Goal: Contribute content: Contribute content

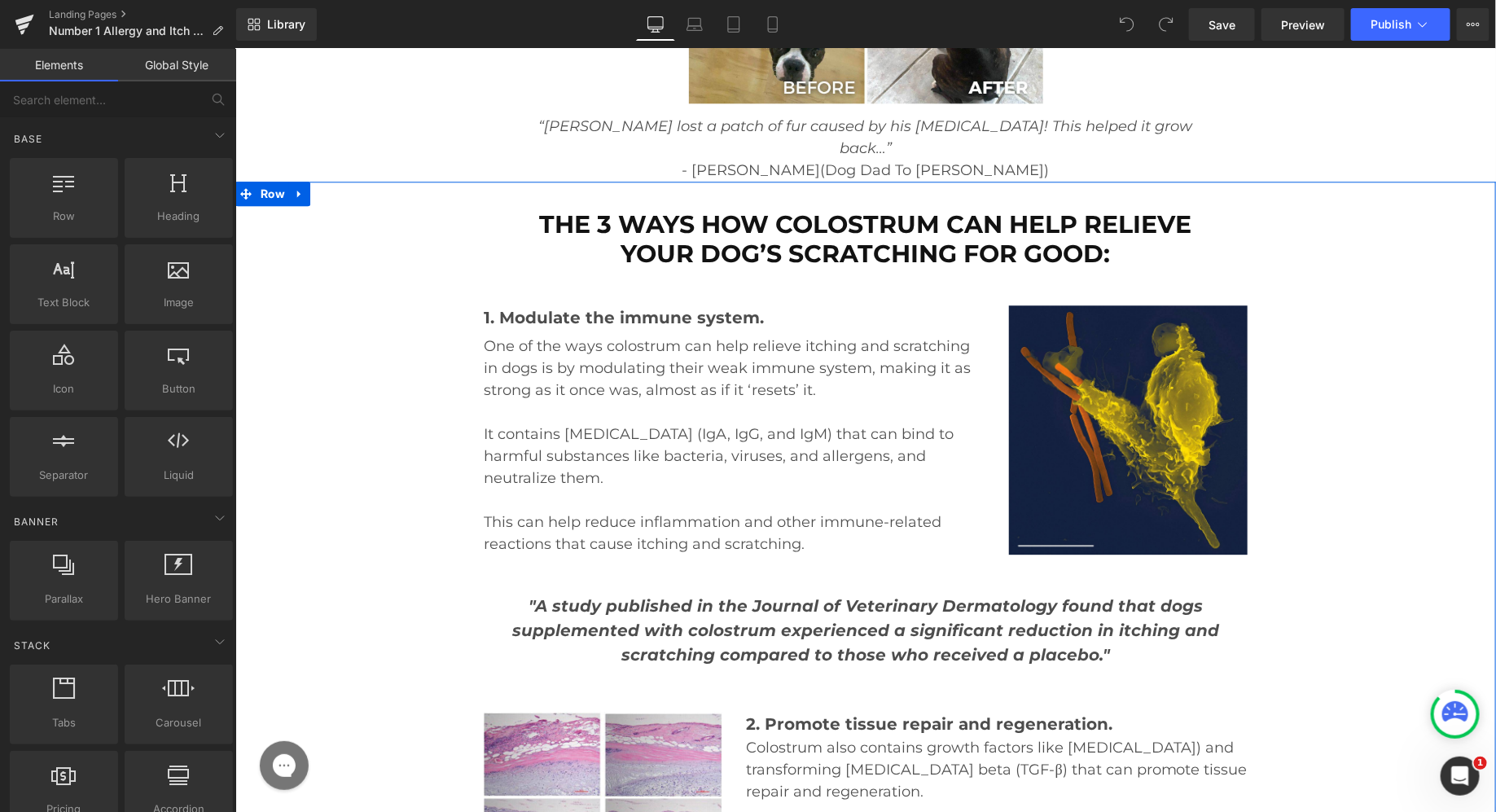
scroll to position [13978, 0]
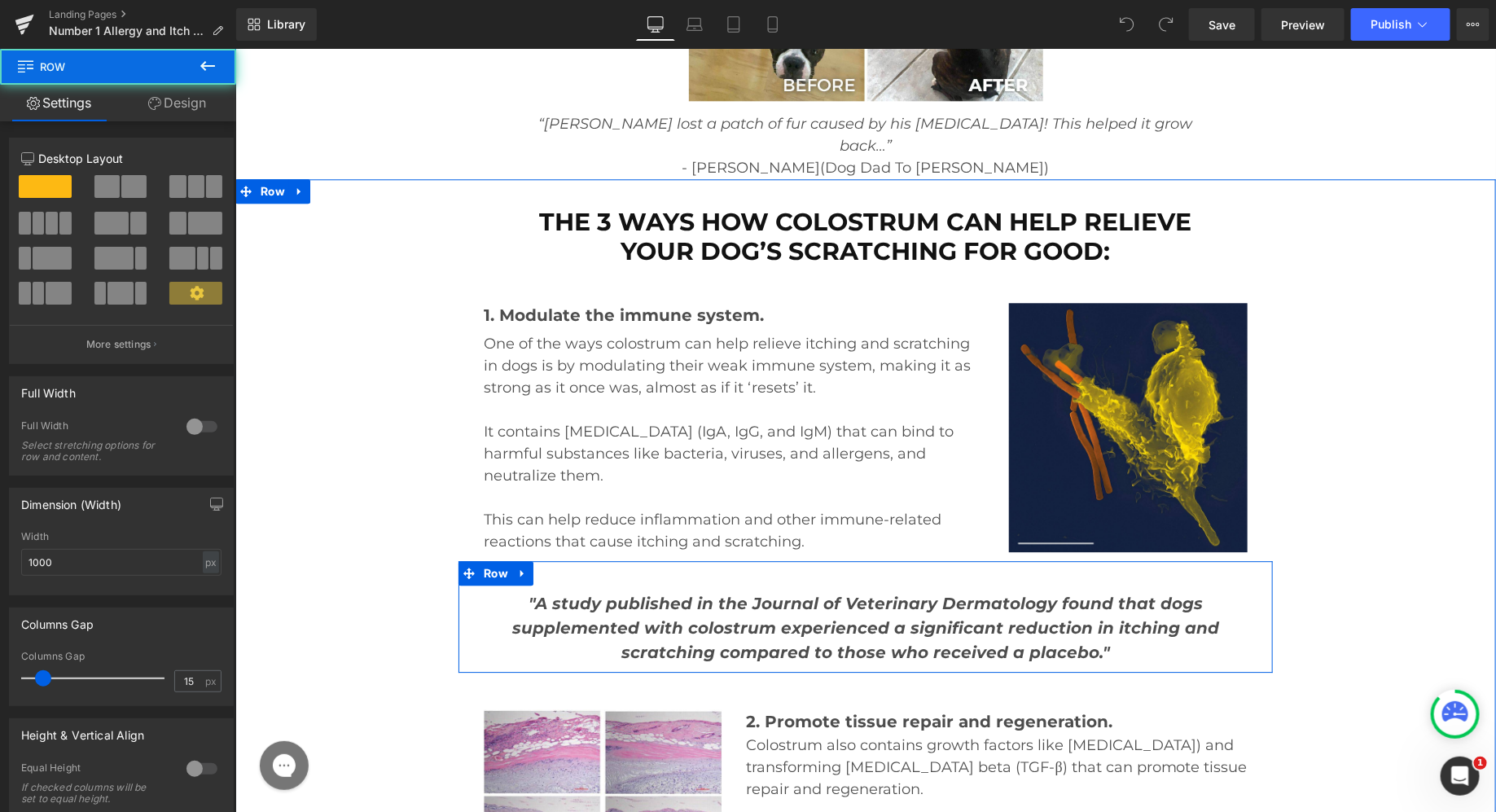
click at [710, 560] on div ""A study published in the Journal of Veterinary Dermatology found that dogs sup…" at bounding box center [865, 616] width 815 height 112
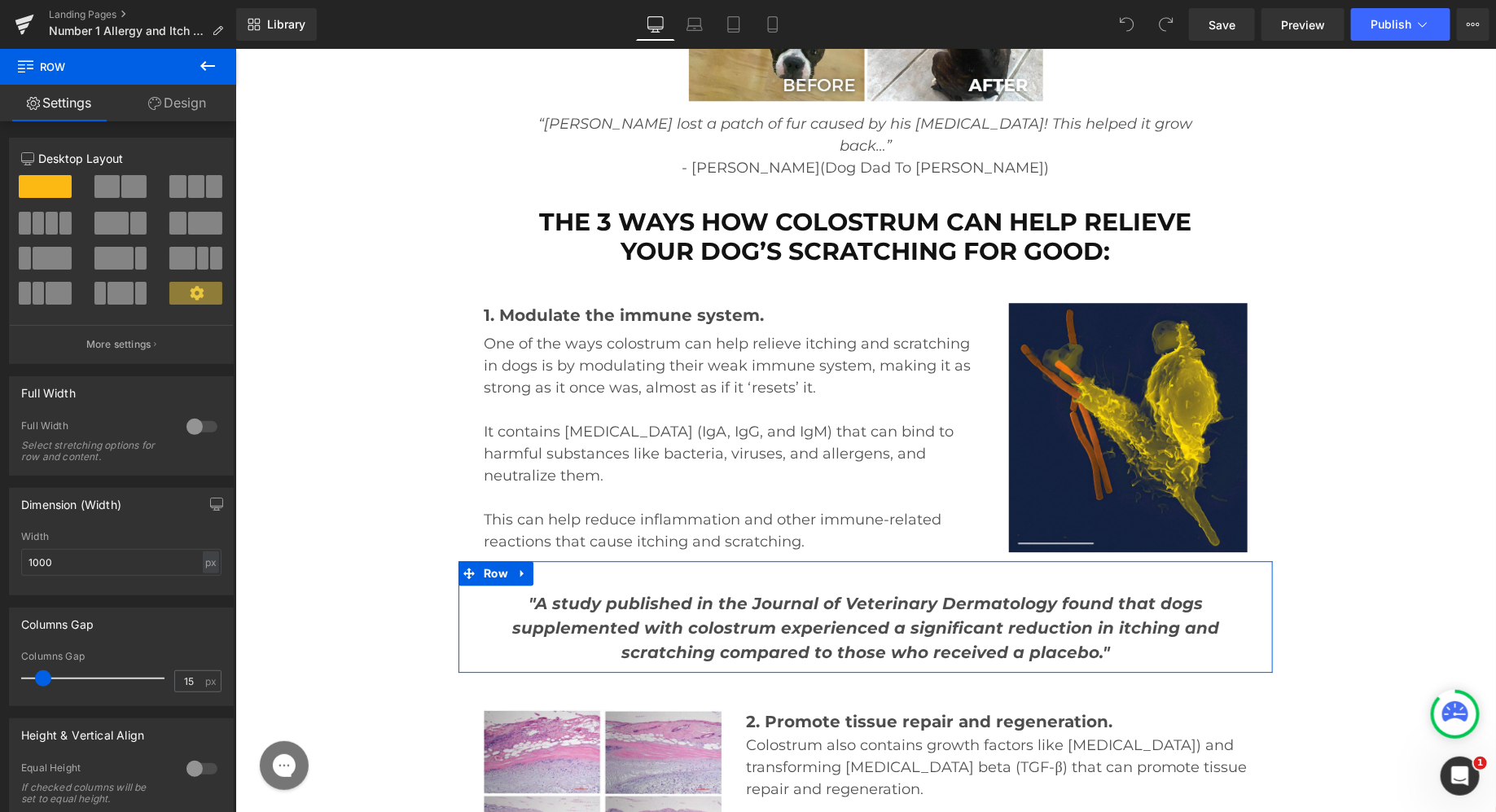
click at [185, 99] on link "Design" at bounding box center [176, 103] width 118 height 37
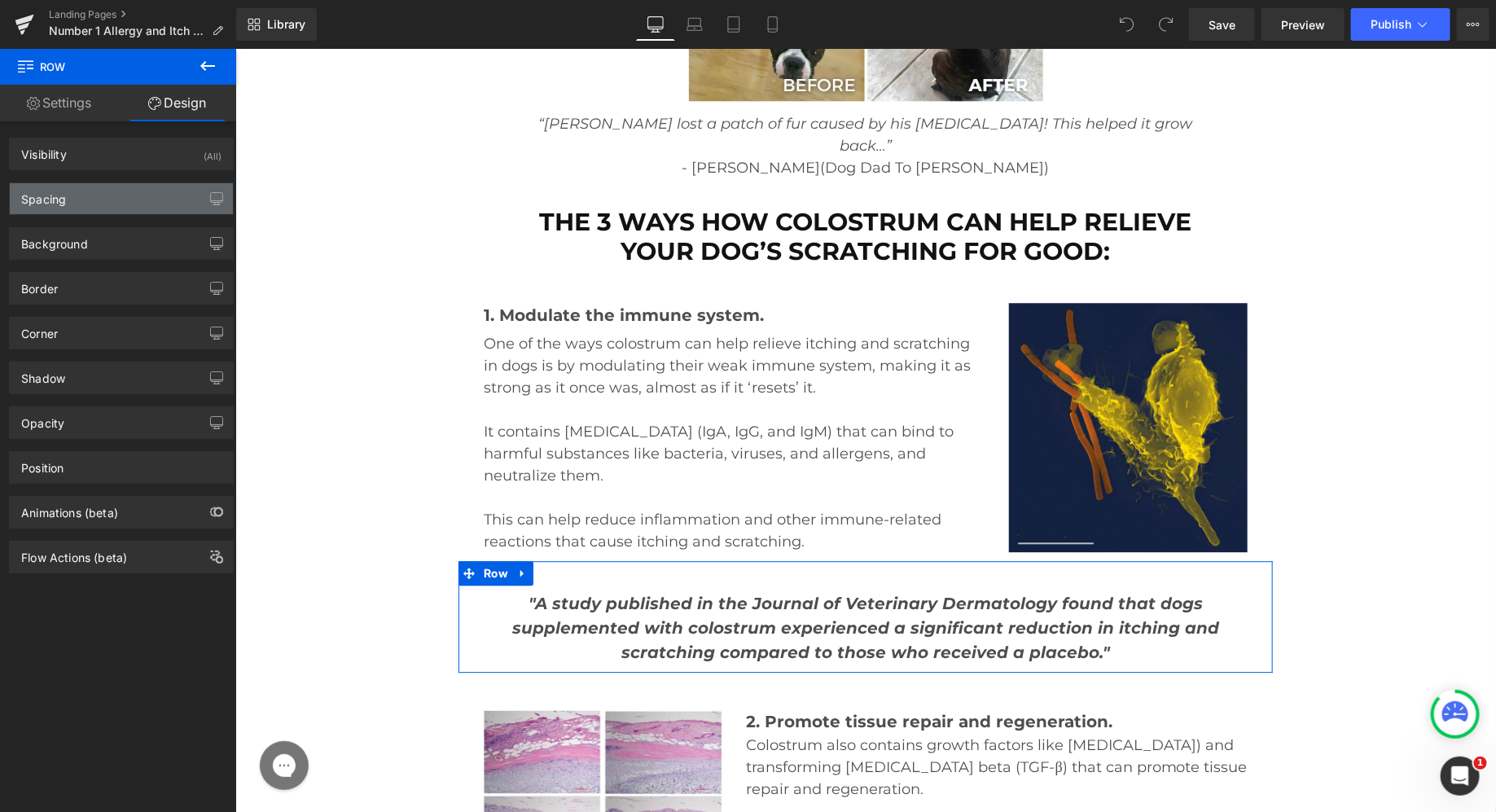
click at [113, 192] on div "Spacing" at bounding box center [121, 198] width 223 height 31
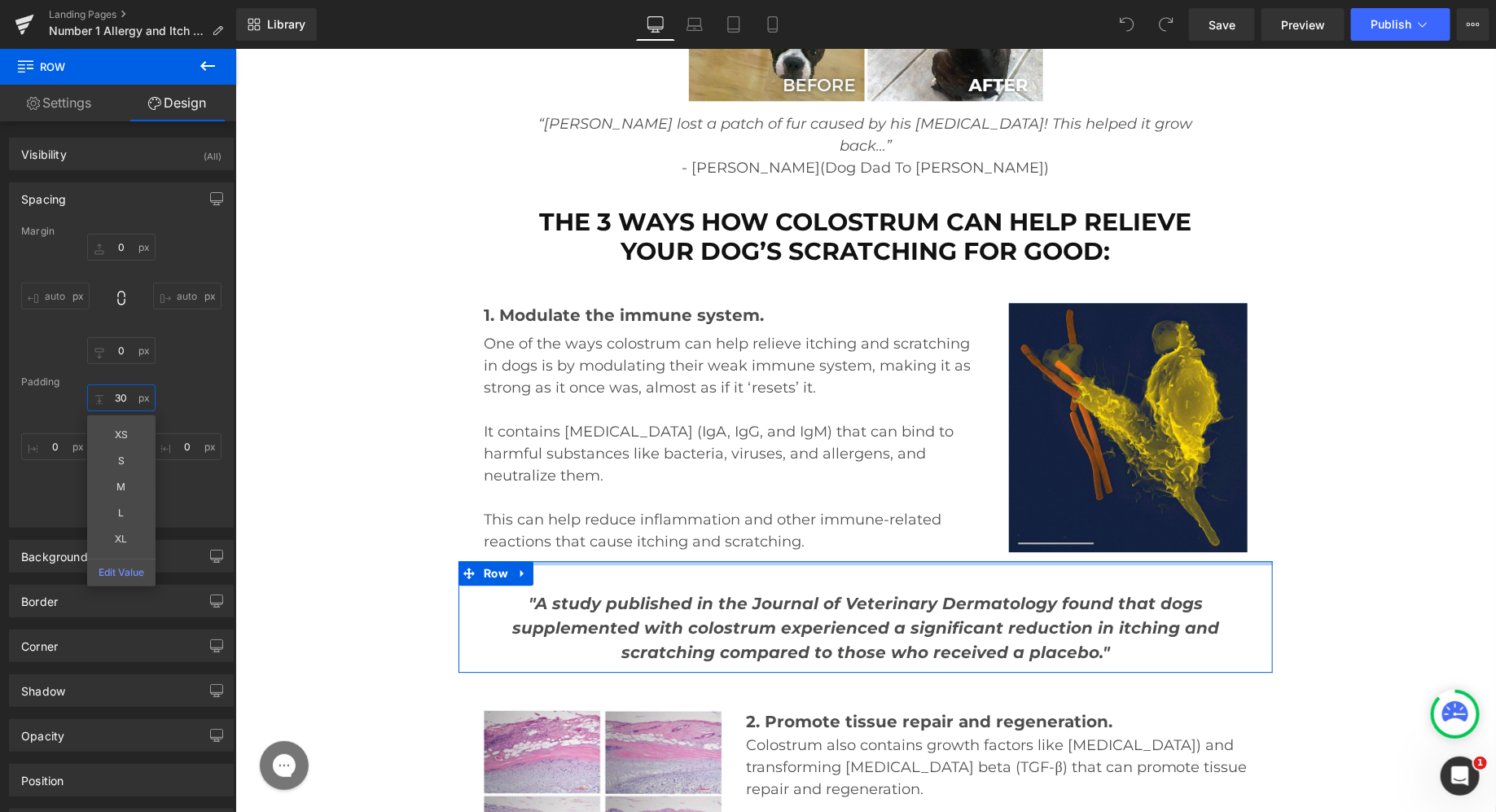
click at [126, 391] on input "30" at bounding box center [121, 398] width 68 height 27
type input "35"
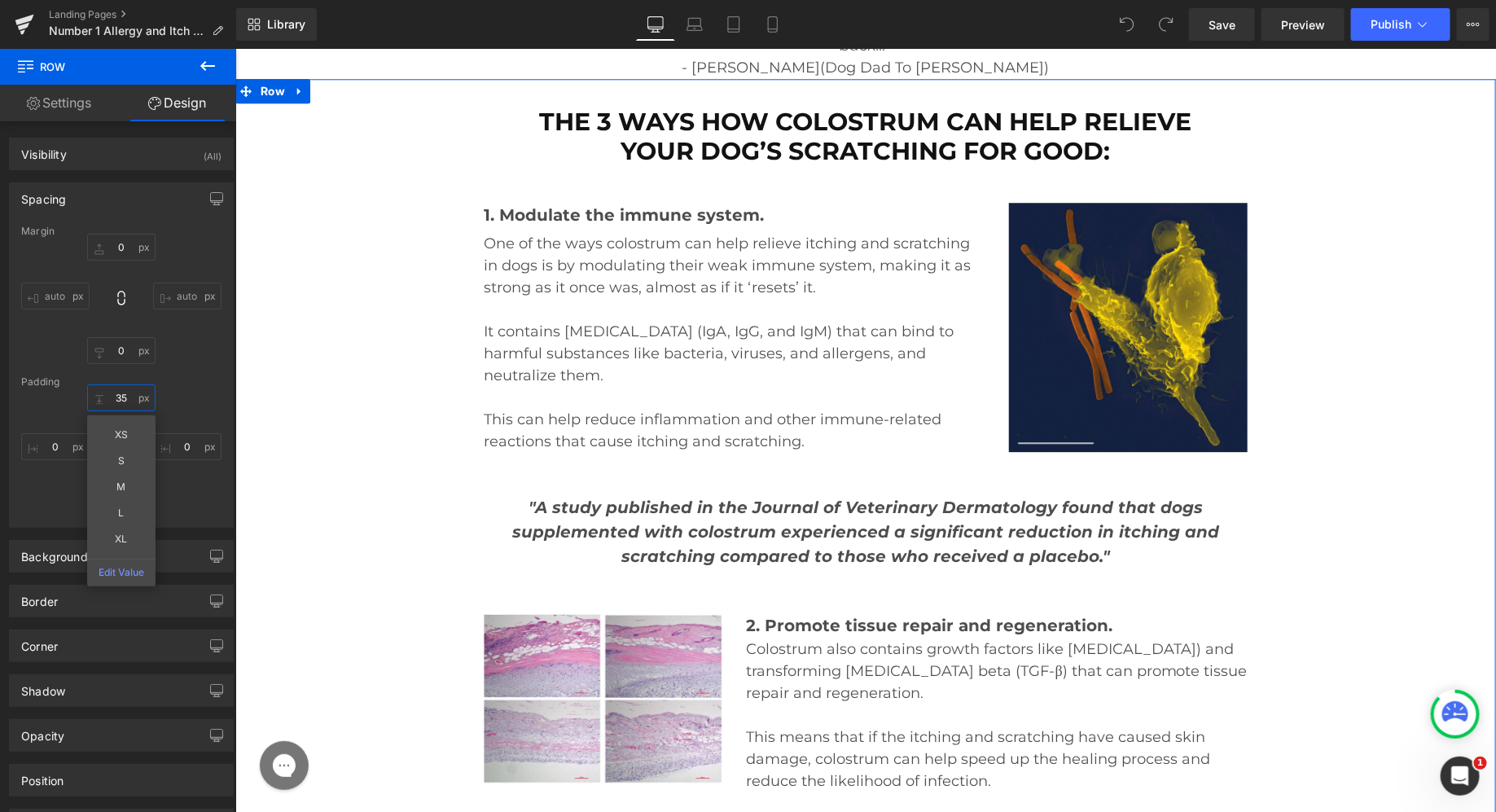
scroll to position [14083, 0]
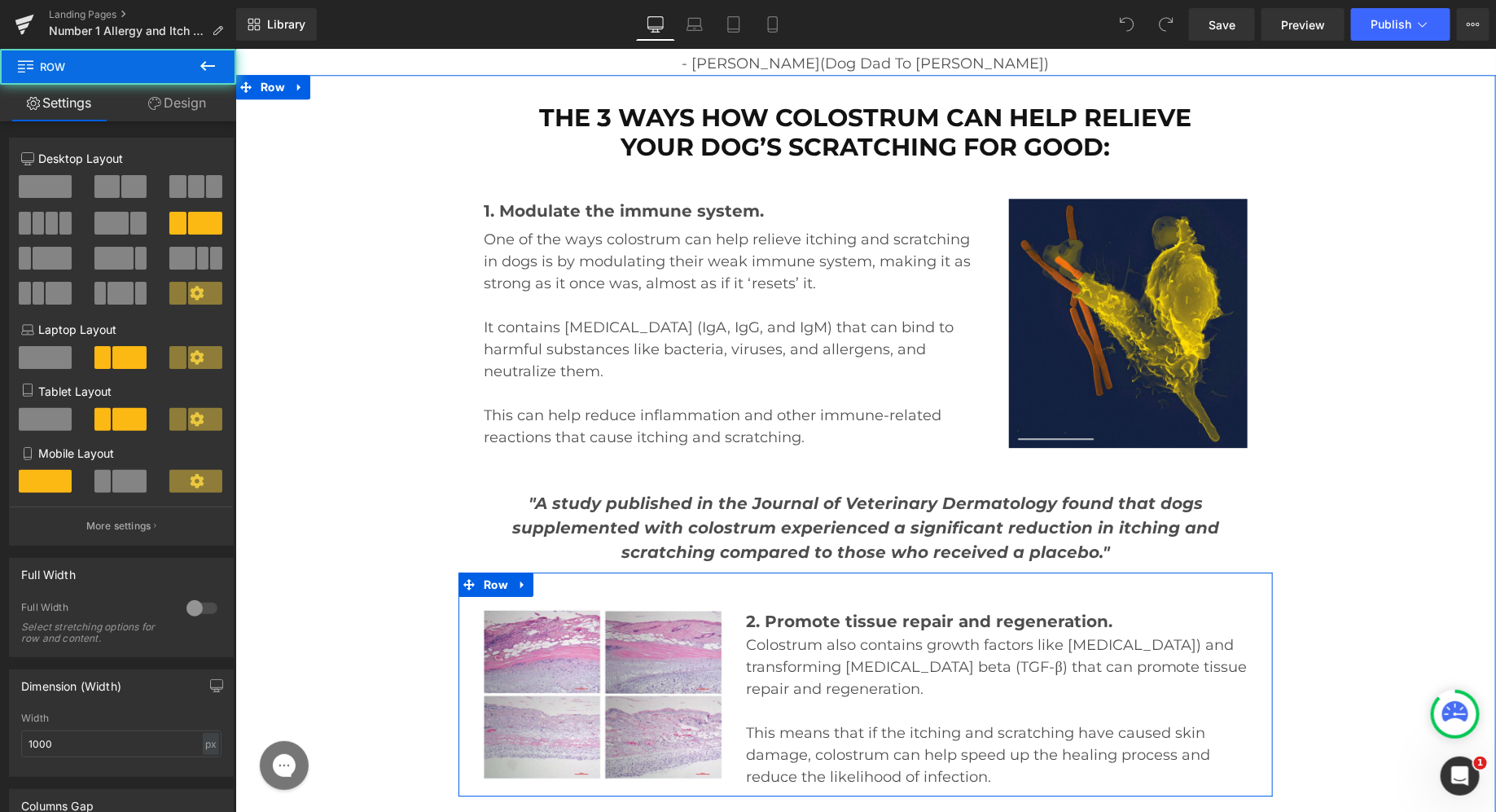
click at [895, 571] on div "Image 2. Promote tissue repair and regeneration. Text Block Colostrum also cont…" at bounding box center [865, 683] width 815 height 224
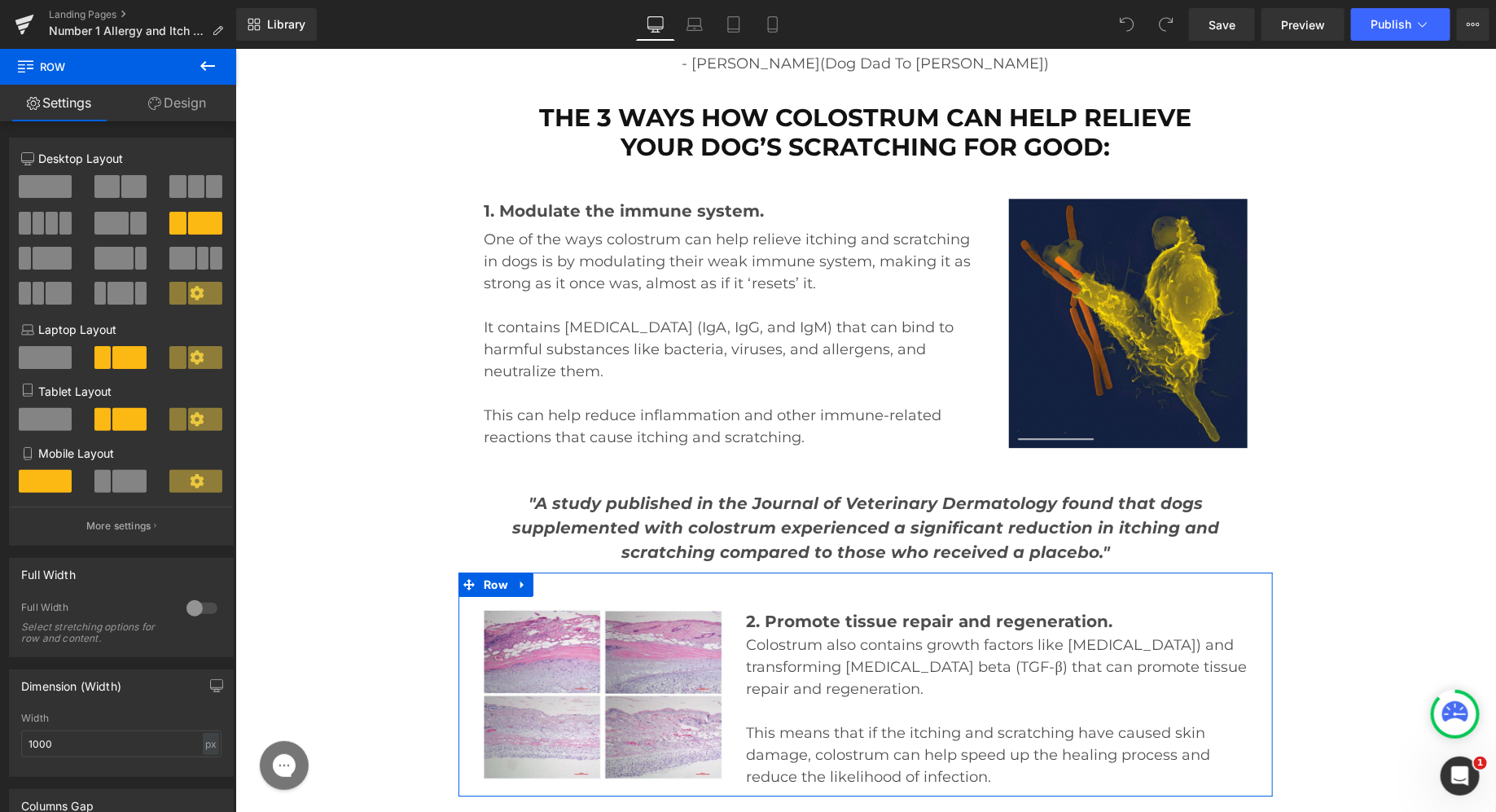
click at [178, 106] on link "Design" at bounding box center [176, 103] width 118 height 37
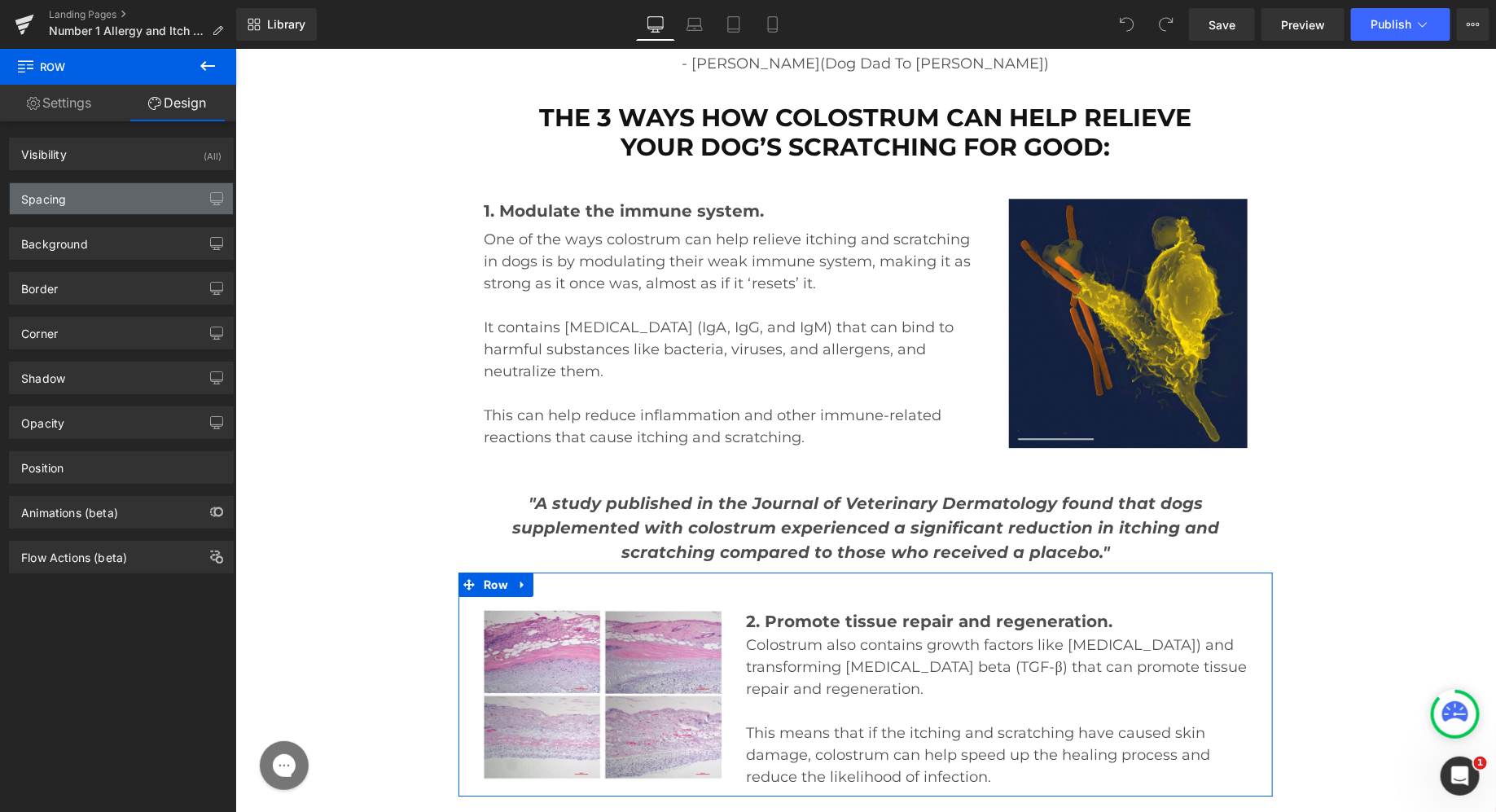
click at [123, 190] on div "Spacing" at bounding box center [121, 198] width 223 height 31
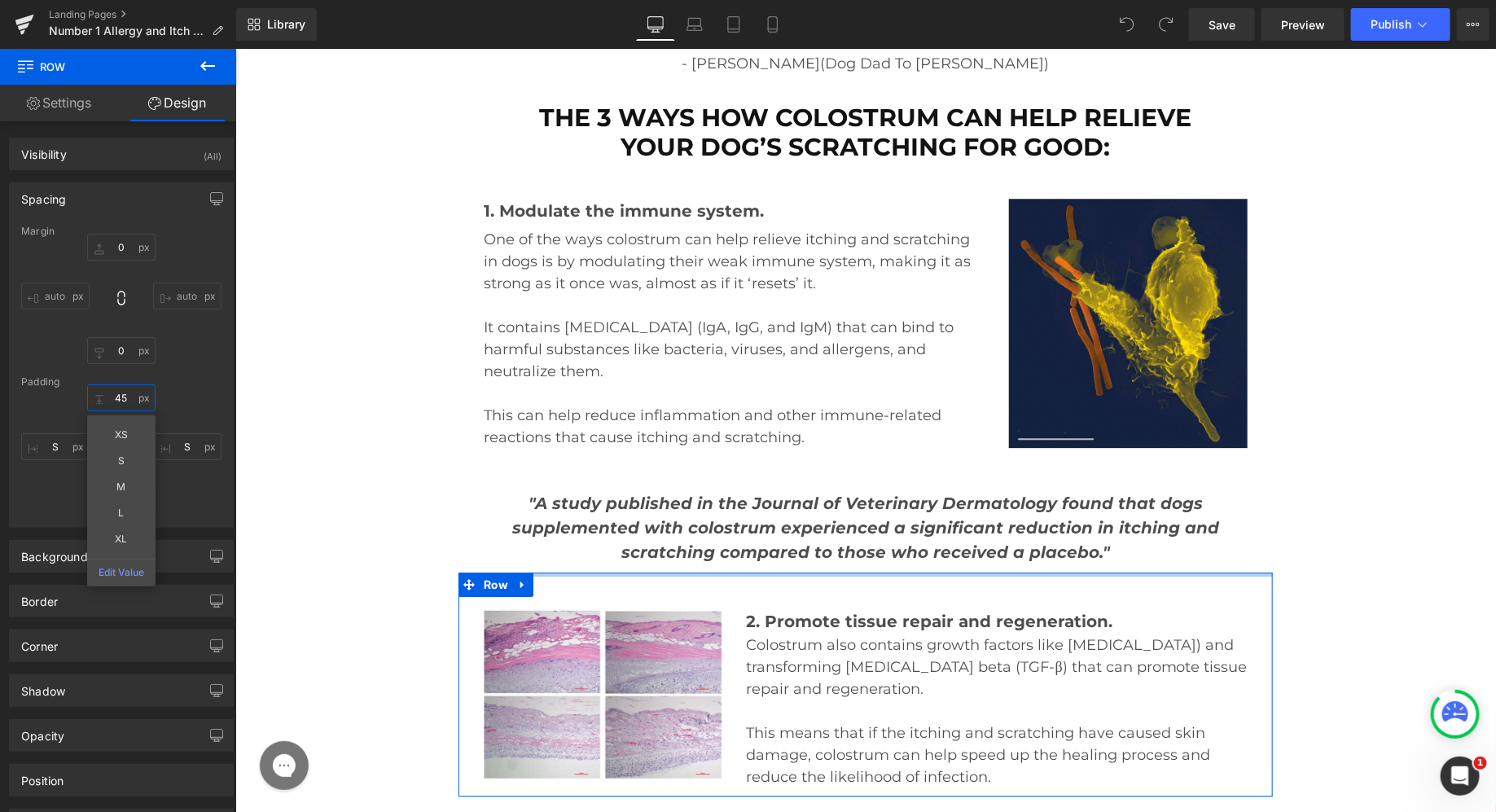
click at [126, 398] on input "45" at bounding box center [121, 398] width 68 height 27
type input "35"
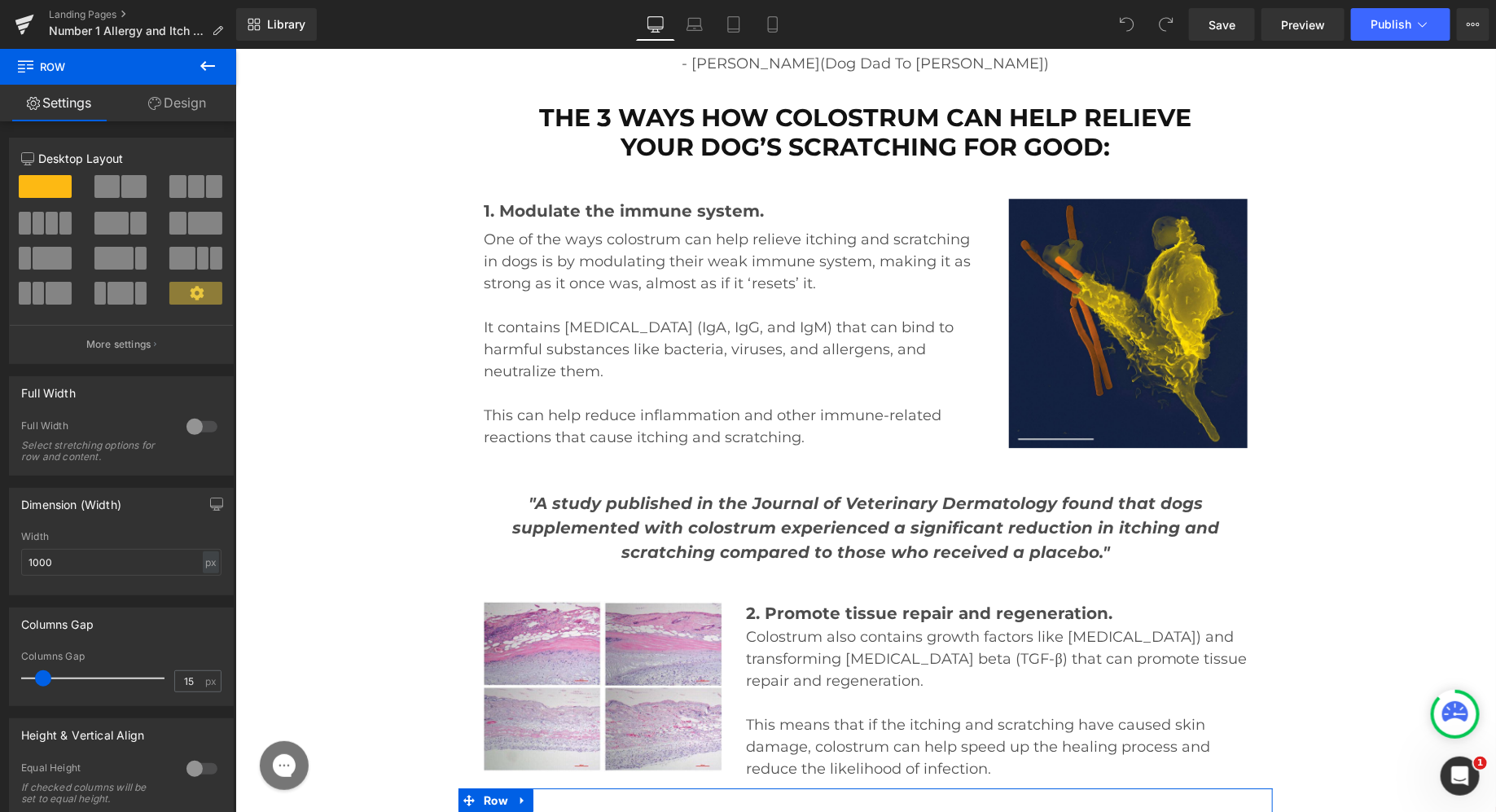
click at [188, 86] on link "Design" at bounding box center [176, 103] width 118 height 37
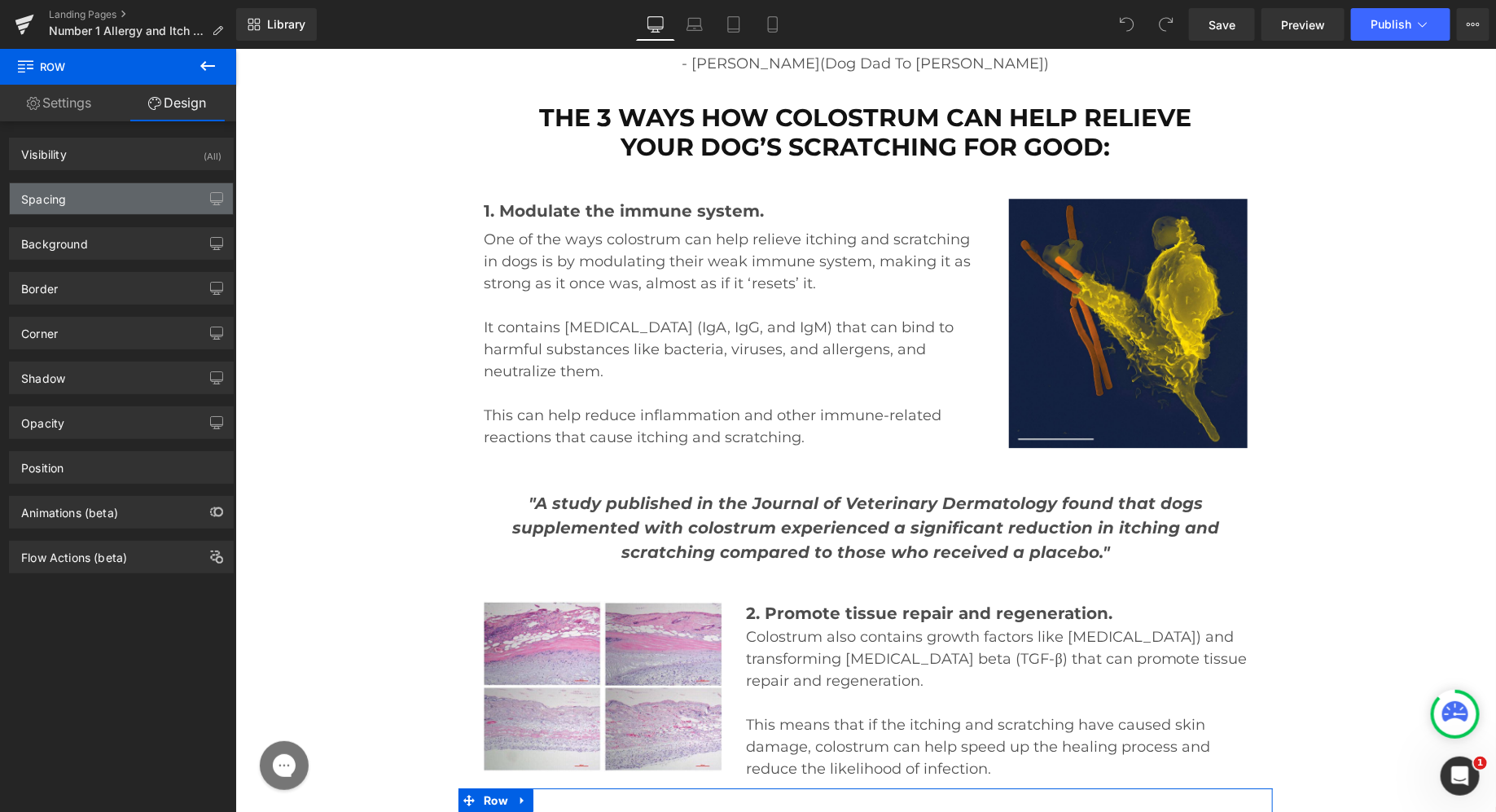
click at [116, 183] on div "Spacing" at bounding box center [121, 198] width 223 height 31
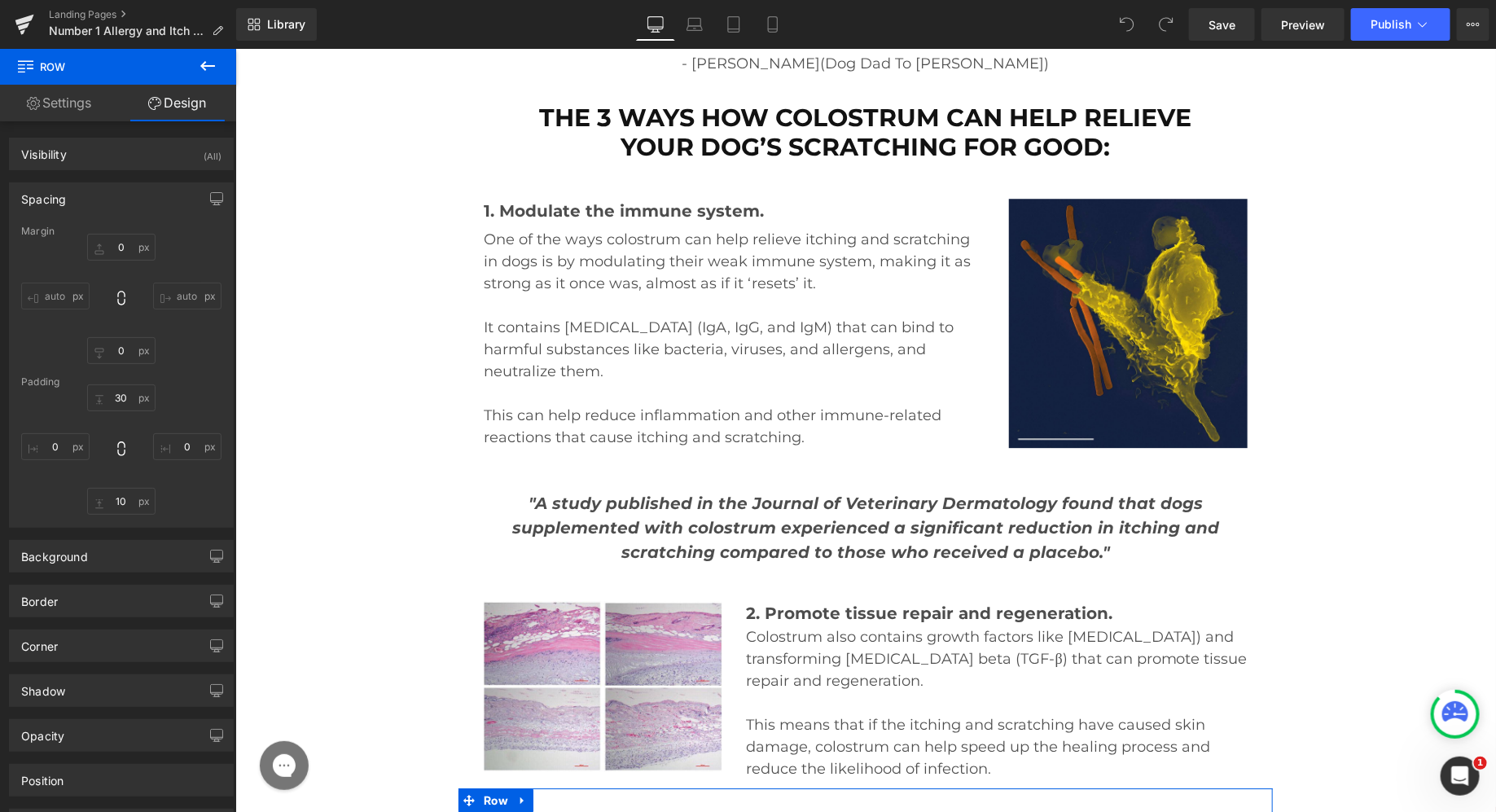
click at [125, 386] on div "Padding" at bounding box center [121, 381] width 201 height 11
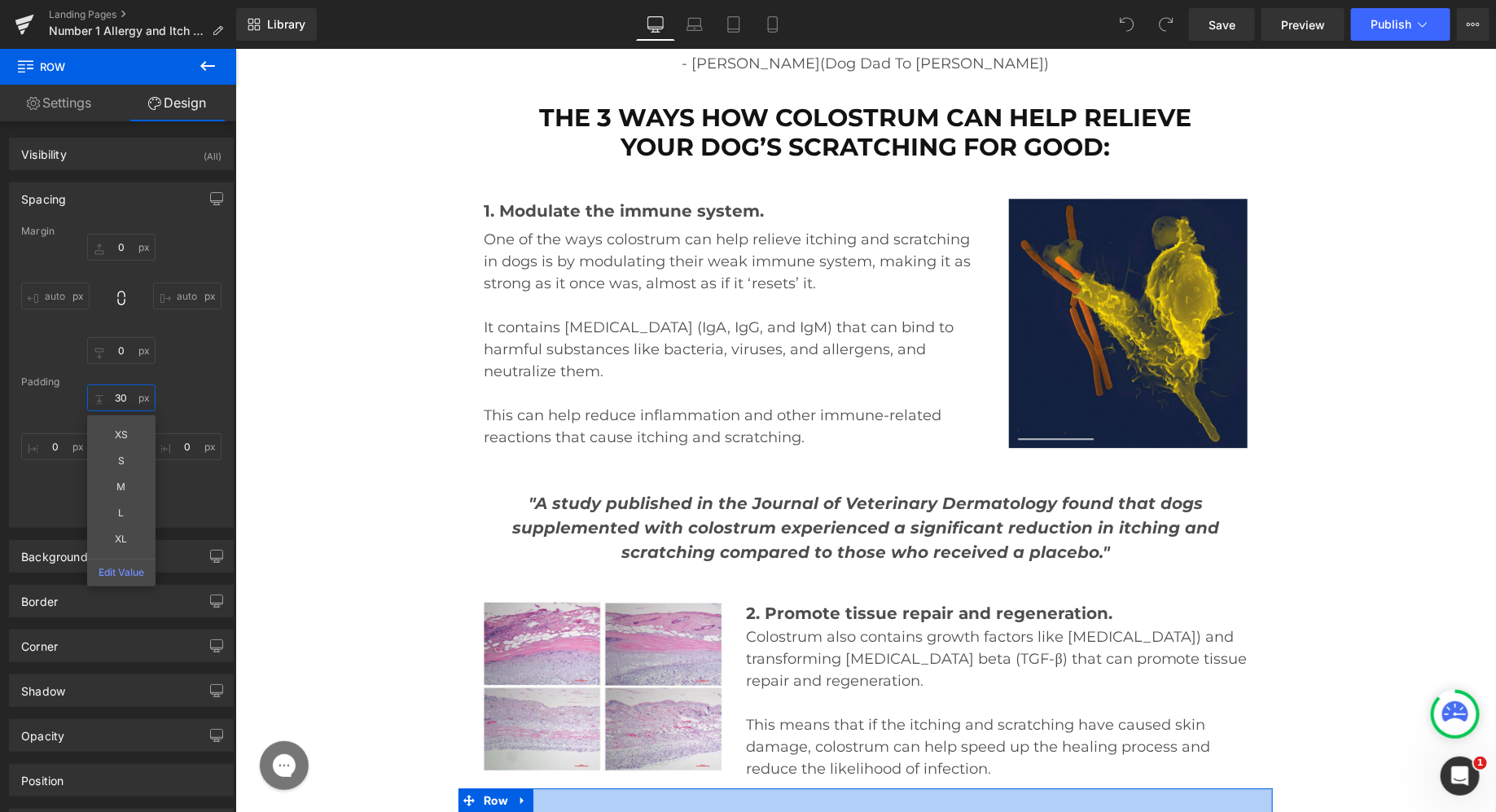
click at [125, 395] on input "text" at bounding box center [121, 398] width 68 height 27
type input "35"
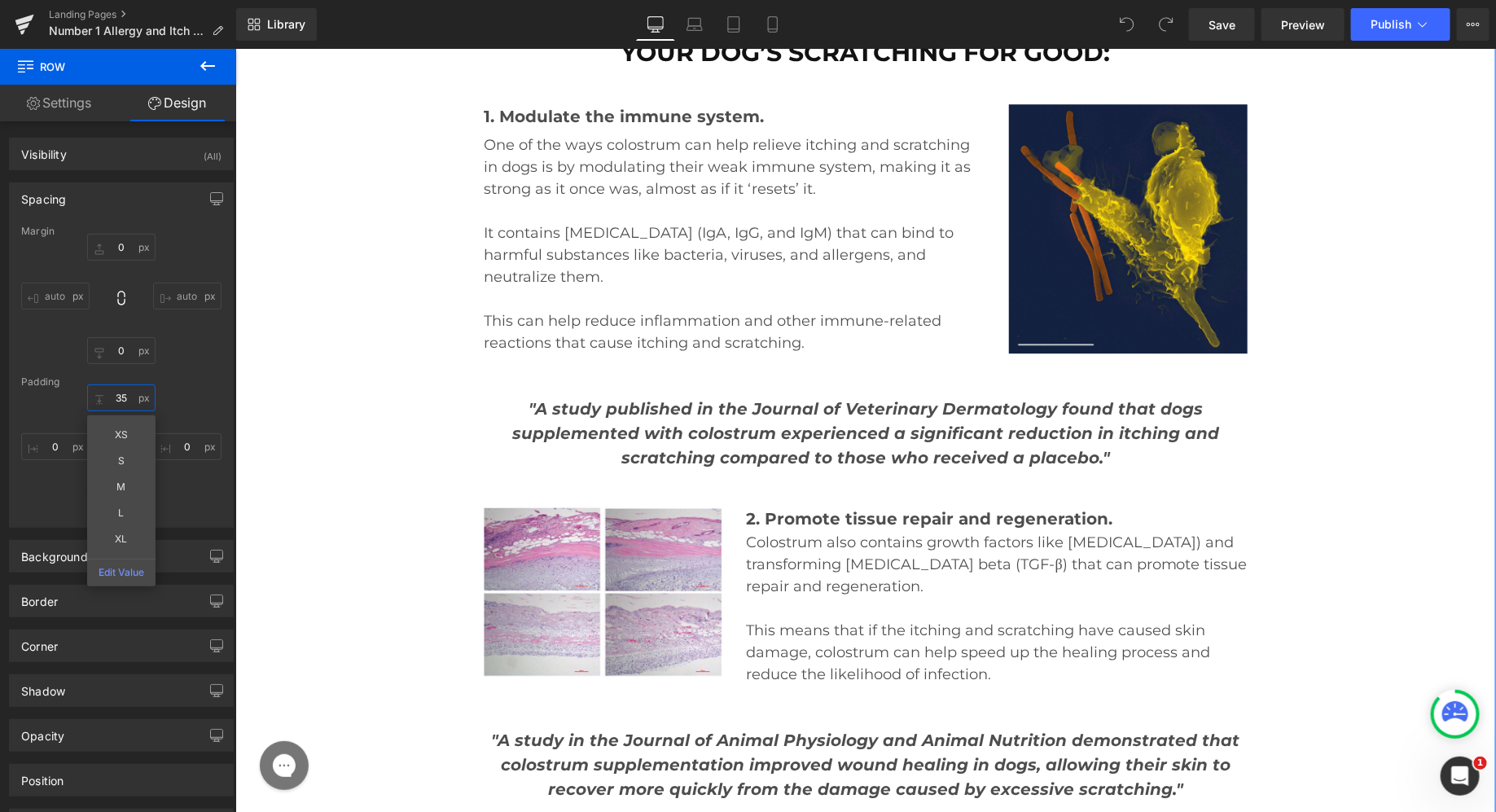
scroll to position [14204, 0]
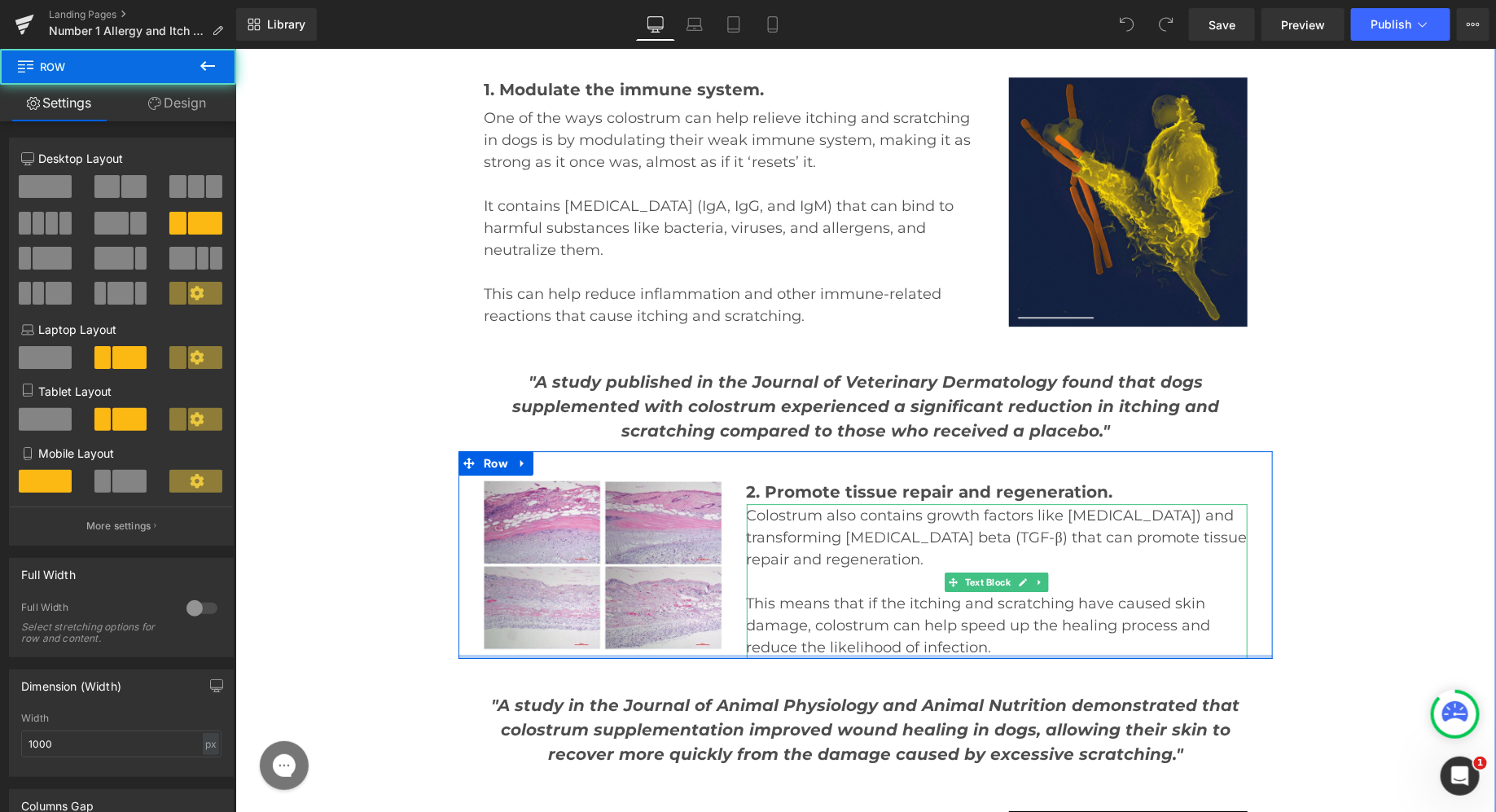
drag, startPoint x: 827, startPoint y: 442, endPoint x: 831, endPoint y: 382, distance: 60.1
click at [831, 450] on div "Image 2. Promote tissue repair and regeneration. Text Block Colostrum also cont…" at bounding box center [865, 554] width 815 height 208
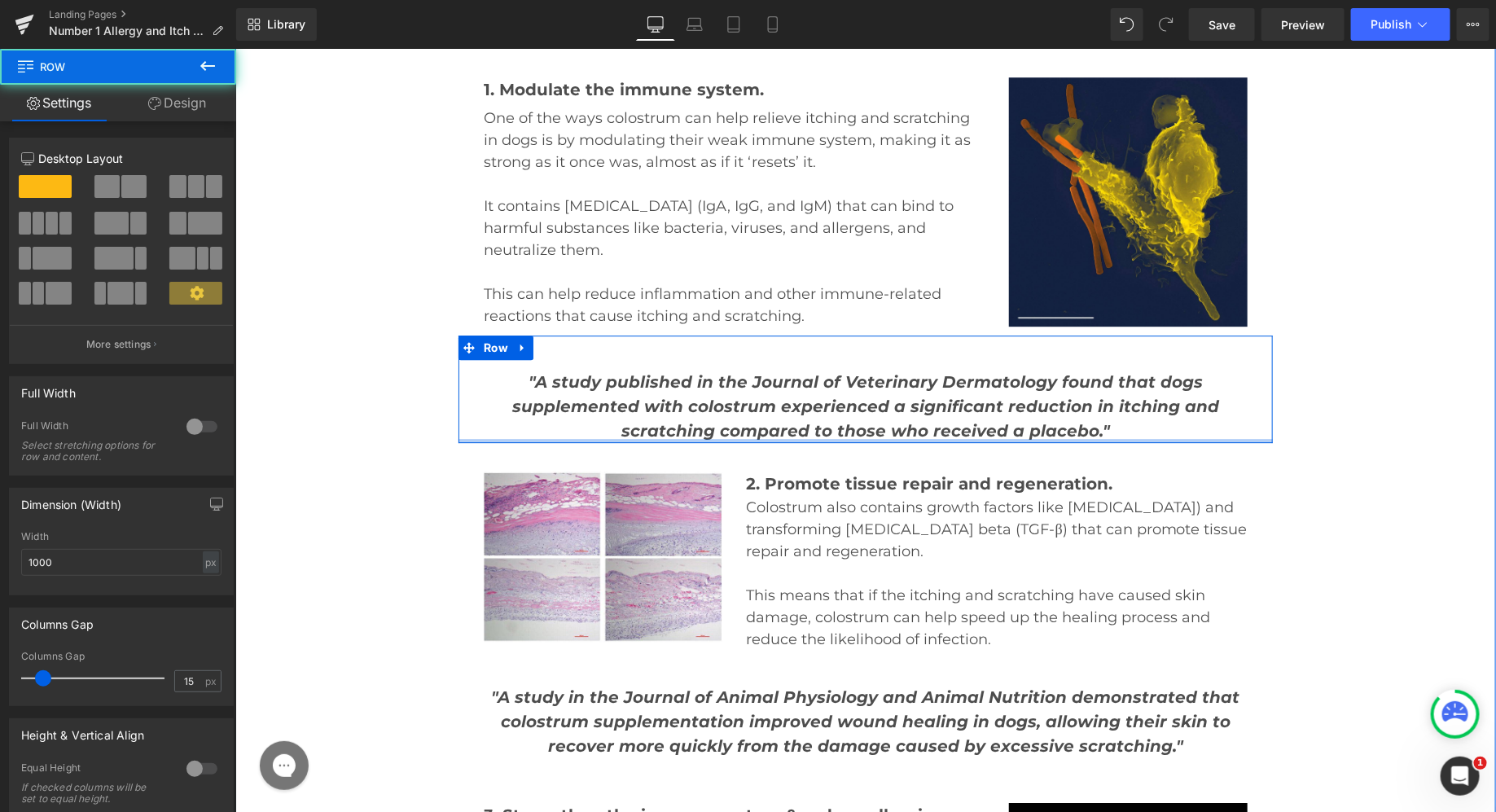
drag, startPoint x: 733, startPoint y: 226, endPoint x: 734, endPoint y: 187, distance: 39.0
click at [734, 335] on div ""A study published in the Journal of Veterinary Dermatology found that dogs sup…" at bounding box center [865, 388] width 815 height 107
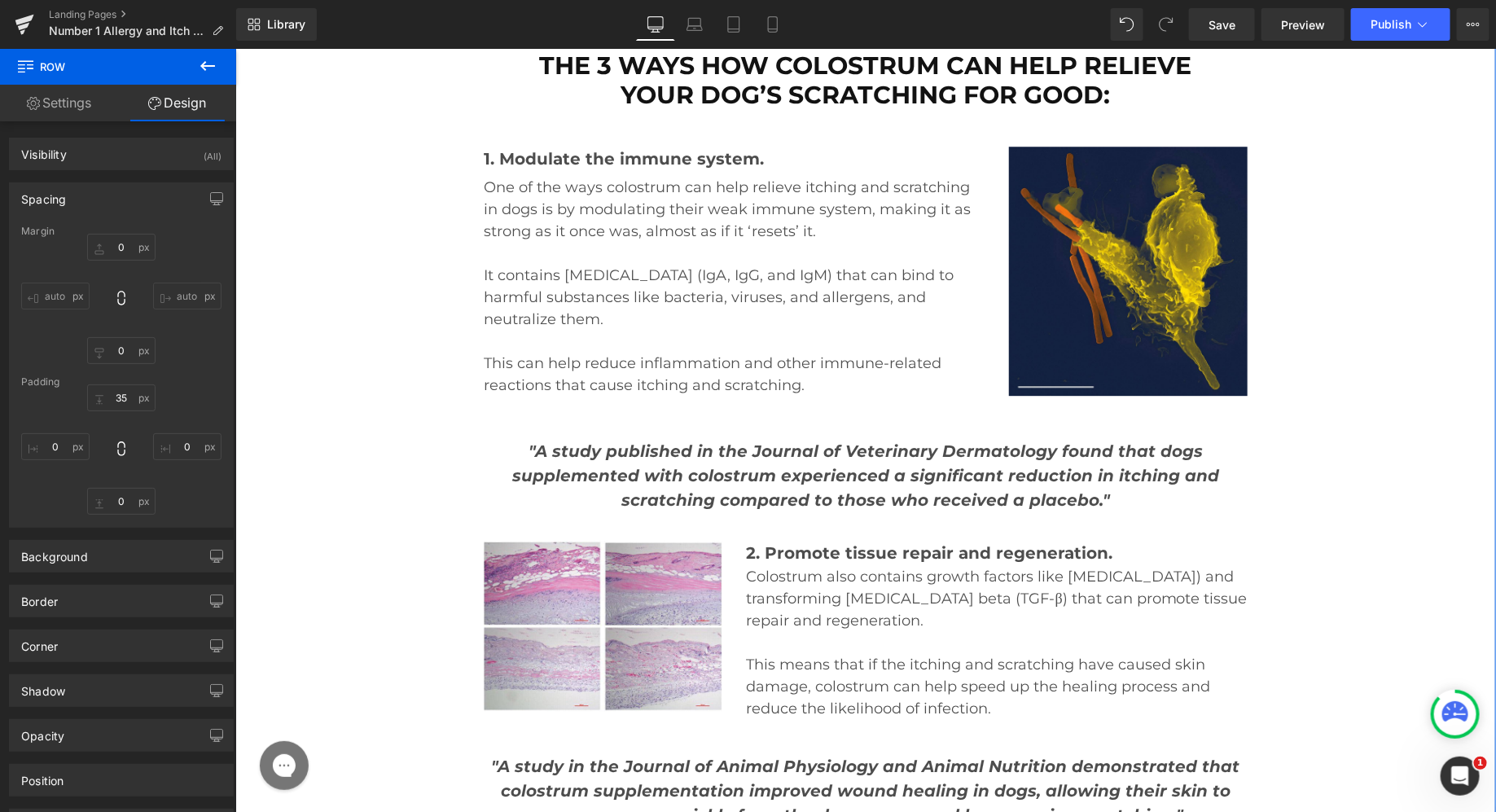
scroll to position [14121, 0]
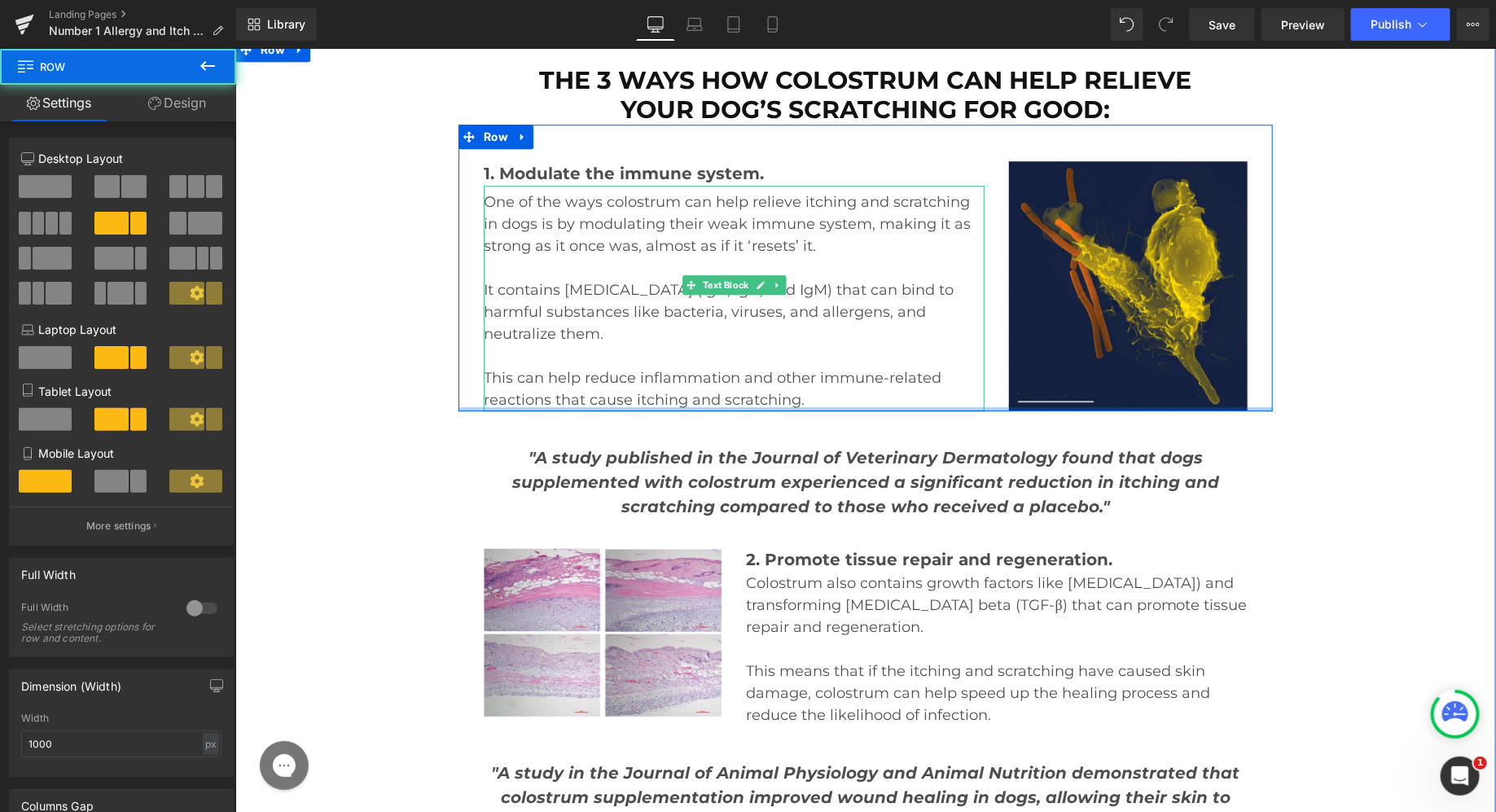
drag, startPoint x: 790, startPoint y: 193, endPoint x: 788, endPoint y: 139, distance: 54.0
click at [789, 143] on div "1. Modulate the immune system. Text Block One of the ways colostrum can help re…" at bounding box center [865, 267] width 815 height 287
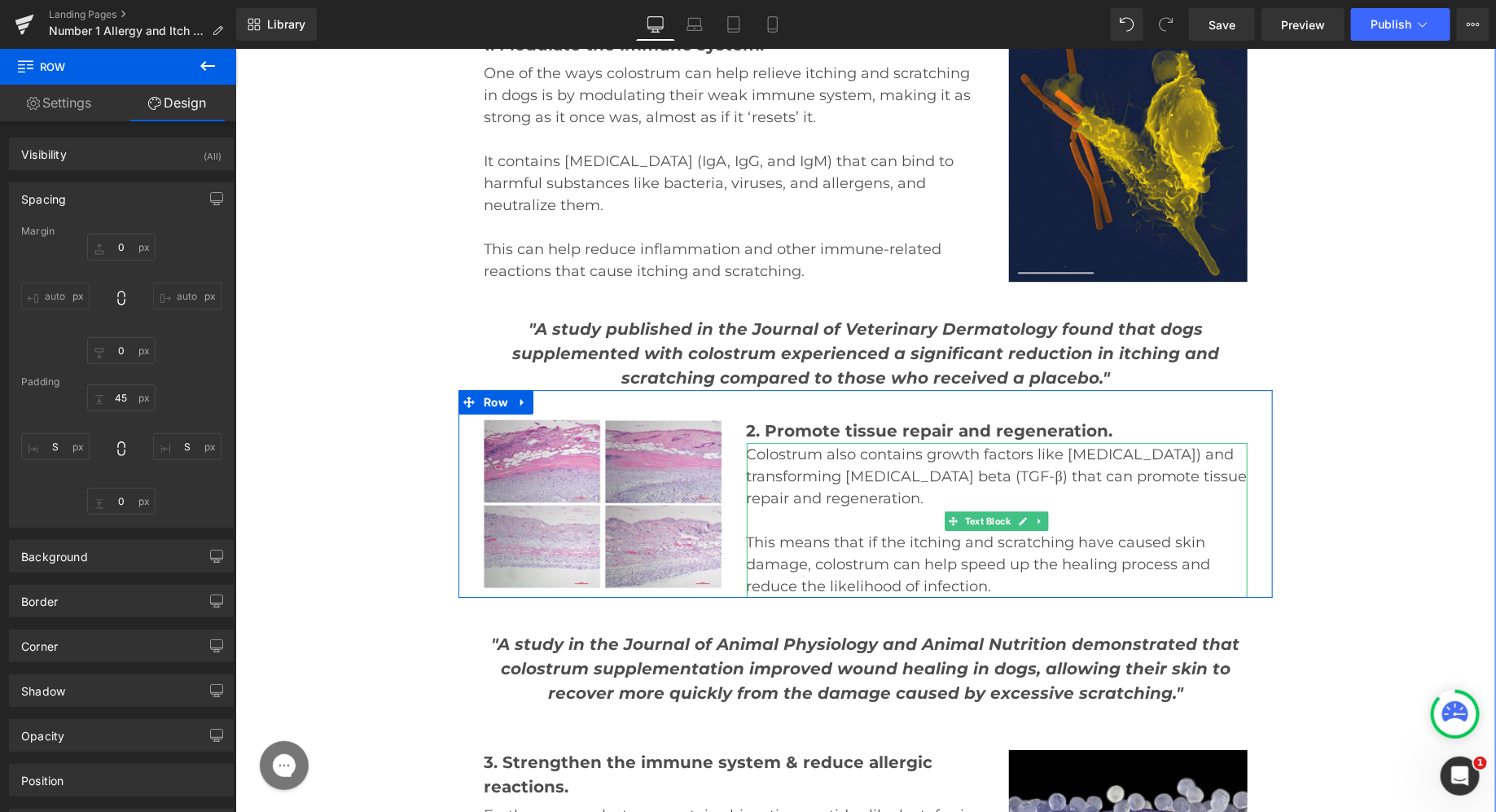
scroll to position [14304, 0]
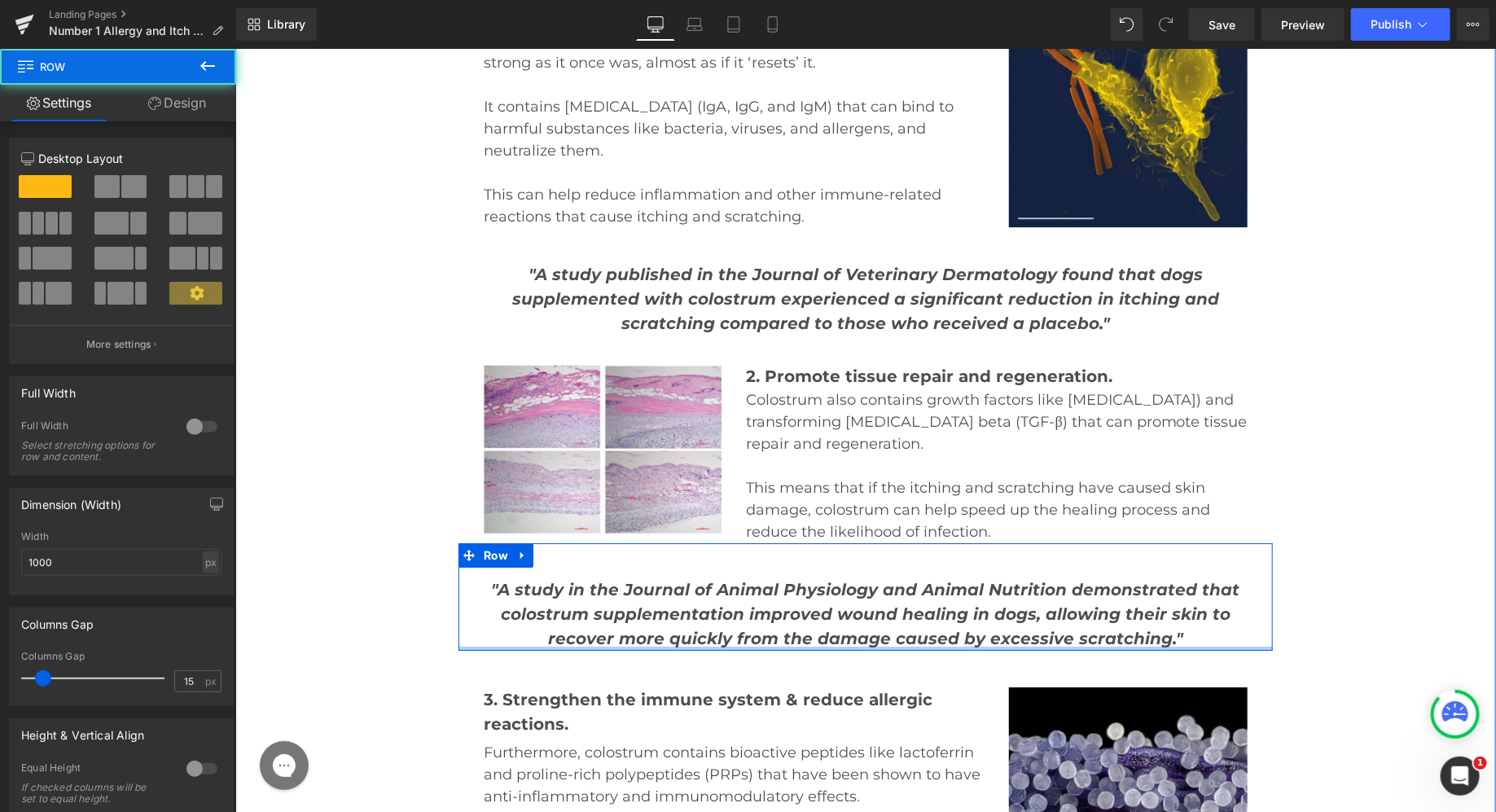
drag, startPoint x: 831, startPoint y: 433, endPoint x: 835, endPoint y: 391, distance: 42.2
click at [835, 542] on div ""A study in the Journal of Animal Physiology and Animal Nutrition demonstrated …" at bounding box center [865, 596] width 815 height 107
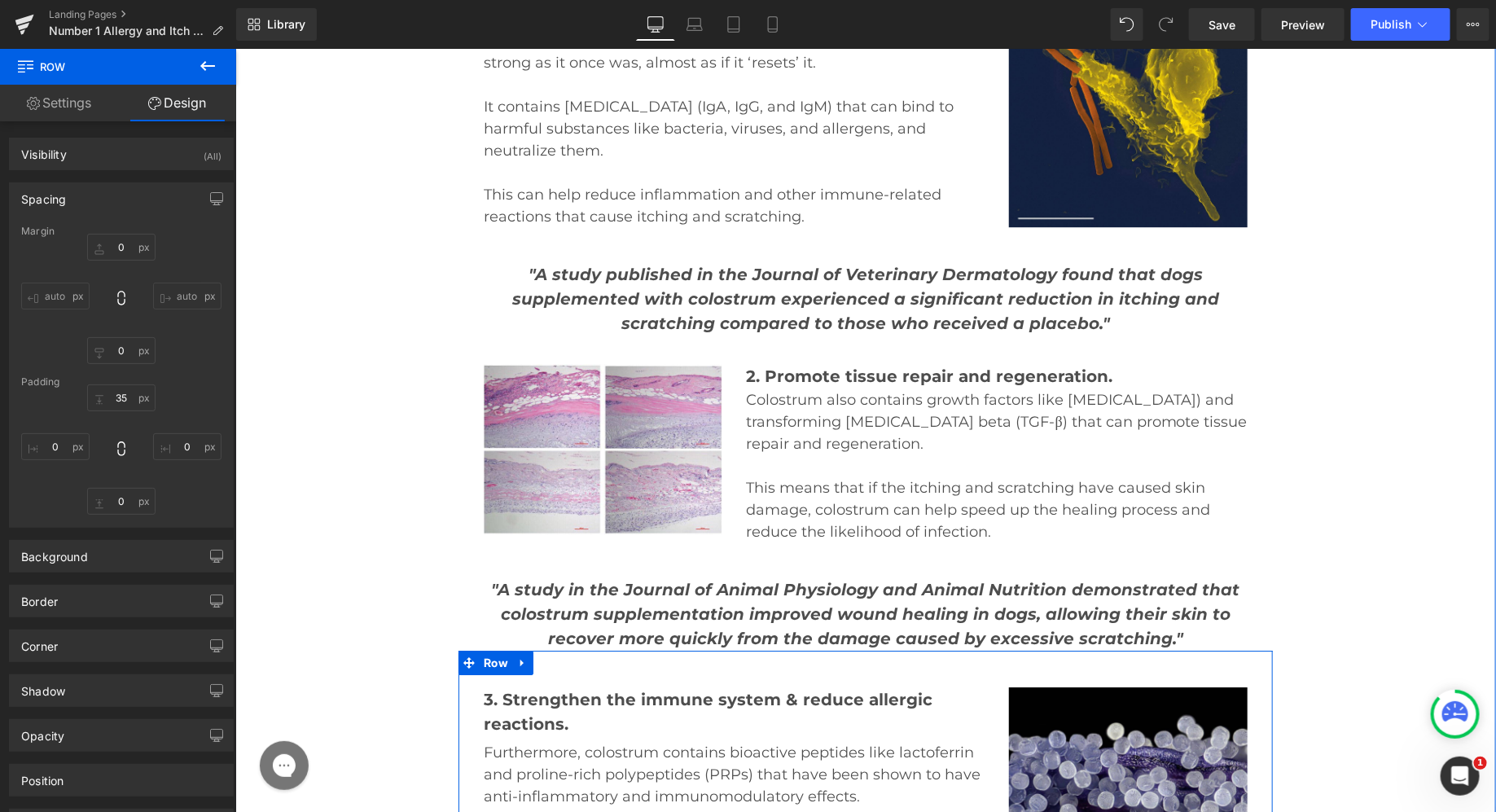
click at [785, 650] on div "3. Strengthen the immune system & reduce allergic reactions. Text Block Further…" at bounding box center [865, 761] width 815 height 223
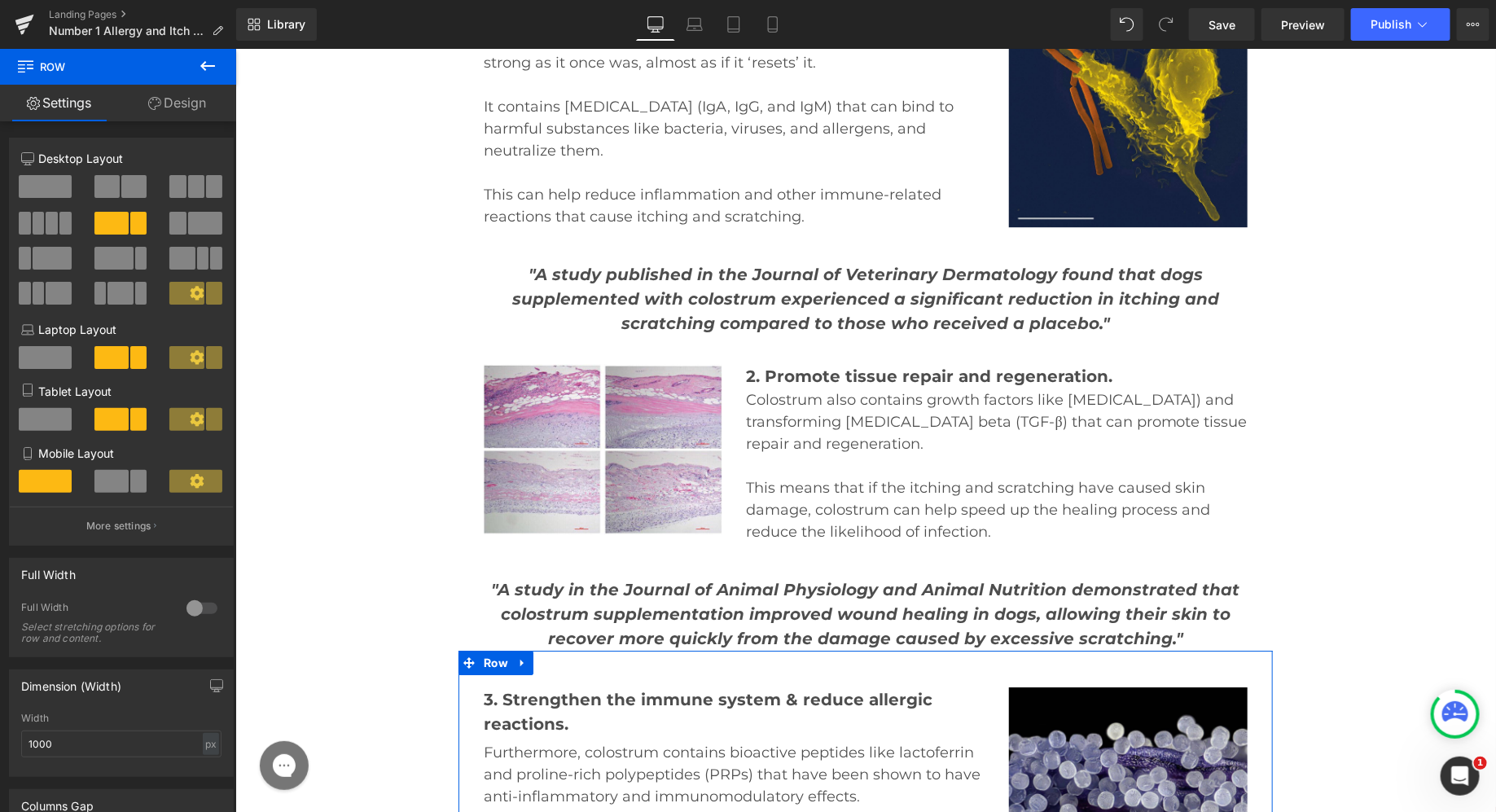
click at [187, 114] on link "Design" at bounding box center [176, 103] width 118 height 37
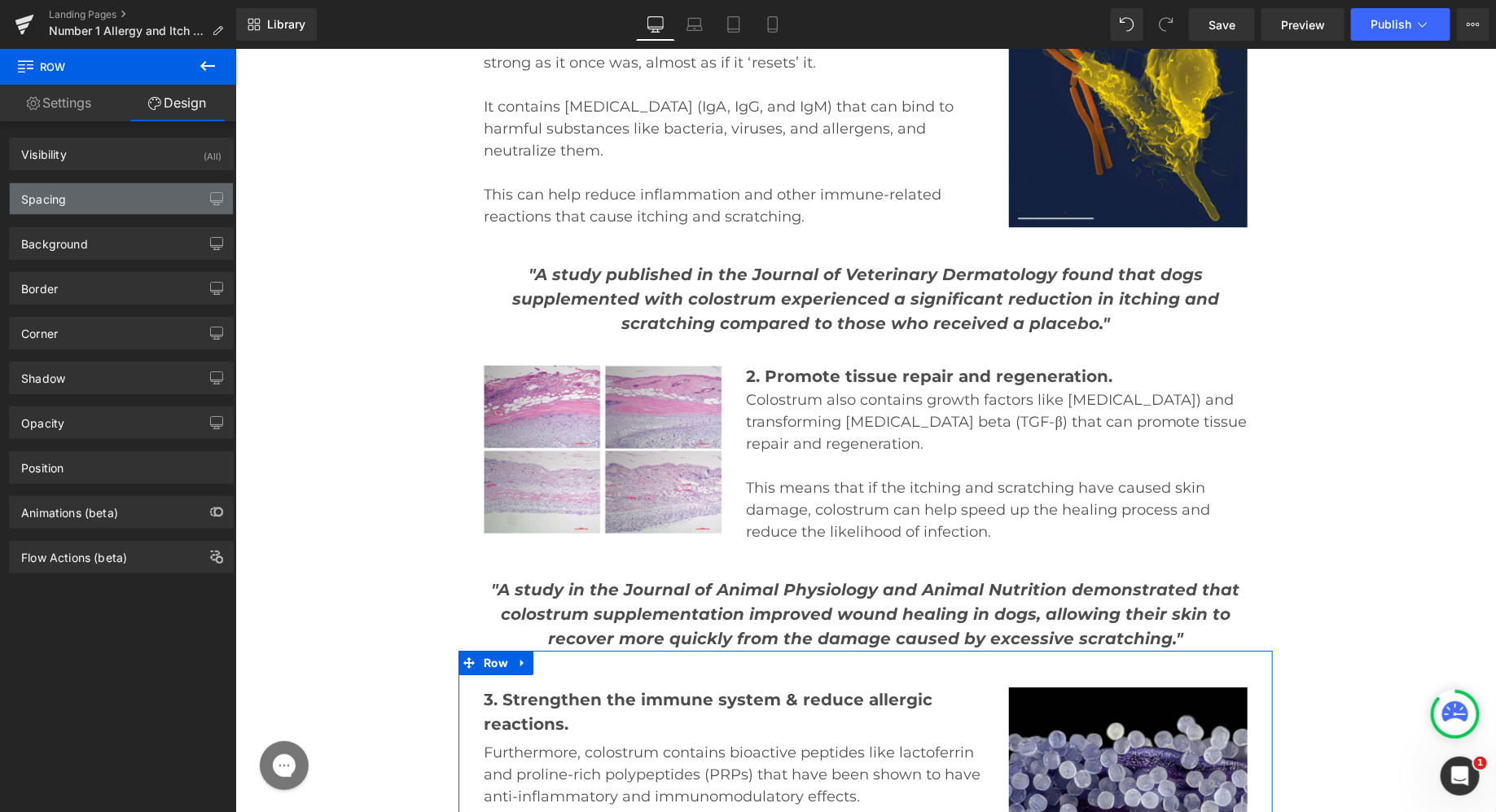
click at [106, 204] on div "Spacing" at bounding box center [121, 198] width 223 height 31
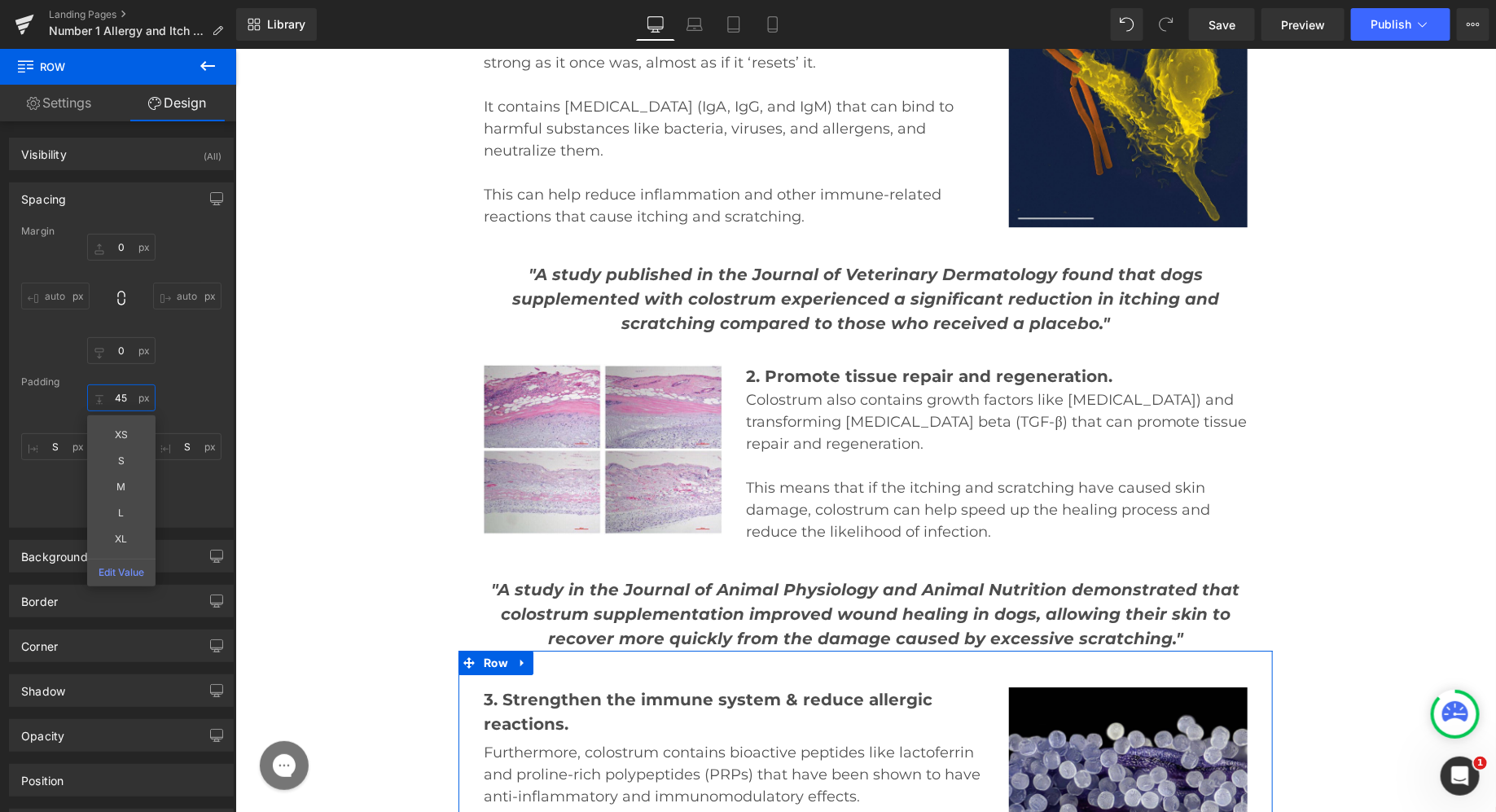
click at [108, 387] on input "text" at bounding box center [121, 398] width 68 height 27
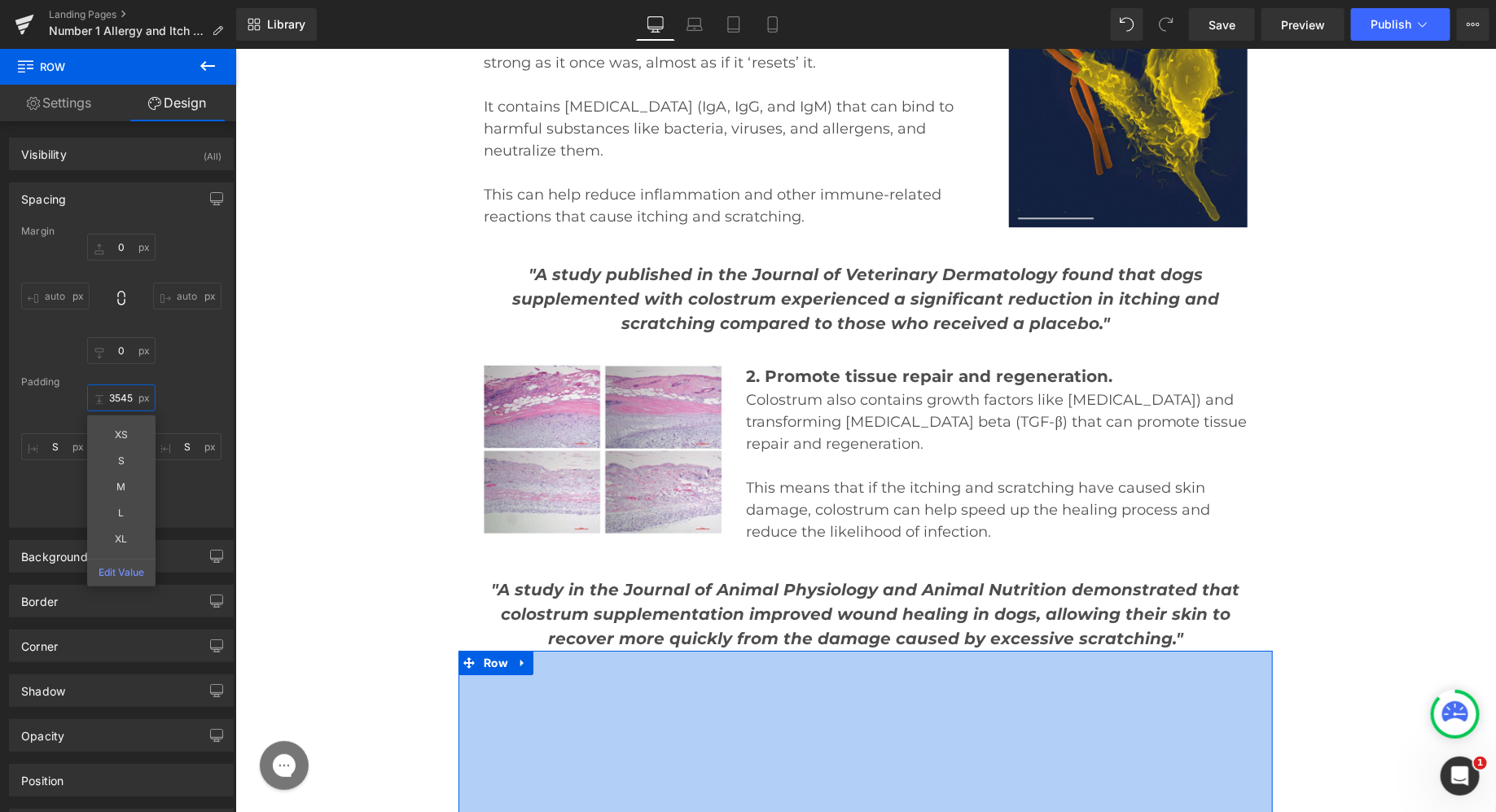
click at [109, 400] on input "3545" at bounding box center [121, 398] width 68 height 27
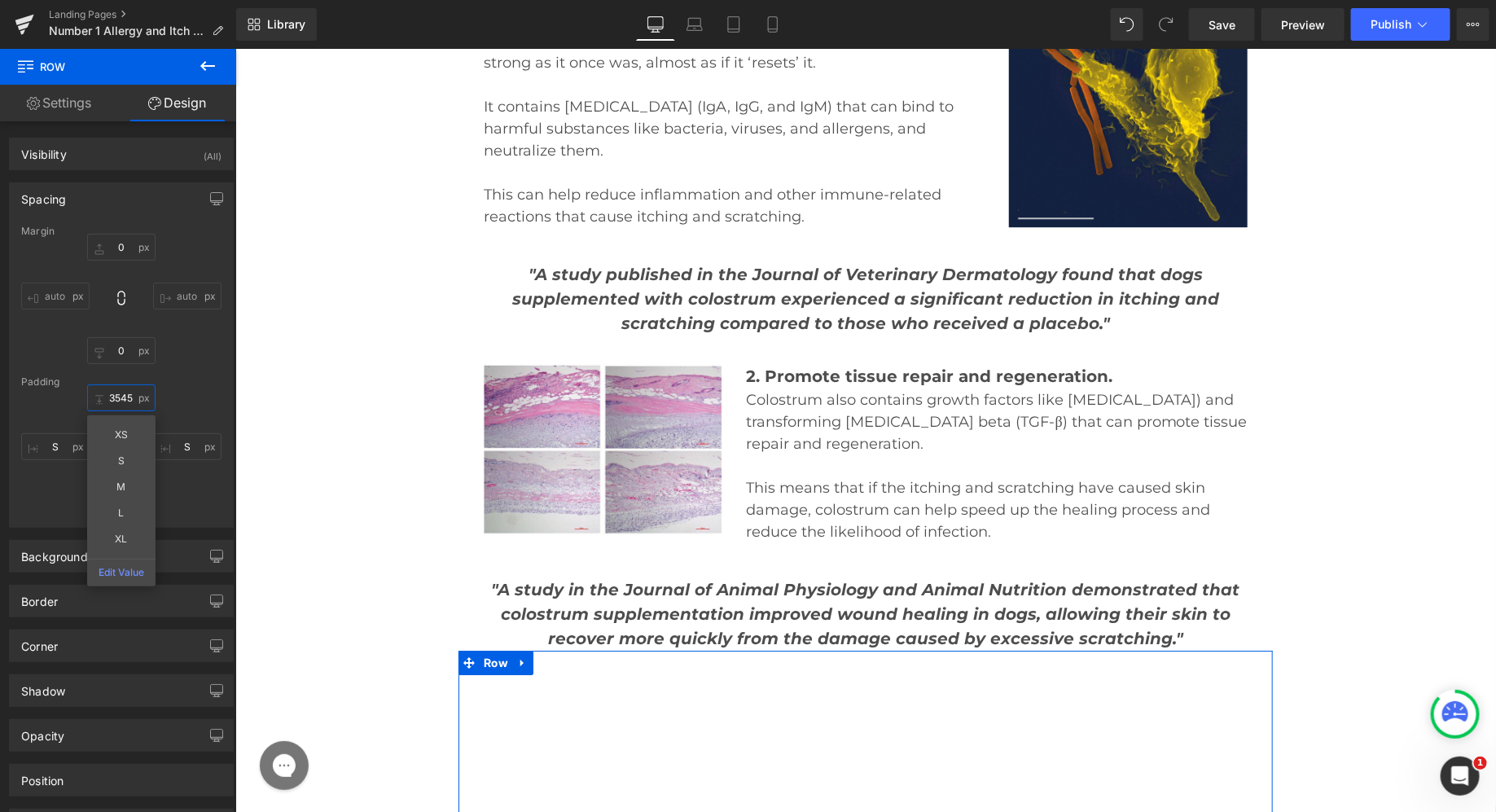
click at [109, 400] on input "3545" at bounding box center [121, 398] width 68 height 27
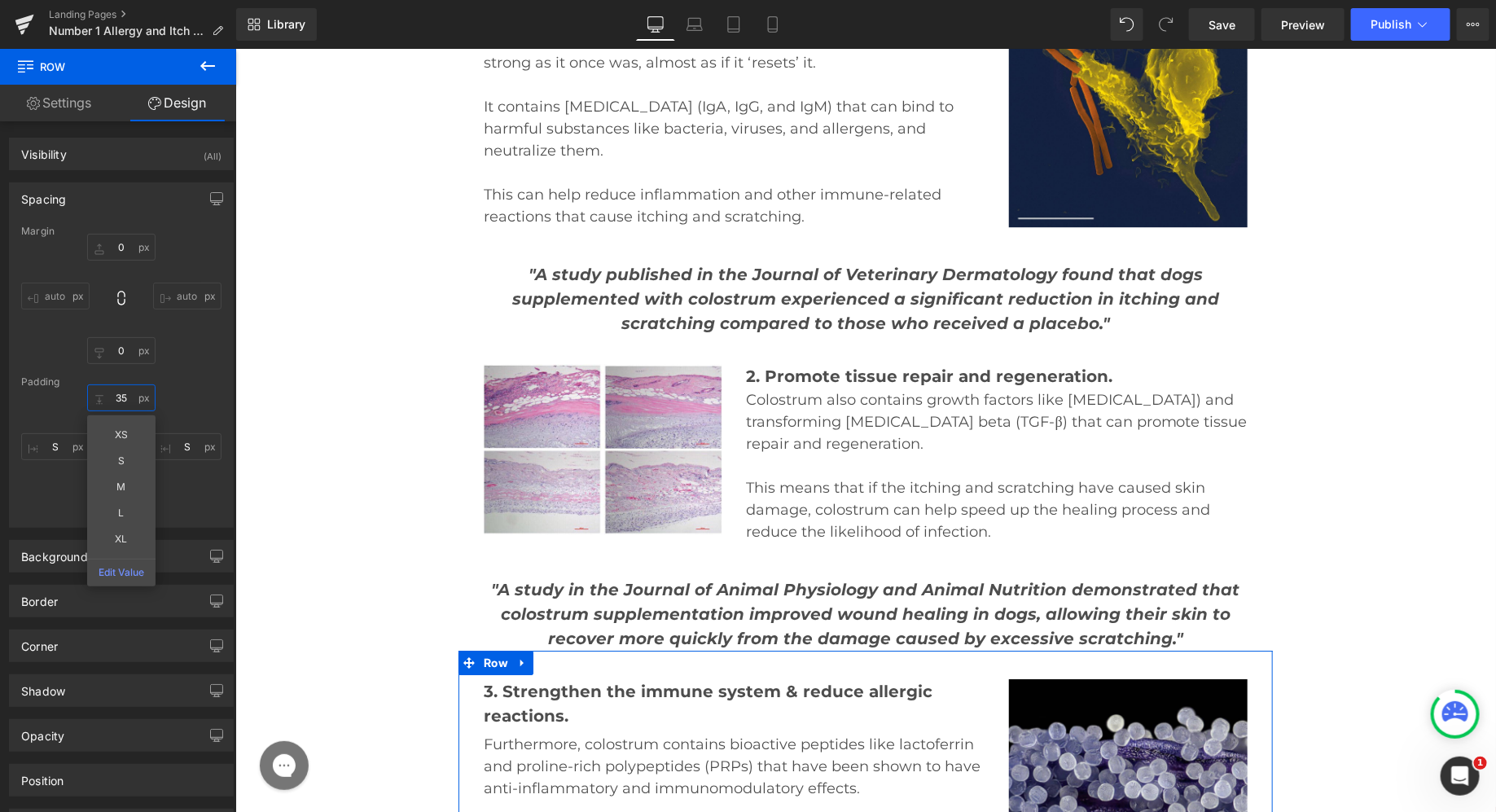
click at [129, 399] on input "35" at bounding box center [121, 398] width 68 height 27
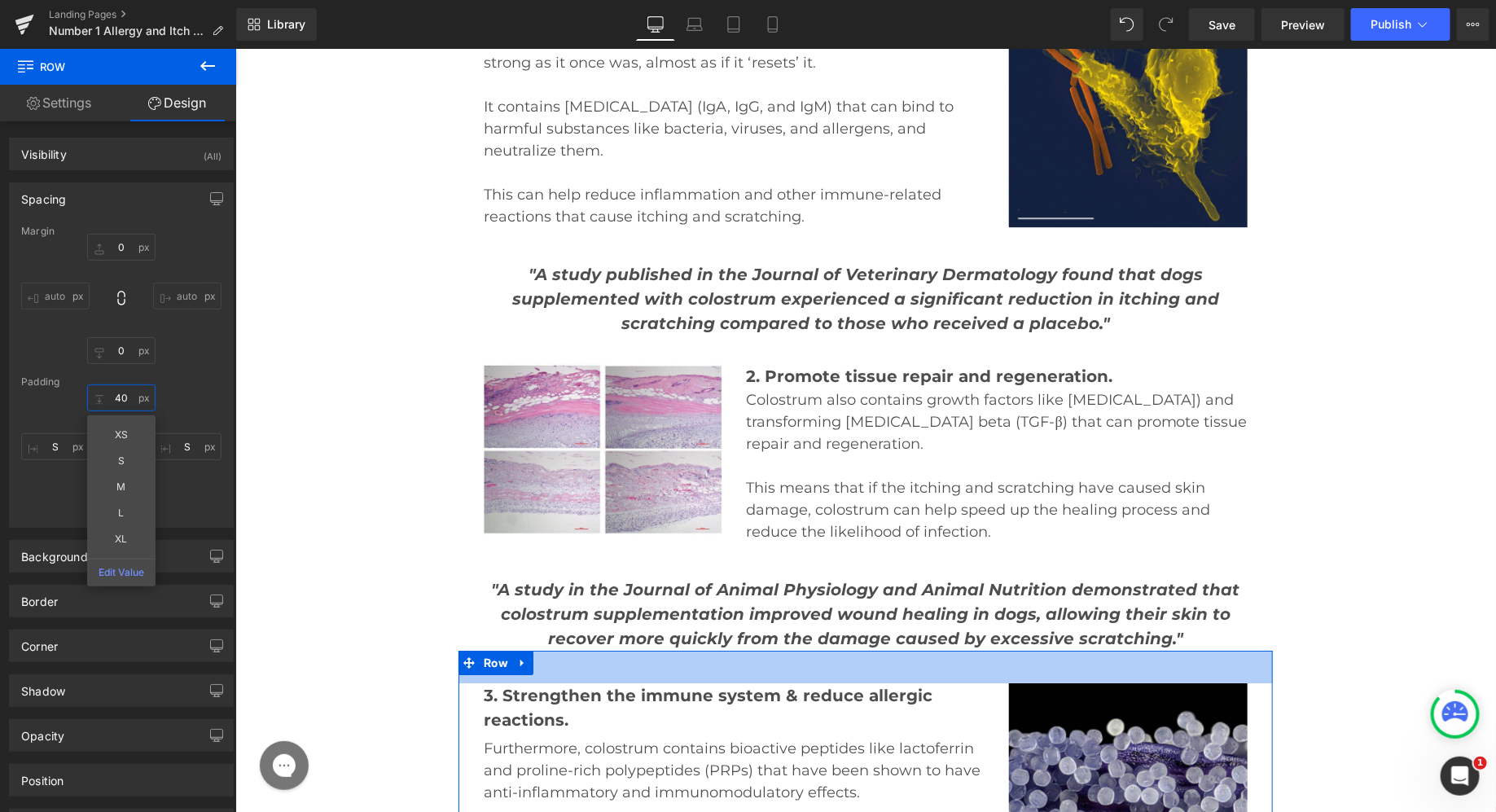
click at [123, 400] on input "40" at bounding box center [121, 398] width 68 height 27
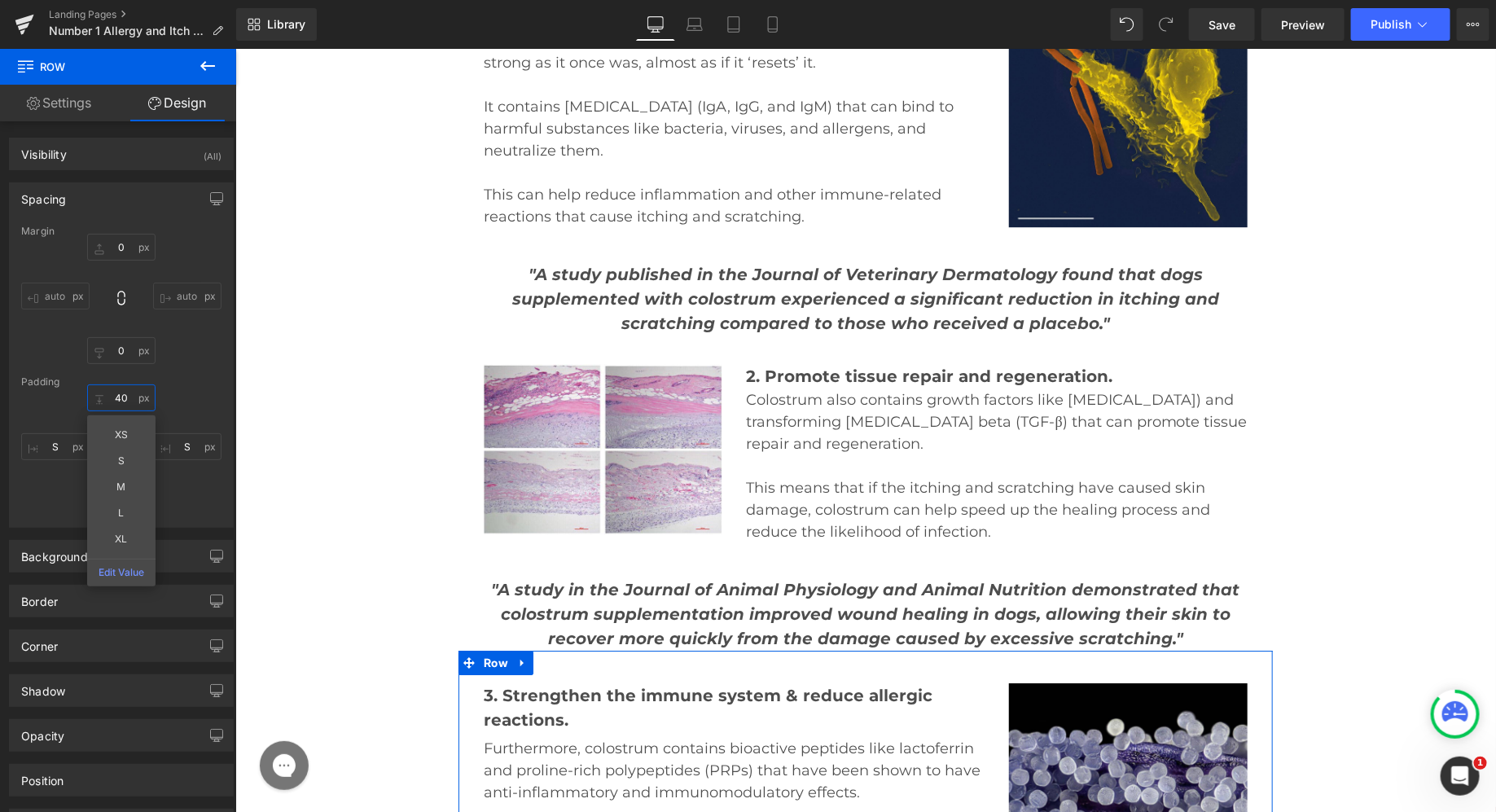
click at [118, 399] on input "40" at bounding box center [121, 398] width 68 height 27
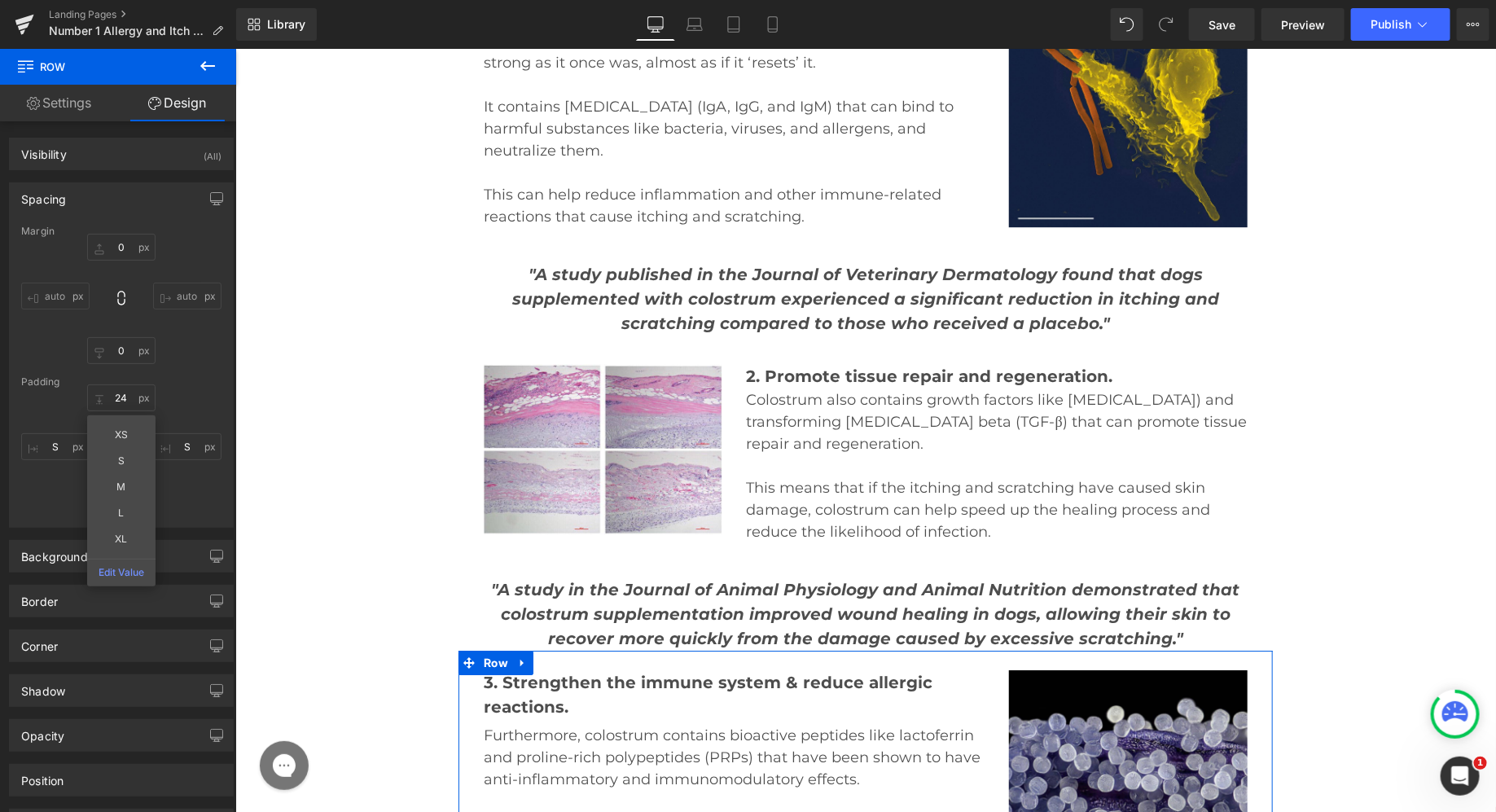
click at [132, 412] on div "24 XS S M L XL Edit Value" at bounding box center [121, 449] width 201 height 130
click at [132, 412] on div "24" at bounding box center [121, 449] width 201 height 130
click at [122, 403] on input "24" at bounding box center [121, 398] width 68 height 27
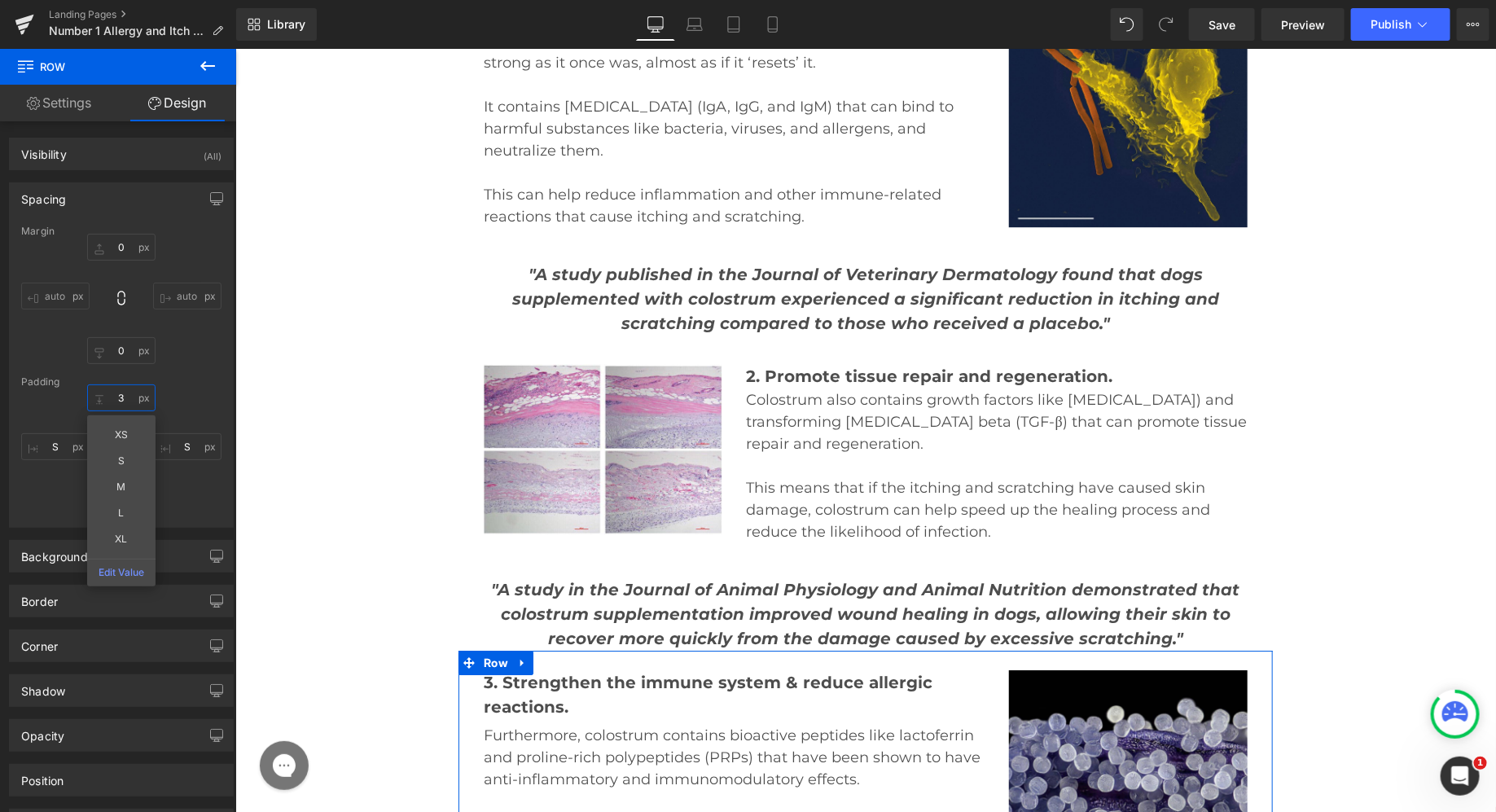
type input "35"
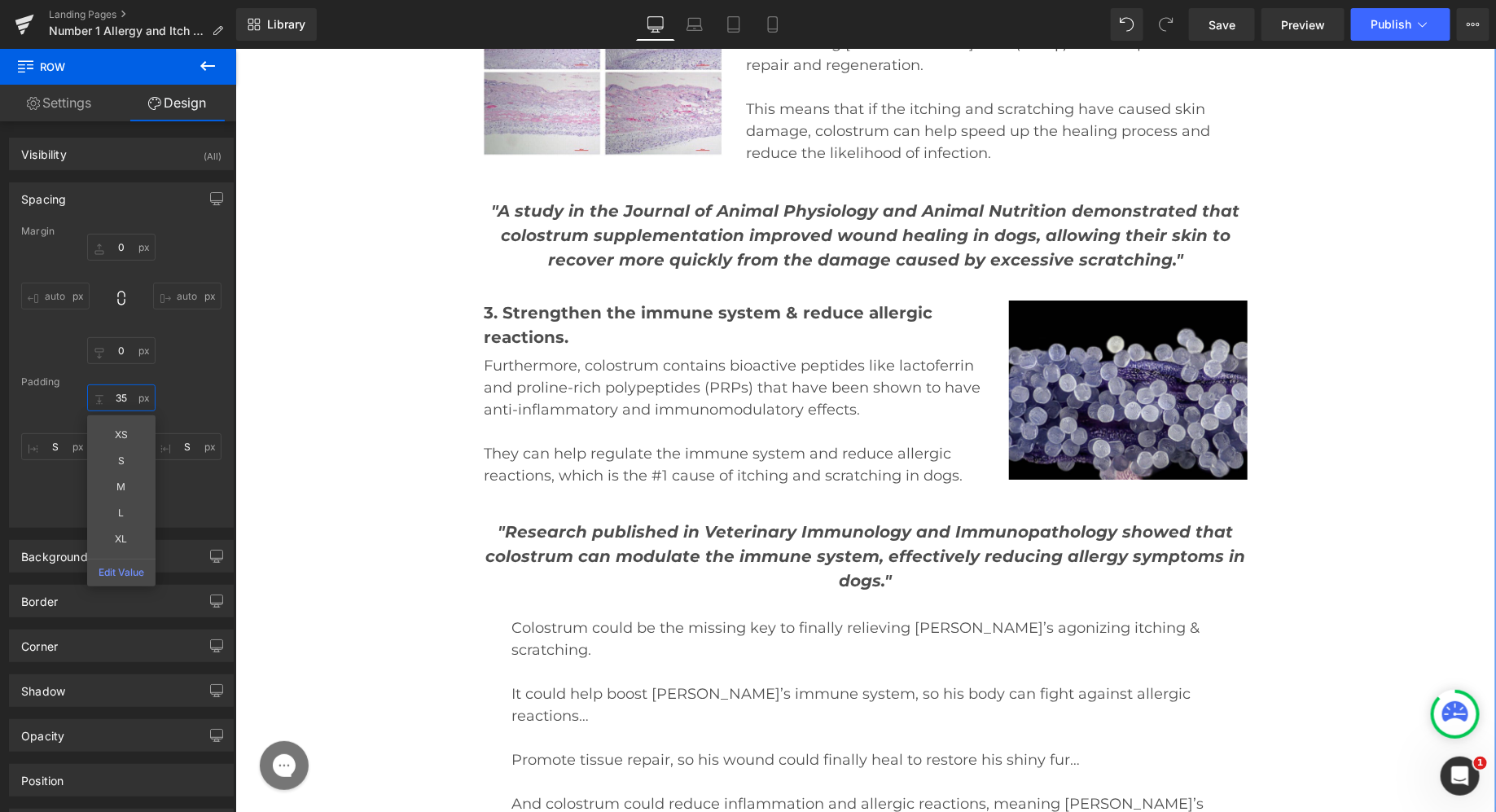
scroll to position [14693, 0]
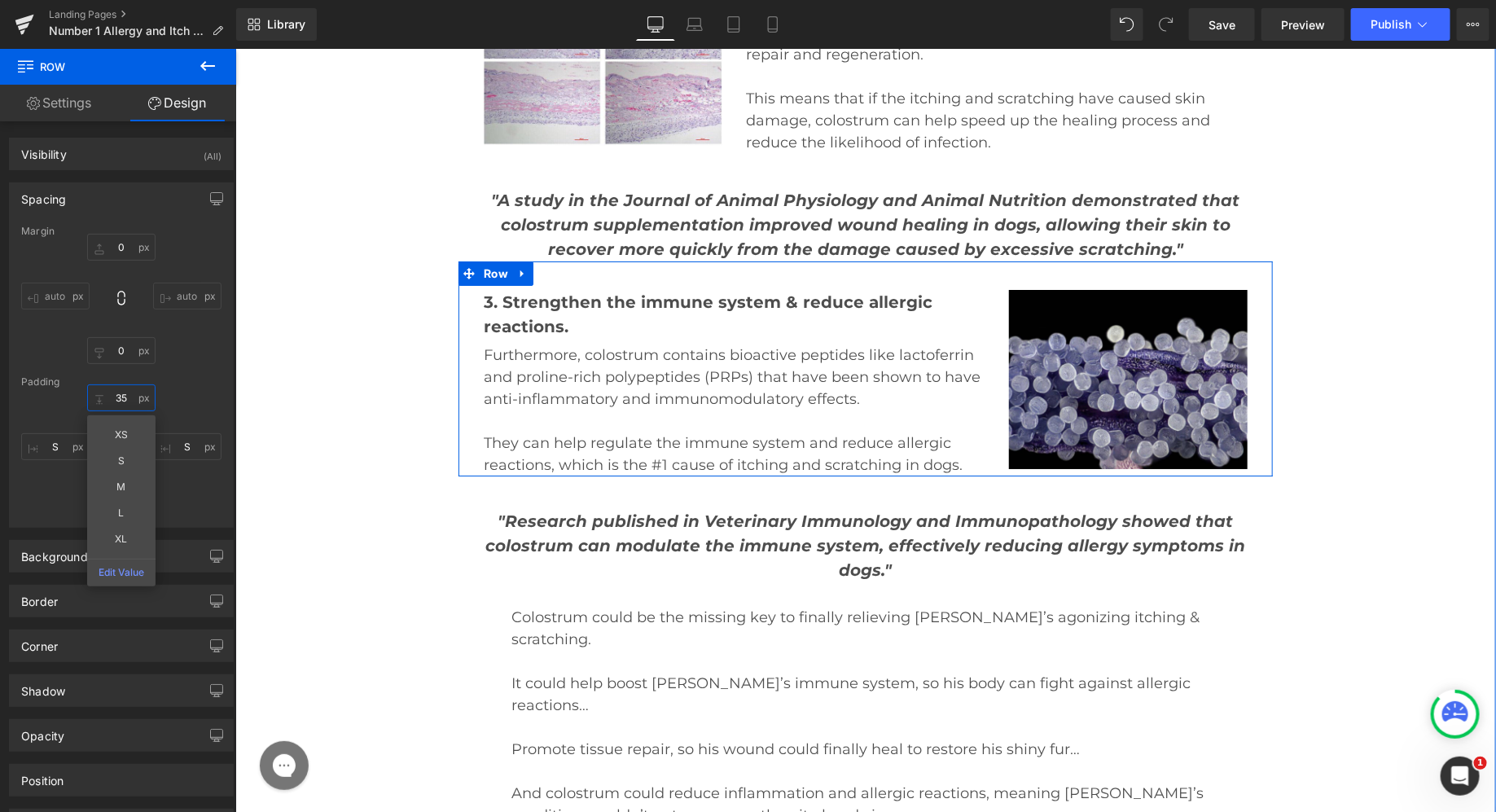
click at [878, 261] on div "3. Strengthen the immune system & reduce allergic reactions. Text Block Further…" at bounding box center [865, 368] width 815 height 215
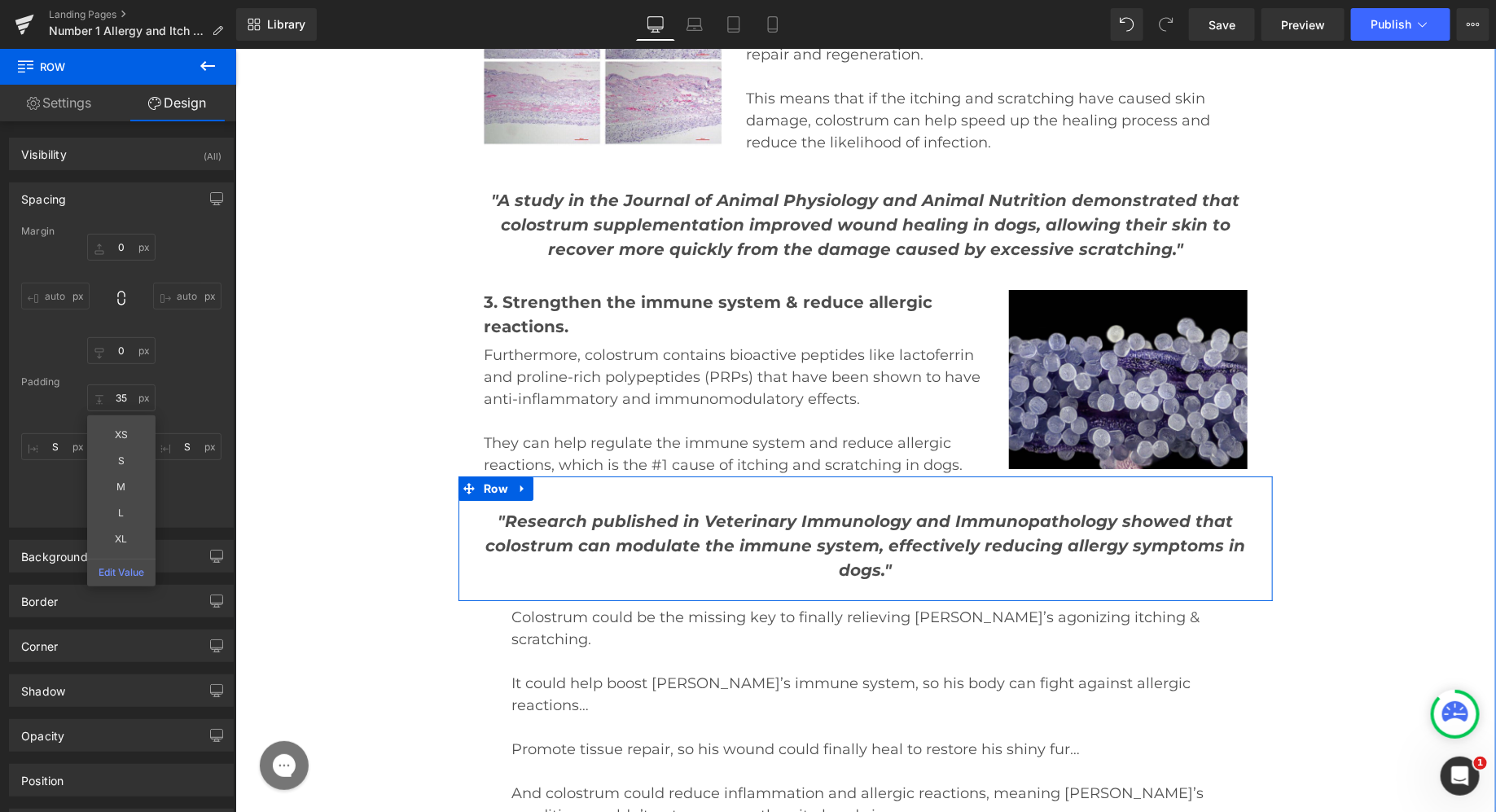
click at [856, 475] on div ""Research published in Veterinary Immunology and Immunopathology showed that co…" at bounding box center [865, 537] width 815 height 125
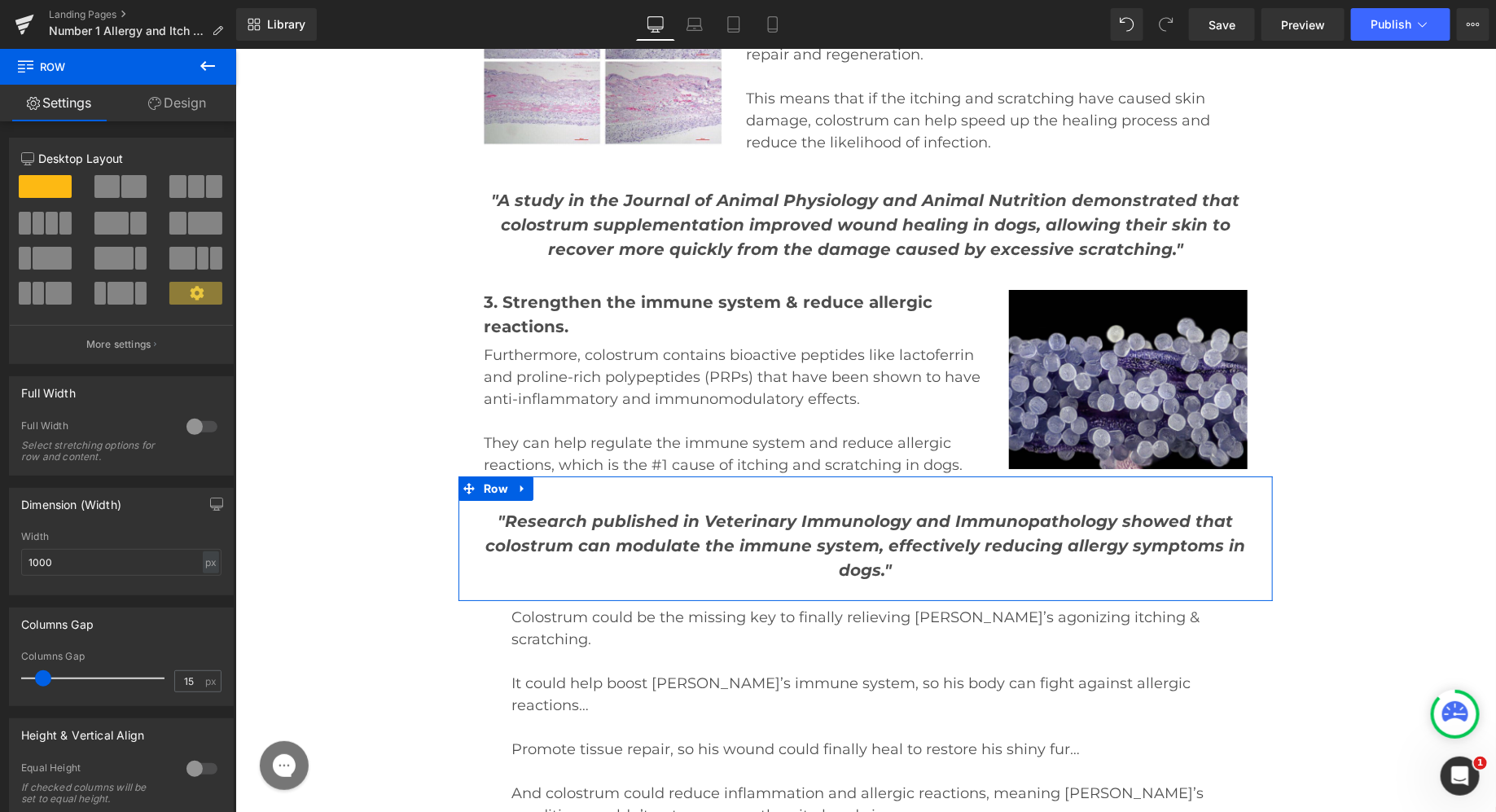
click at [173, 98] on link "Design" at bounding box center [176, 103] width 118 height 37
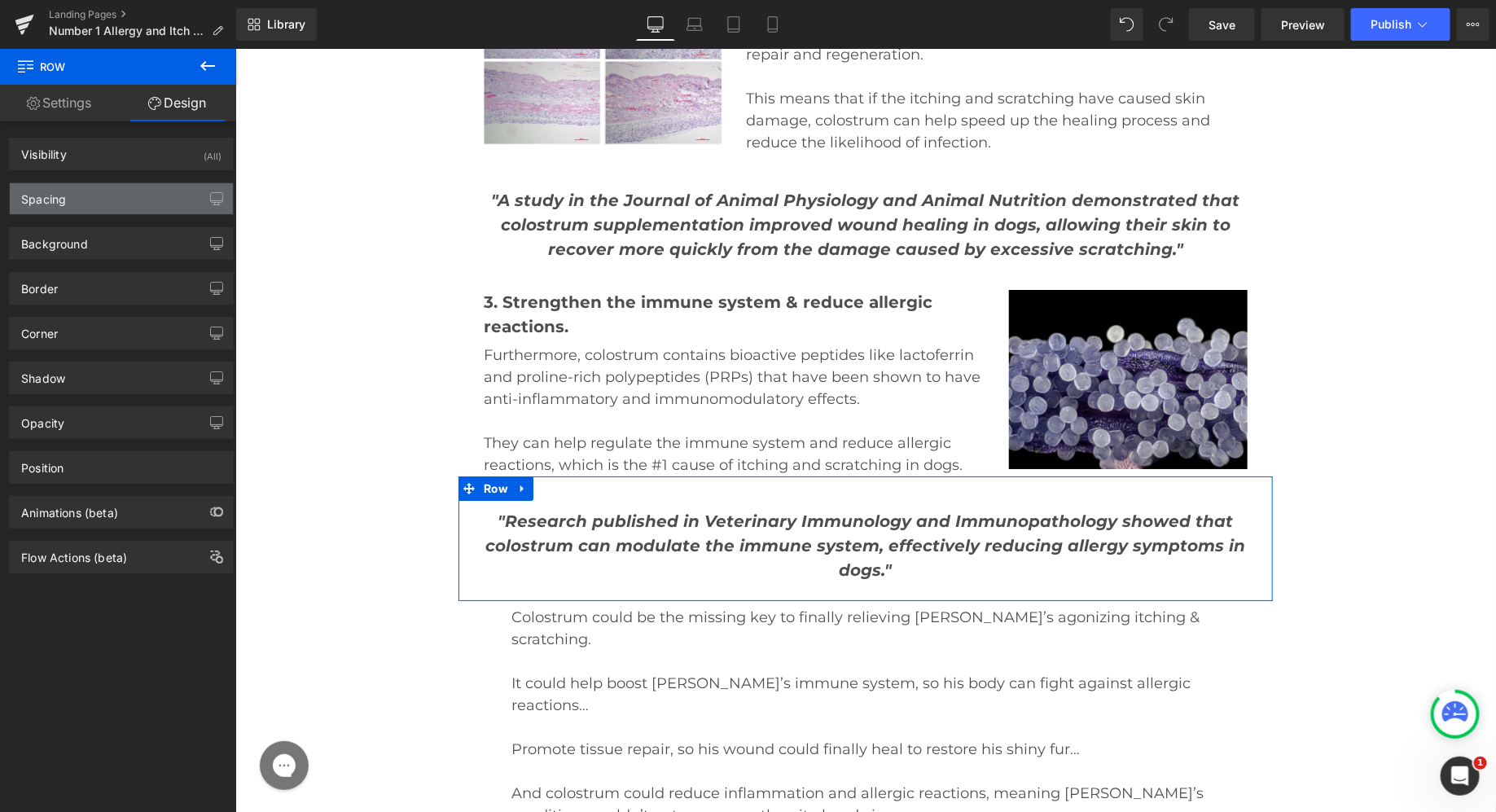
click at [99, 202] on div "Spacing" at bounding box center [121, 198] width 223 height 31
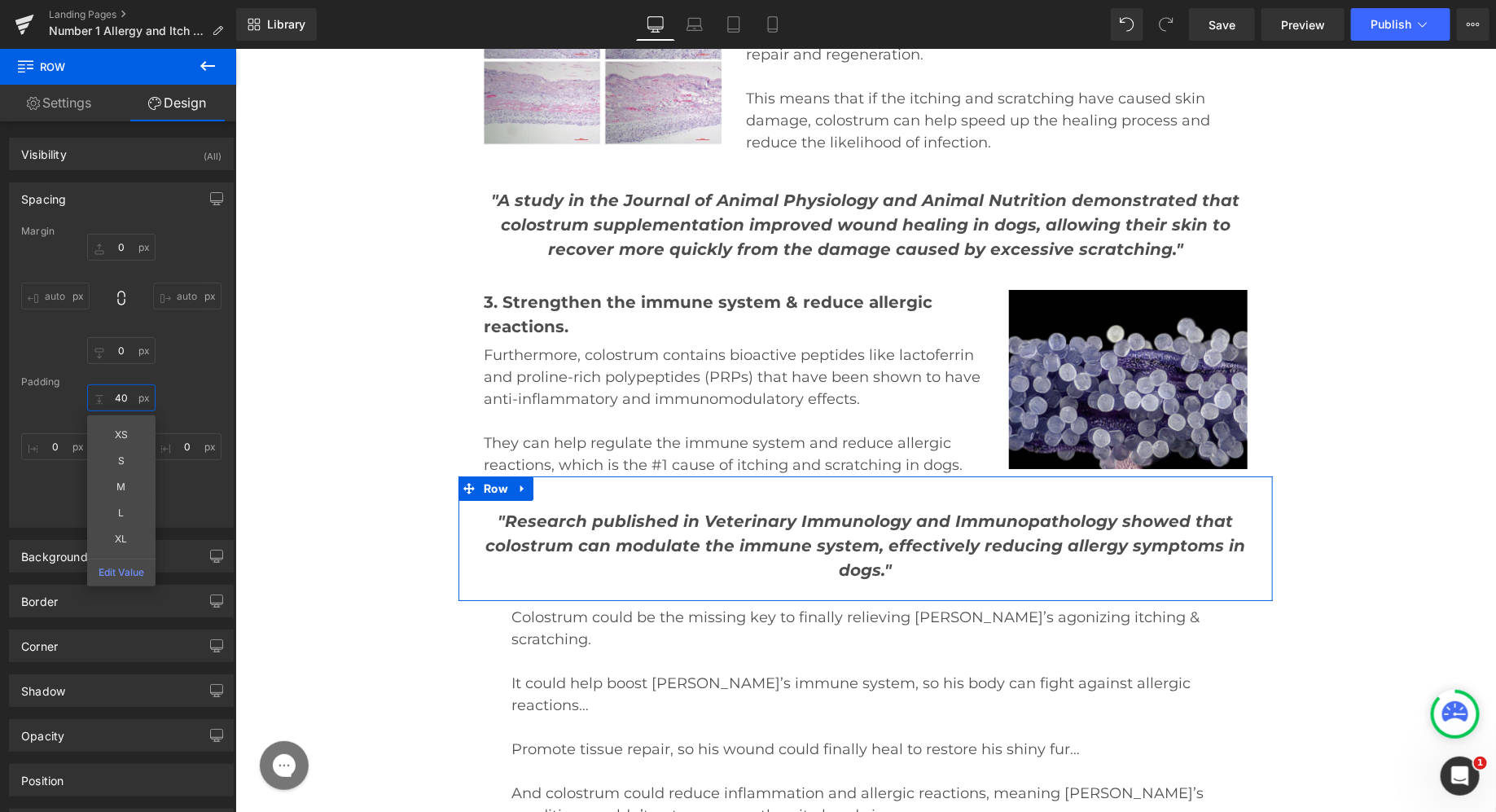
click at [111, 394] on input "40" at bounding box center [121, 398] width 68 height 27
click at [109, 392] on input "40" at bounding box center [121, 398] width 68 height 27
type input "35"
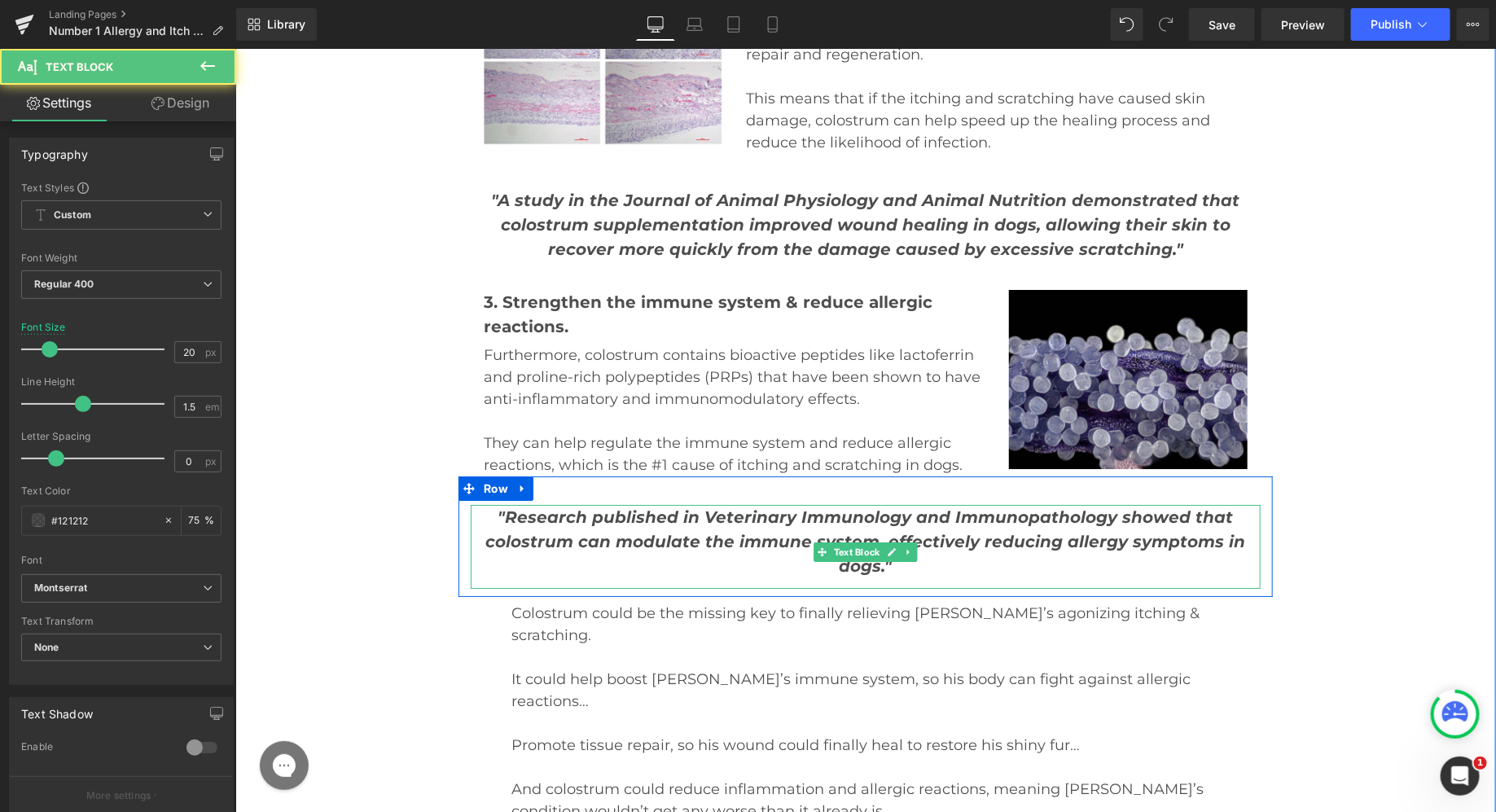
click at [734, 504] on p ""Research published in Veterinary Immunology and Immunopathology showed that co…" at bounding box center [865, 541] width 790 height 73
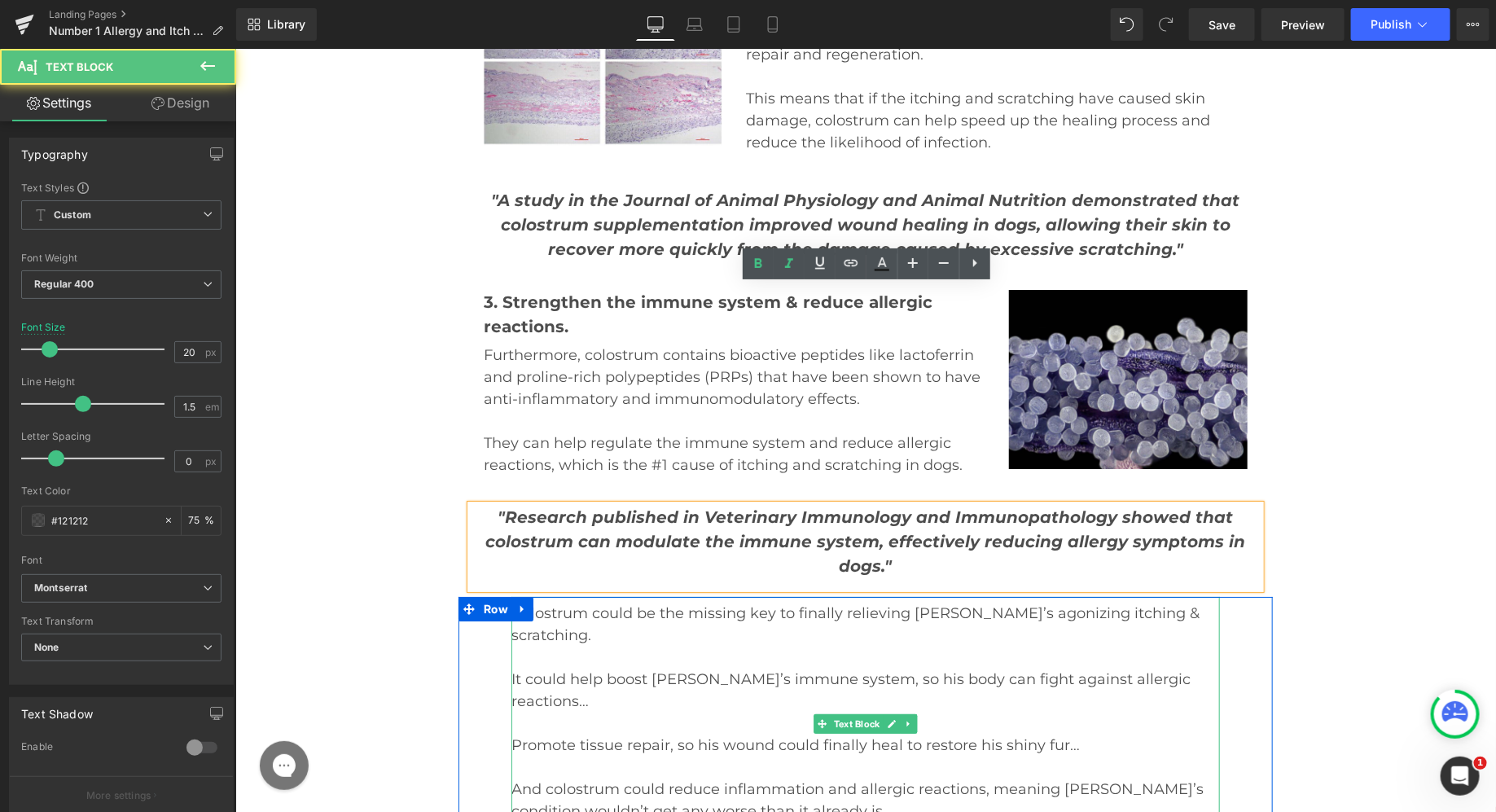
click at [687, 604] on span "Colostrum could be the missing key to finally relieving [PERSON_NAME]’s agonizi…" at bounding box center [854, 624] width 688 height 40
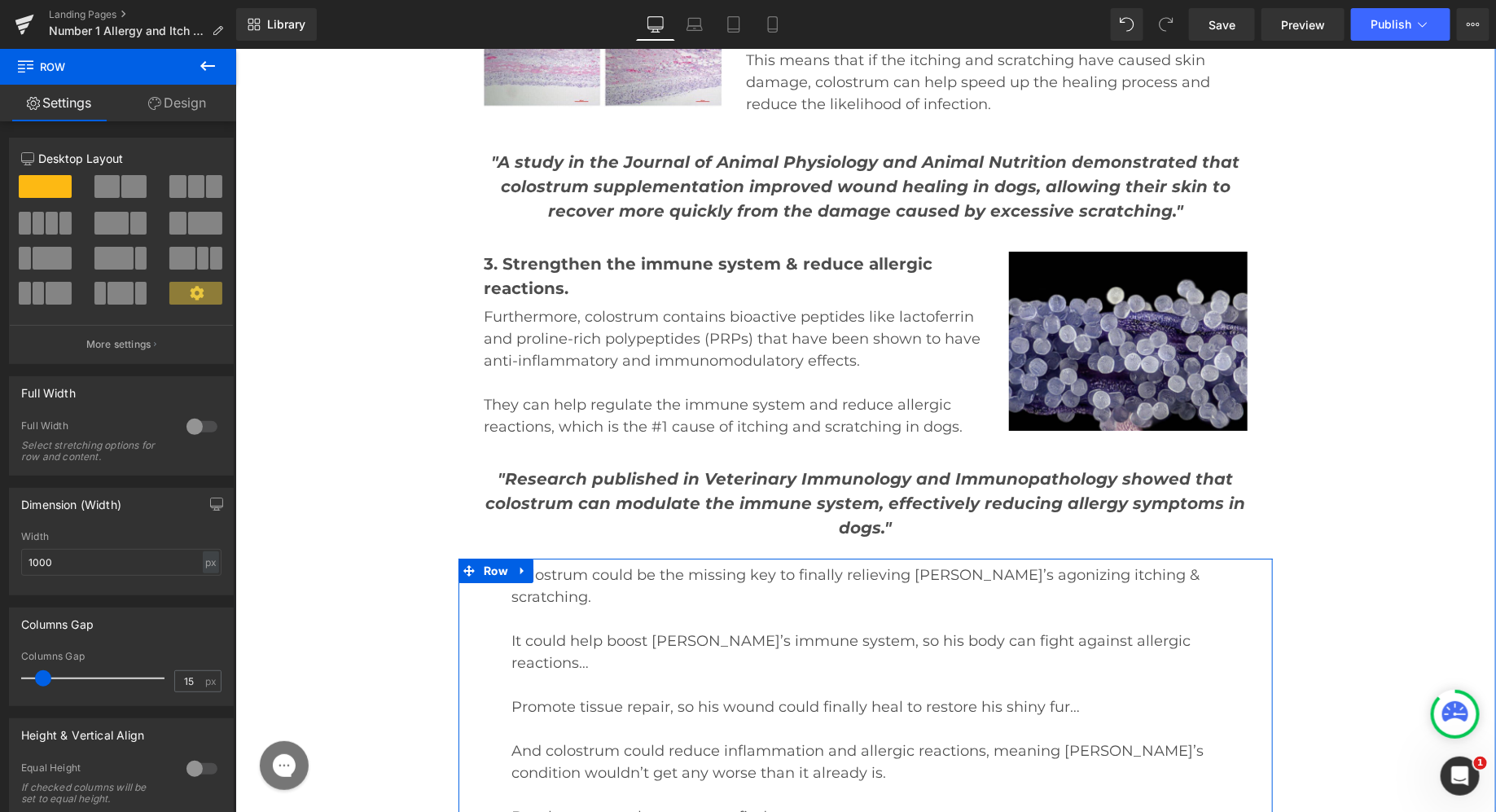
scroll to position [14735, 0]
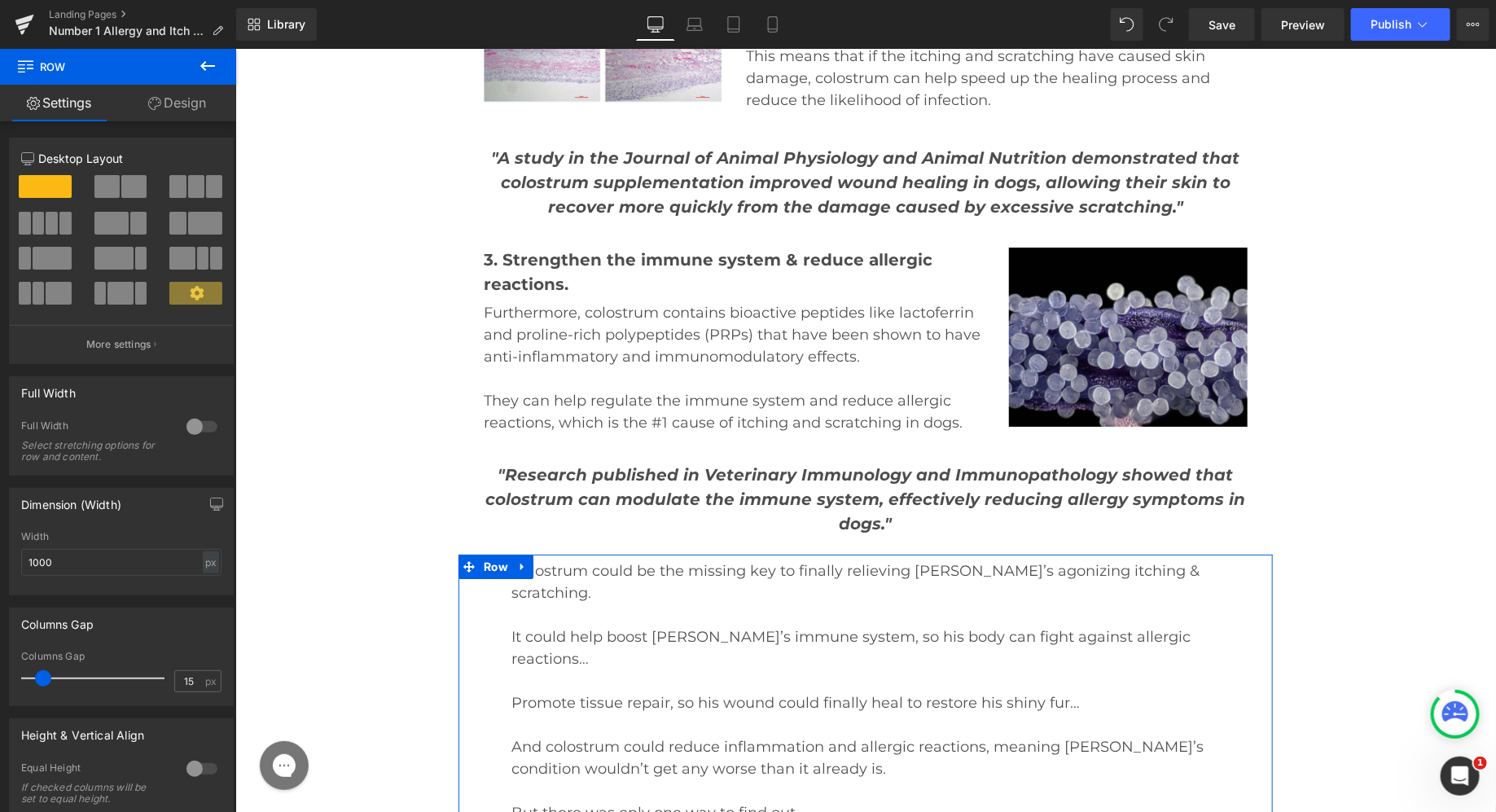
click at [176, 106] on link "Design" at bounding box center [176, 103] width 118 height 37
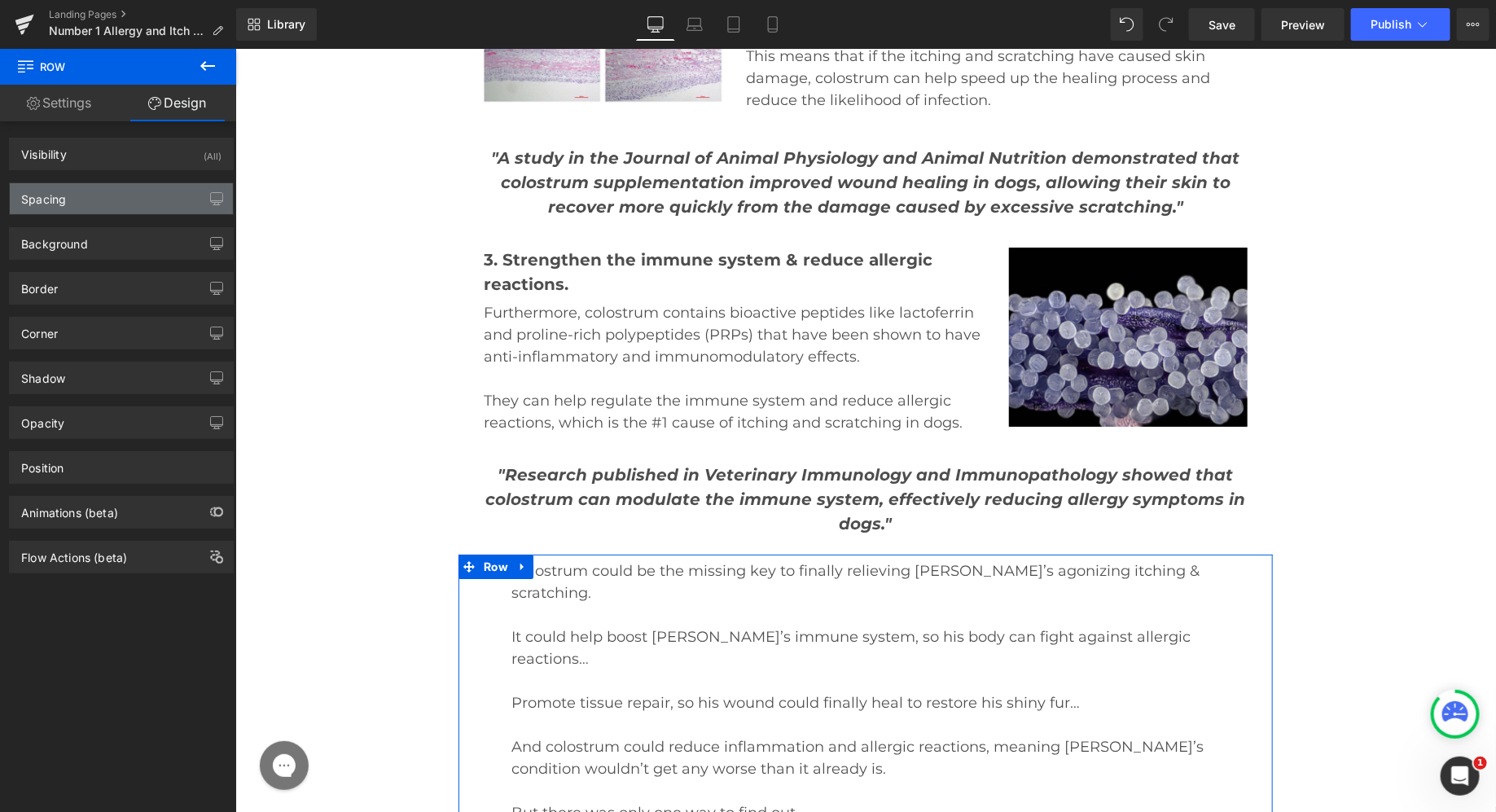
click at [106, 199] on div "Spacing" at bounding box center [121, 198] width 223 height 31
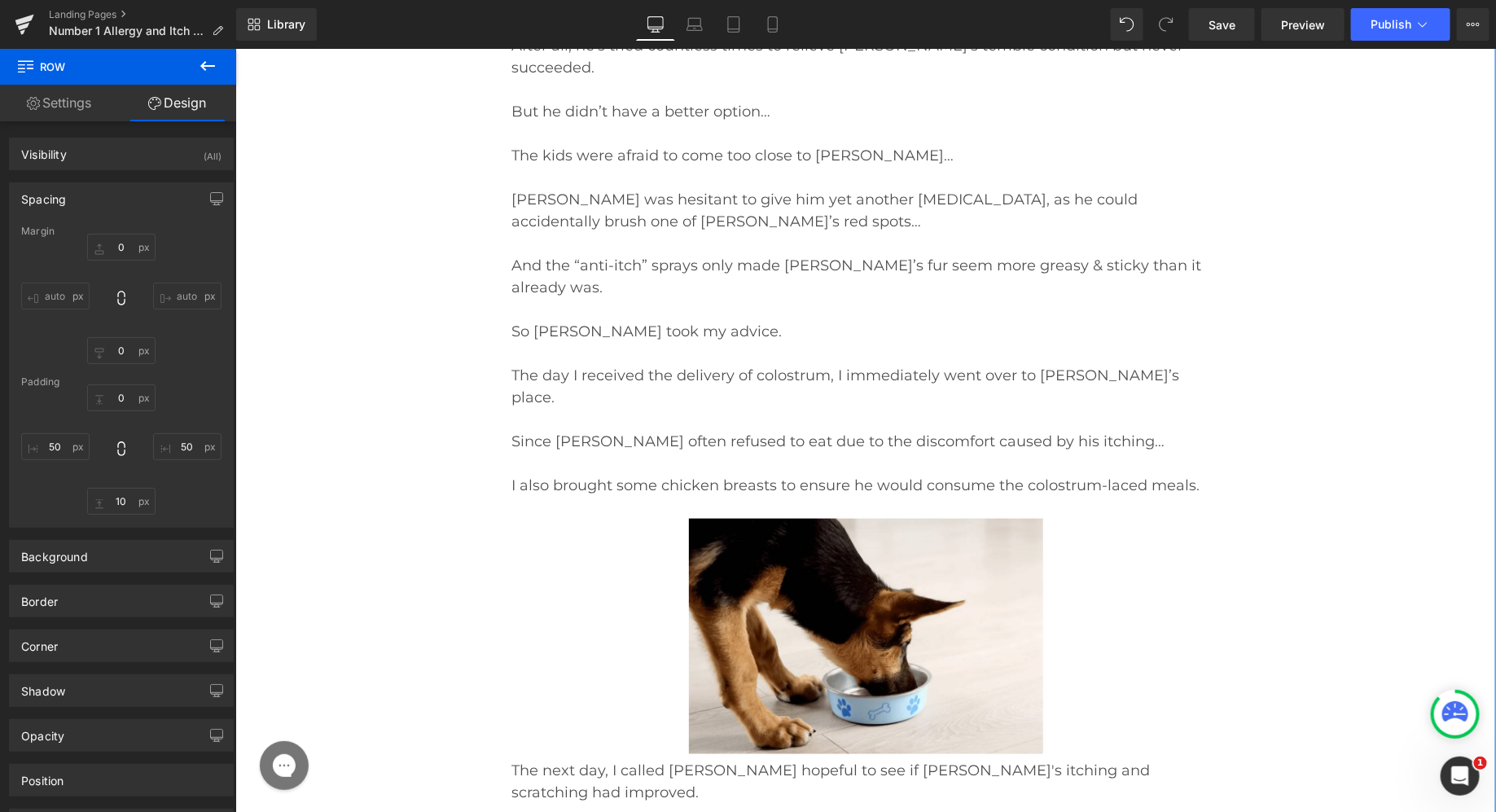
scroll to position [15680, 0]
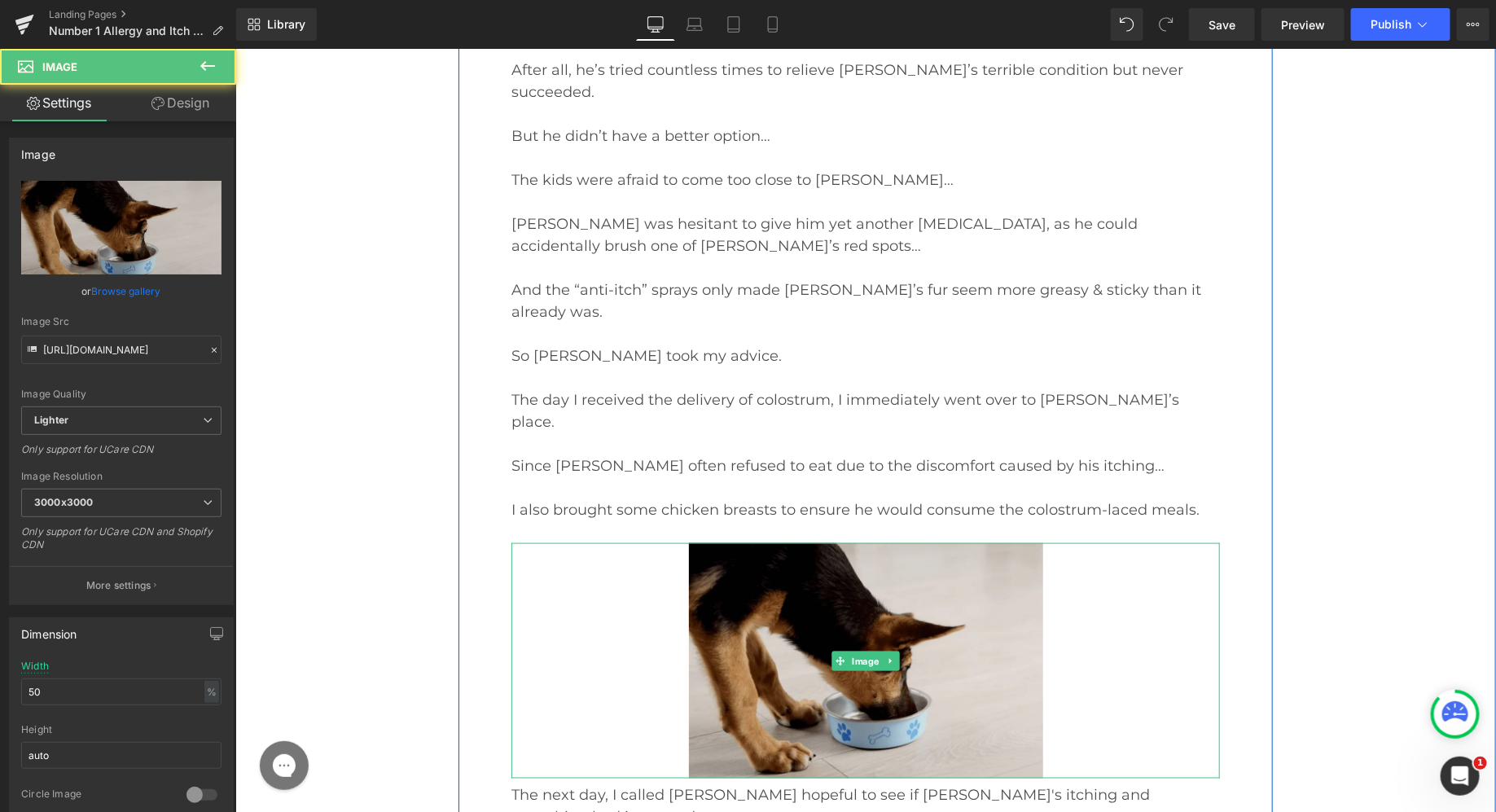
click at [906, 542] on img at bounding box center [865, 660] width 354 height 235
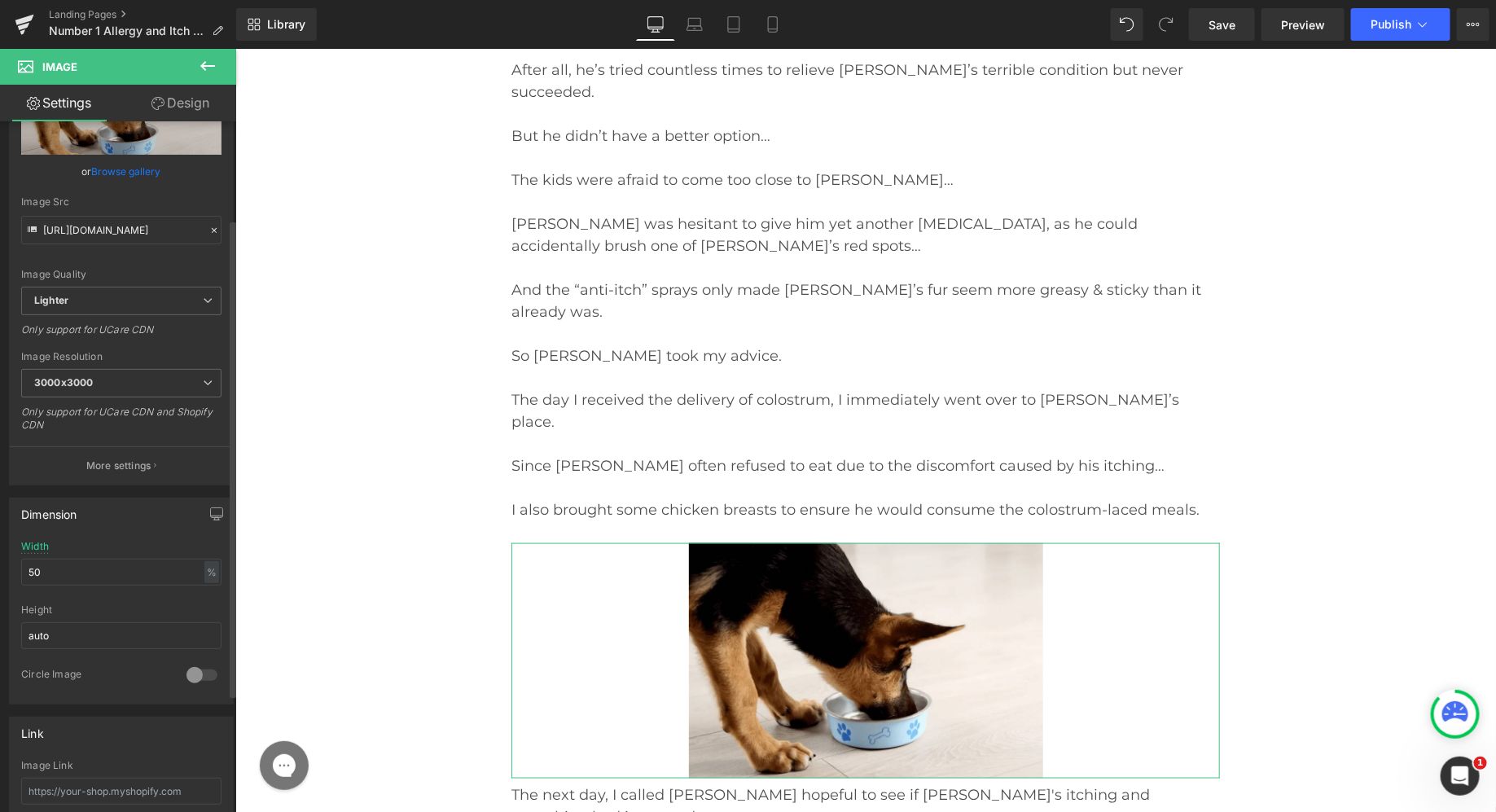
scroll to position [144, 0]
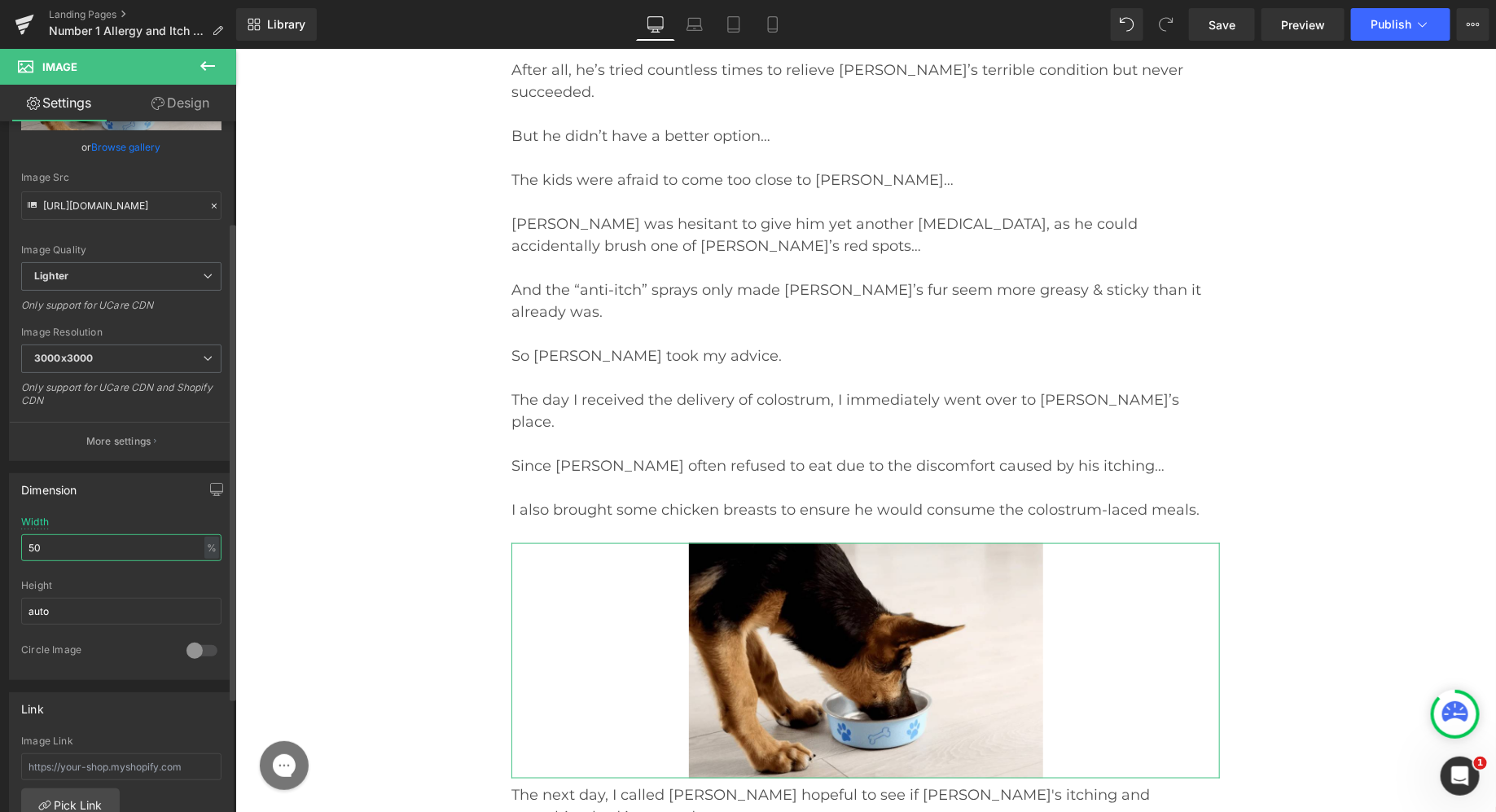
click at [106, 544] on input "50" at bounding box center [121, 547] width 201 height 27
type input "65"
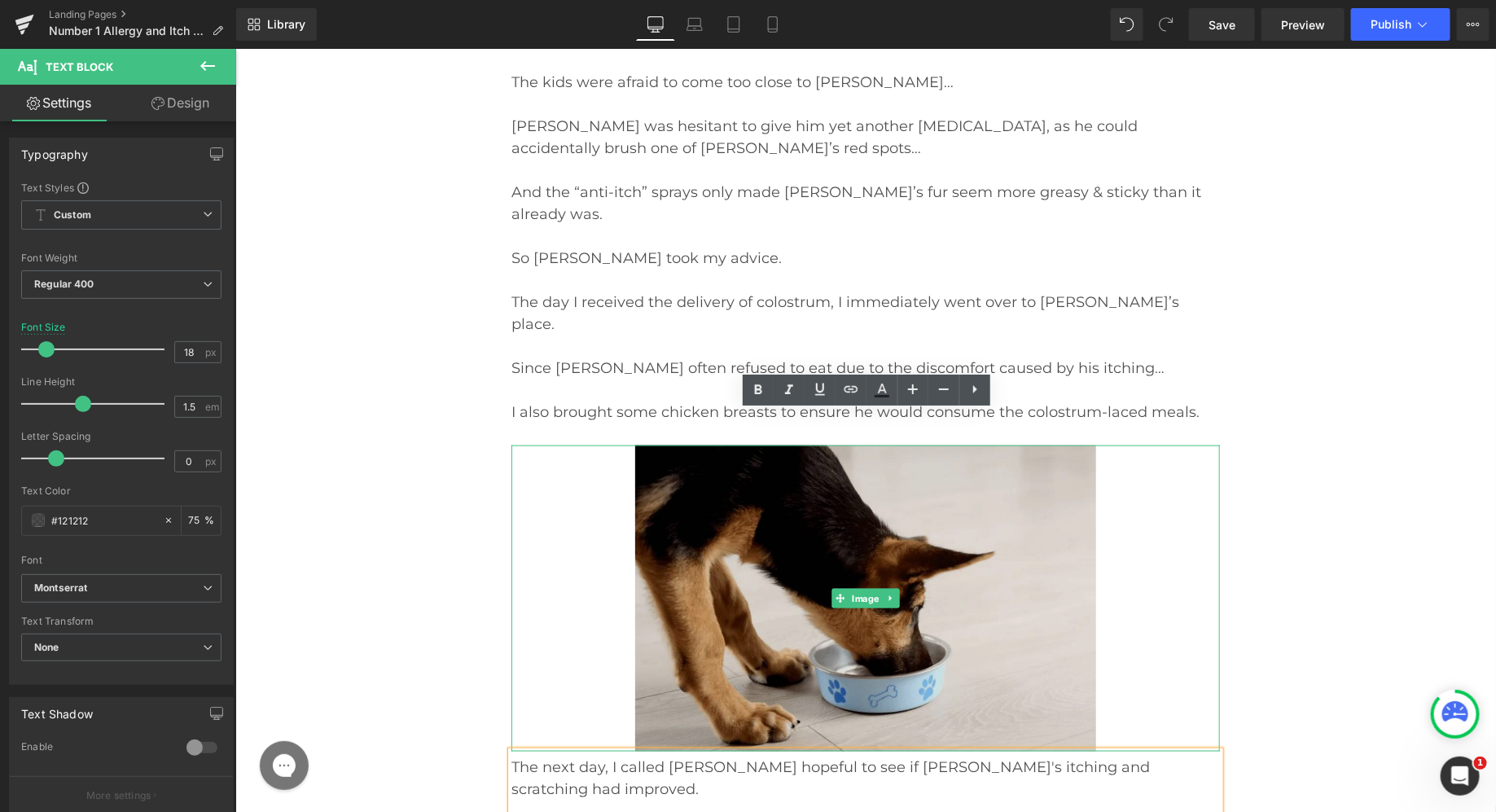
scroll to position [15797, 0]
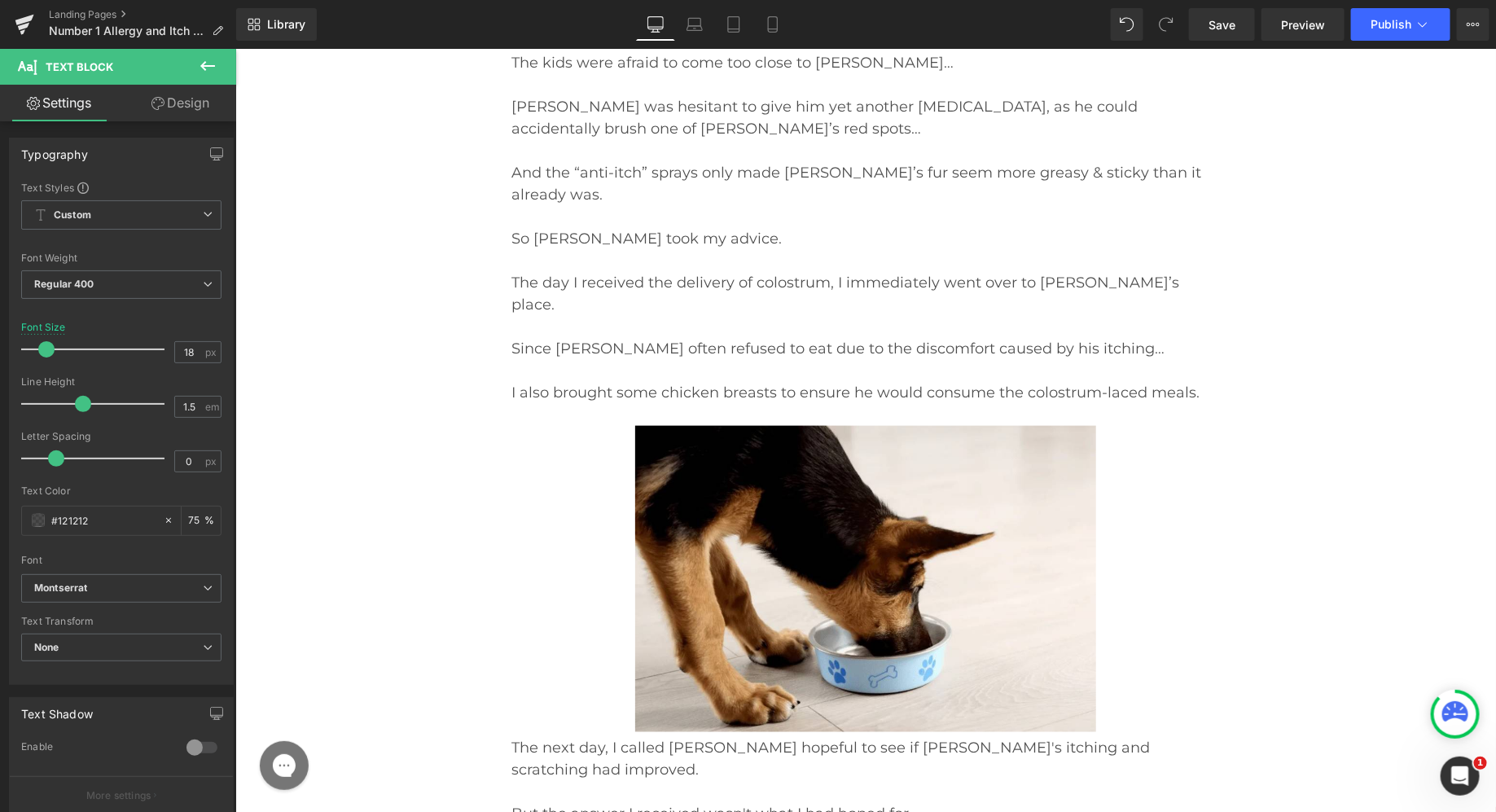
click at [207, 112] on link "Design" at bounding box center [180, 103] width 118 height 37
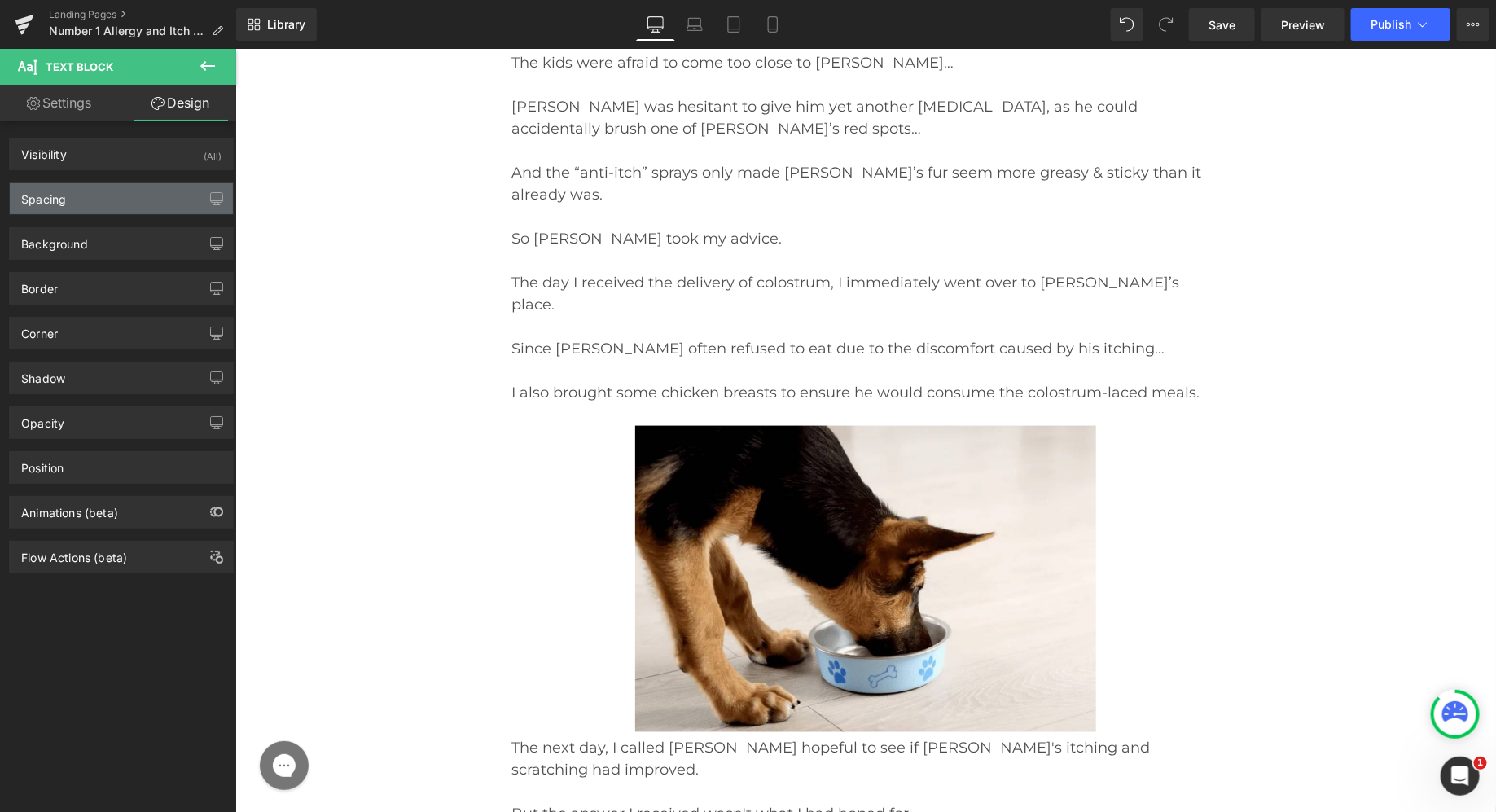
click at [146, 203] on div "Spacing" at bounding box center [121, 198] width 223 height 31
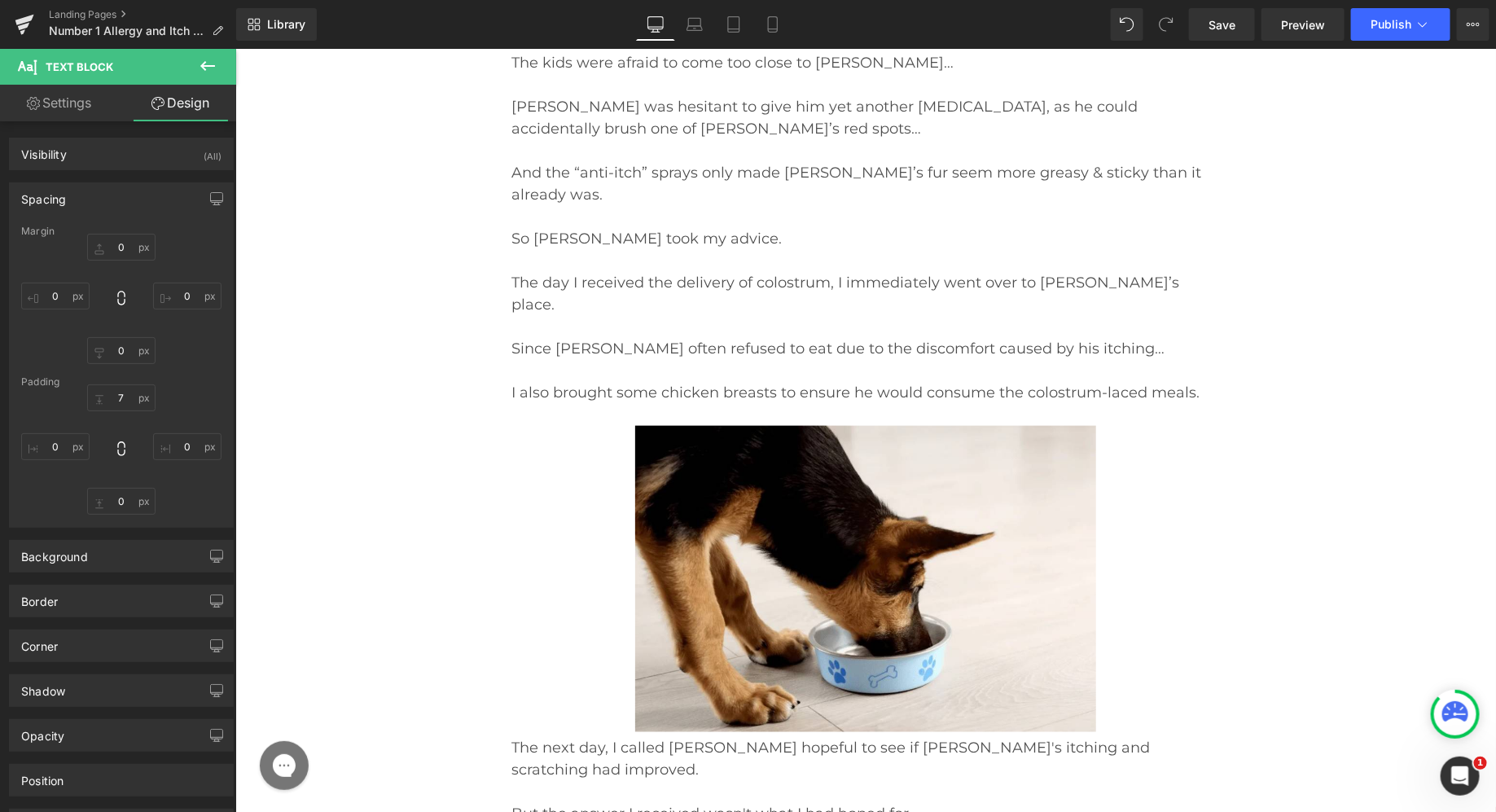
click at [113, 410] on div "7 0 0 0" at bounding box center [121, 449] width 201 height 130
click at [115, 405] on input "7" at bounding box center [121, 398] width 68 height 27
type input "35"
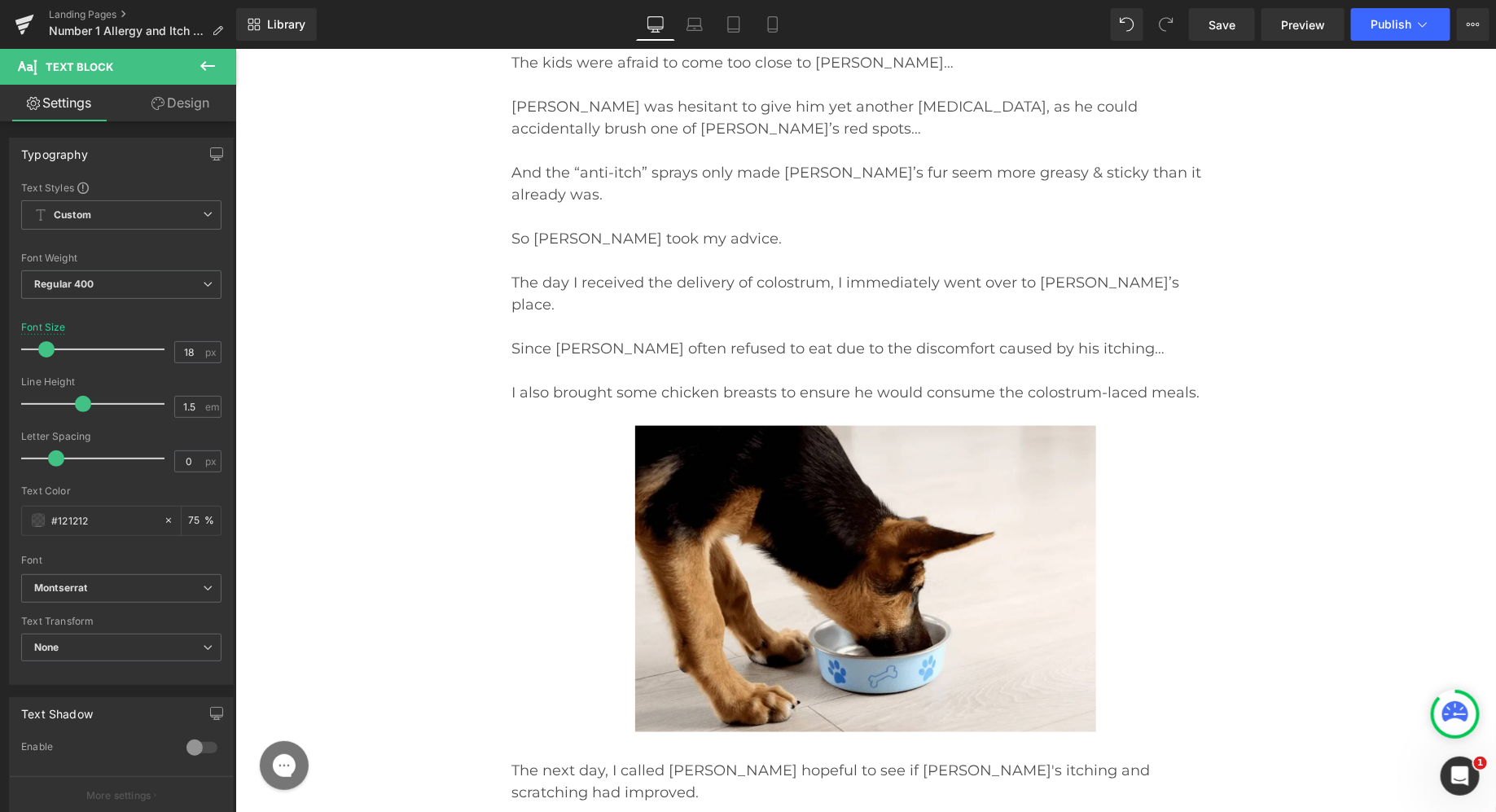
click at [198, 98] on link "Design" at bounding box center [180, 103] width 118 height 37
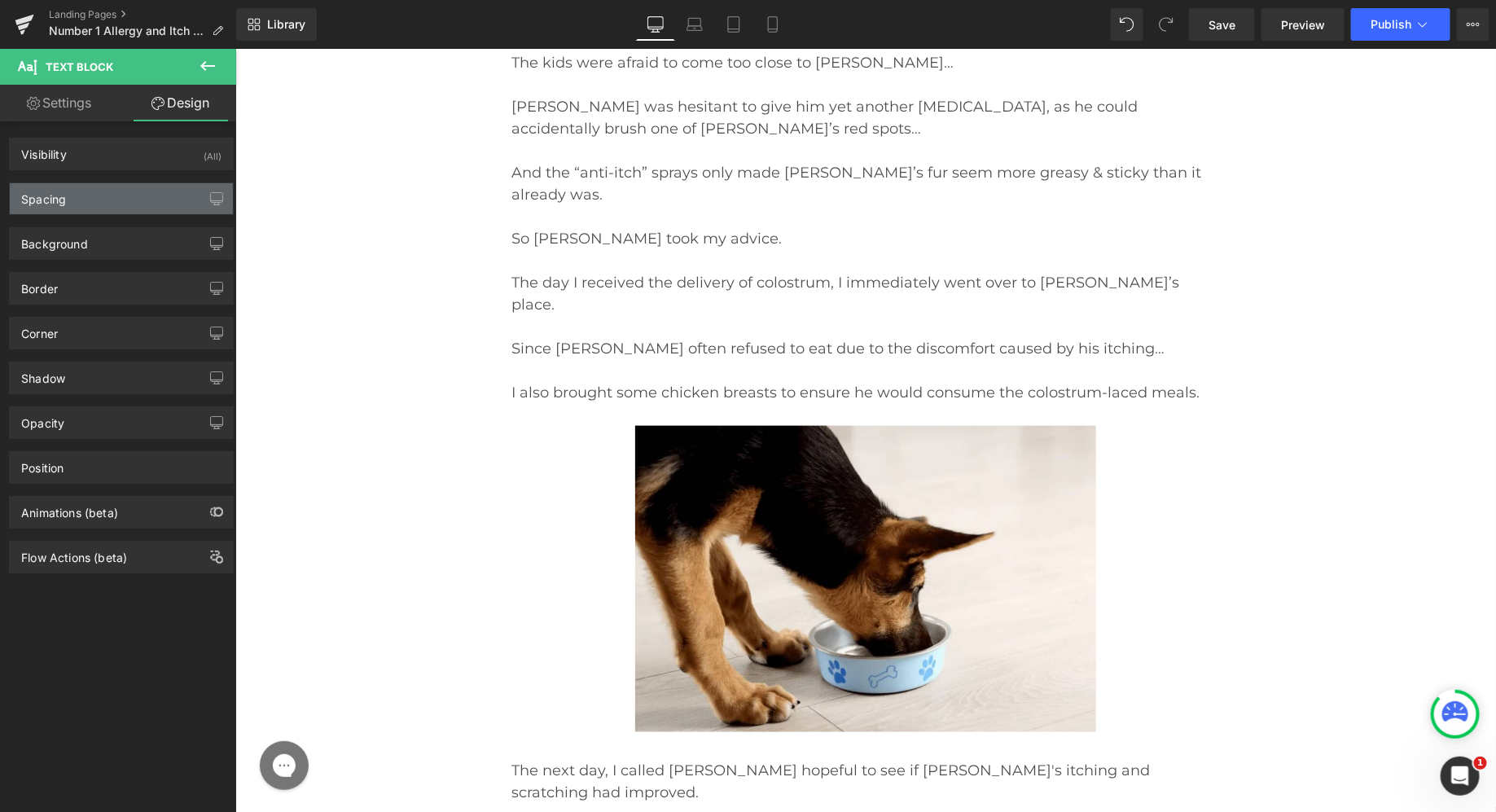
click at [107, 200] on div "Spacing" at bounding box center [121, 198] width 223 height 31
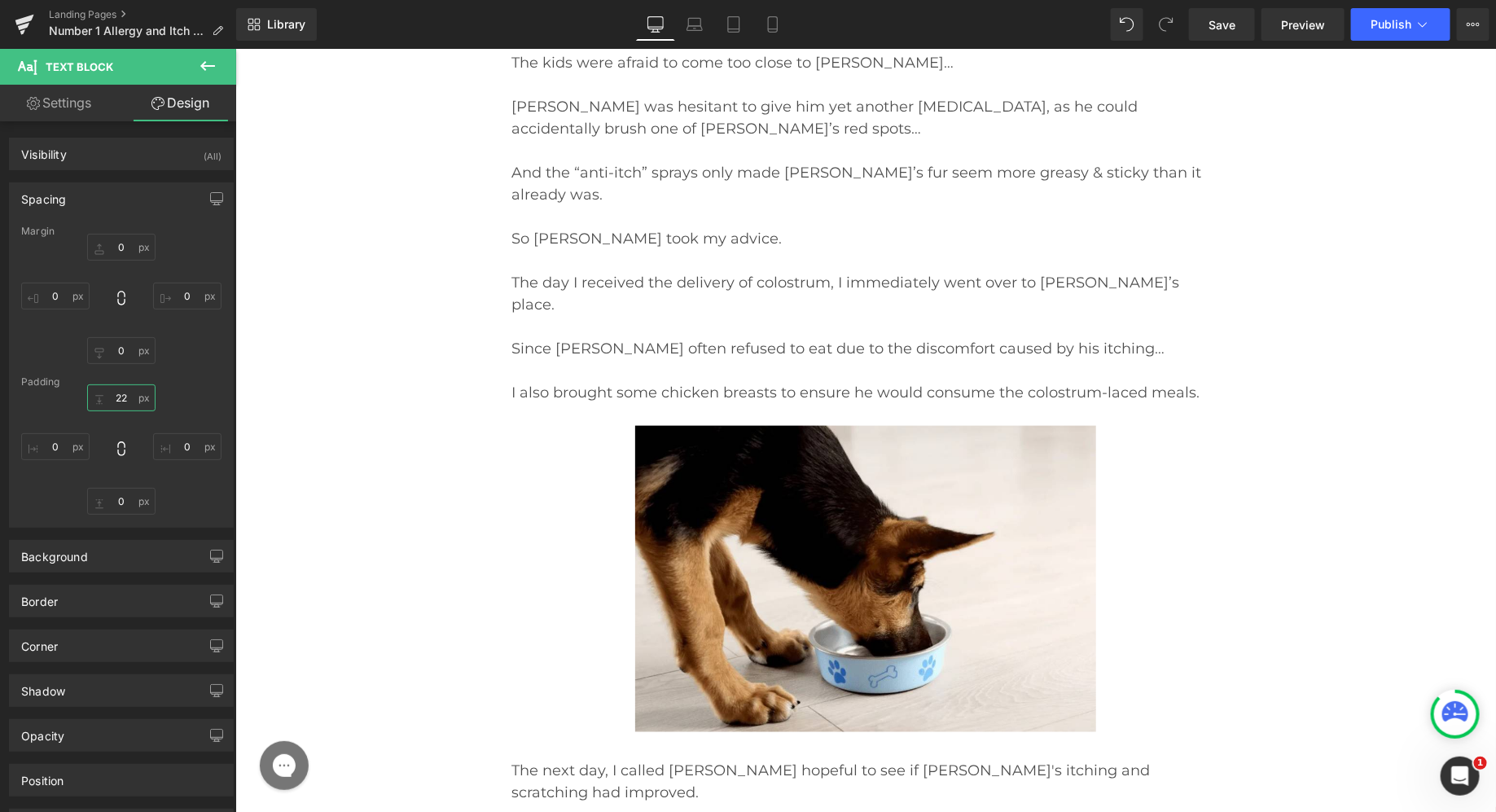
click at [113, 399] on input "22" at bounding box center [121, 398] width 68 height 27
type input "25"
click at [185, 379] on div "Padding" at bounding box center [121, 381] width 201 height 11
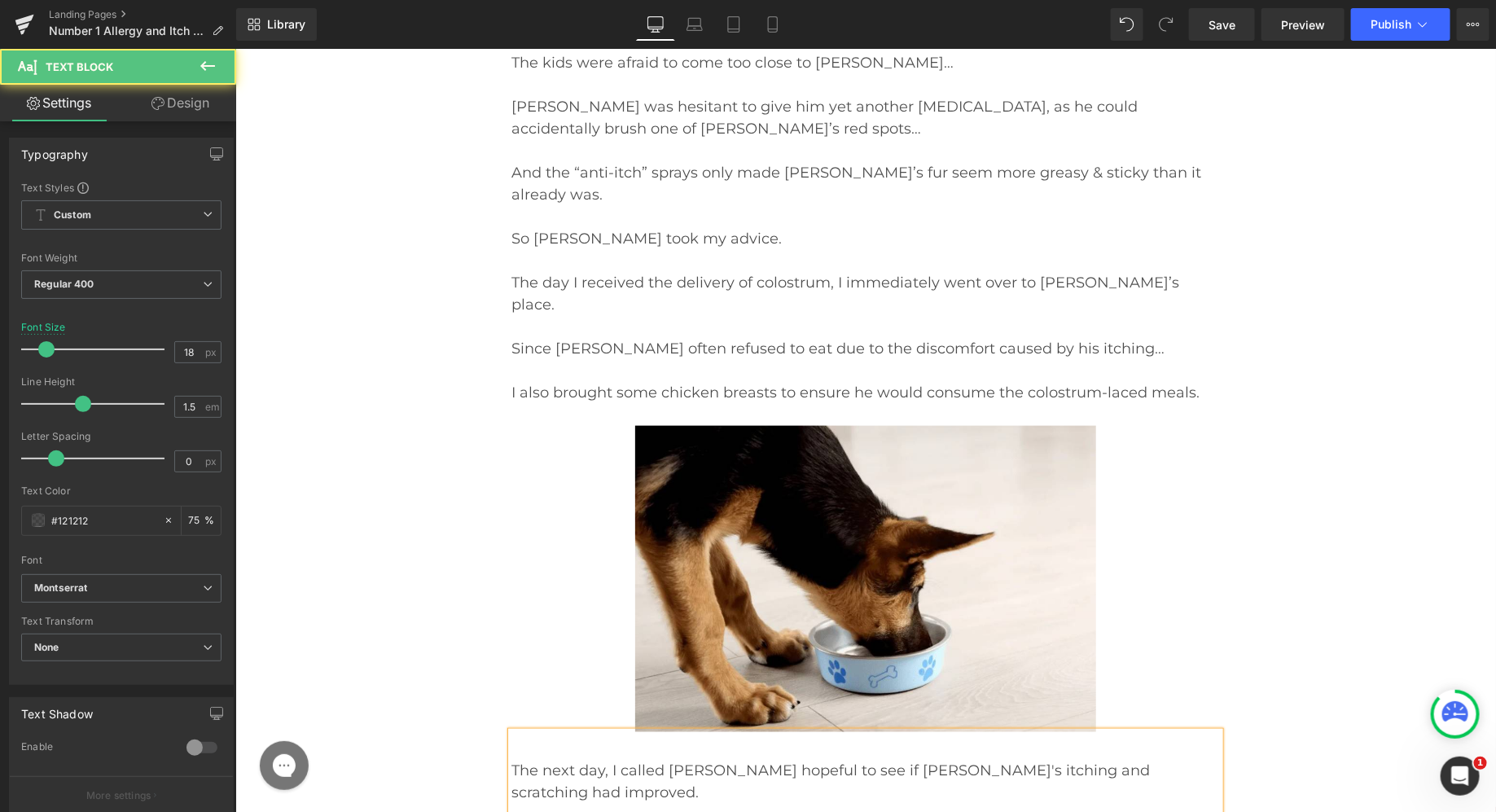
drag, startPoint x: 619, startPoint y: 555, endPoint x: 644, endPoint y: 475, distance: 83.8
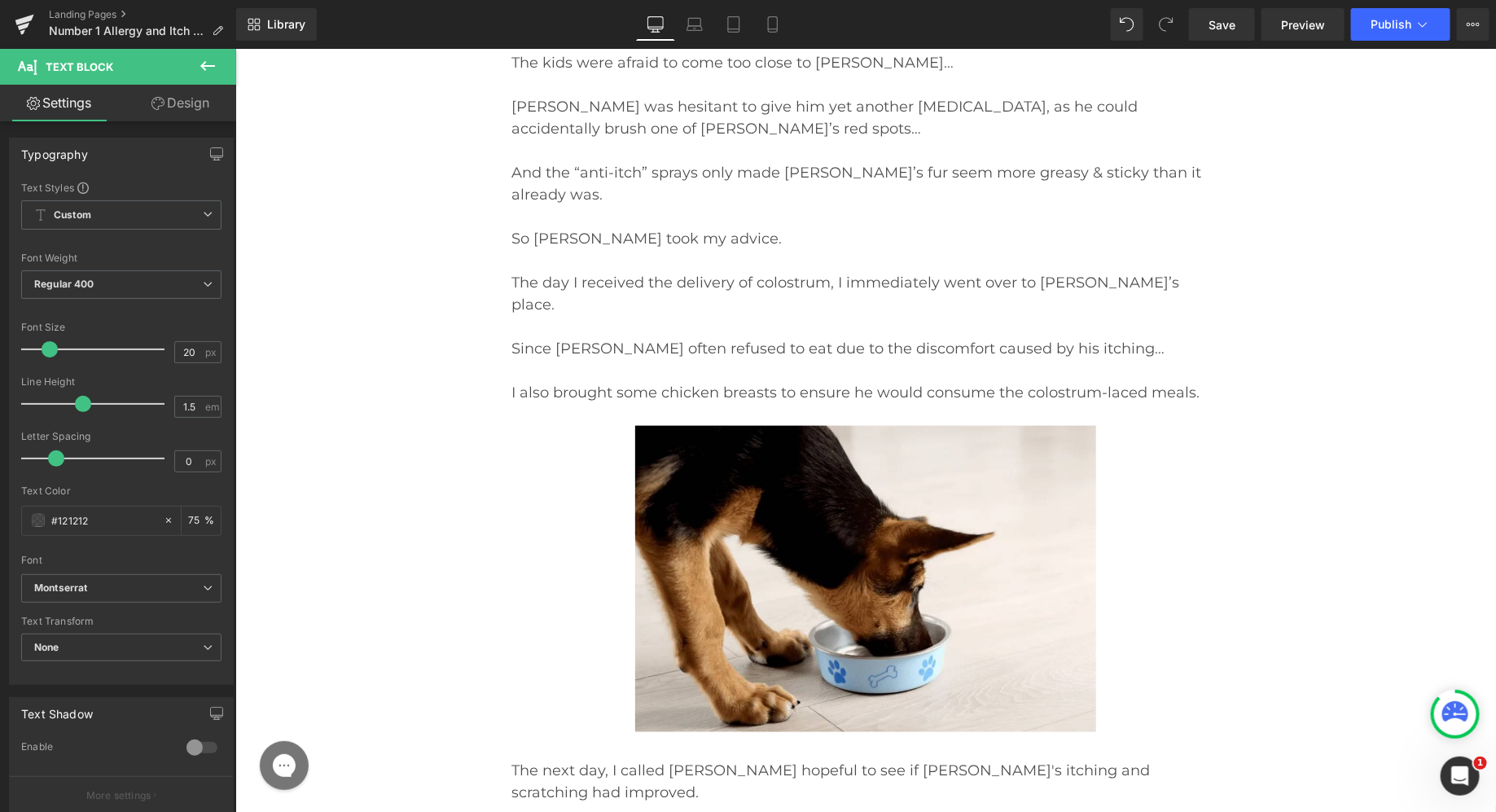
click at [174, 106] on link "Design" at bounding box center [180, 103] width 118 height 37
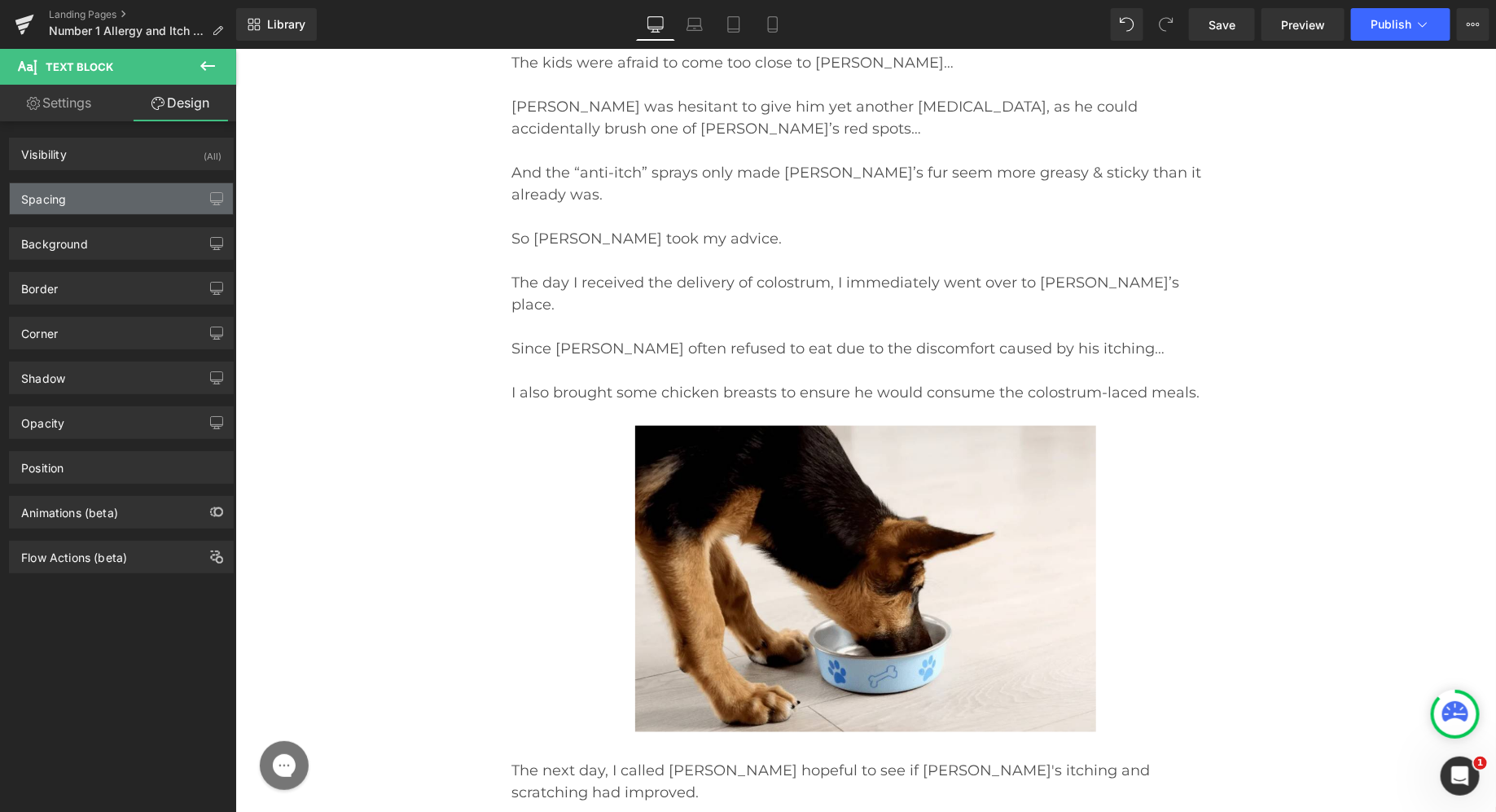
click at [98, 206] on div "Spacing" at bounding box center [121, 198] width 223 height 31
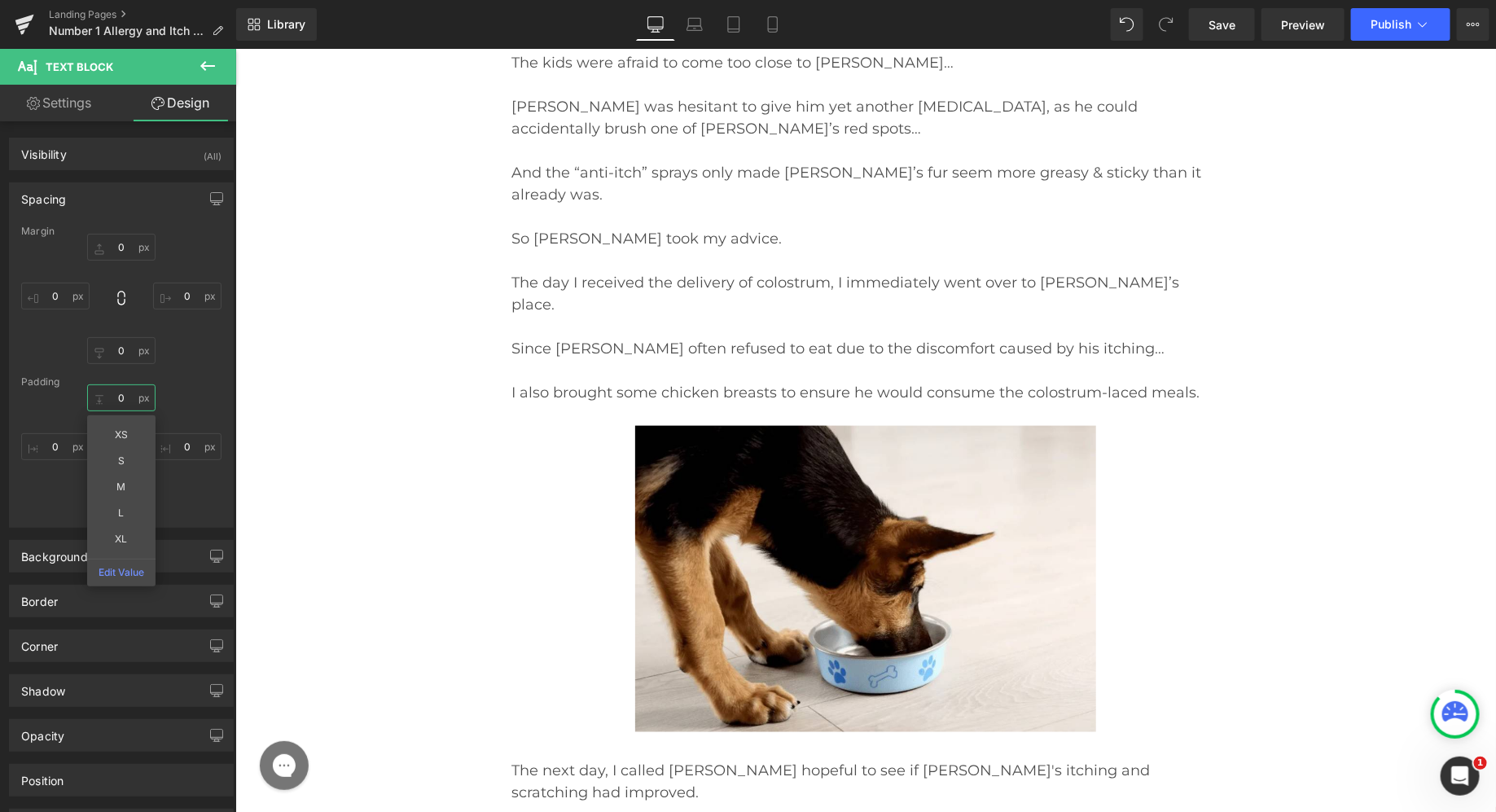
click at [107, 392] on input "0" at bounding box center [121, 398] width 68 height 27
click at [107, 392] on input "20" at bounding box center [121, 398] width 68 height 27
type input "25"
click at [197, 370] on div "Margin 0 0 0 0 [GEOGRAPHIC_DATA] 25 0 0 0" at bounding box center [121, 376] width 223 height 301
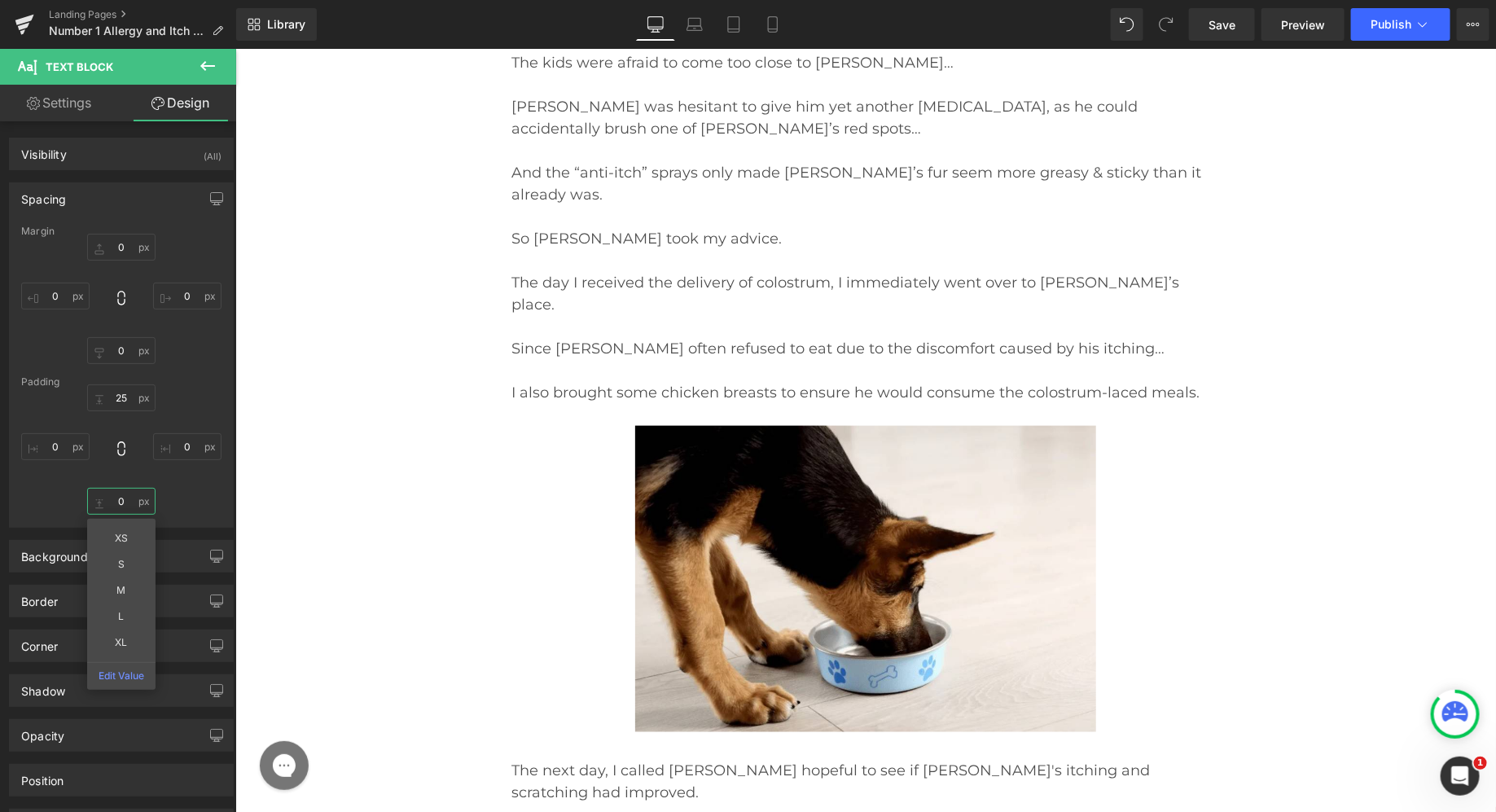
click at [120, 495] on input "0" at bounding box center [121, 501] width 68 height 27
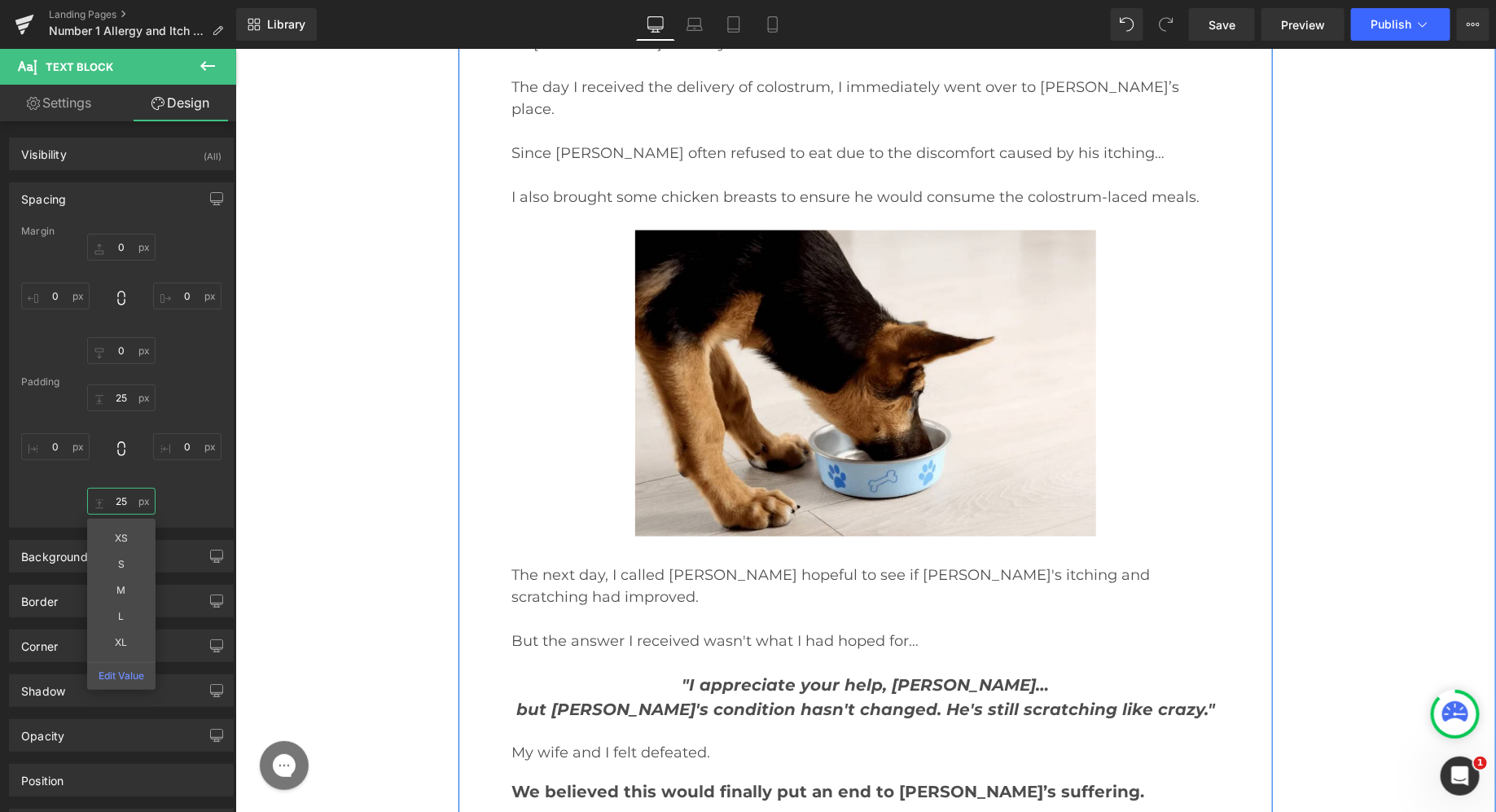
scroll to position [16011, 0]
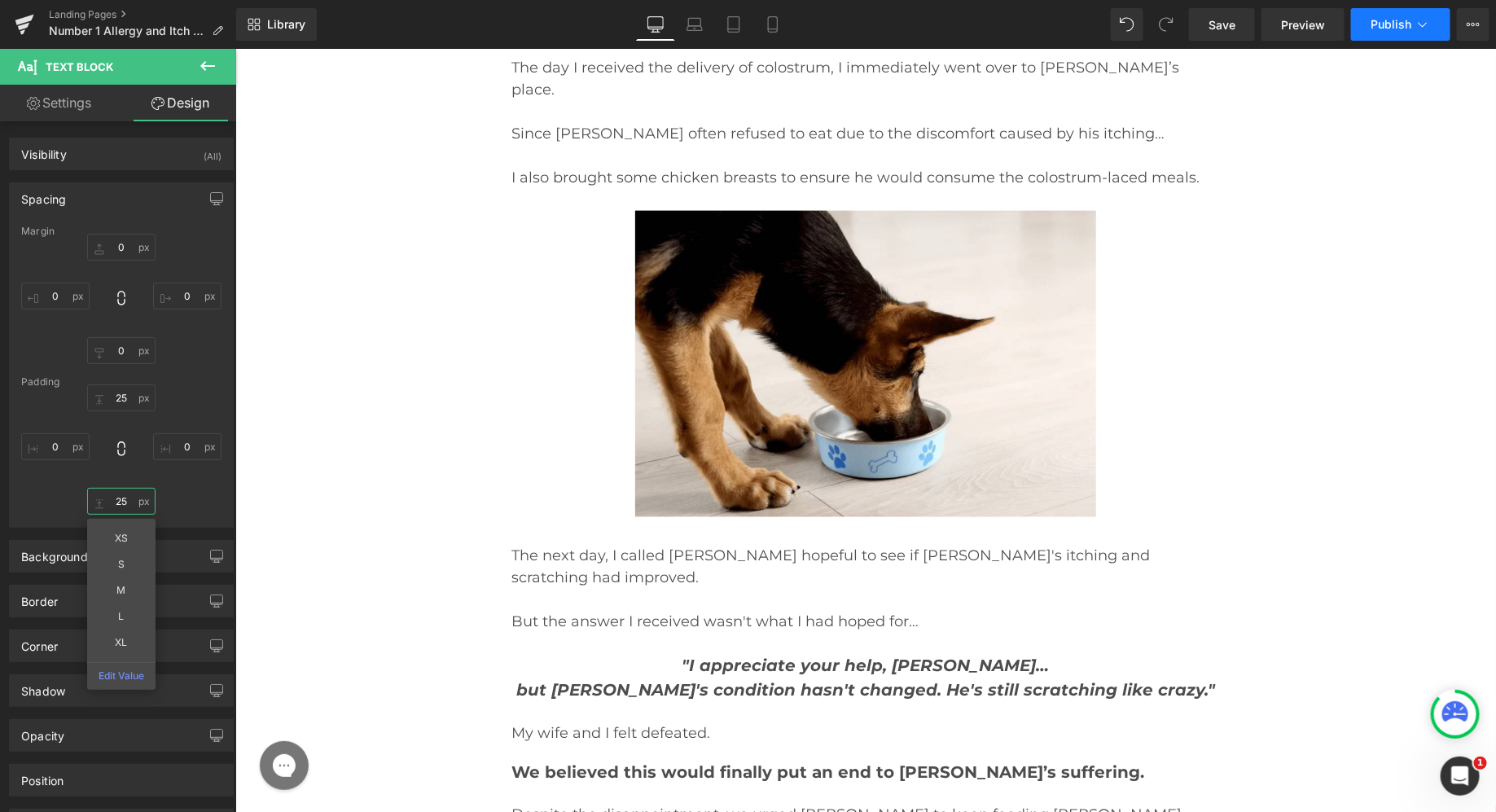
type input "25"
click at [1391, 22] on span "Publish" at bounding box center [1390, 24] width 41 height 13
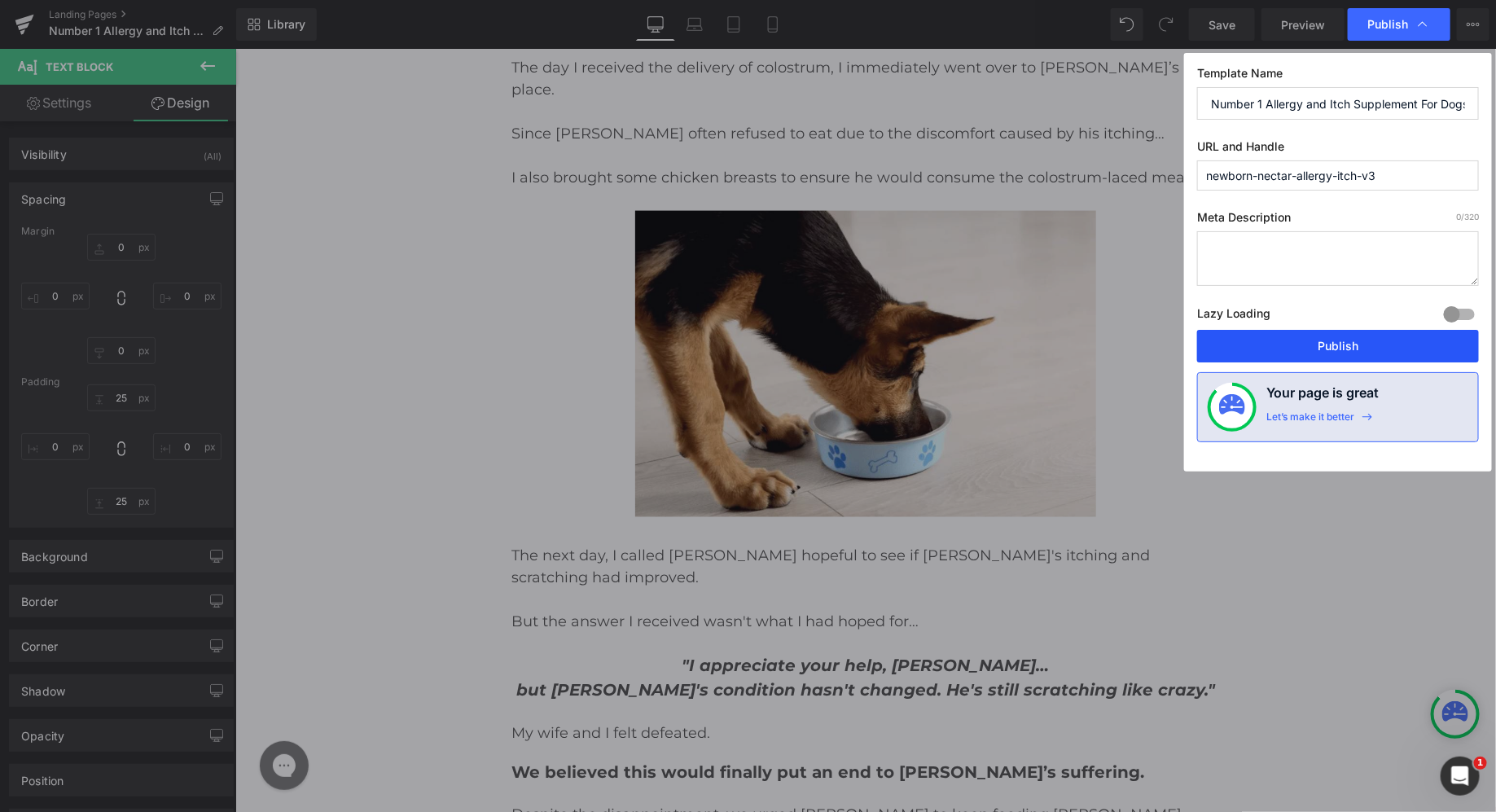
click at [1258, 337] on button "Publish" at bounding box center [1337, 345] width 282 height 32
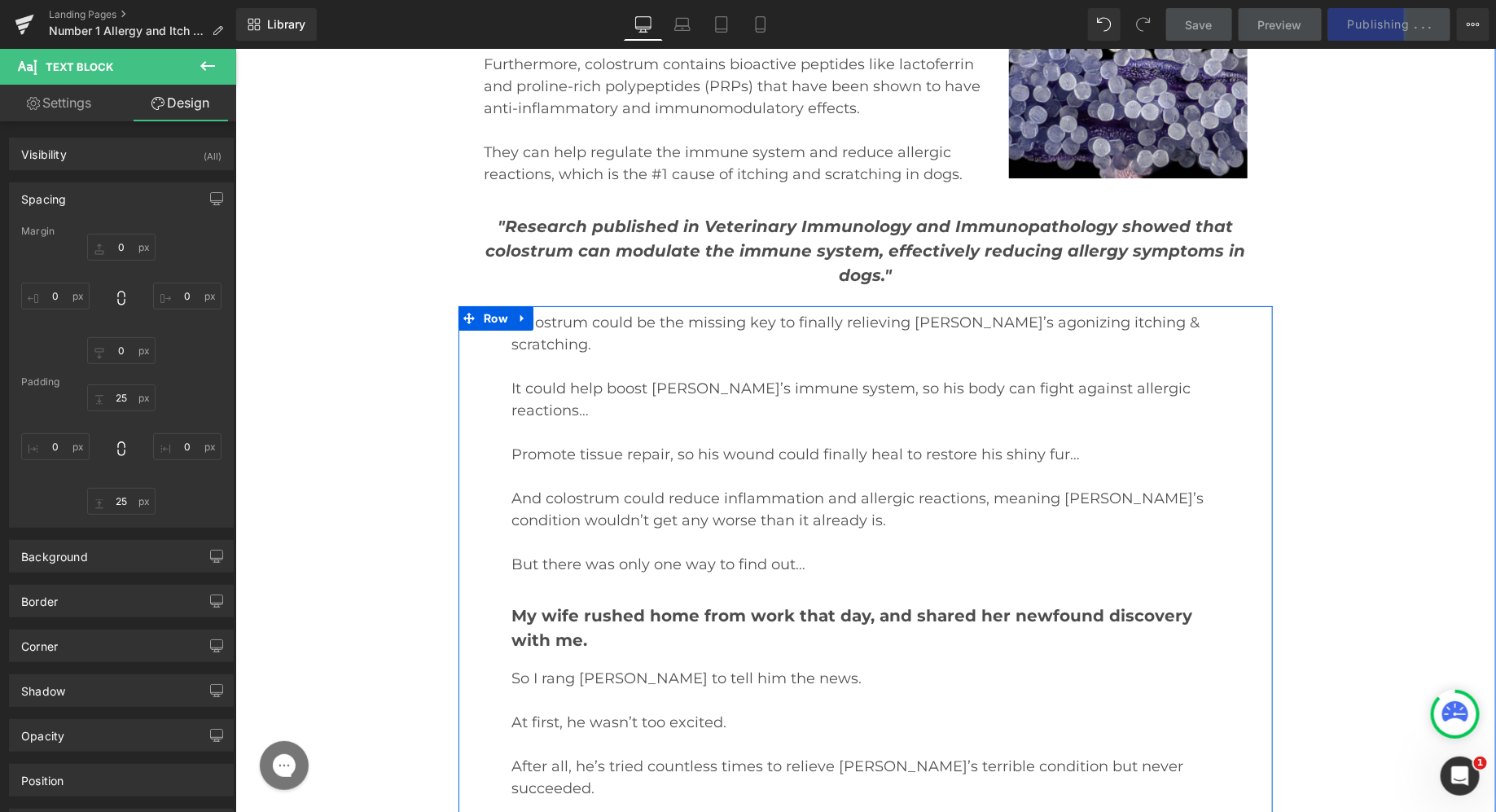
scroll to position [14982, 0]
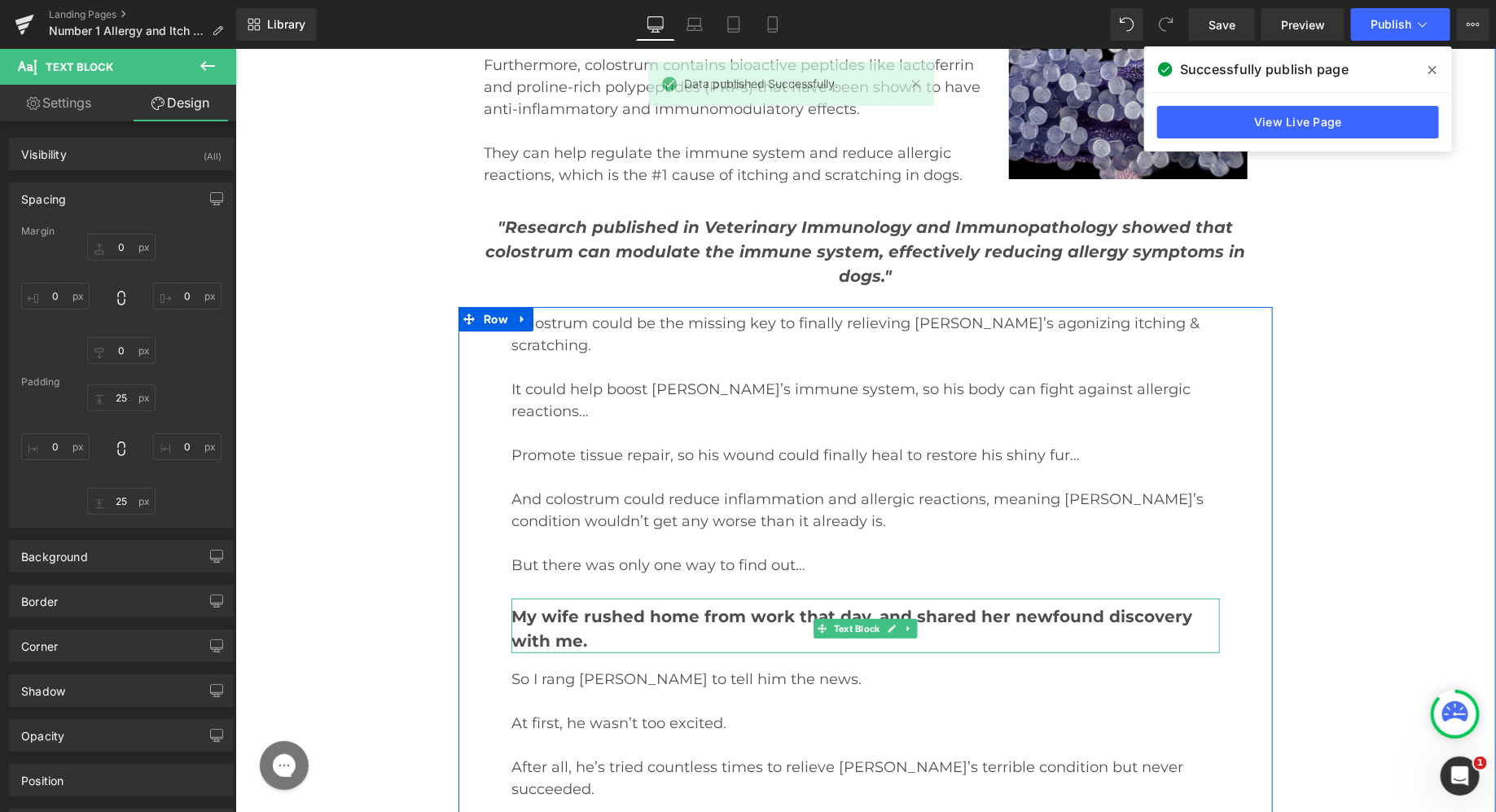
click at [655, 606] on span "My wife rushed home from work that day, and shared her newfound discovery with …" at bounding box center [850, 628] width 680 height 44
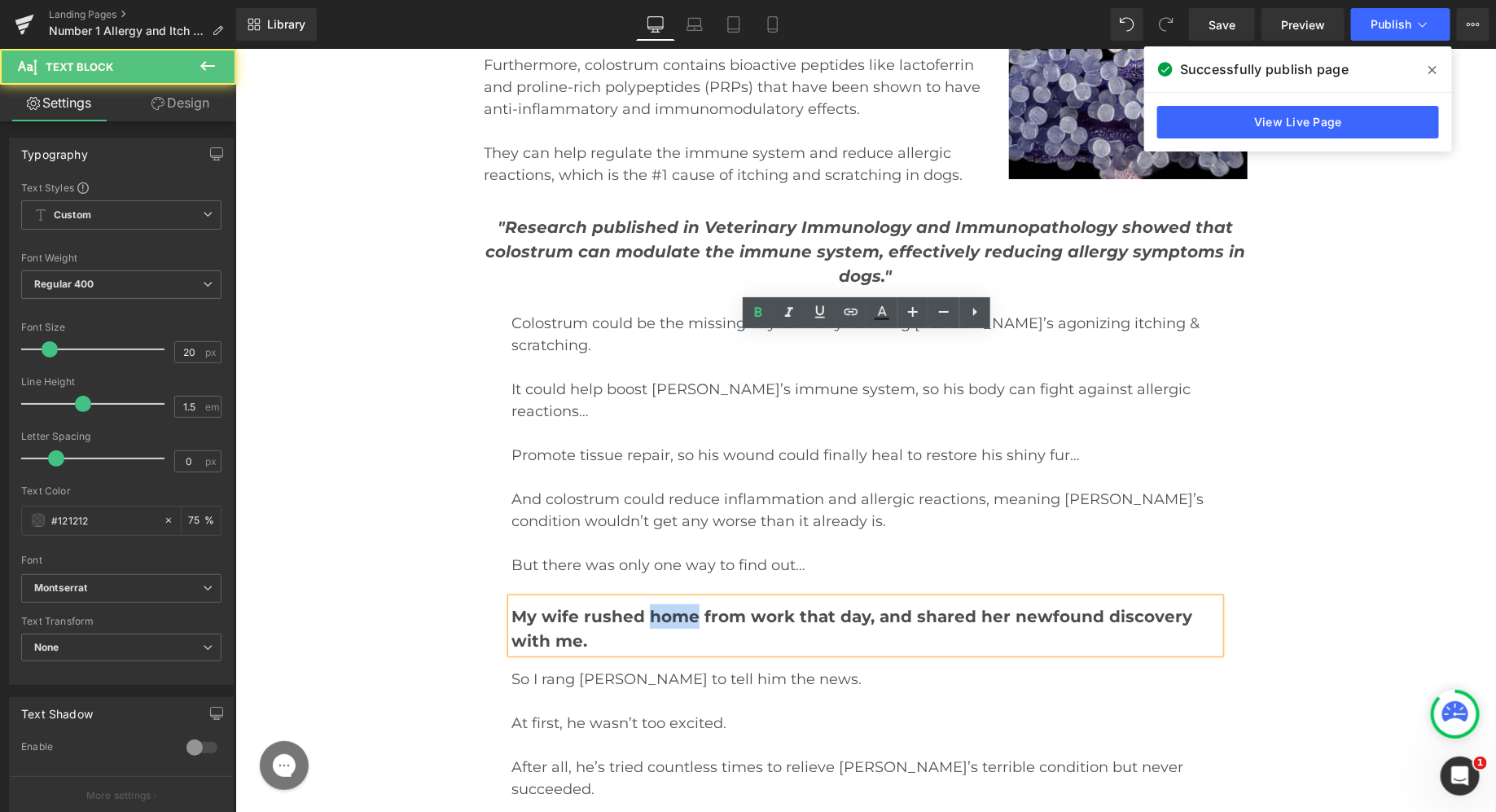
click at [655, 606] on span "My wife rushed home from work that day, and shared her newfound discovery with …" at bounding box center [850, 628] width 680 height 44
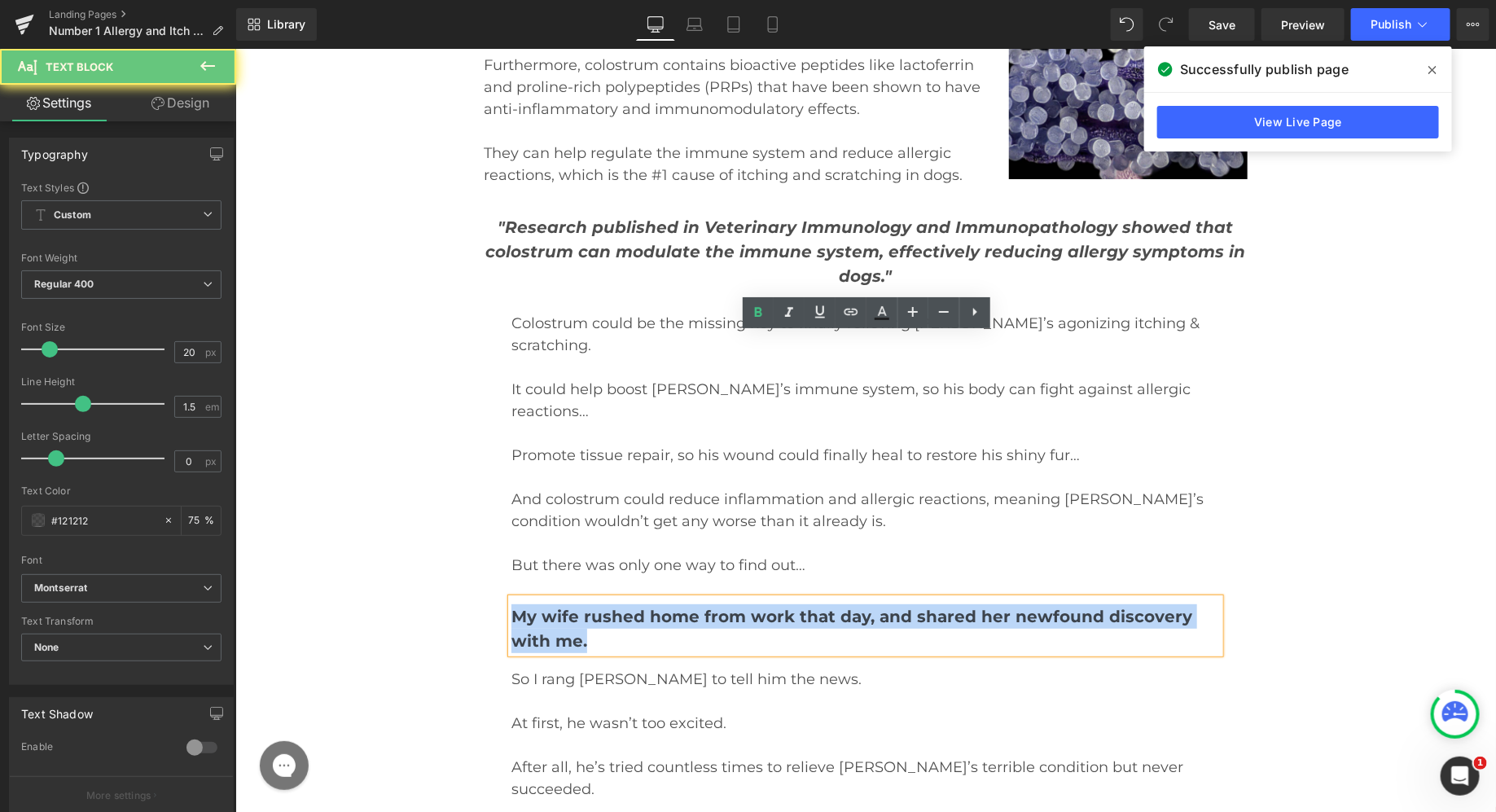
click at [655, 606] on span "My wife rushed home from work that day, and shared her newfound discovery with …" at bounding box center [850, 628] width 680 height 44
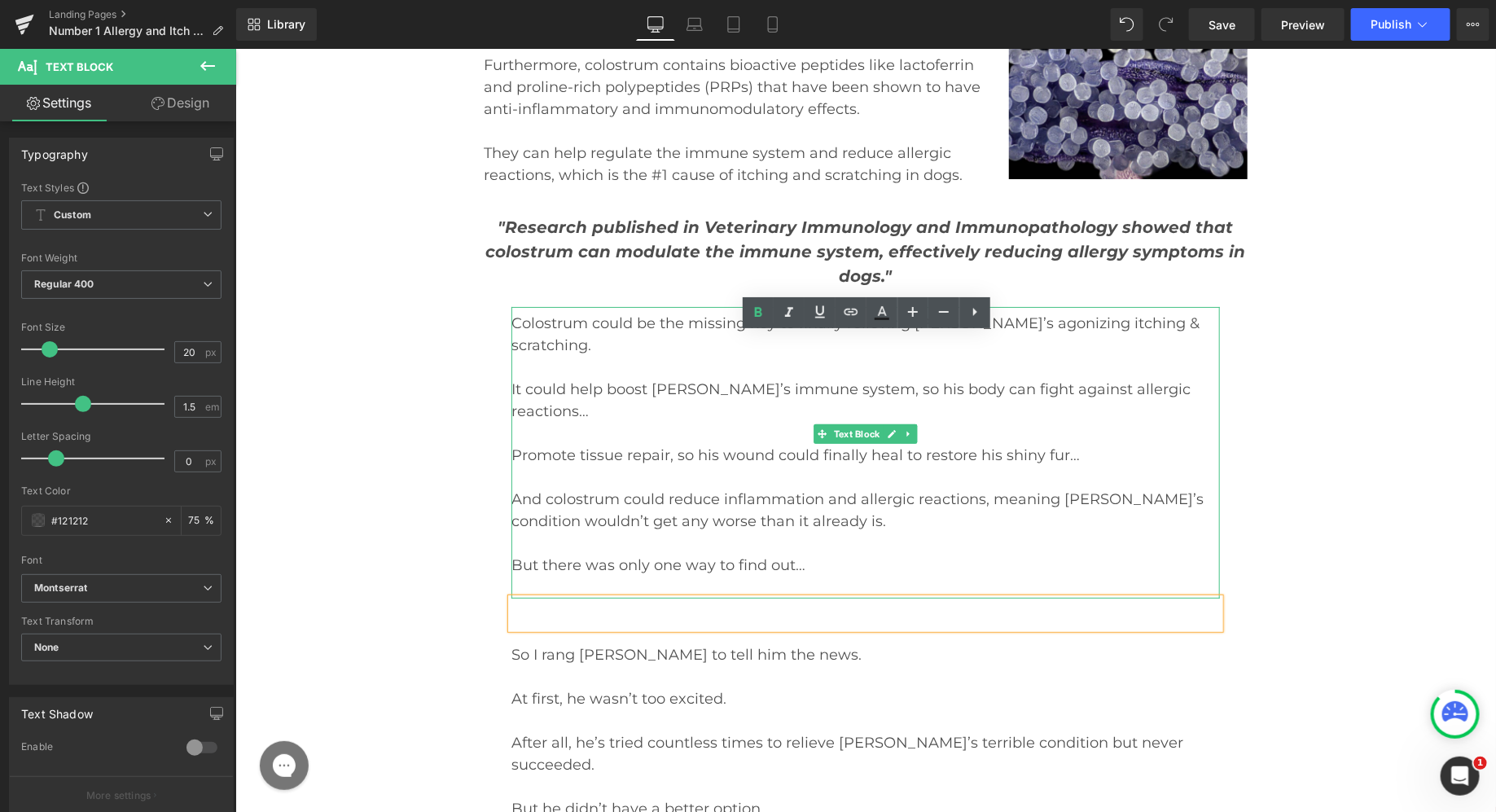
click at [680, 532] on p at bounding box center [864, 542] width 708 height 22
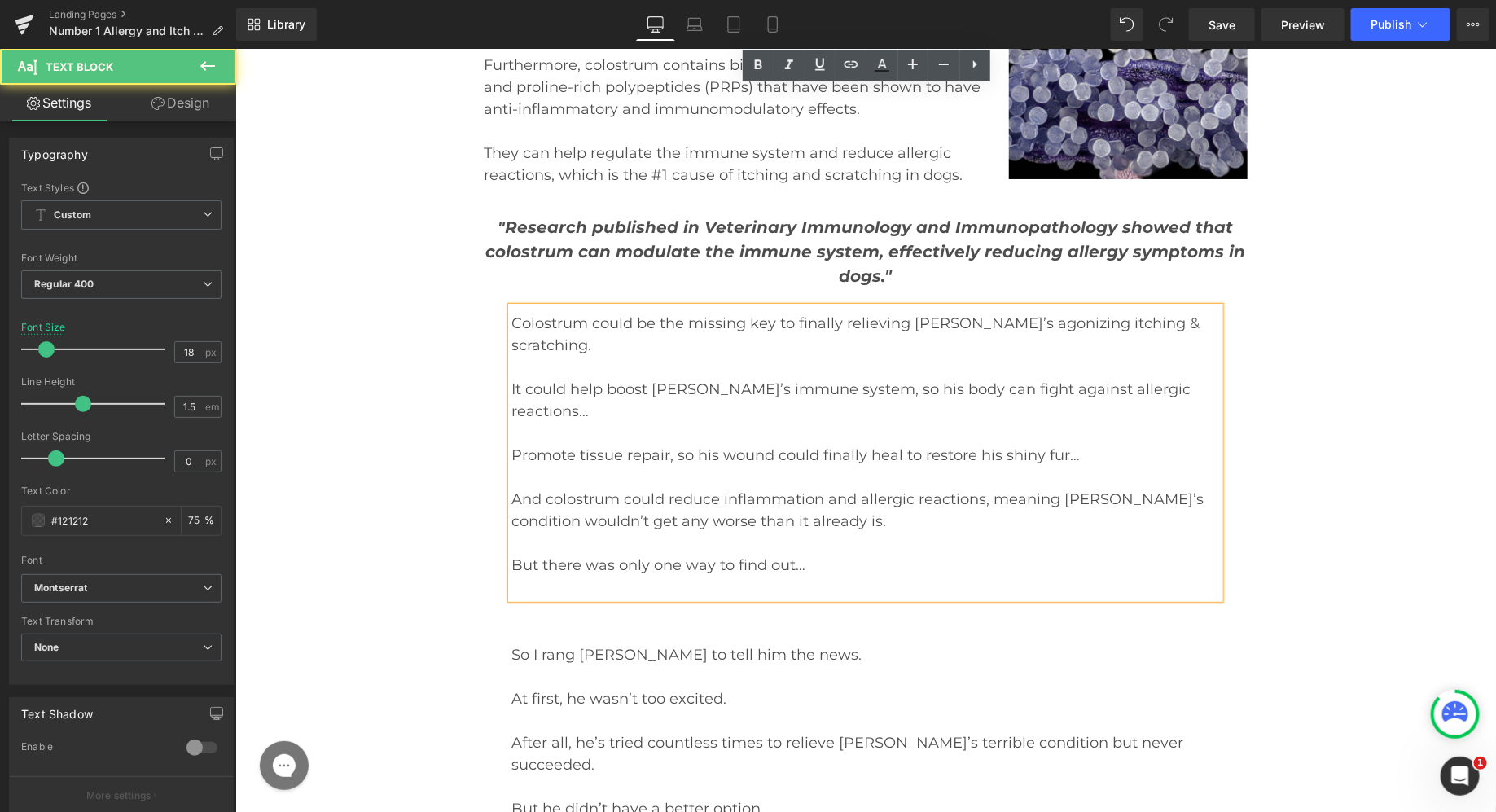
click at [872, 554] on p "But there was only one way to find out…" at bounding box center [864, 564] width 708 height 22
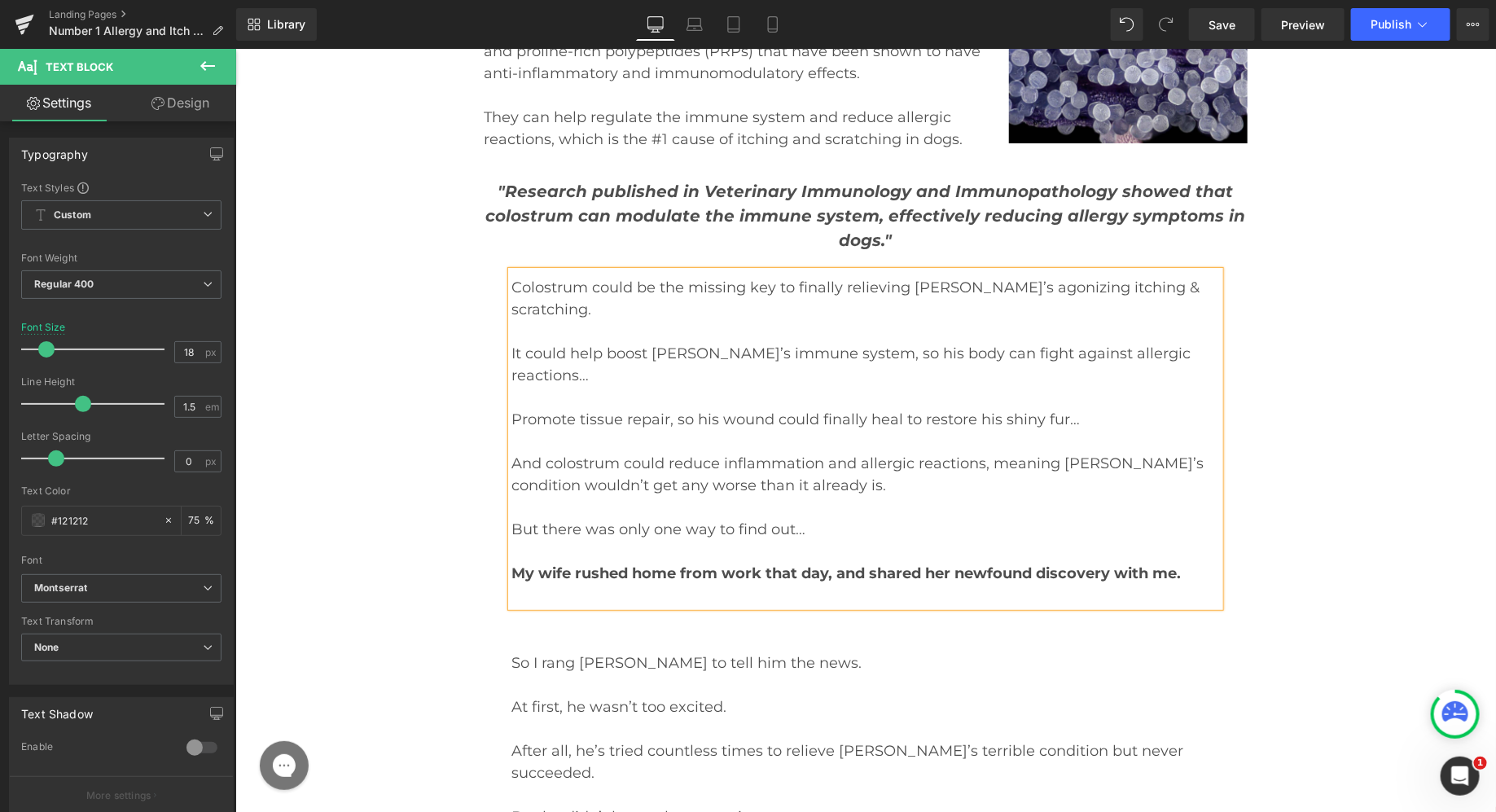
scroll to position [15023, 0]
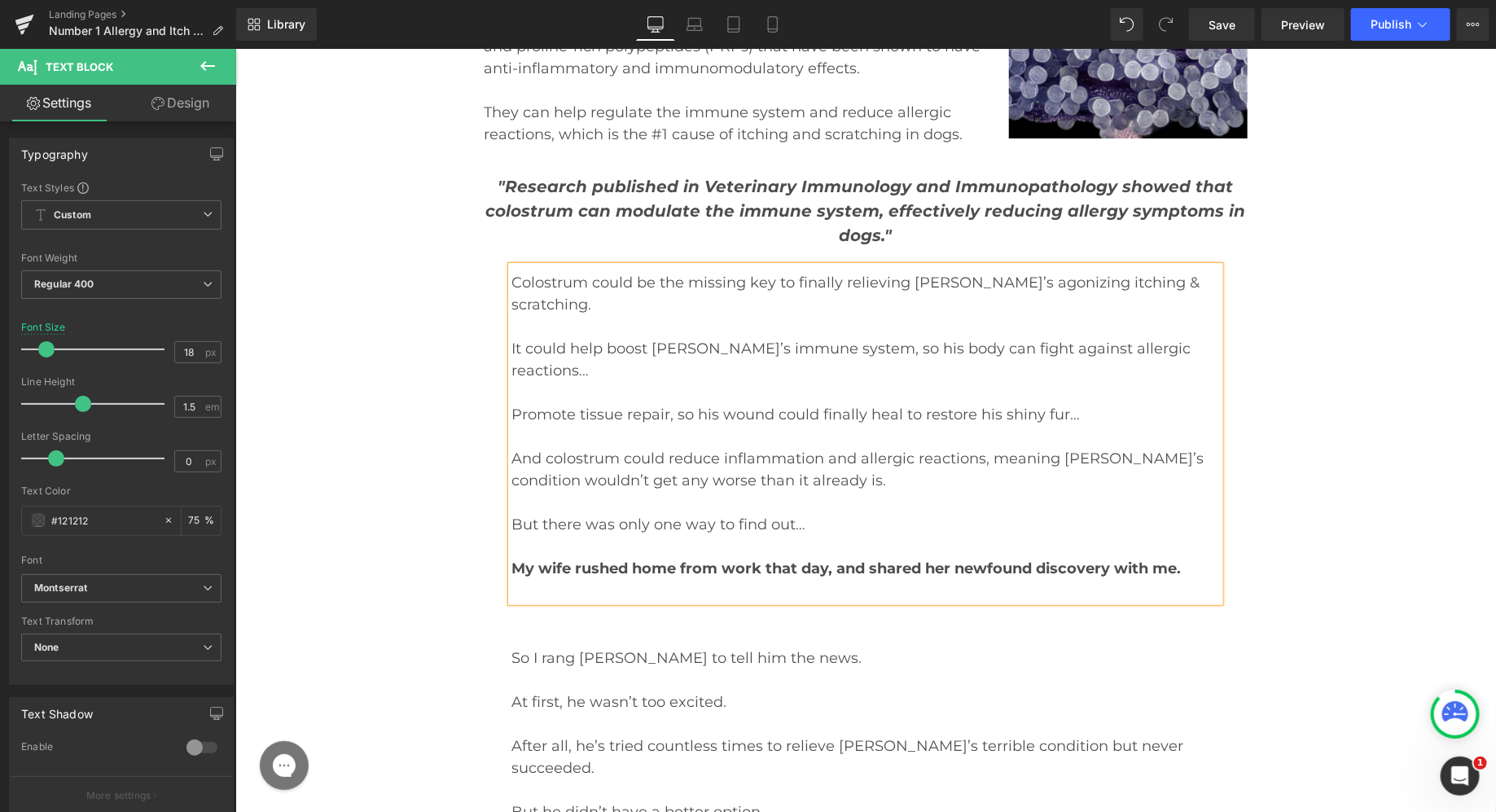
click at [747, 668] on p at bounding box center [864, 679] width 708 height 22
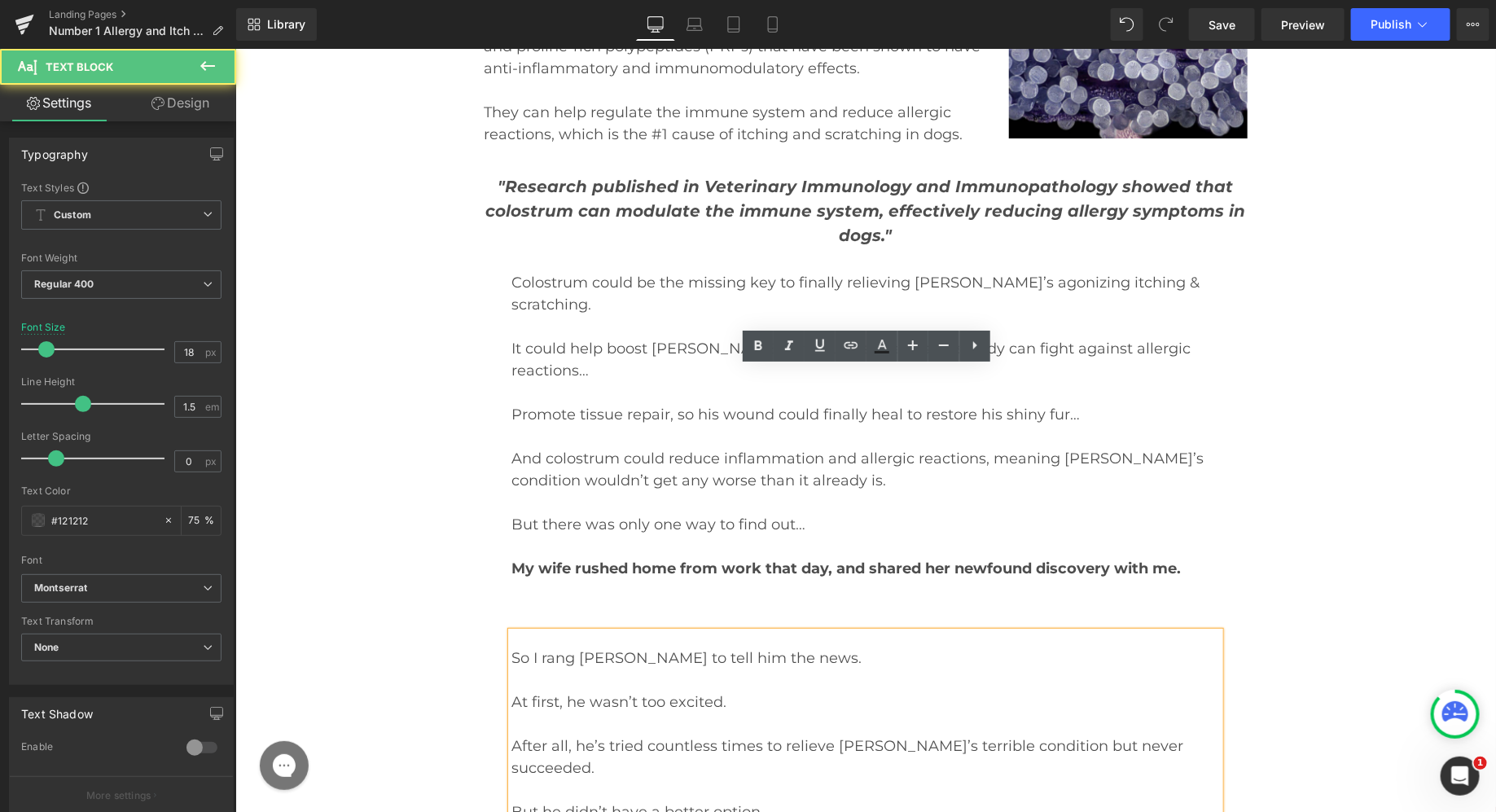
click at [694, 648] on span "So I rang [PERSON_NAME] to tell him the news." at bounding box center [685, 657] width 350 height 18
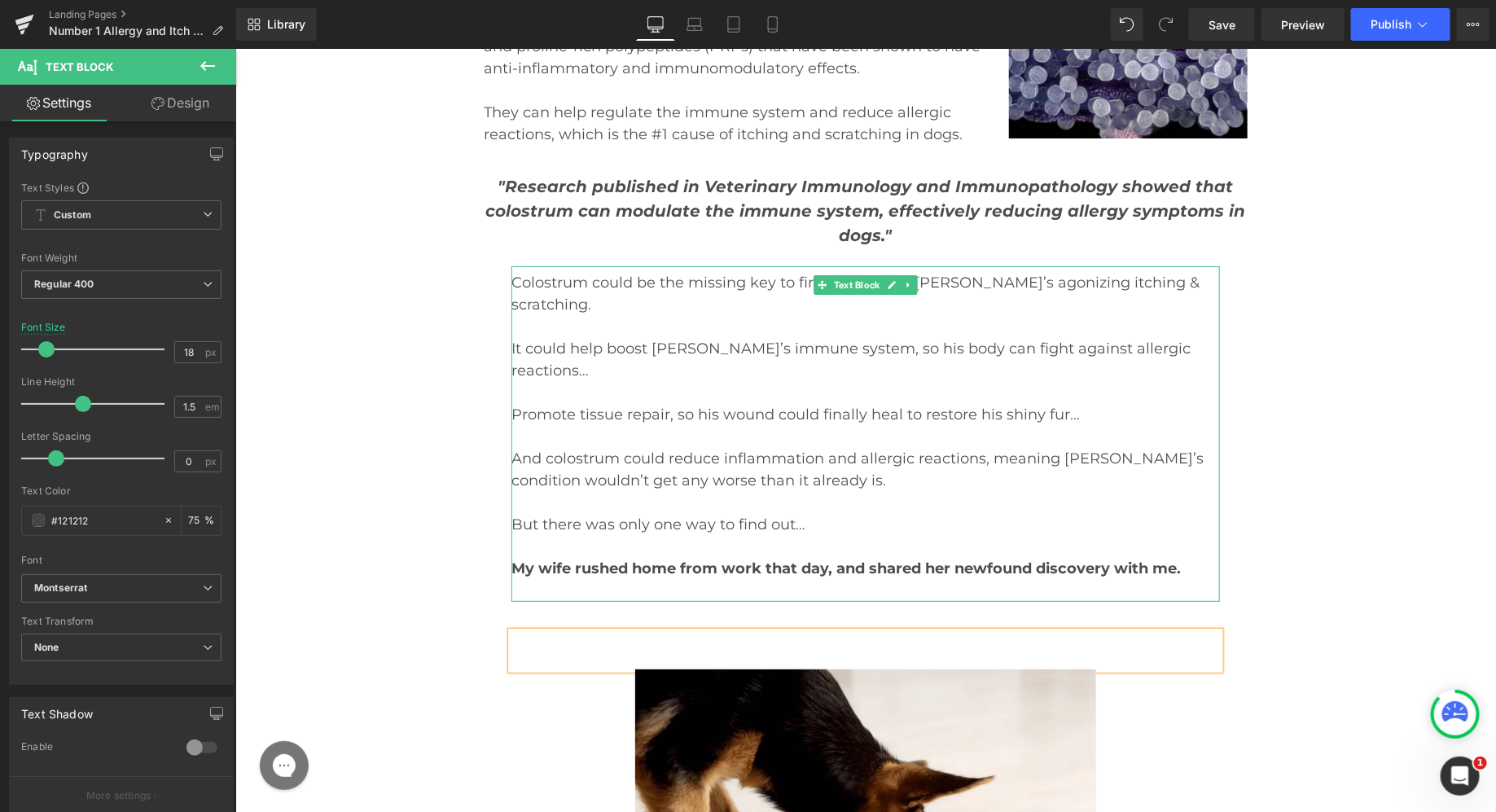
click at [1032, 579] on p at bounding box center [864, 590] width 708 height 22
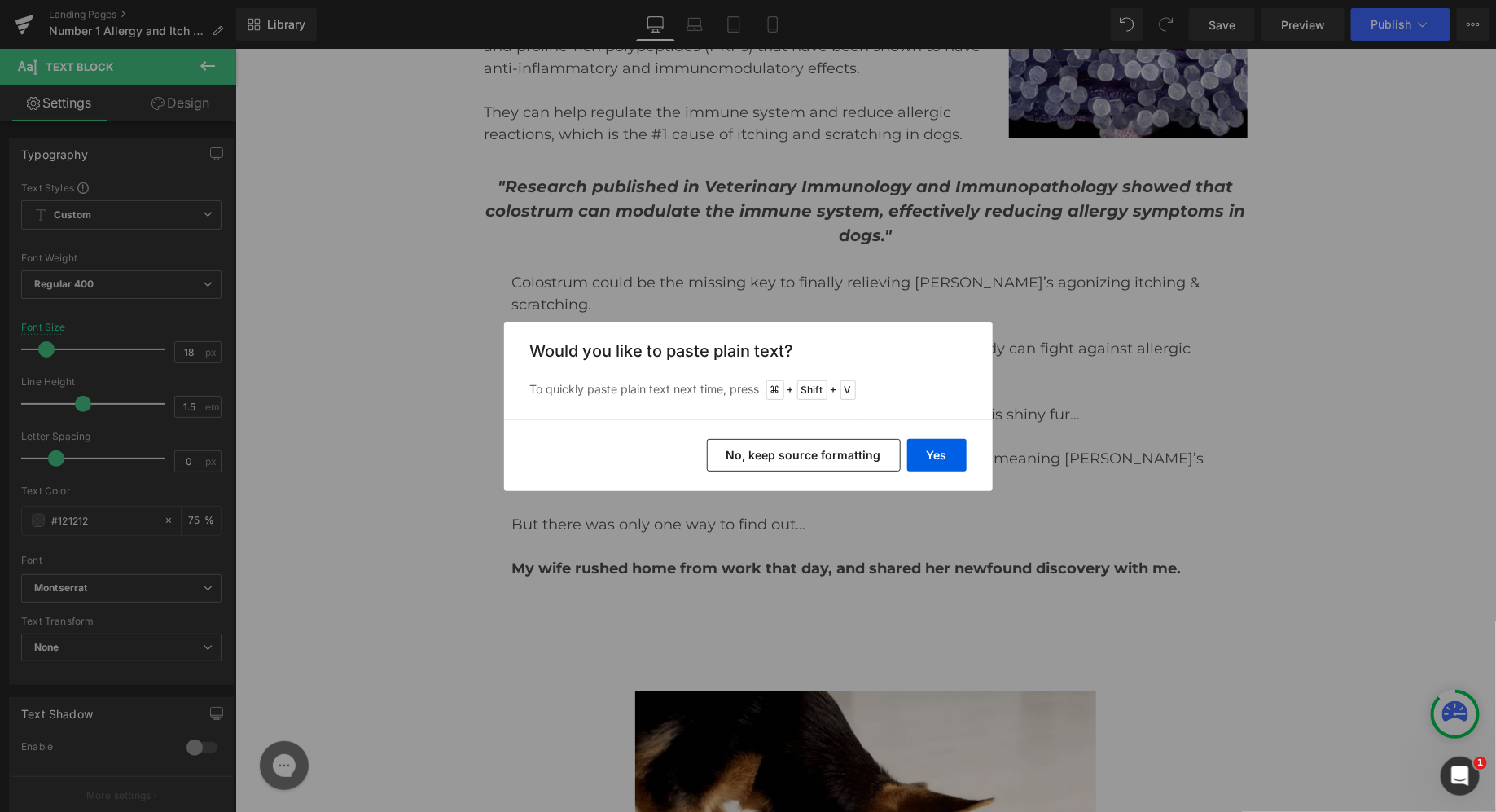
click at [895, 454] on button "No, keep source formatting" at bounding box center [803, 454] width 194 height 32
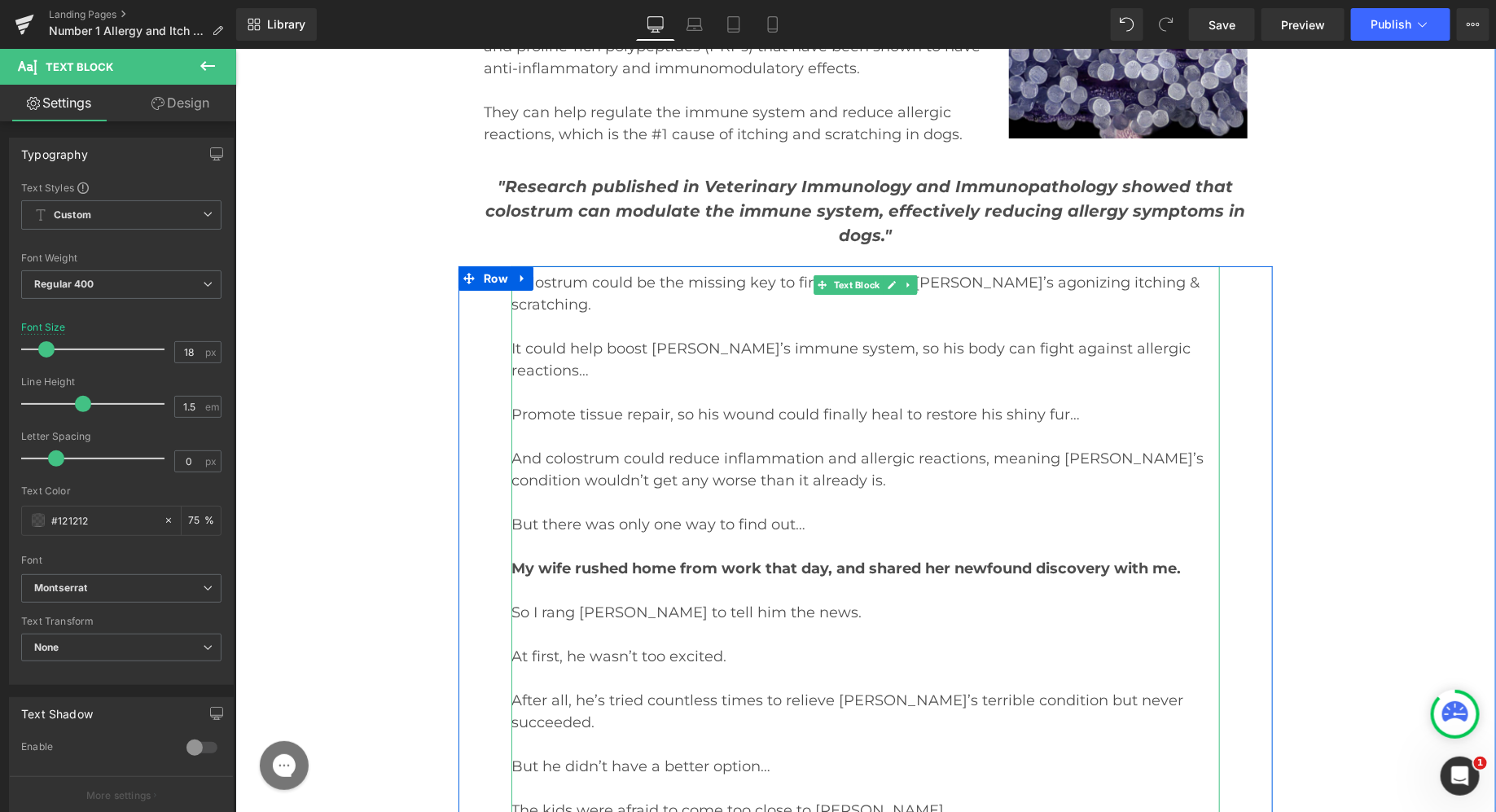
click at [637, 579] on p at bounding box center [864, 590] width 708 height 22
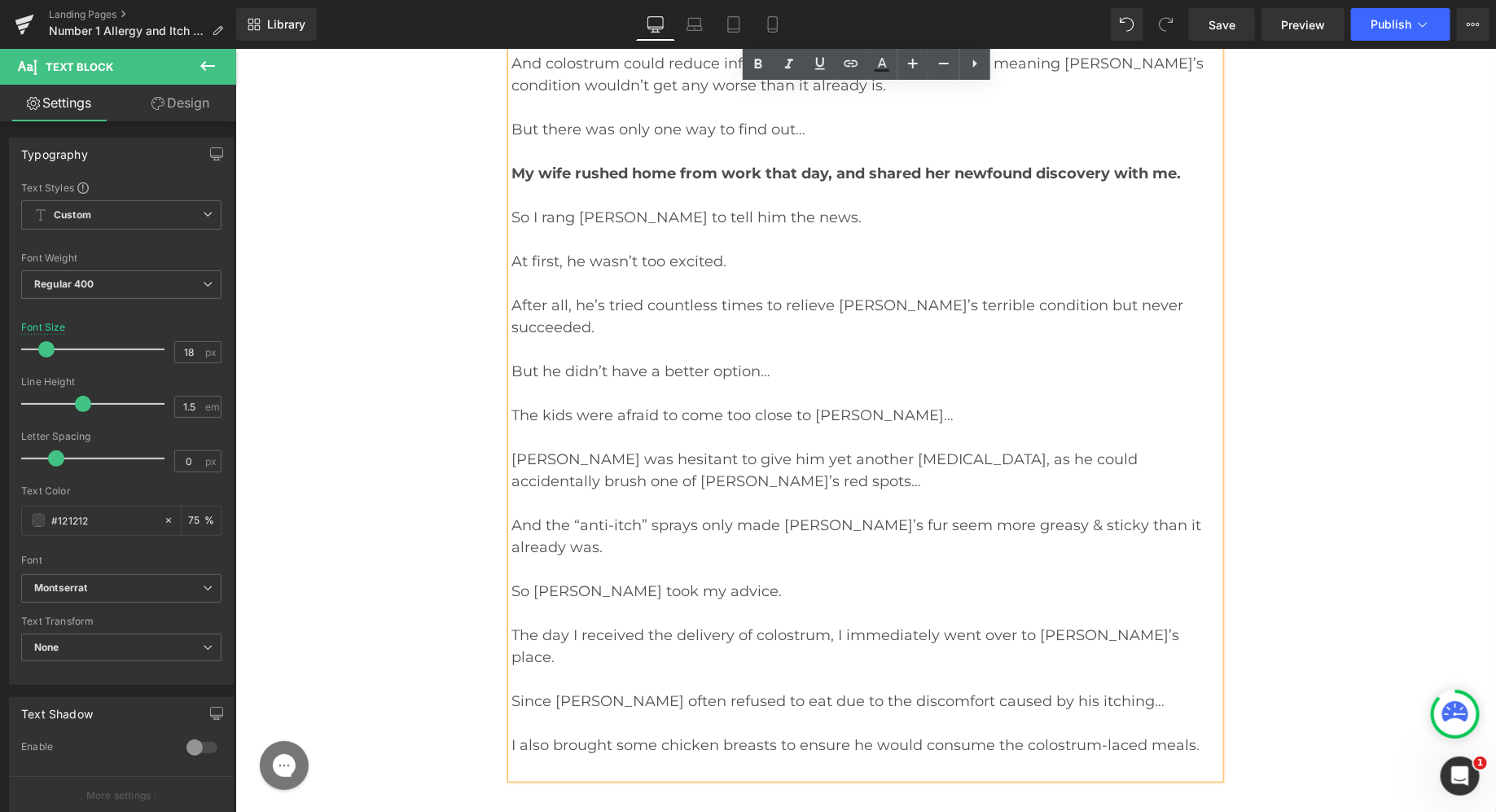
scroll to position [15487, 0]
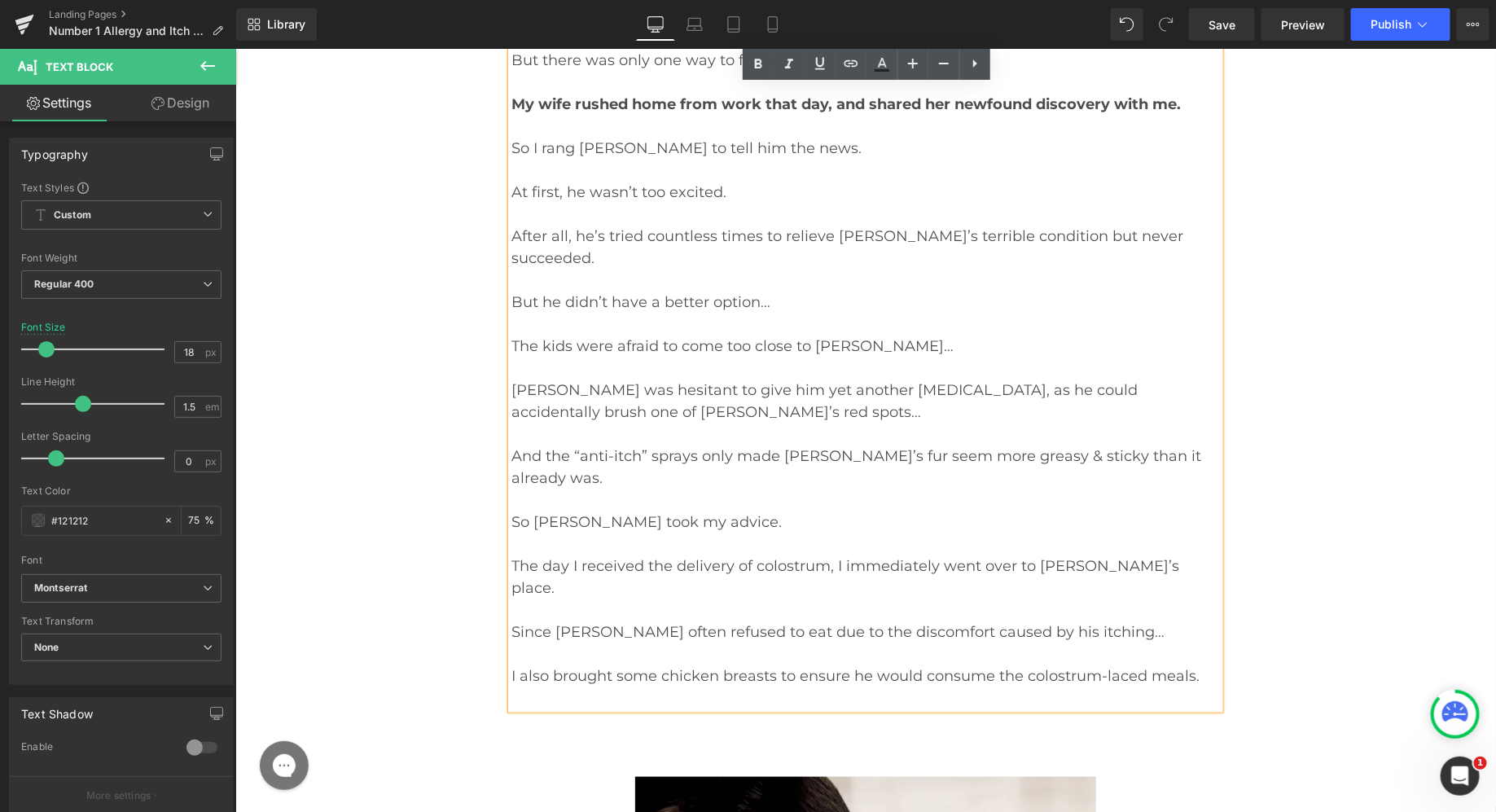
click at [591, 686] on div at bounding box center [864, 697] width 708 height 22
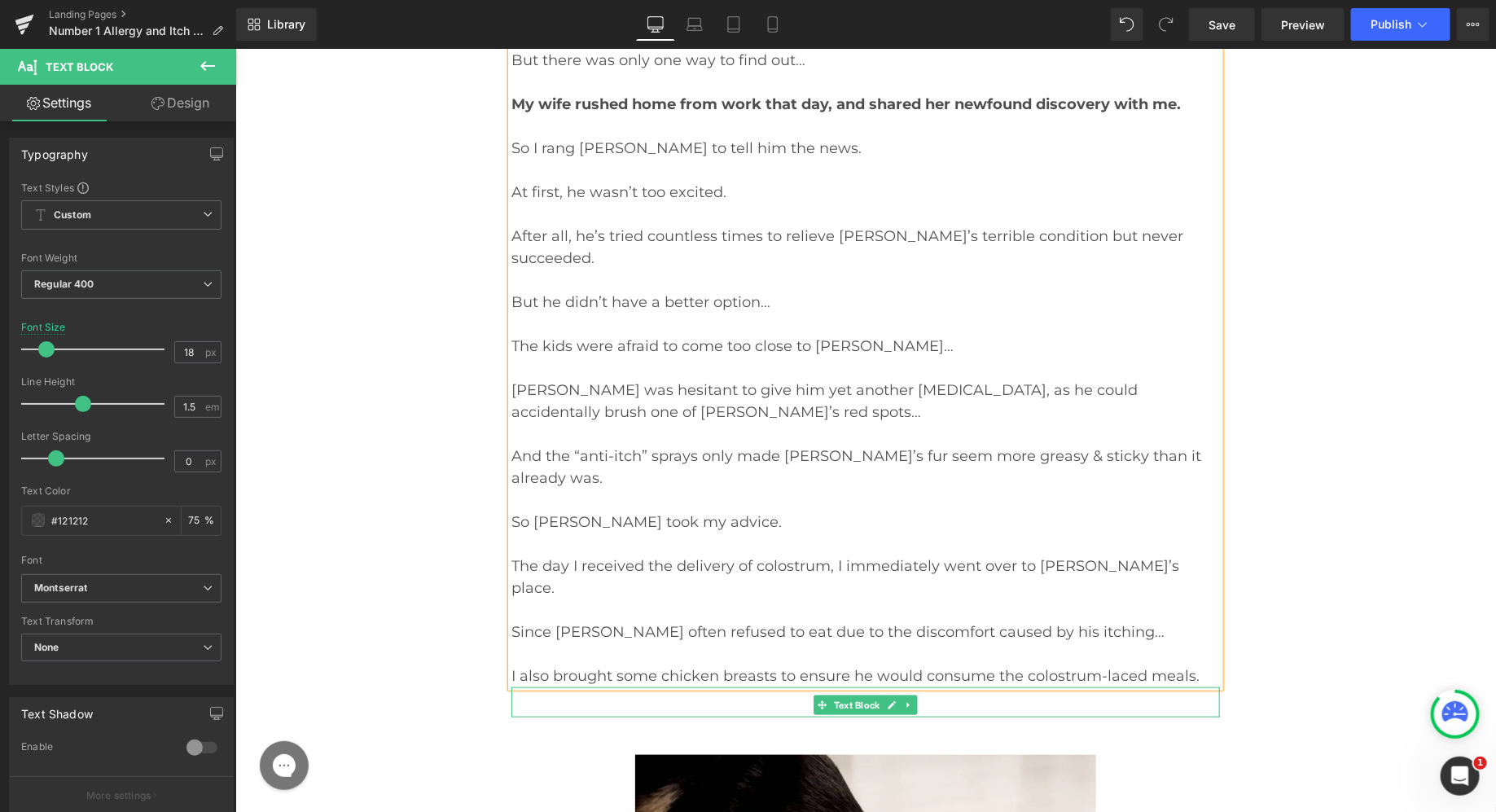
click at [635, 693] on p at bounding box center [864, 705] width 708 height 24
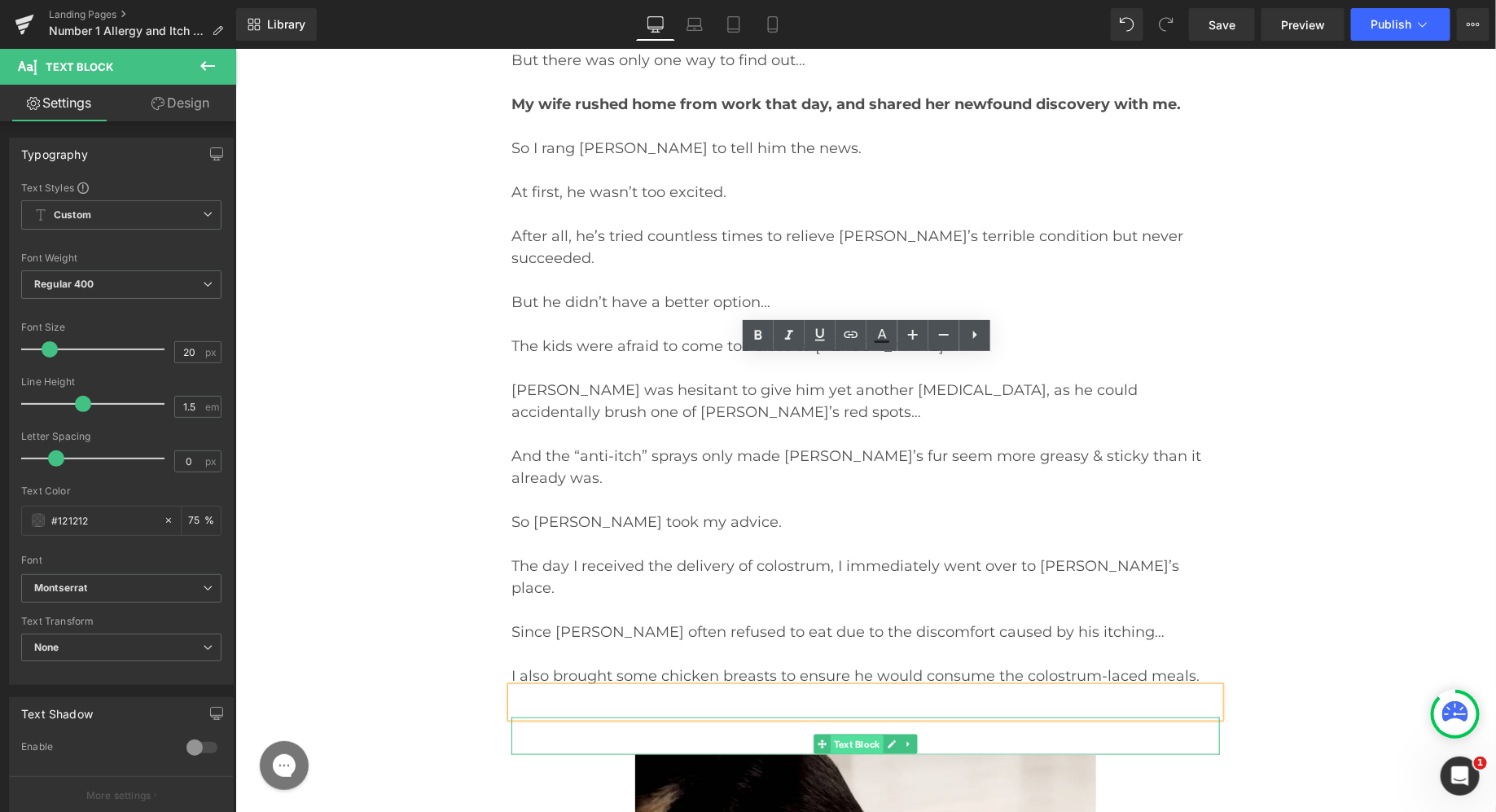
click at [840, 734] on span "Text Block" at bounding box center [856, 743] width 53 height 19
click at [807, 732] on p at bounding box center [864, 742] width 708 height 22
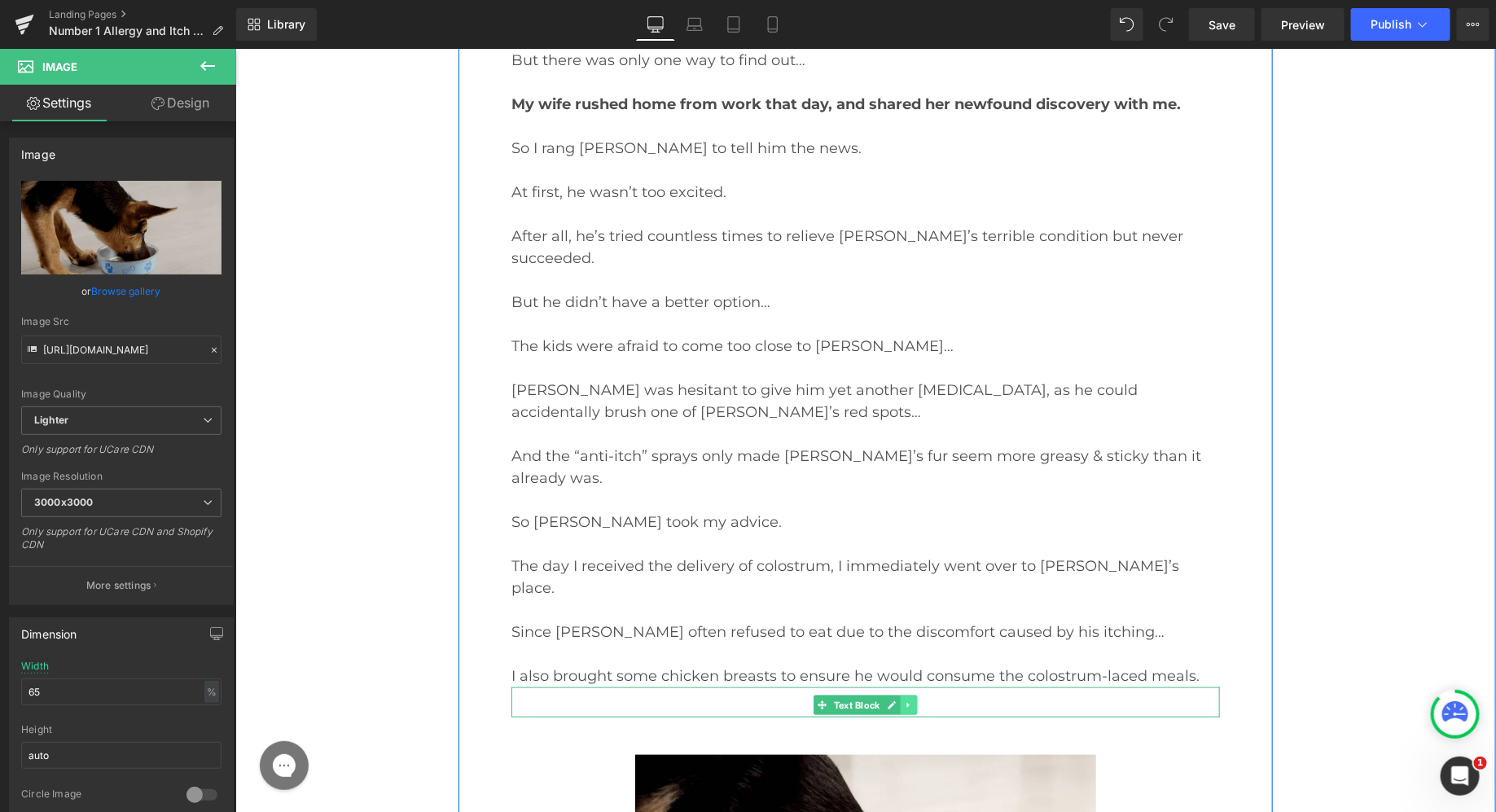
click at [912, 699] on icon at bounding box center [908, 704] width 9 height 10
click at [921, 700] on icon at bounding box center [917, 705] width 9 height 9
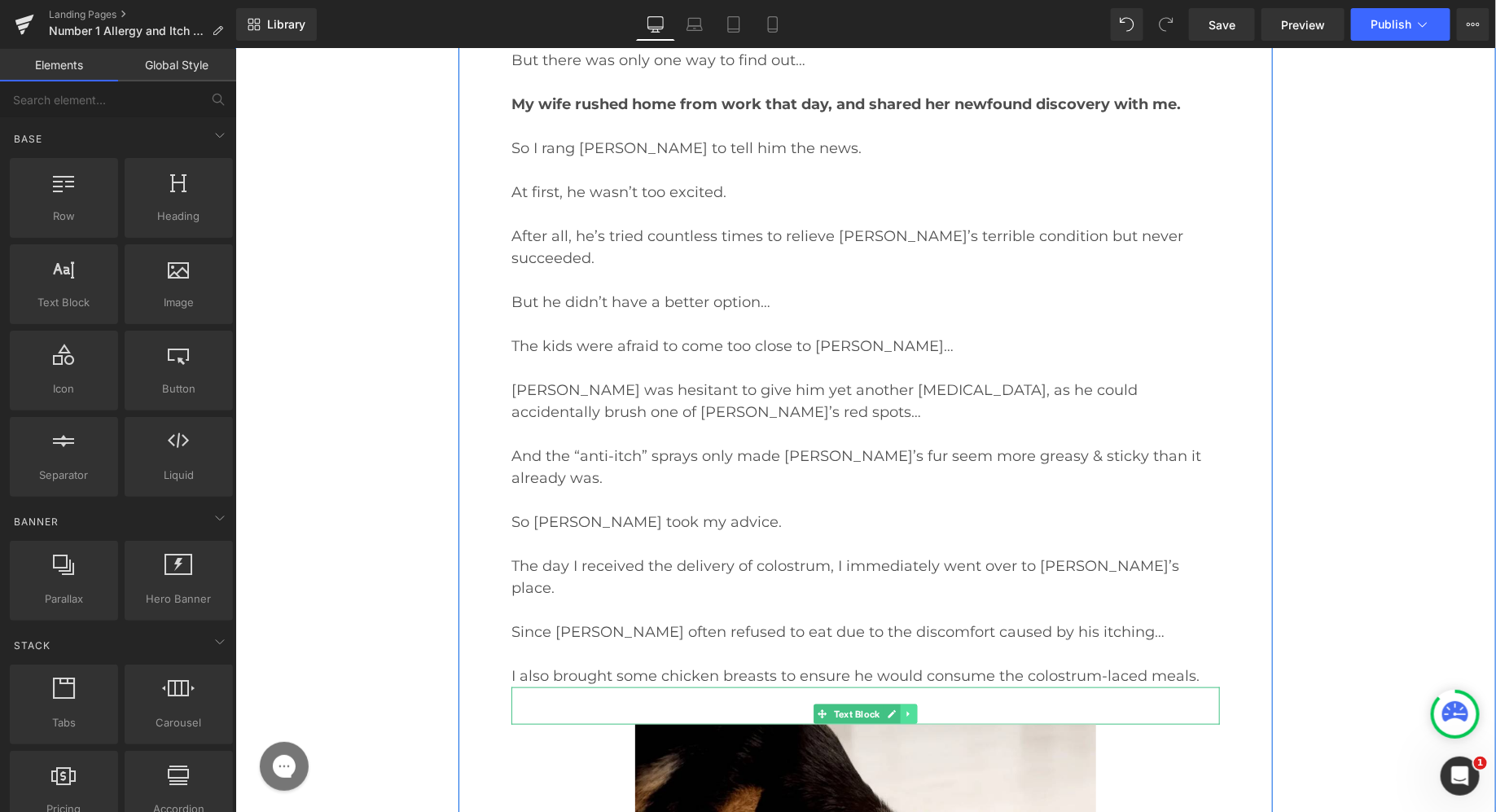
click at [912, 708] on icon at bounding box center [908, 713] width 9 height 10
click at [915, 708] on icon at bounding box center [917, 713] width 9 height 9
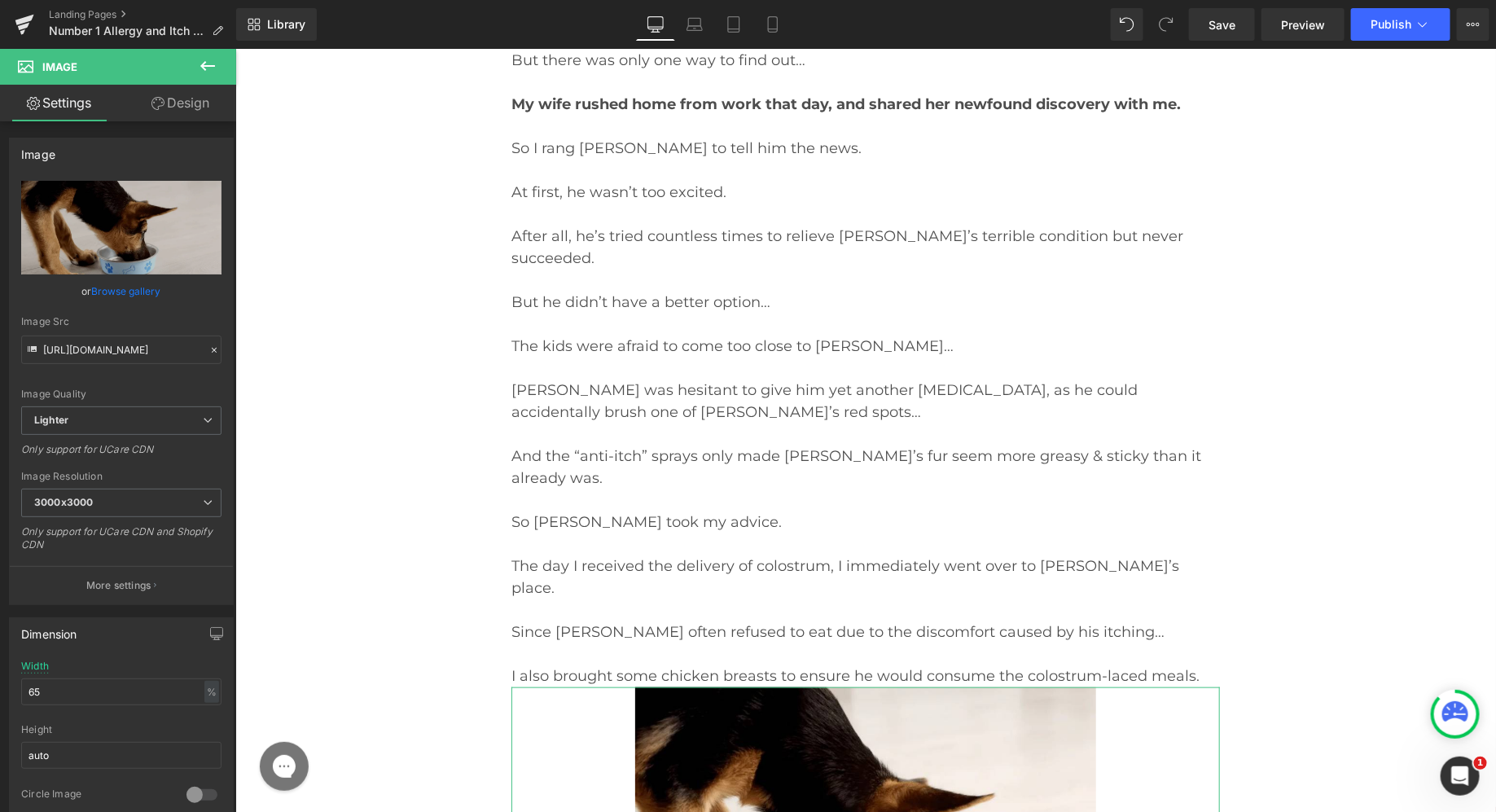
click at [192, 91] on link "Design" at bounding box center [180, 103] width 118 height 37
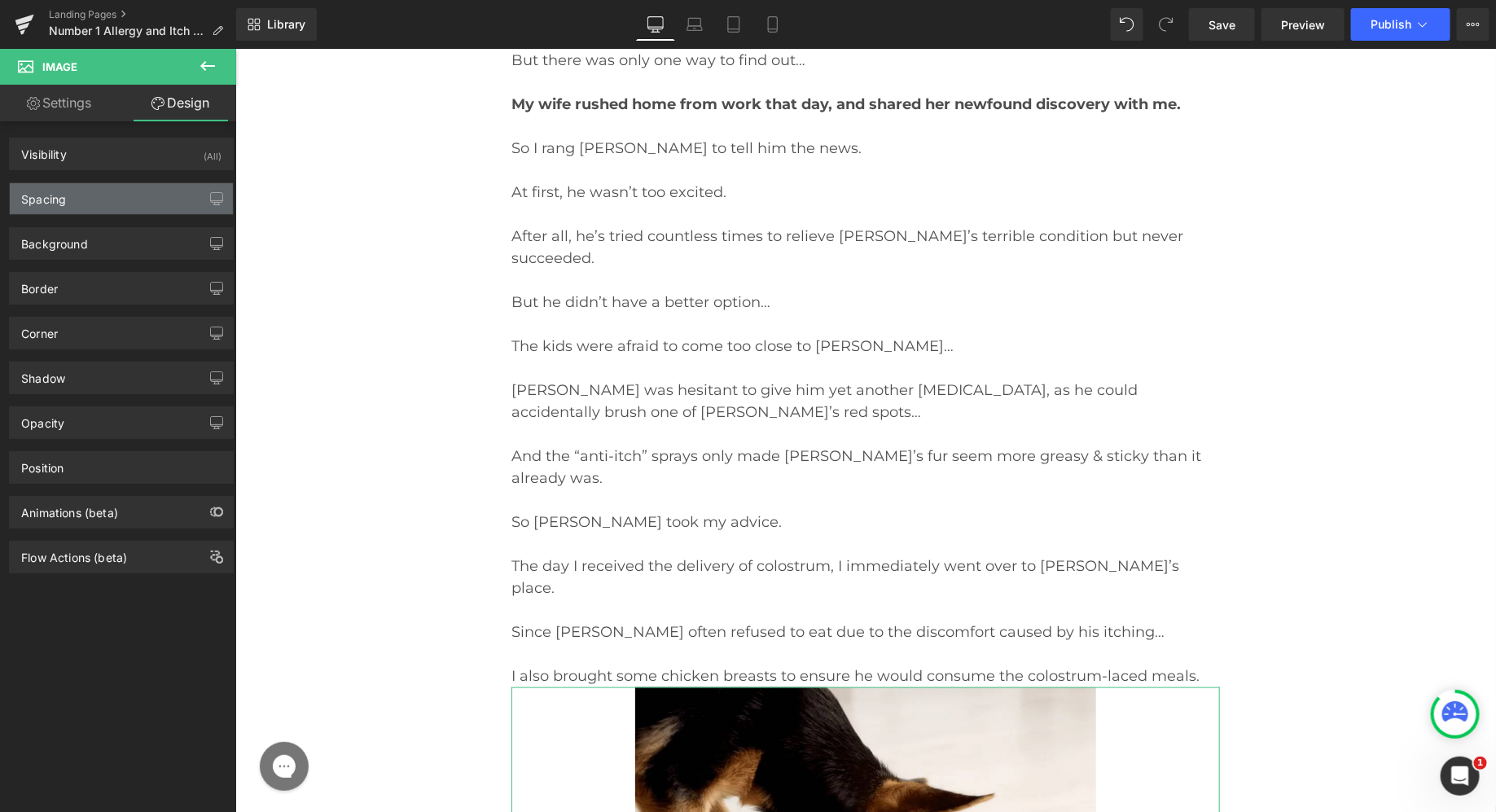
click at [98, 202] on div "Spacing" at bounding box center [121, 198] width 223 height 31
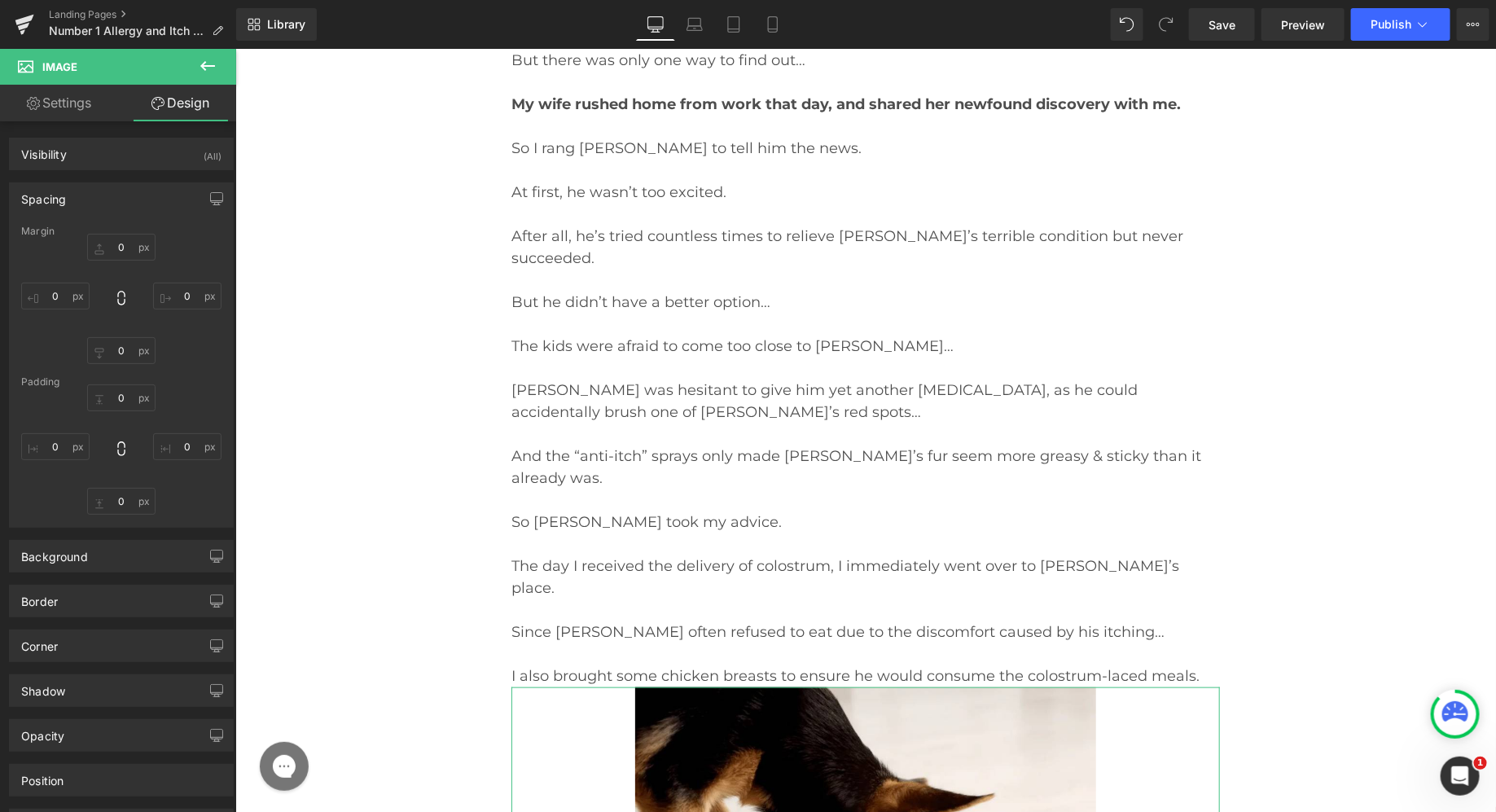
click at [106, 376] on div "Padding" at bounding box center [121, 381] width 201 height 11
click at [107, 392] on input "0" at bounding box center [121, 398] width 68 height 27
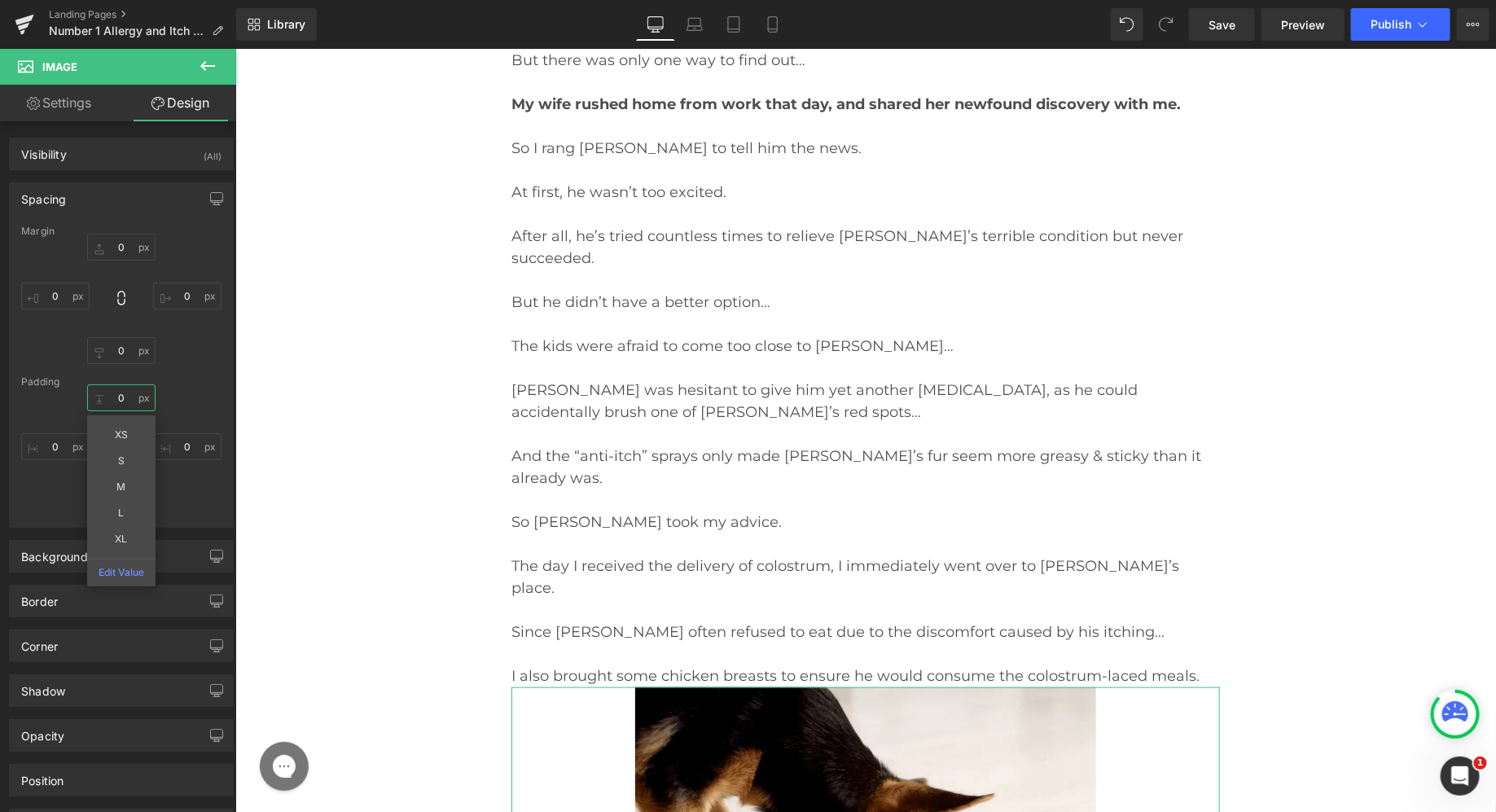
click at [107, 392] on input "0" at bounding box center [121, 398] width 68 height 27
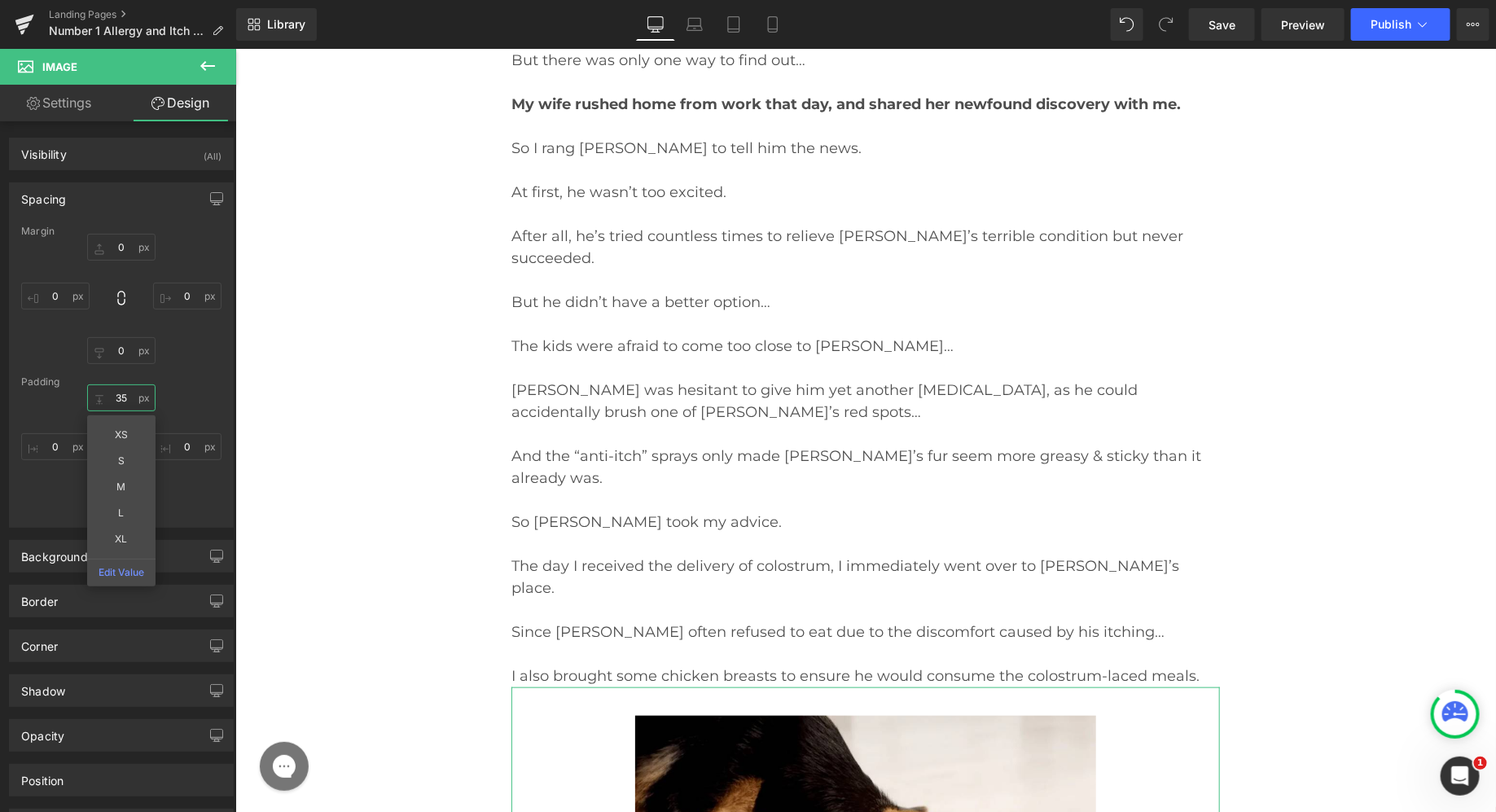
type input "35"
click at [183, 383] on div "Margin 0 0 0 0 [GEOGRAPHIC_DATA] 35 XS S M L XL Edit Value 0 0 0" at bounding box center [121, 376] width 223 height 301
click at [131, 495] on input "0" at bounding box center [121, 501] width 68 height 27
type input "35"
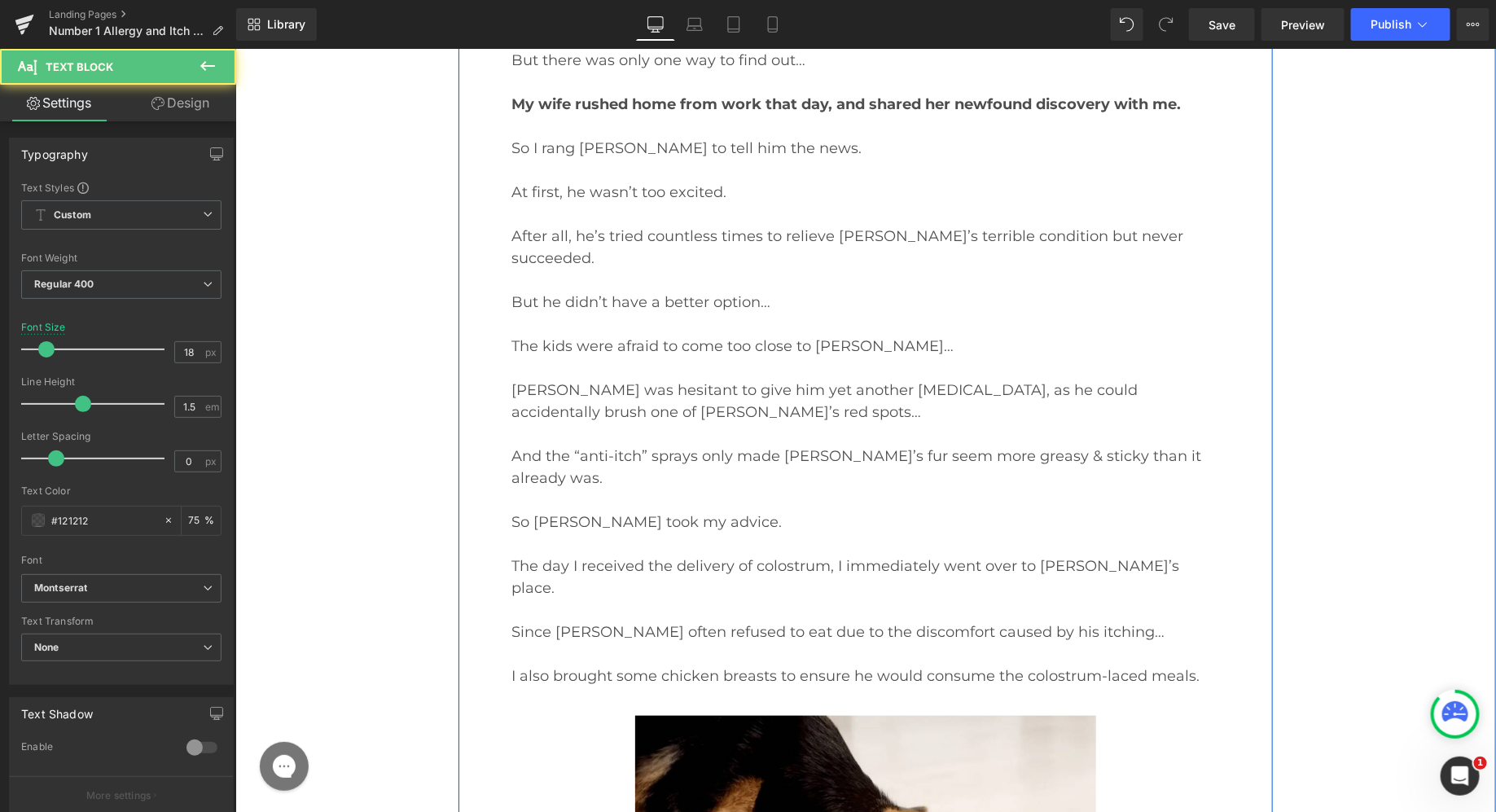
drag, startPoint x: 598, startPoint y: 702, endPoint x: 594, endPoint y: 661, distance: 41.2
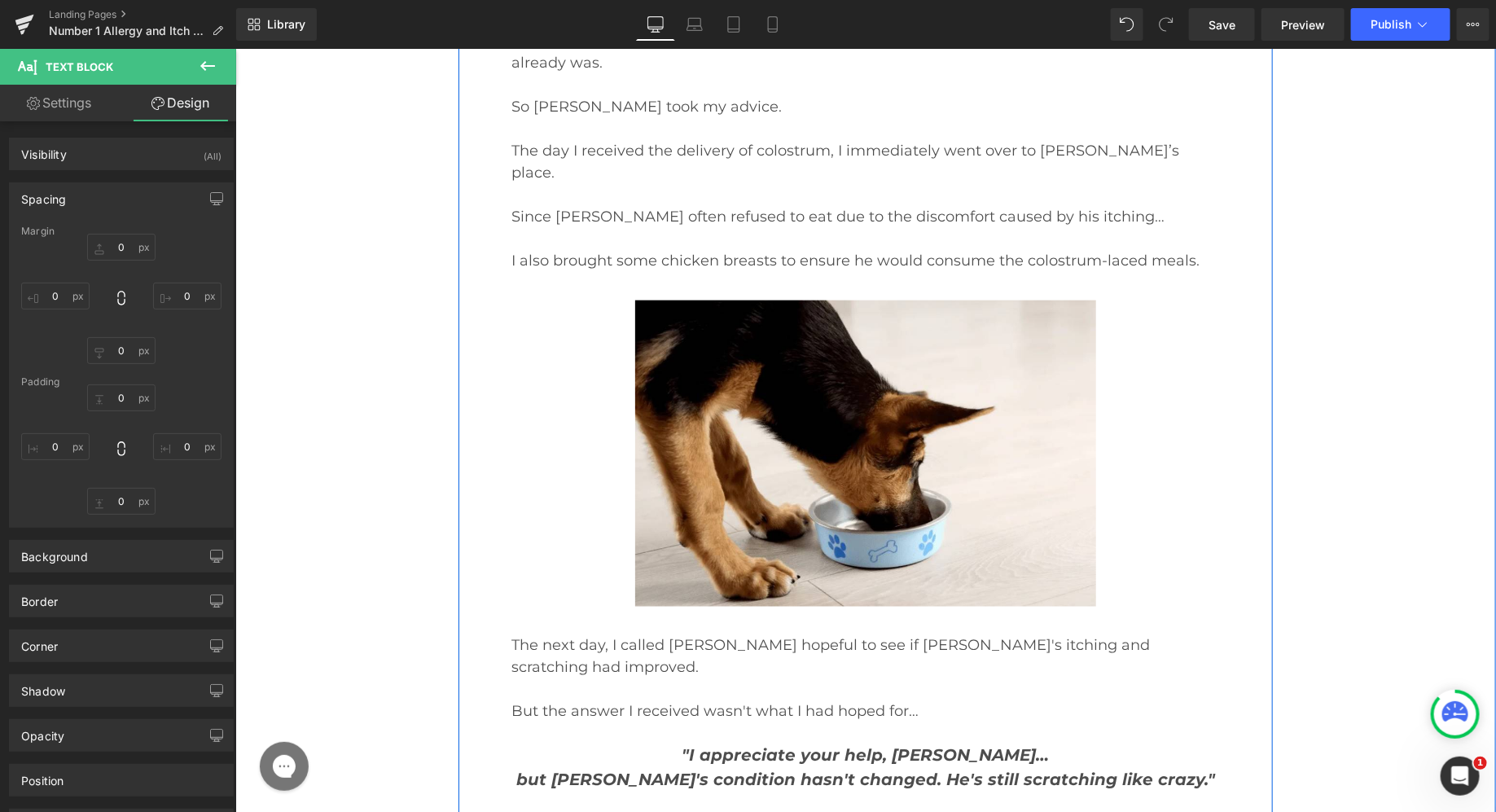
scroll to position [15952, 0]
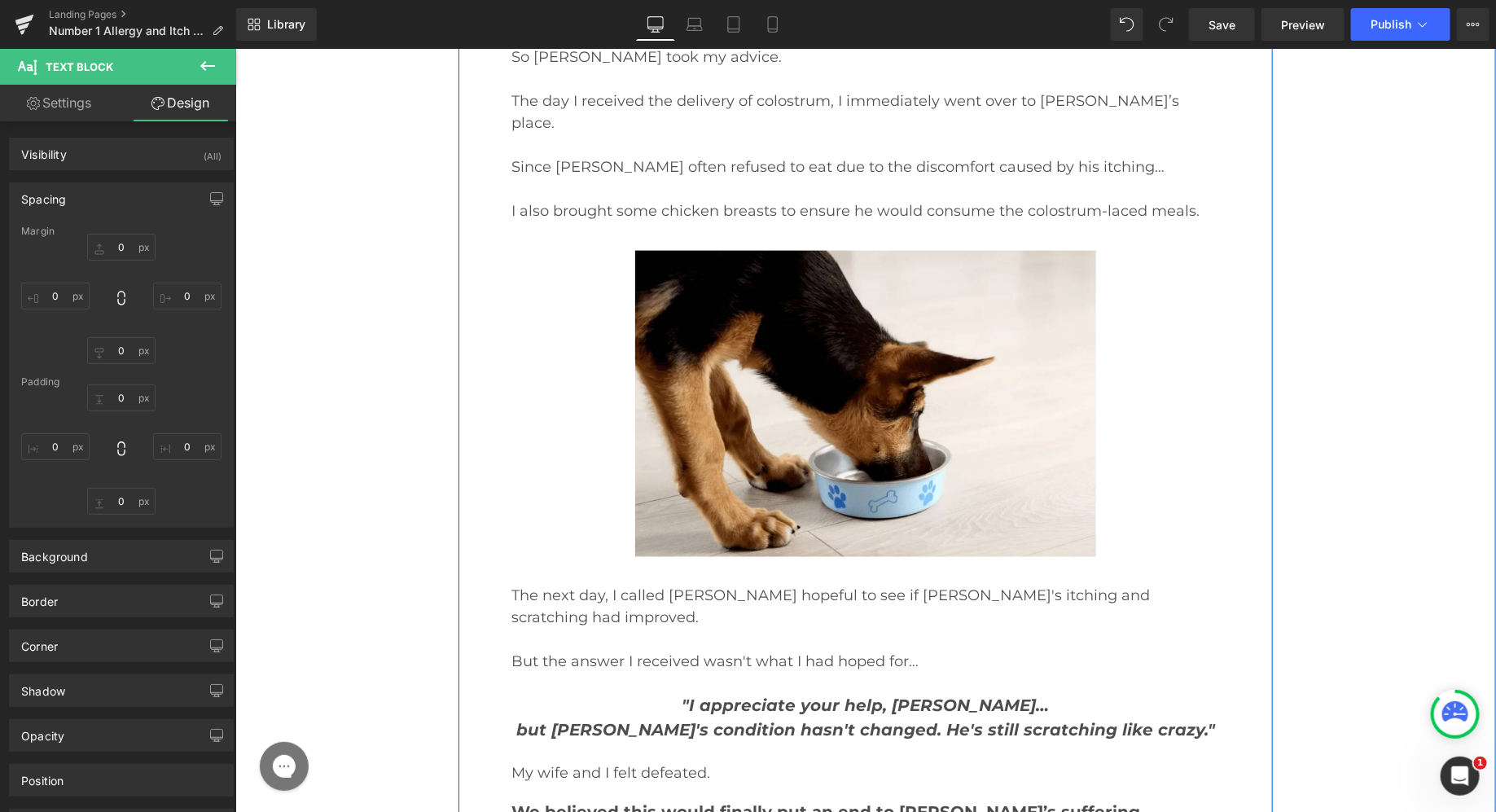
click at [584, 802] on span "We believed this would finally put an end to [PERSON_NAME]’s suffering." at bounding box center [826, 812] width 632 height 19
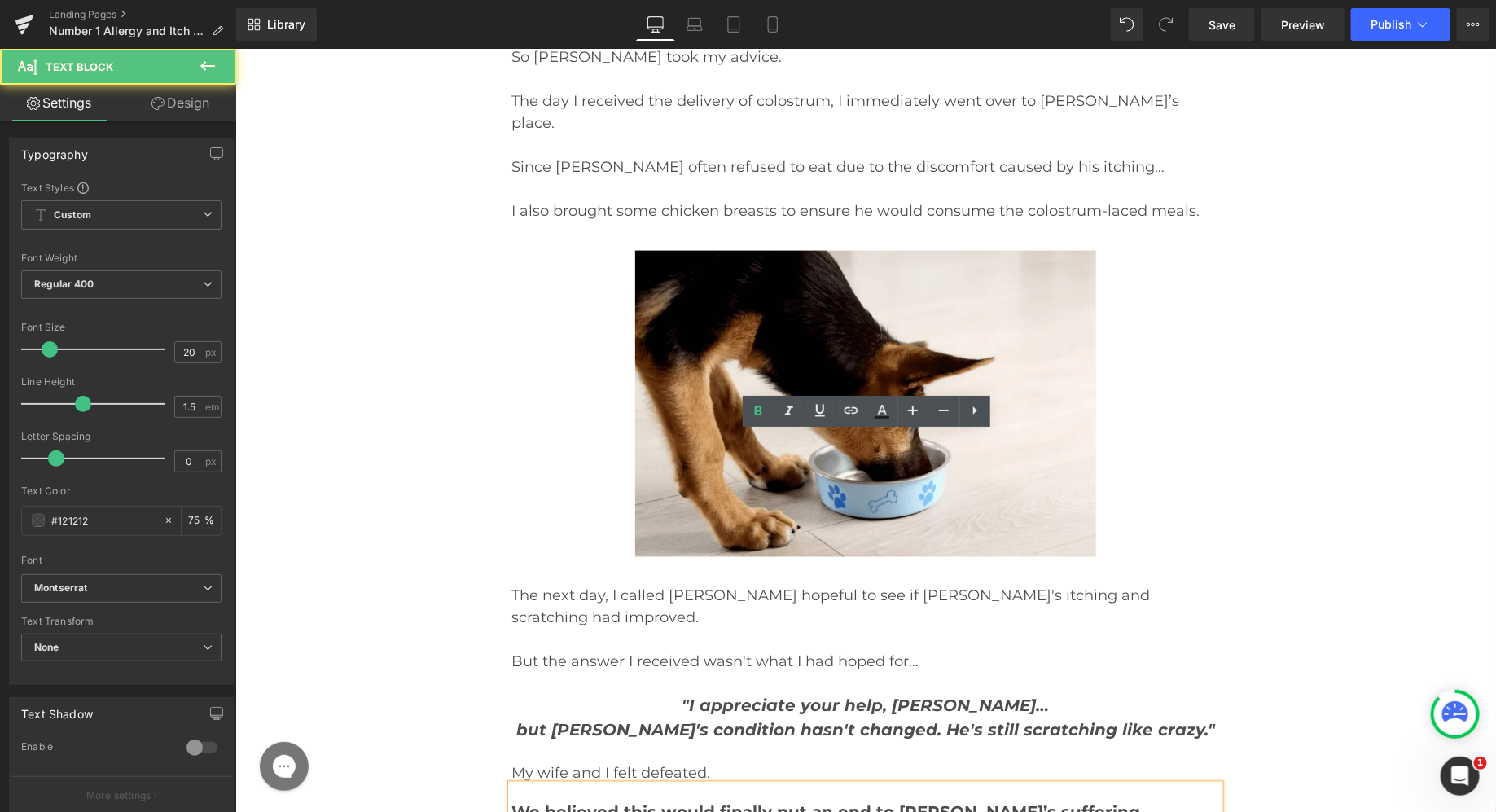
click at [593, 802] on span "We believed this would finally put an end to [PERSON_NAME]’s suffering." at bounding box center [826, 812] width 632 height 19
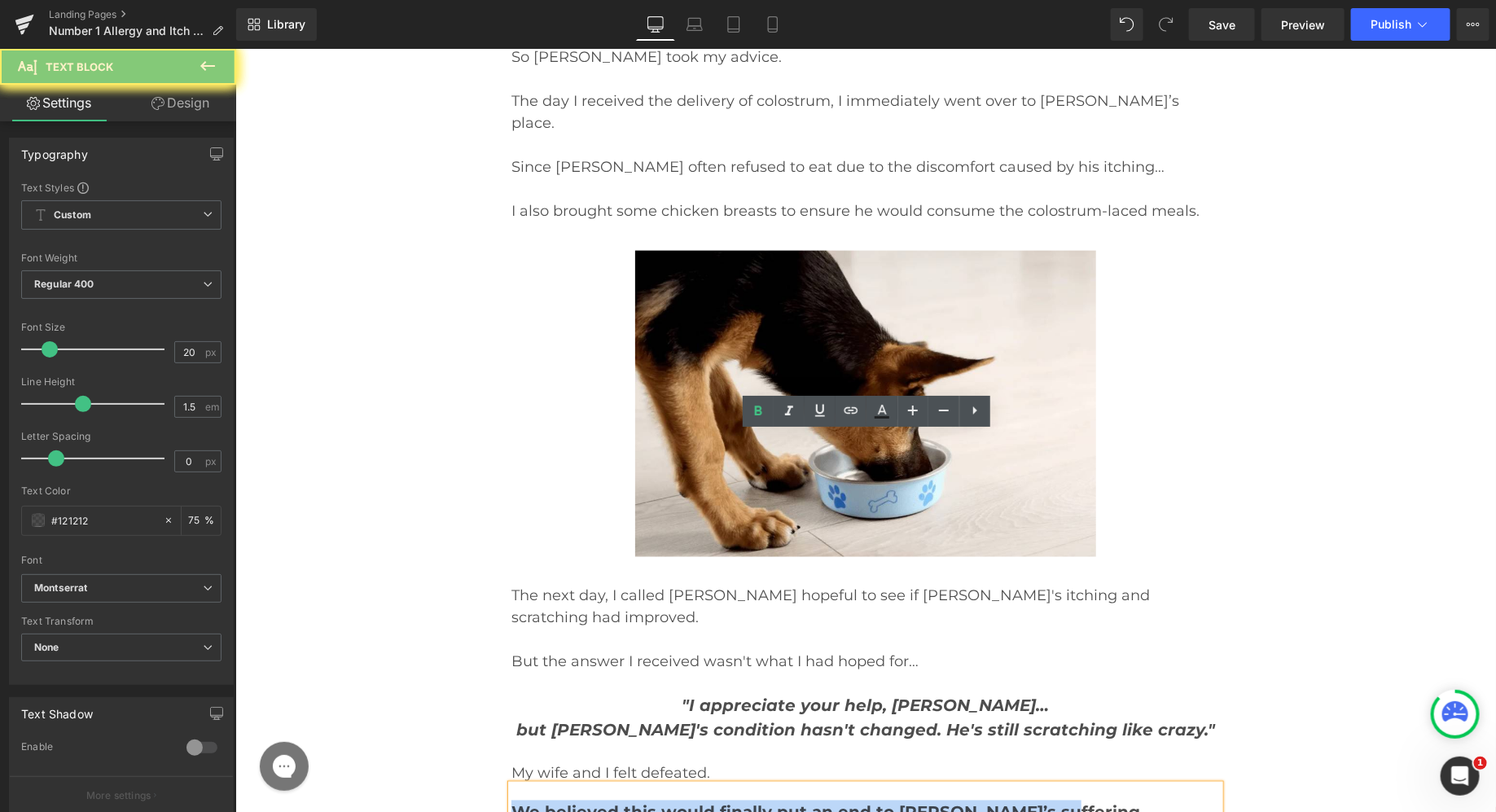
click at [593, 802] on span "We believed this would finally put an end to [PERSON_NAME]’s suffering." at bounding box center [826, 812] width 632 height 19
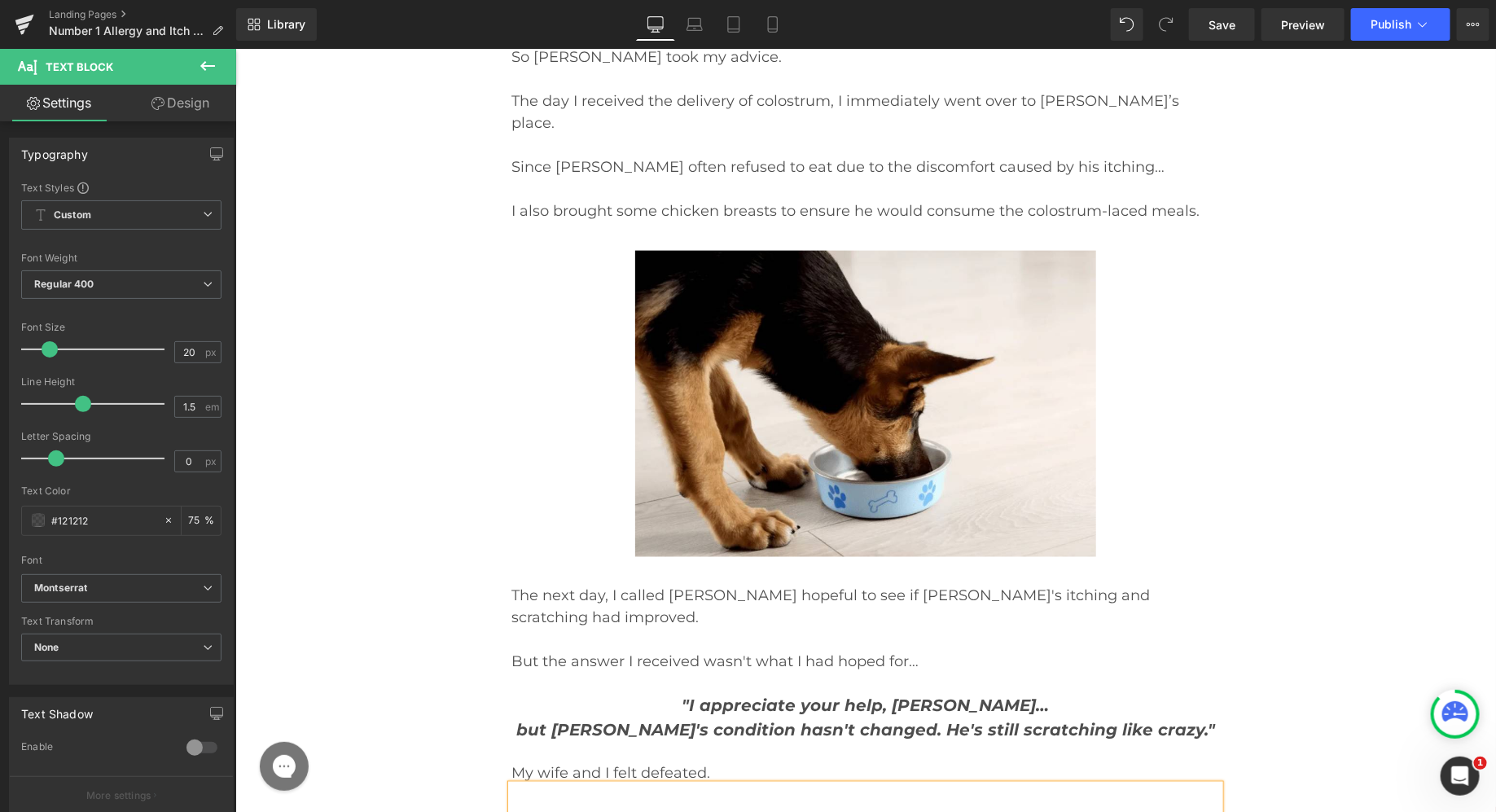
click at [755, 762] on p "My wife and I felt defeated." at bounding box center [864, 773] width 708 height 22
click at [717, 762] on p "My wife and I felt defeated. We believed this would finally put an end to [PERS…" at bounding box center [864, 795] width 708 height 66
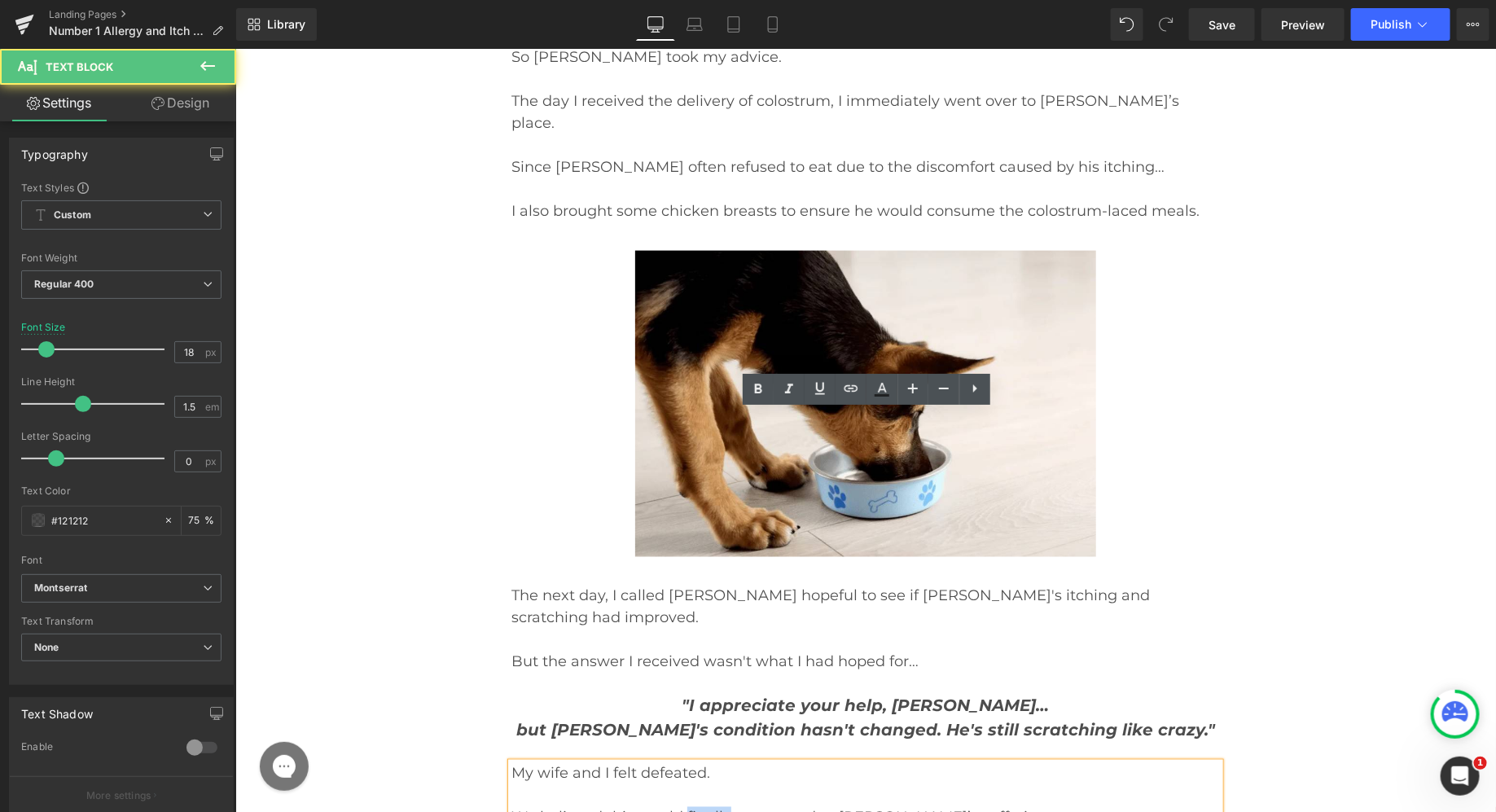
click at [717, 762] on p "My wife and I felt defeated. We believed this would finally put an end to [PERS…" at bounding box center [864, 795] width 708 height 66
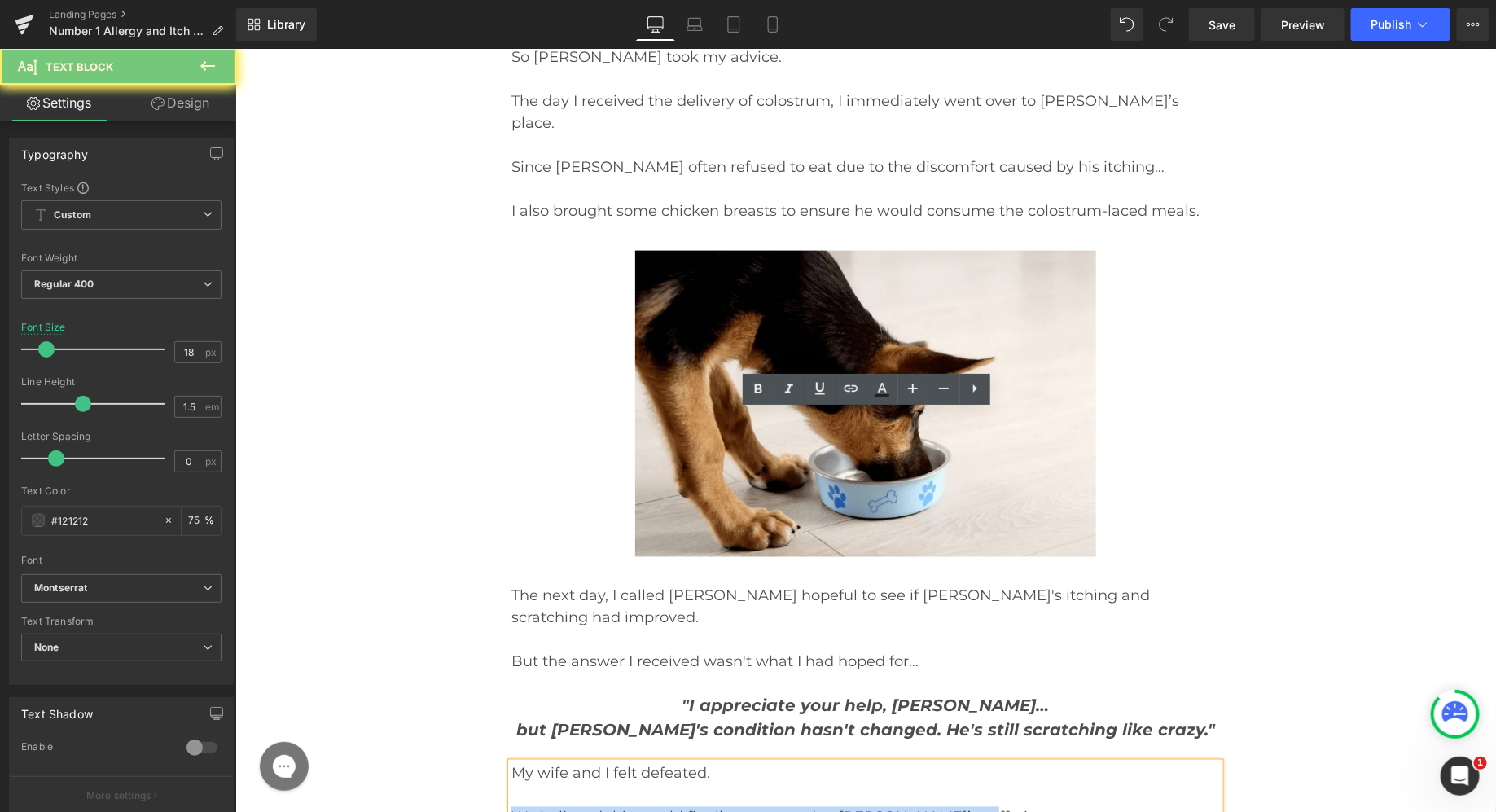
click at [717, 762] on p "My wife and I felt defeated. We believed this would finally put an end to [PERS…" at bounding box center [864, 795] width 708 height 66
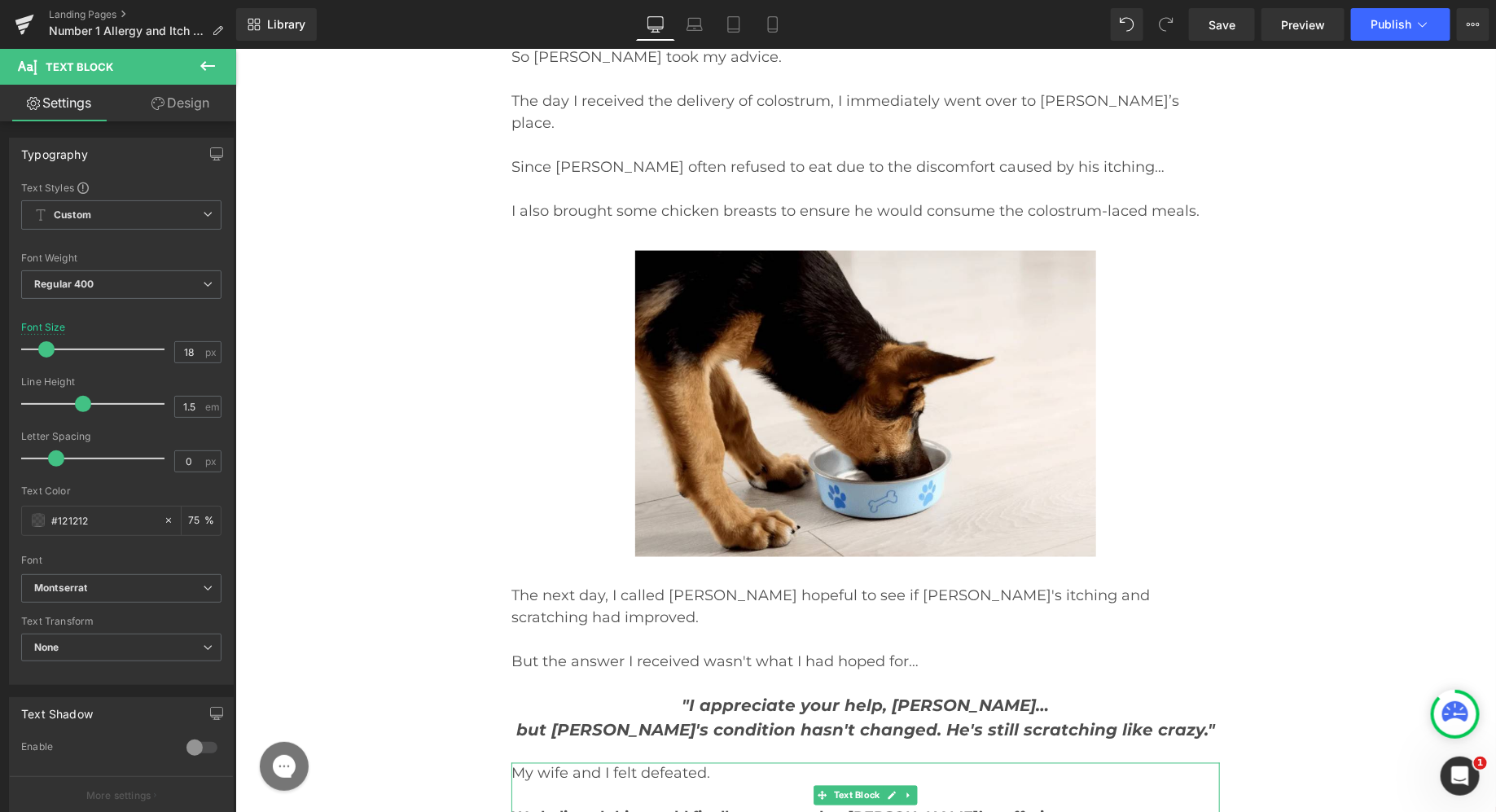
click at [992, 762] on p "My wife and I felt defeated. We believed this would finally put an end to [PERS…" at bounding box center [864, 795] width 708 height 66
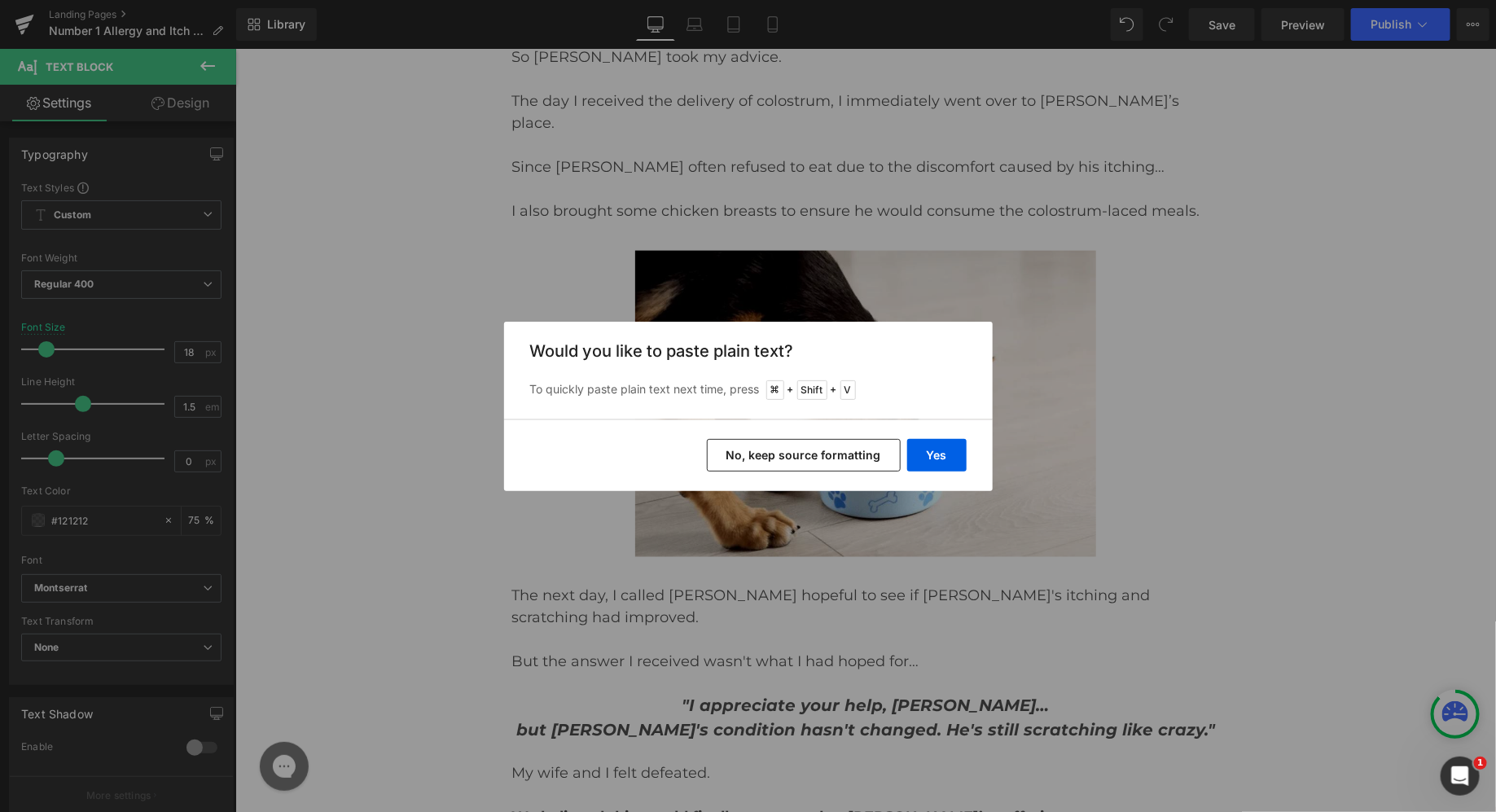
click at [887, 463] on button "No, keep source formatting" at bounding box center [803, 454] width 194 height 32
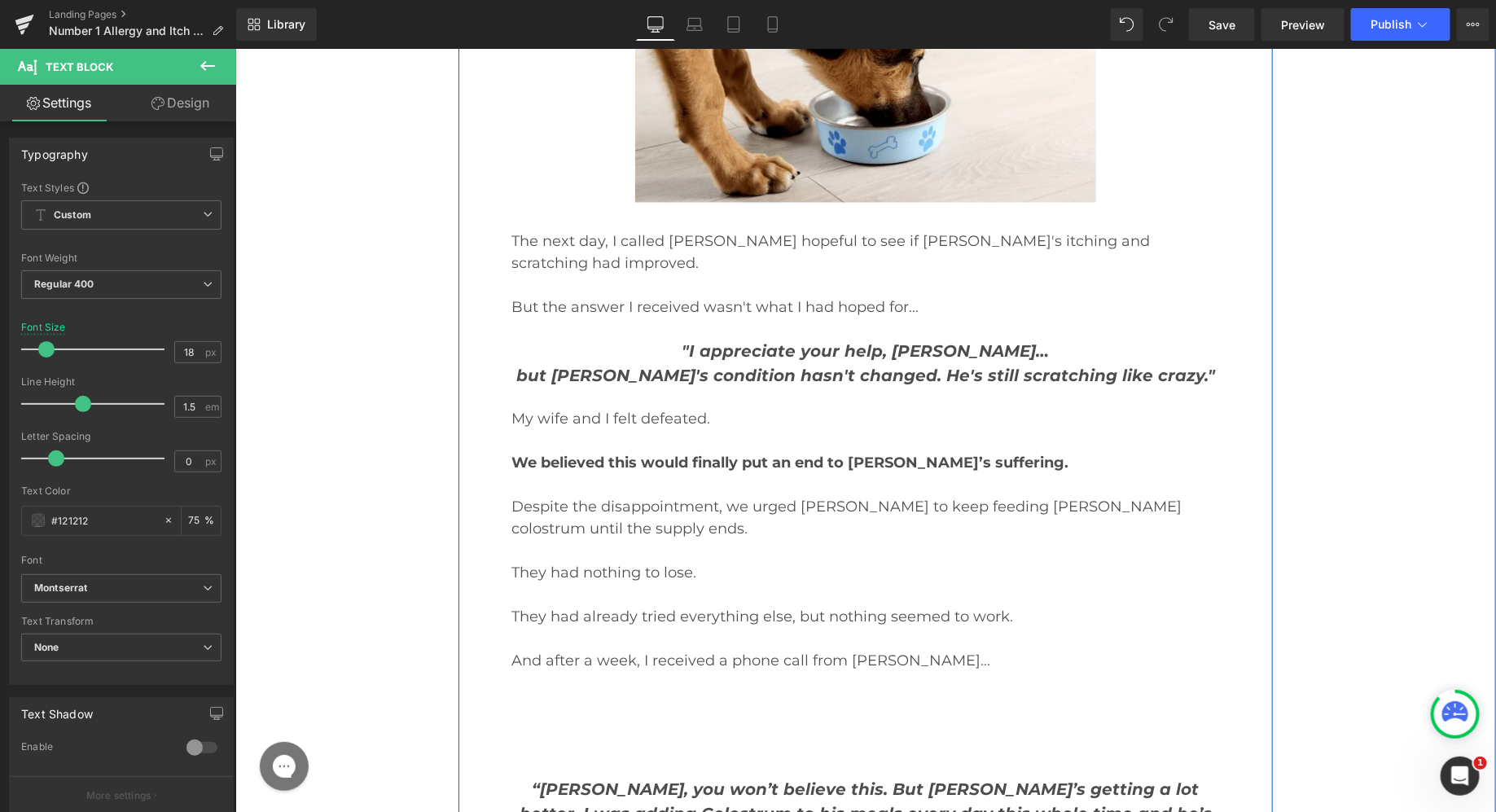
scroll to position [16334, 0]
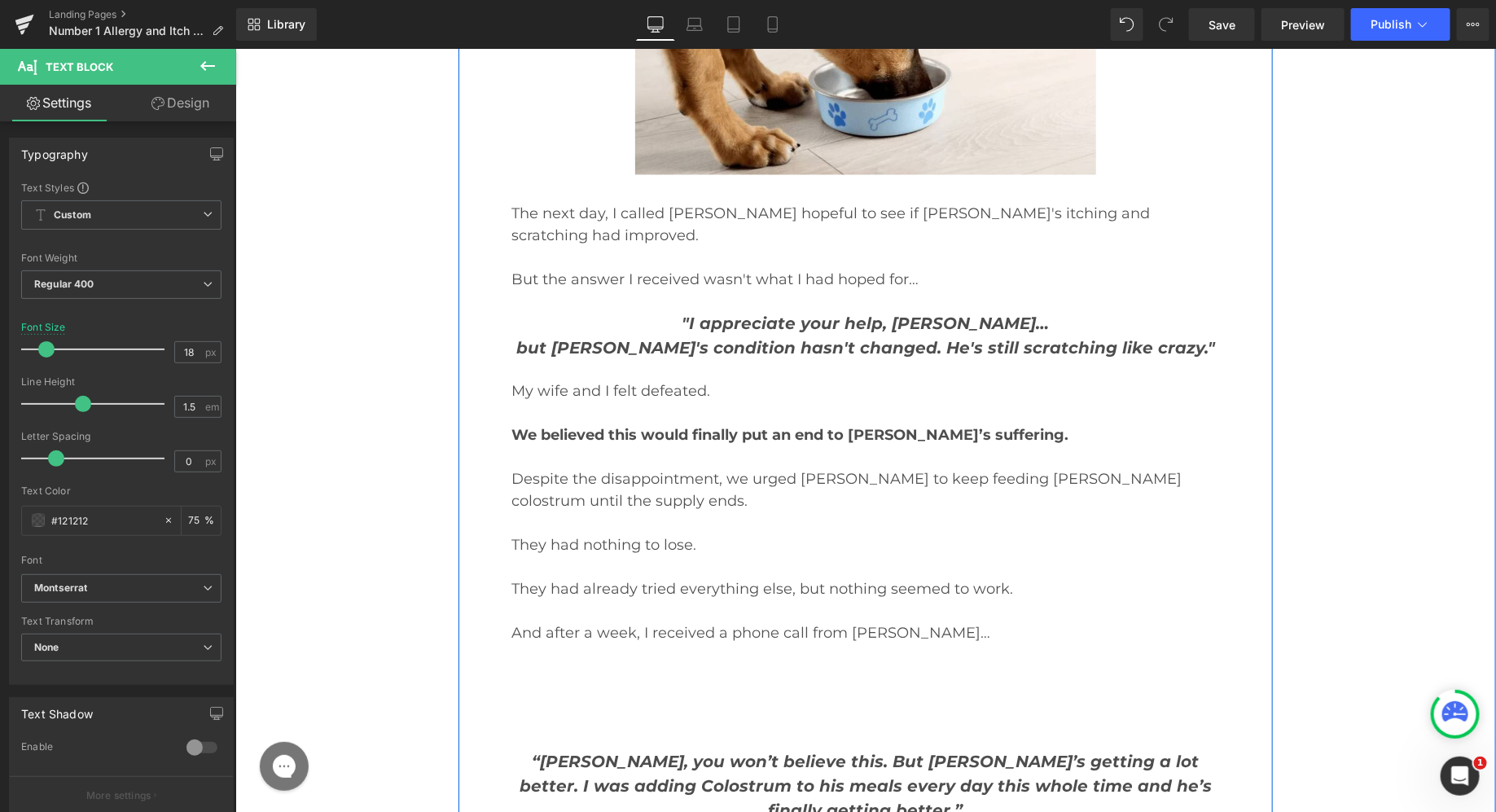
click at [775, 659] on p at bounding box center [864, 672] width 708 height 24
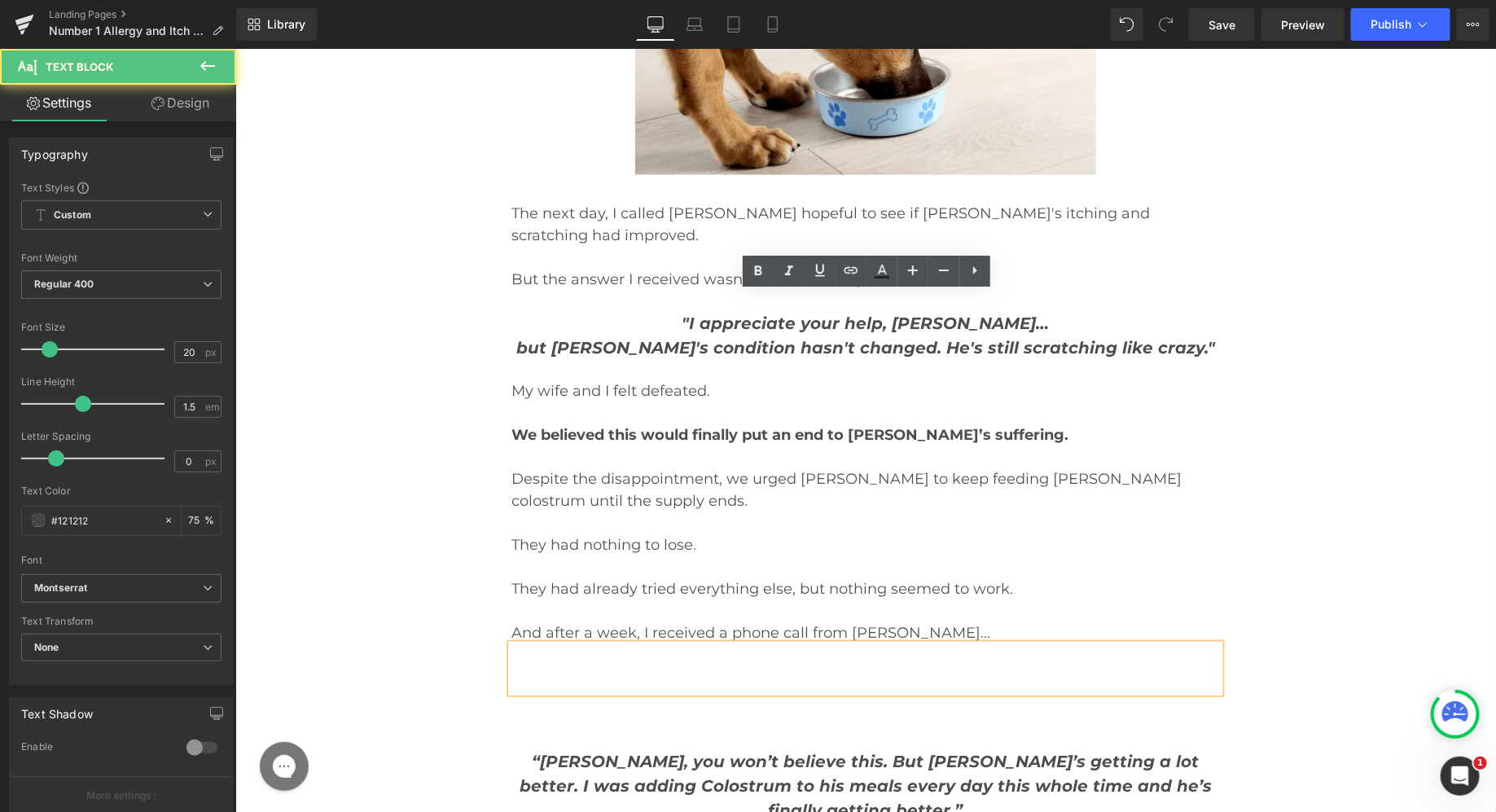
click at [771, 749] on p "“[PERSON_NAME], you won’t believe this. But [PERSON_NAME]’s getting a lot bette…" at bounding box center [864, 786] width 708 height 73
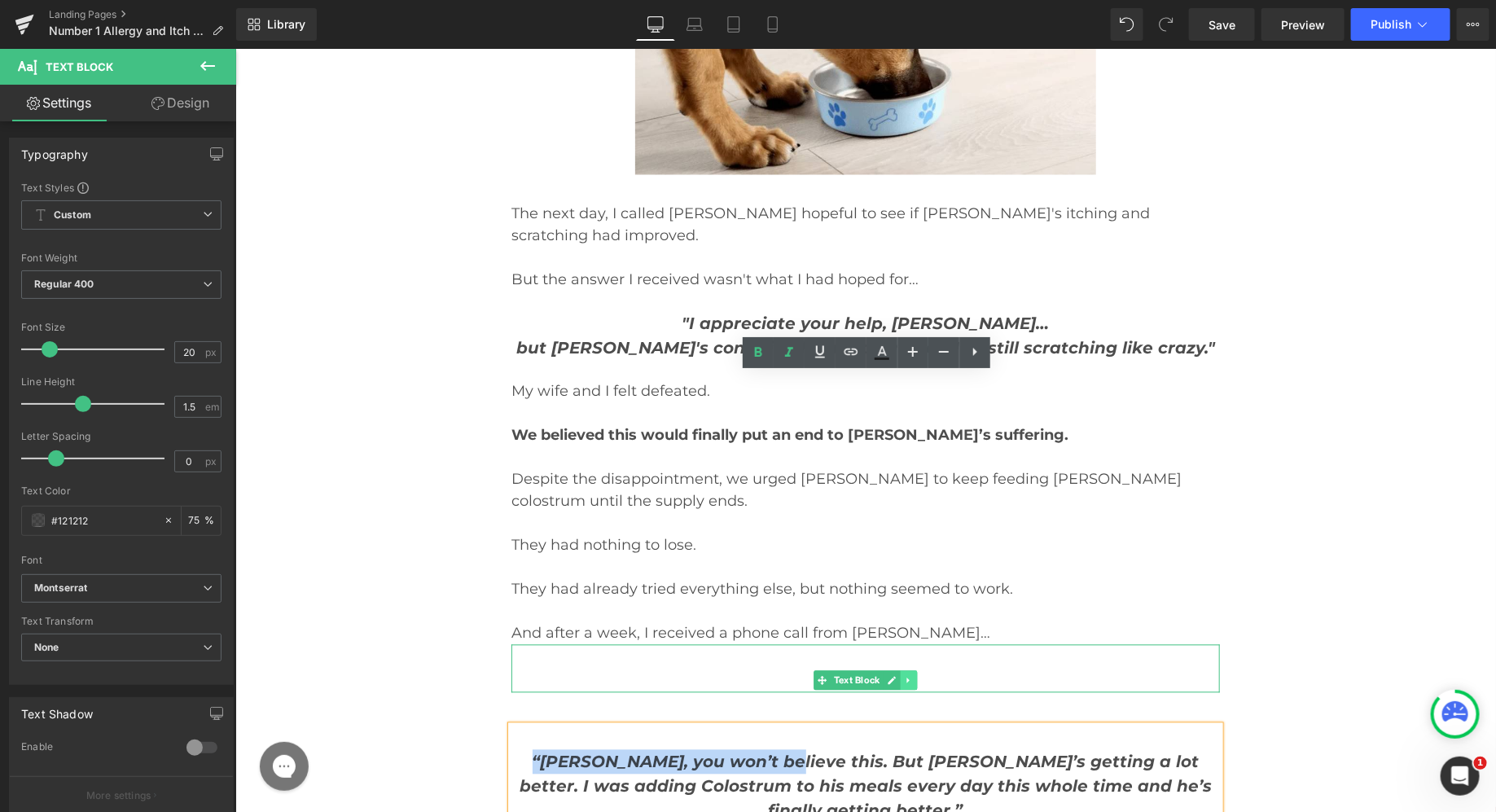
click at [906, 675] on icon at bounding box center [908, 679] width 9 height 10
click at [921, 675] on icon at bounding box center [917, 679] width 9 height 9
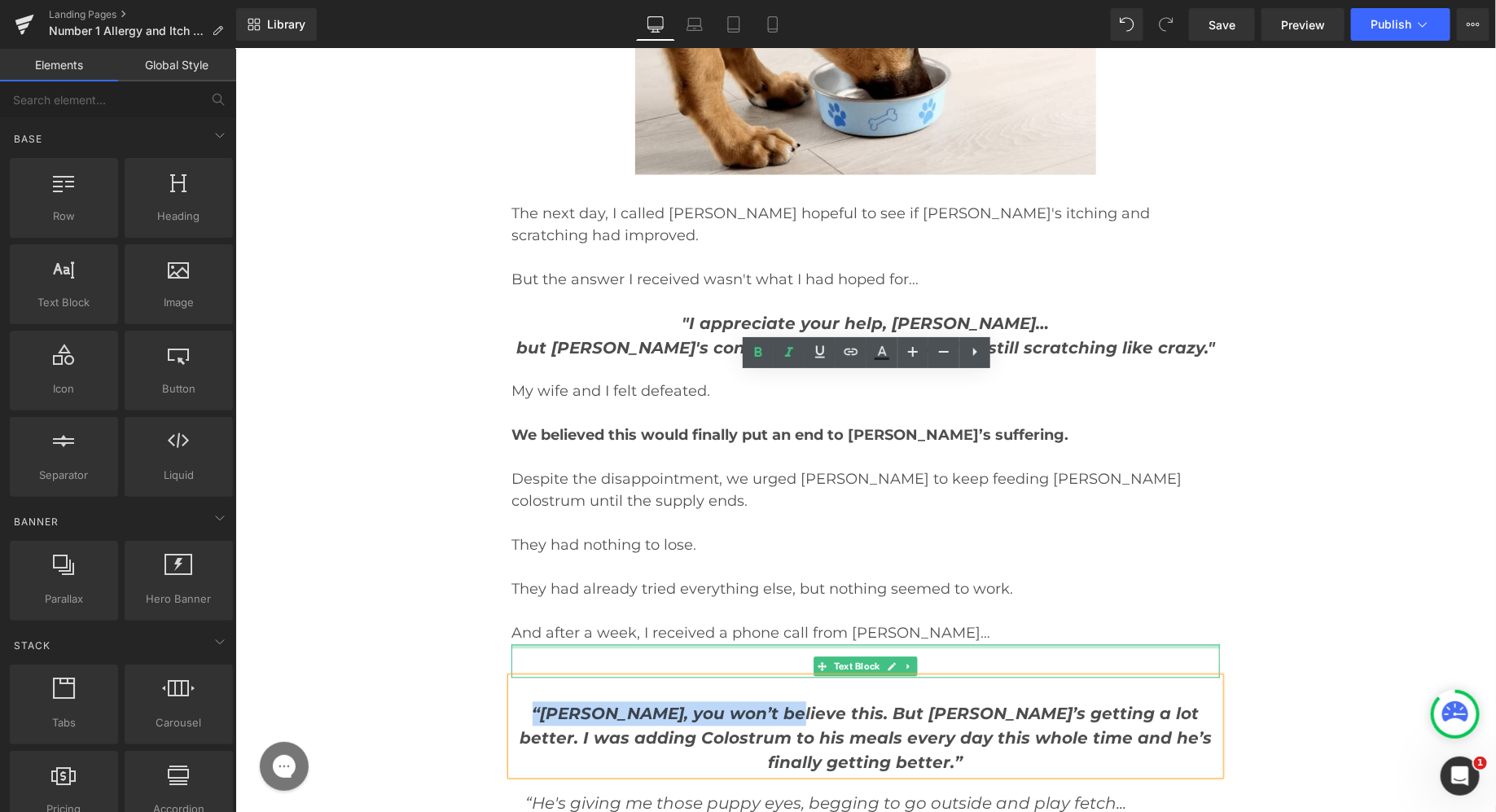
click at [920, 644] on div at bounding box center [864, 660] width 708 height 33
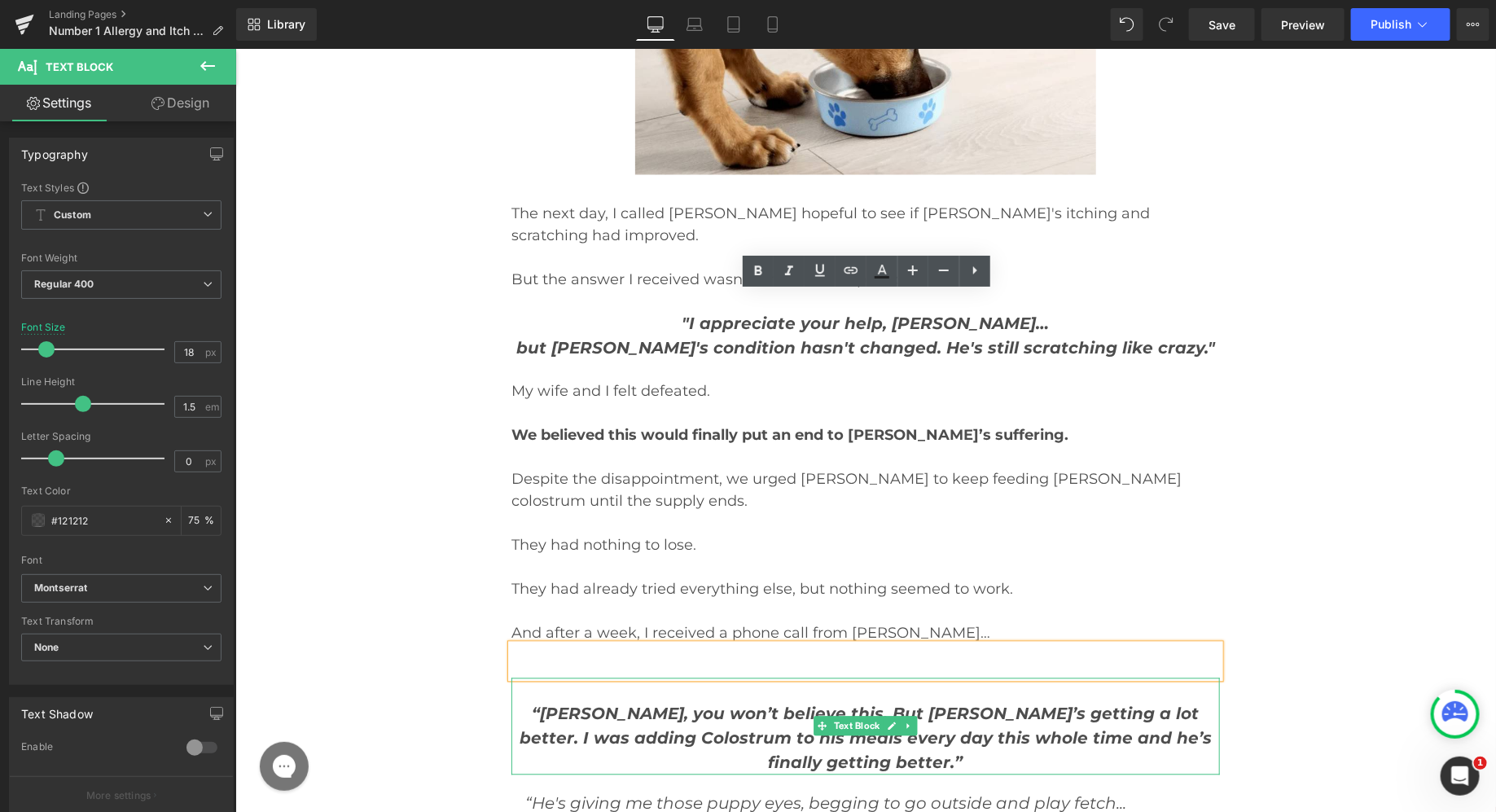
click at [795, 704] on strong "“[PERSON_NAME], you won’t believe this. But [PERSON_NAME]’s getting a lot bette…" at bounding box center [865, 738] width 693 height 68
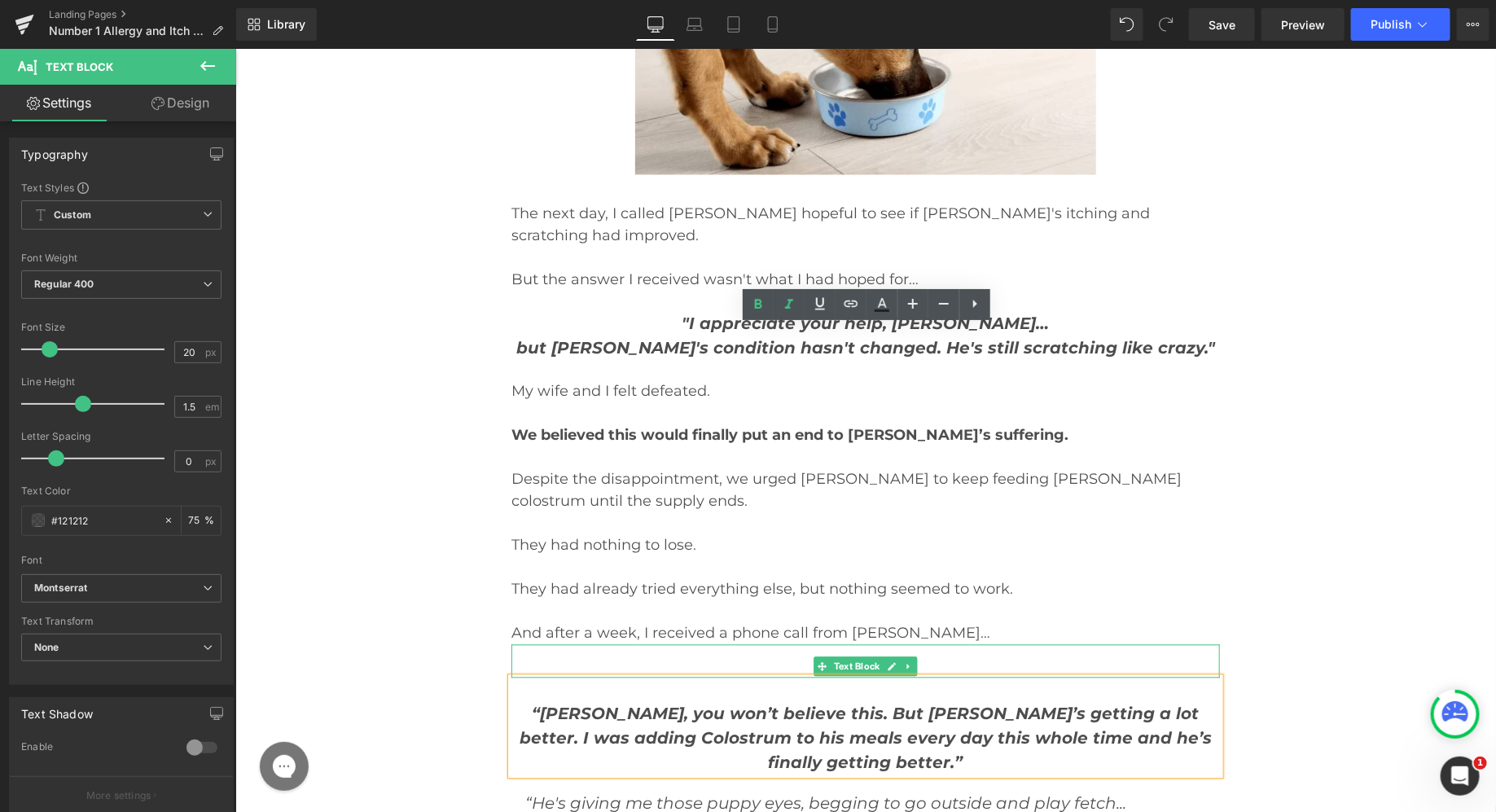
click at [1034, 644] on div at bounding box center [864, 660] width 708 height 33
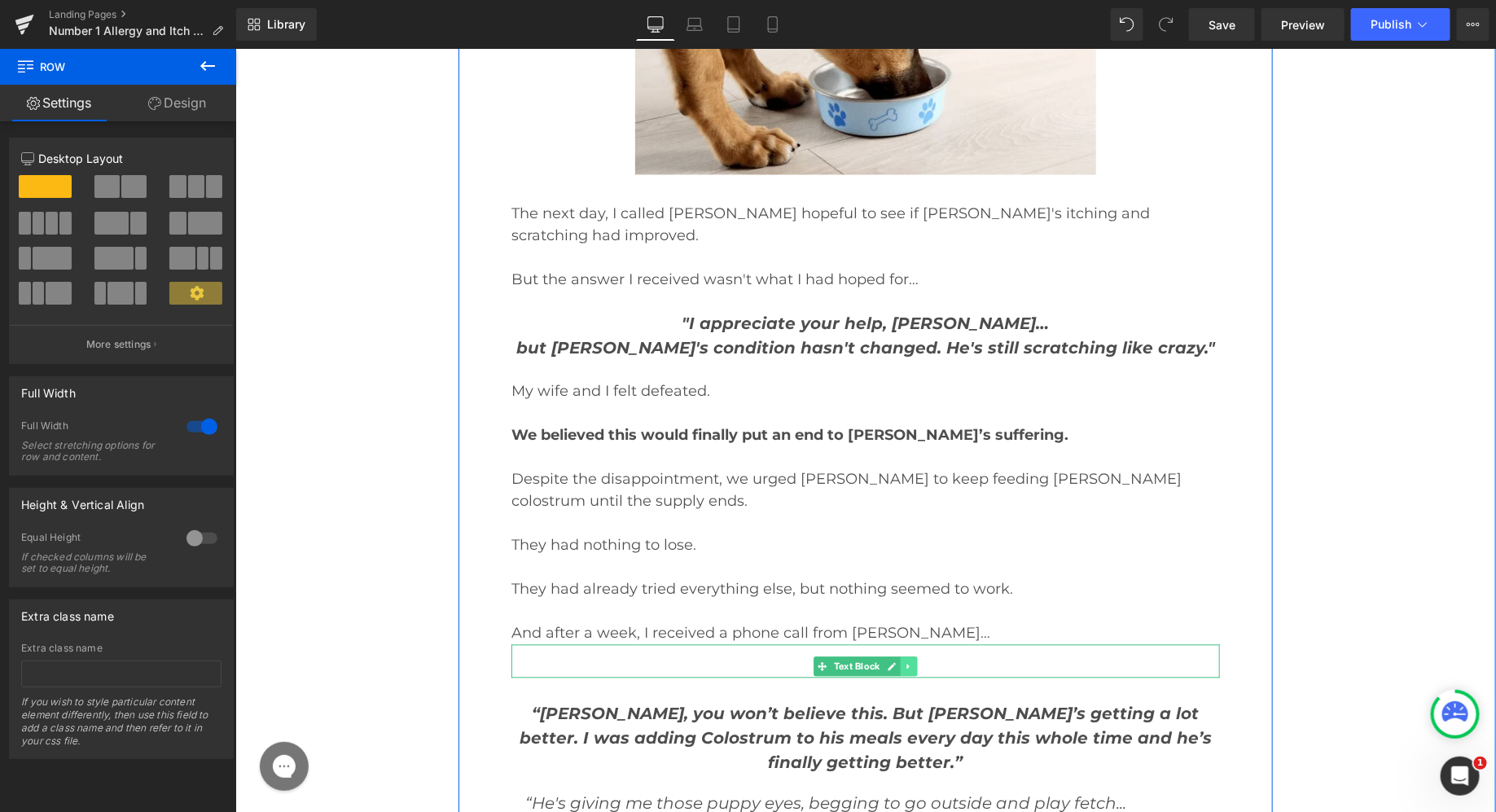
click at [909, 661] on icon at bounding box center [908, 665] width 9 height 10
click at [918, 661] on icon at bounding box center [917, 665] width 9 height 9
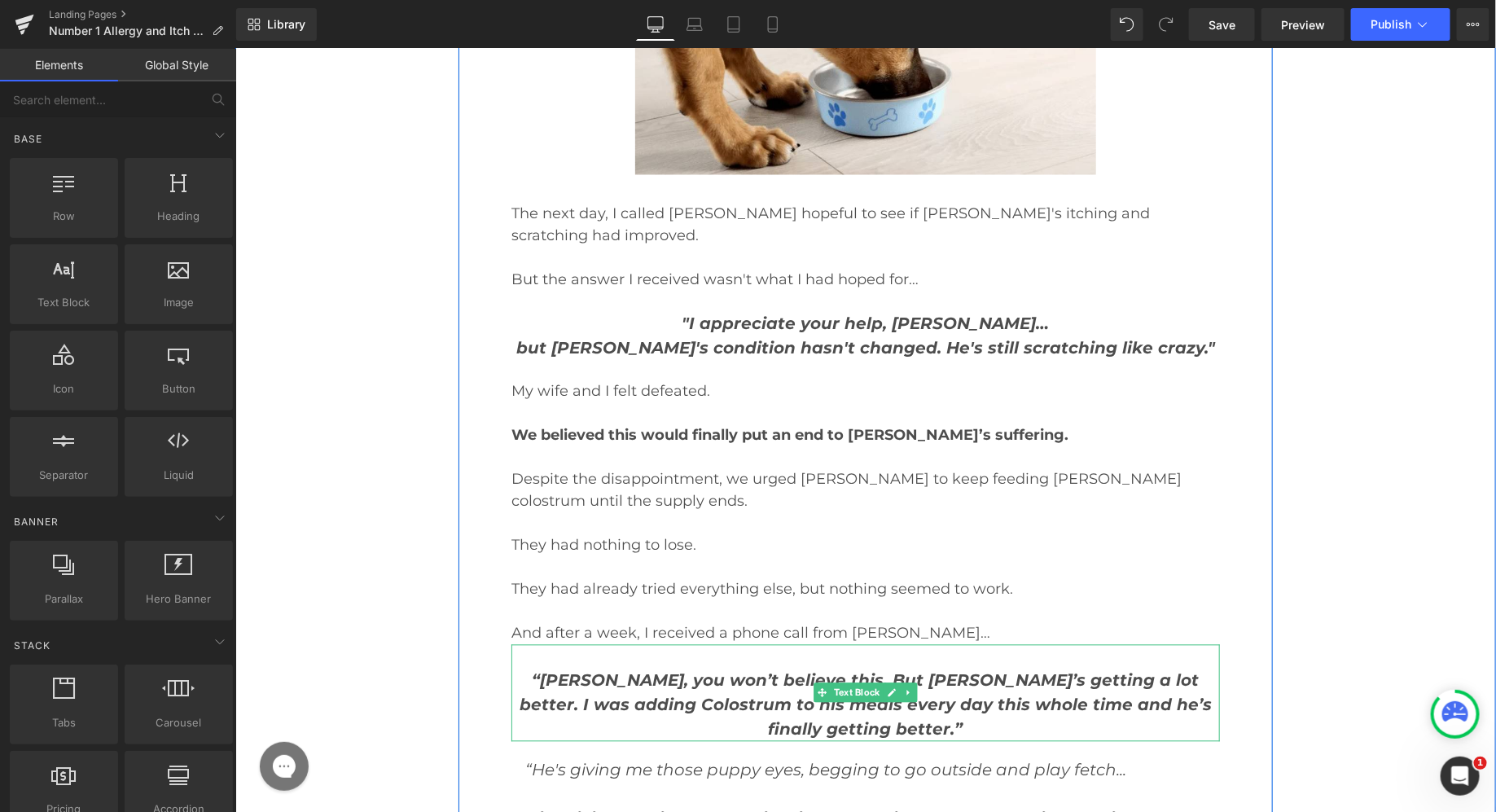
click at [767, 644] on div "“[PERSON_NAME], you won’t believe this. But [PERSON_NAME]’s getting a lot bette…" at bounding box center [864, 692] width 708 height 97
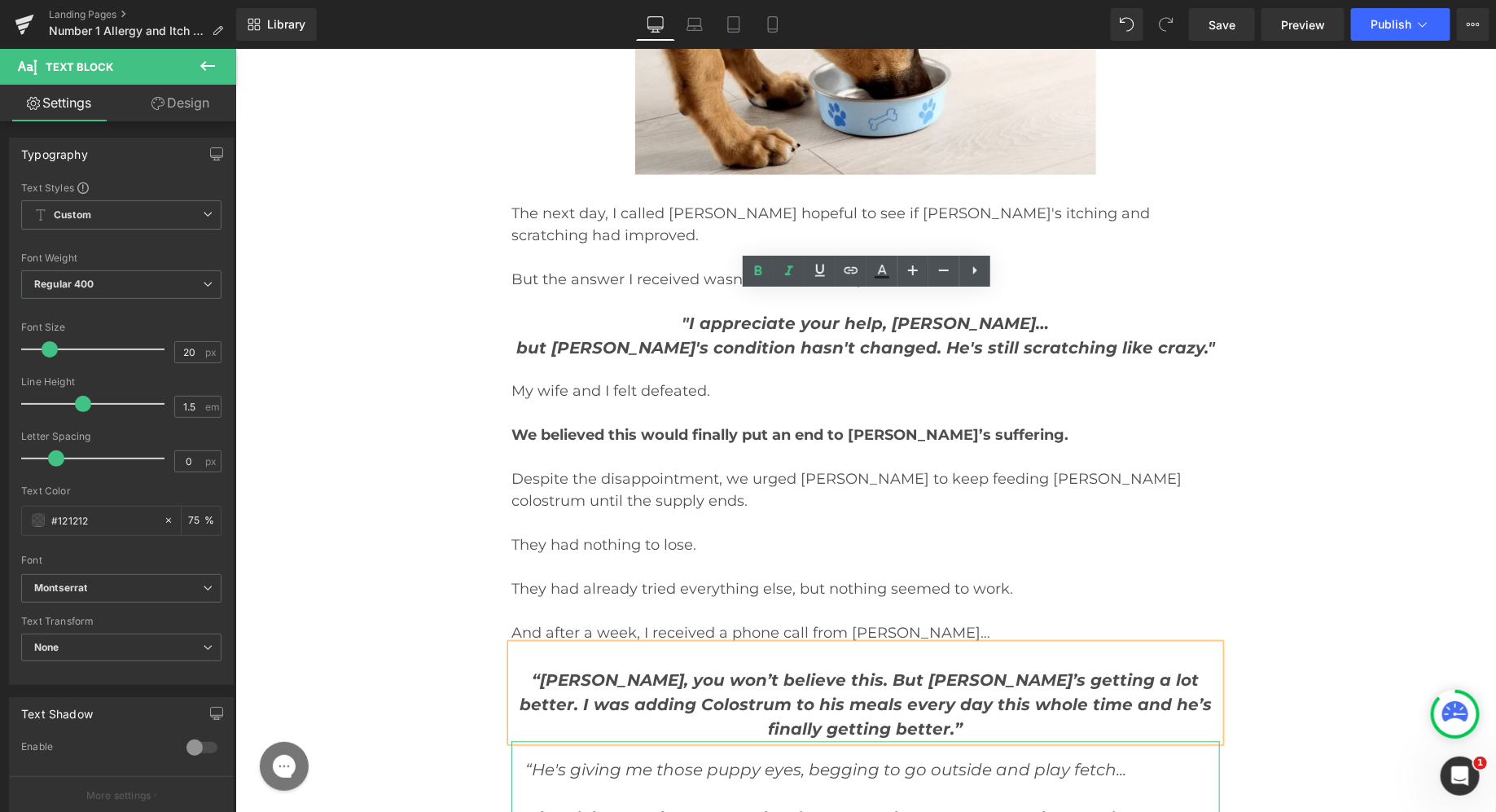
click at [543, 760] on span "“He's giving me those puppy eyes, begging to go outside and play fetch..." at bounding box center [824, 769] width 601 height 19
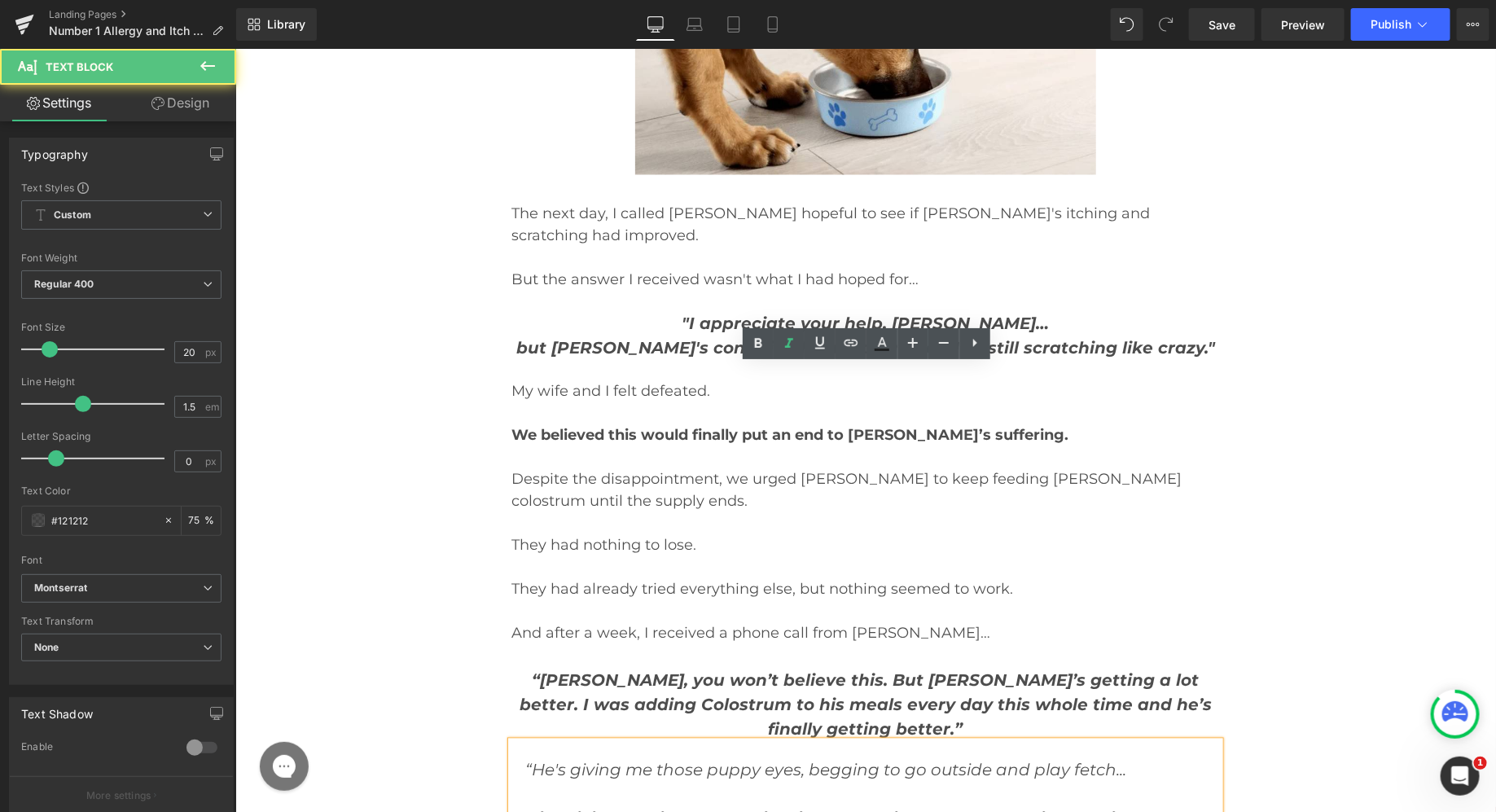
click at [527, 760] on span "“He's giving me those puppy eyes, begging to go outside and play fetch..." at bounding box center [824, 769] width 601 height 19
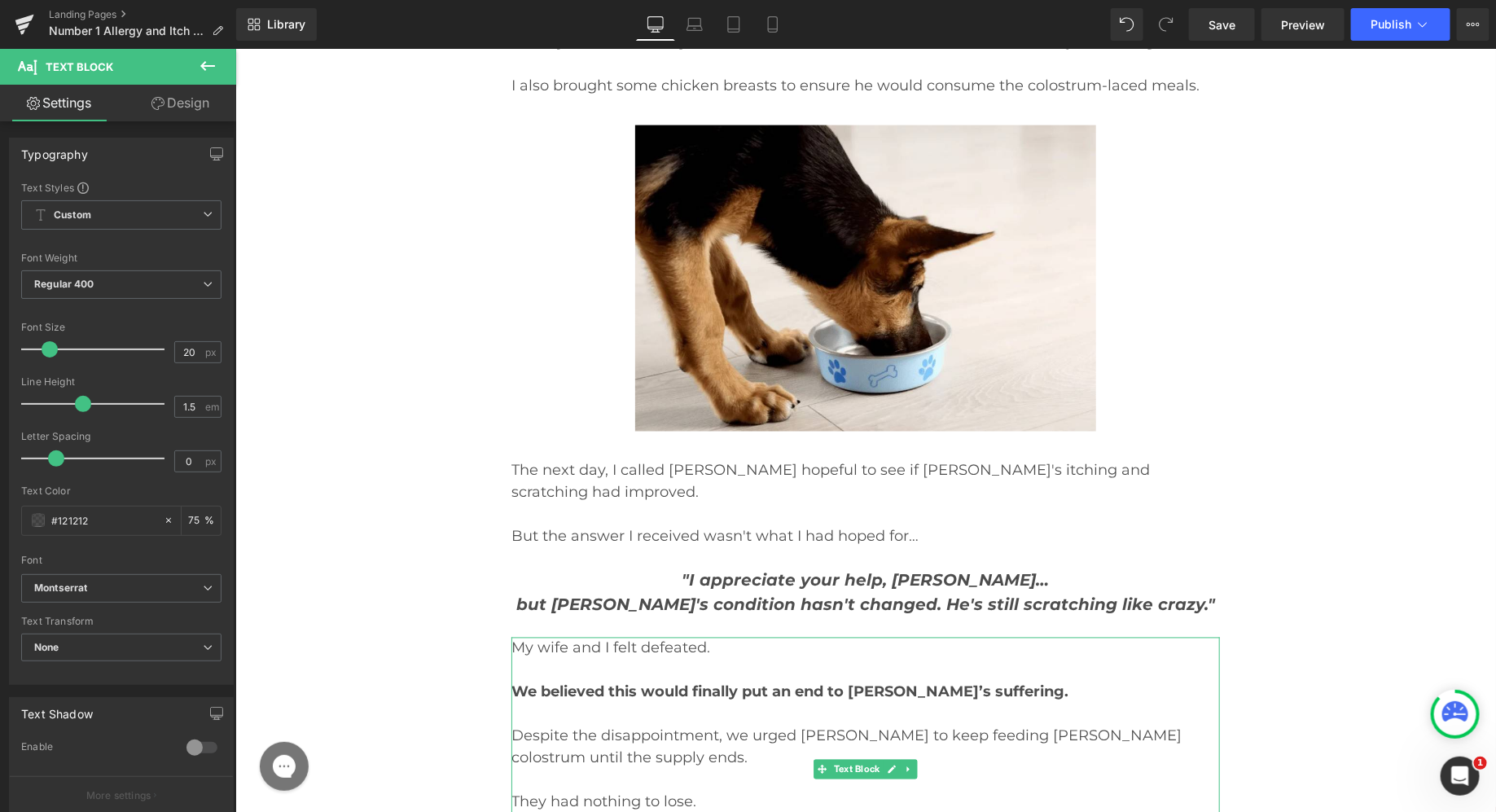
scroll to position [16087, 0]
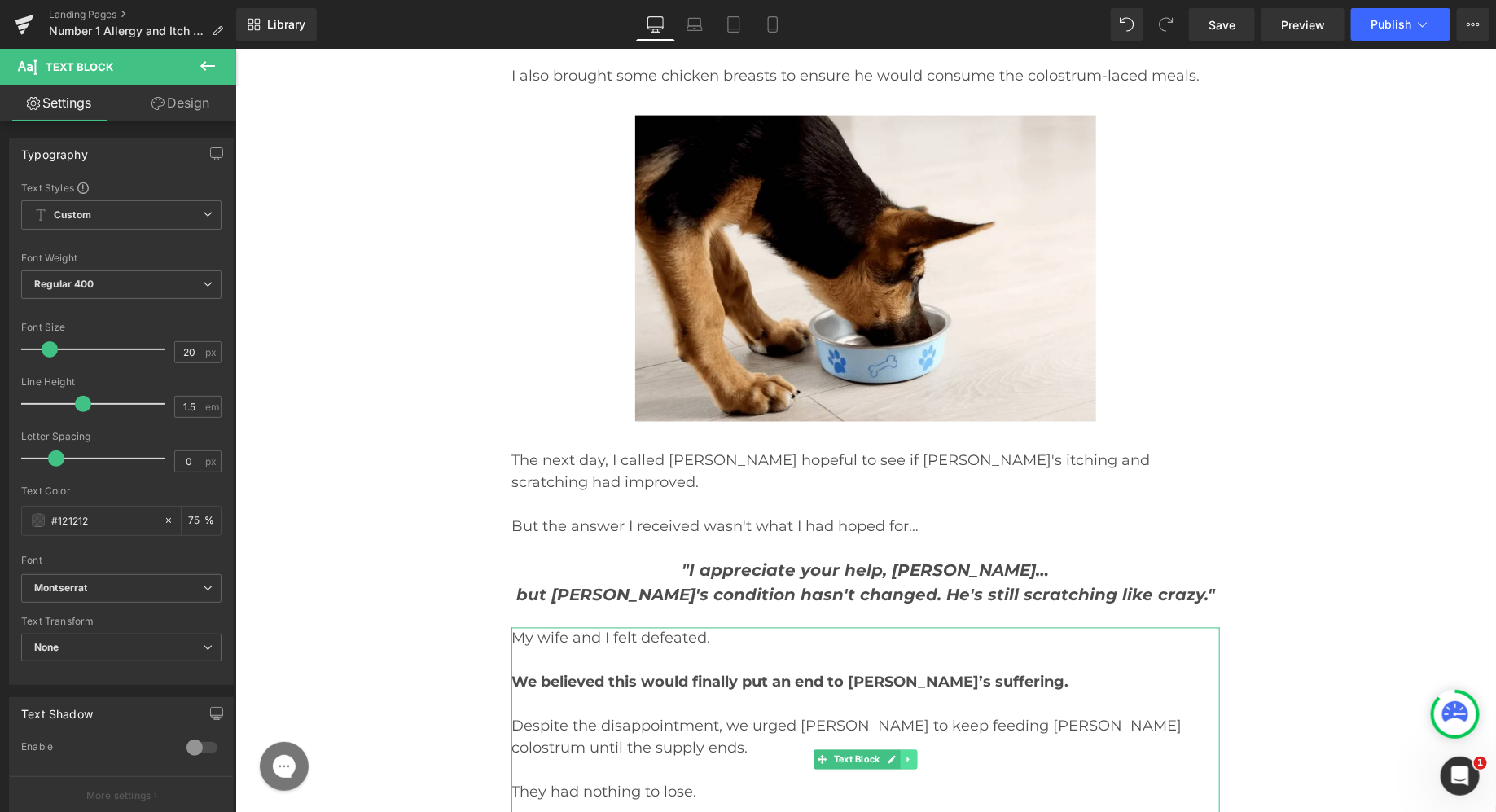
click at [909, 755] on icon at bounding box center [907, 758] width 3 height 6
click at [904, 754] on icon at bounding box center [899, 758] width 9 height 9
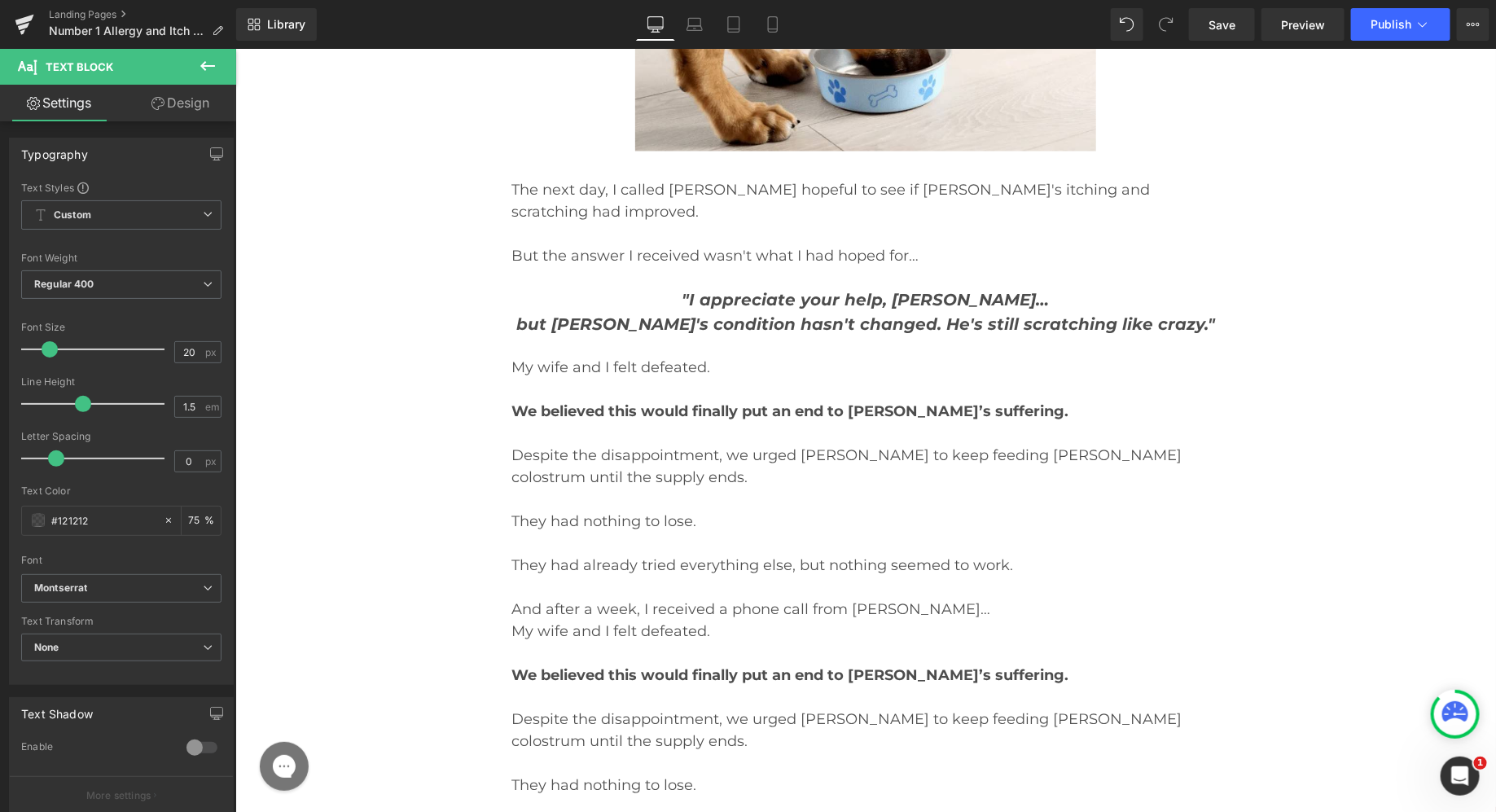
scroll to position [16385, 0]
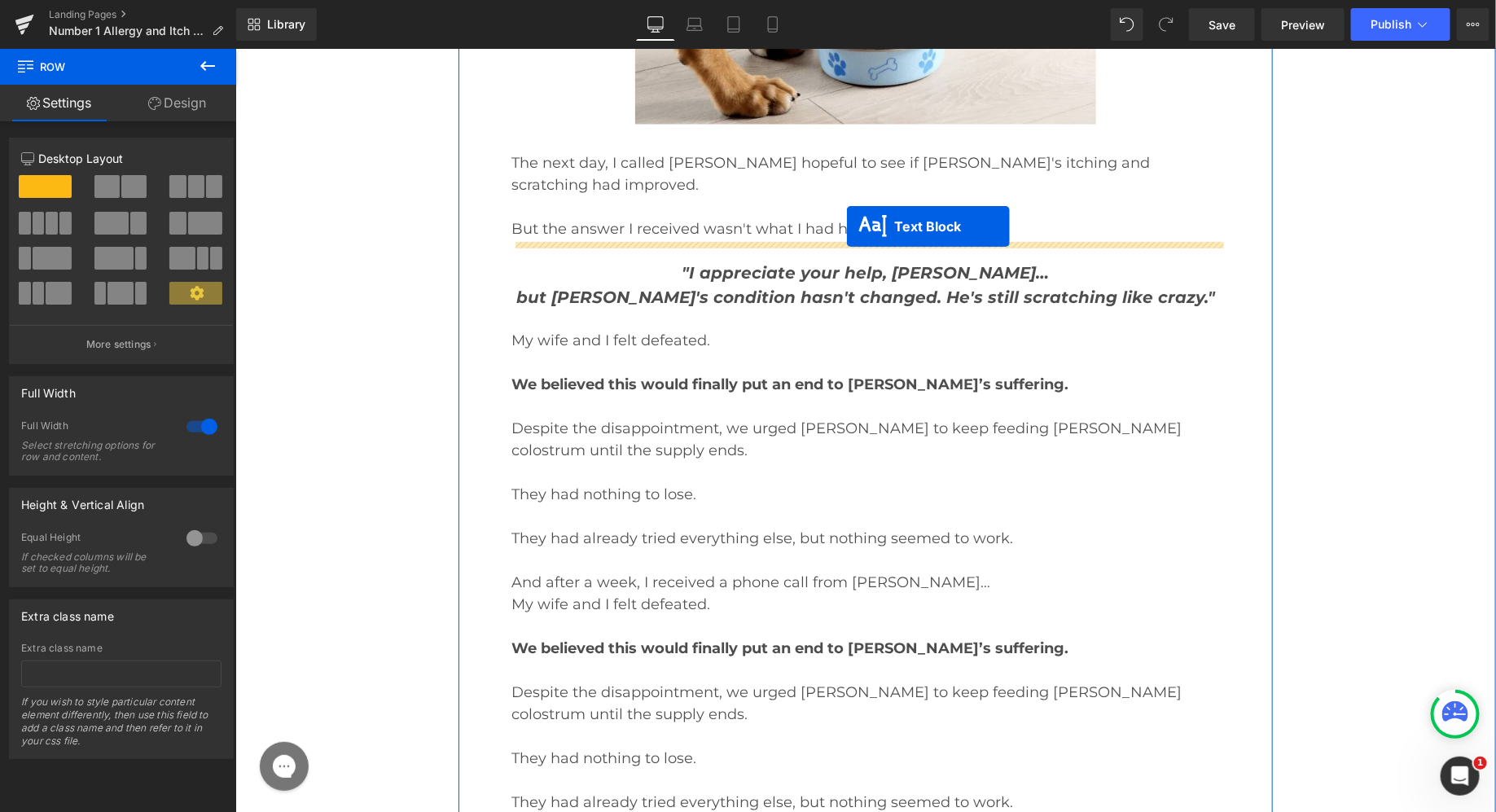
drag, startPoint x: 823, startPoint y: 550, endPoint x: 845, endPoint y: 225, distance: 325.7
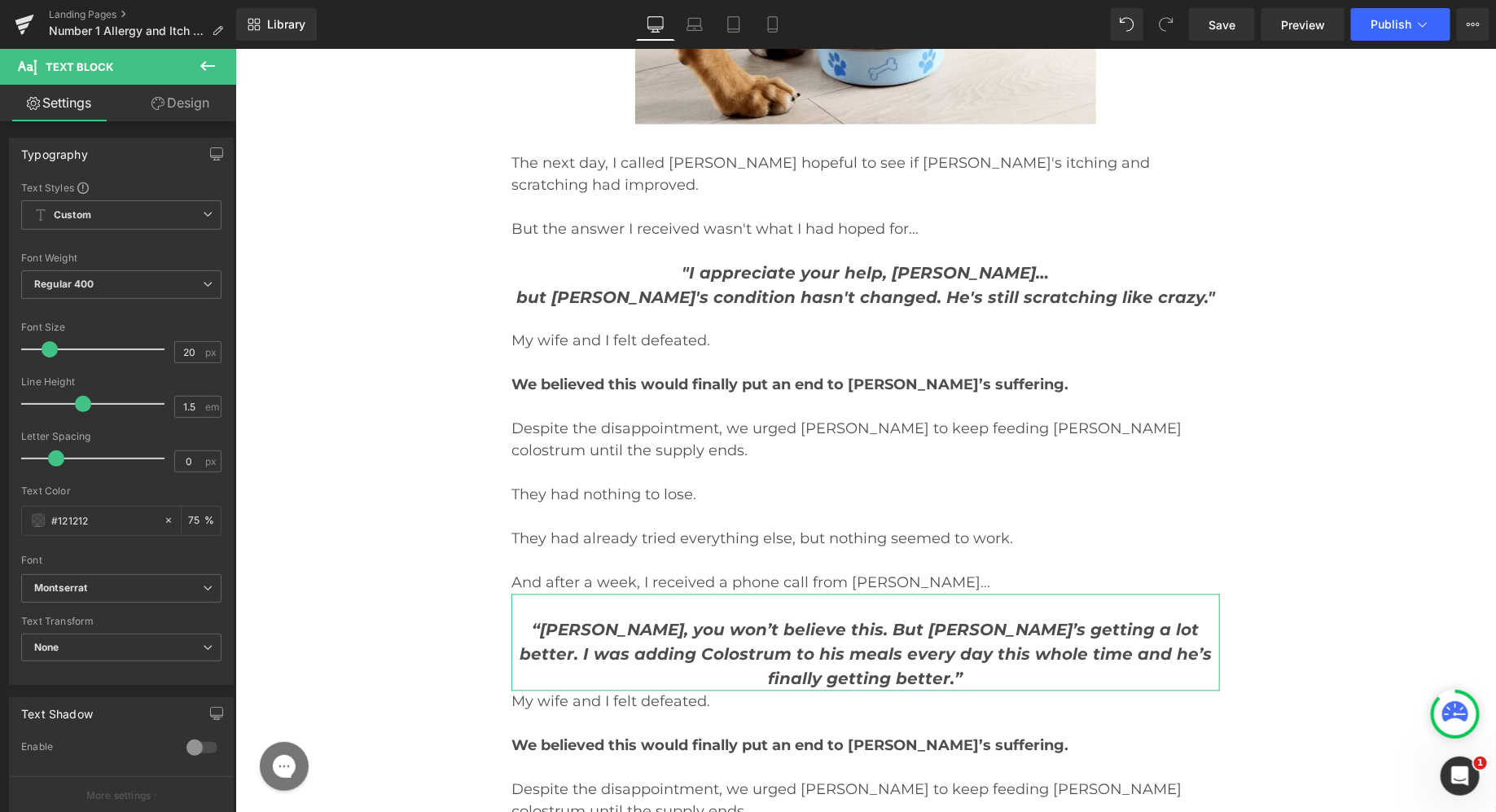
click at [201, 98] on link "Design" at bounding box center [180, 103] width 118 height 37
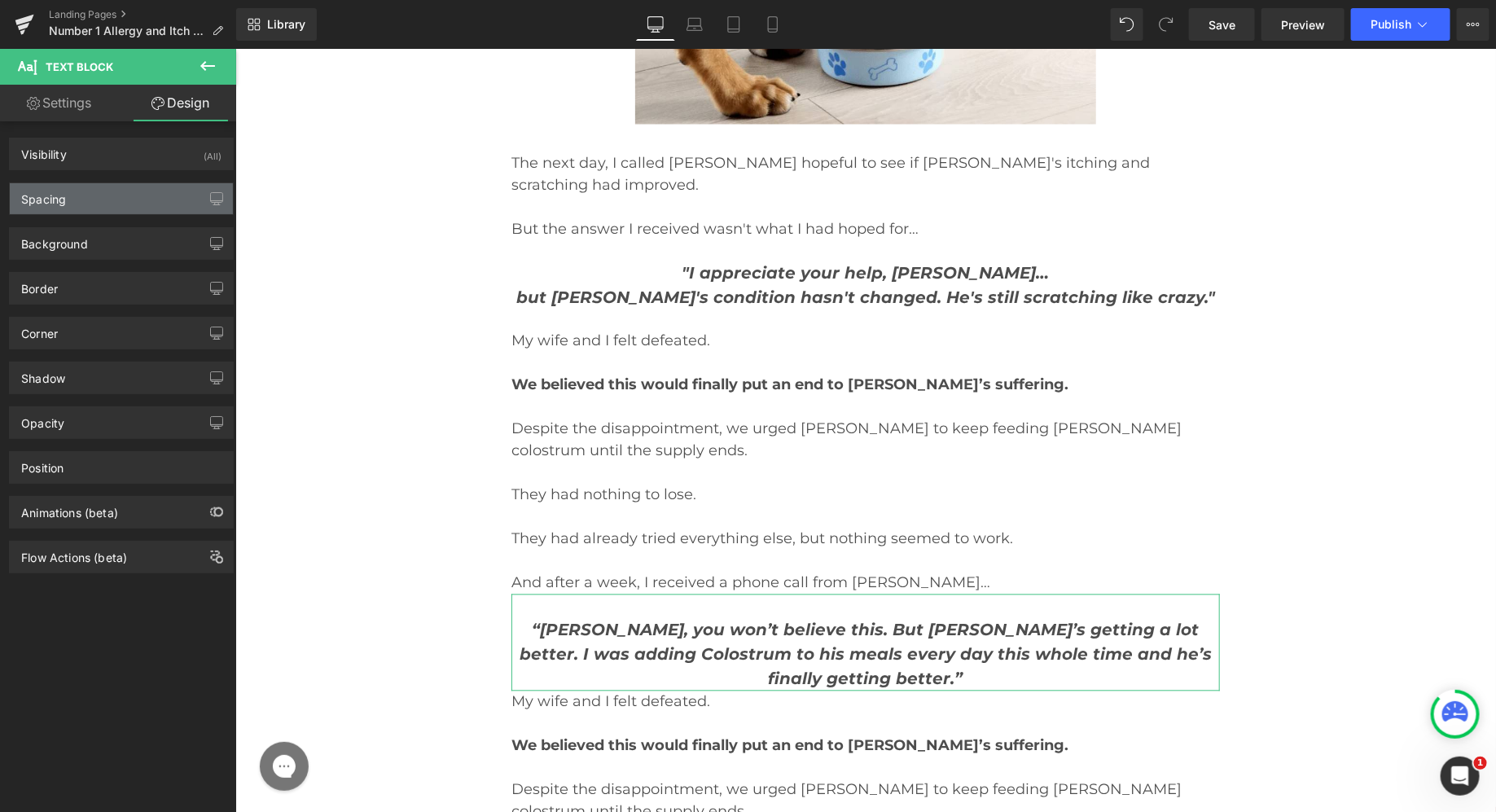
click at [116, 208] on div "Spacing" at bounding box center [121, 198] width 223 height 31
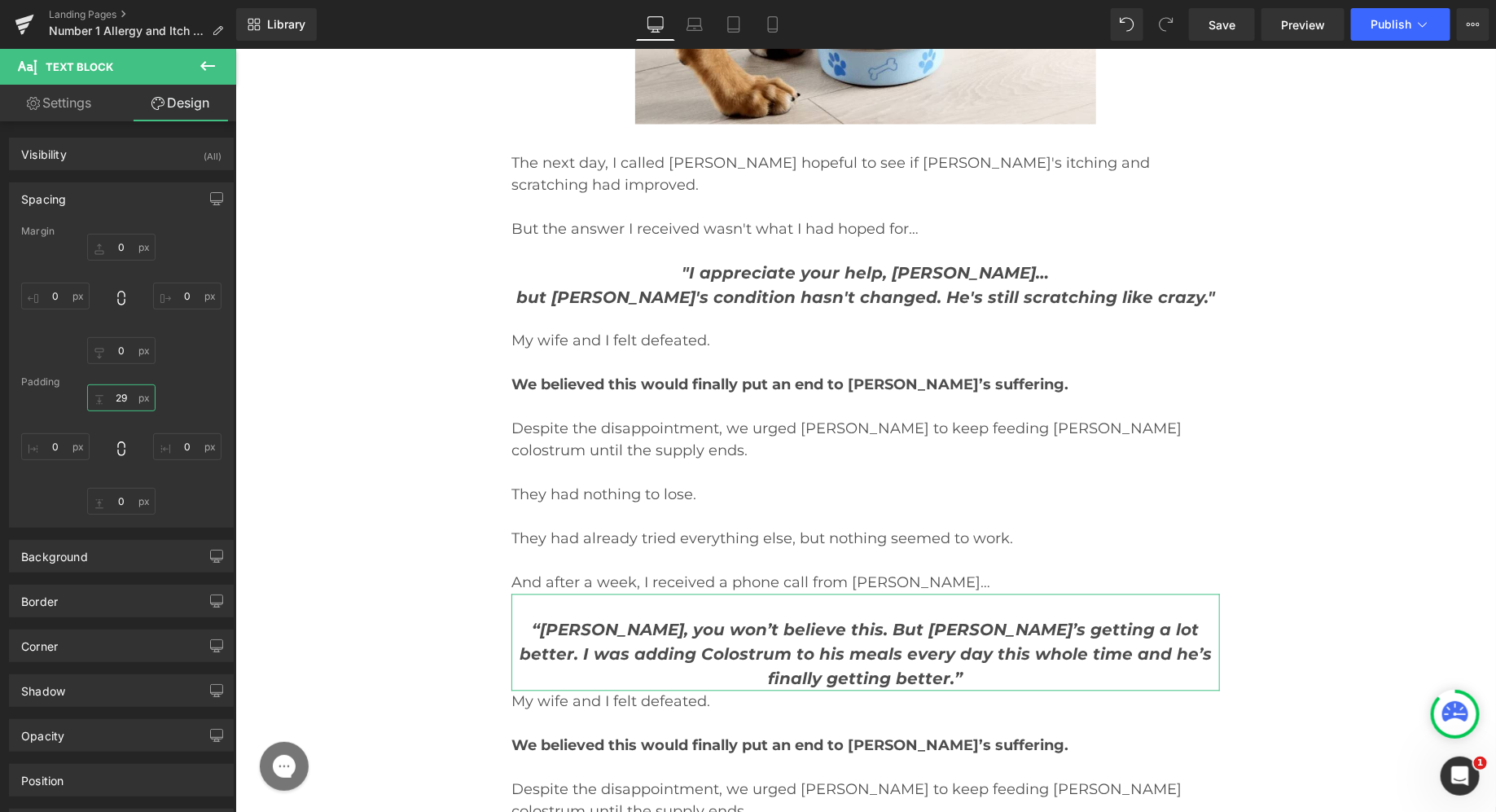
click at [124, 392] on input "29" at bounding box center [121, 398] width 68 height 27
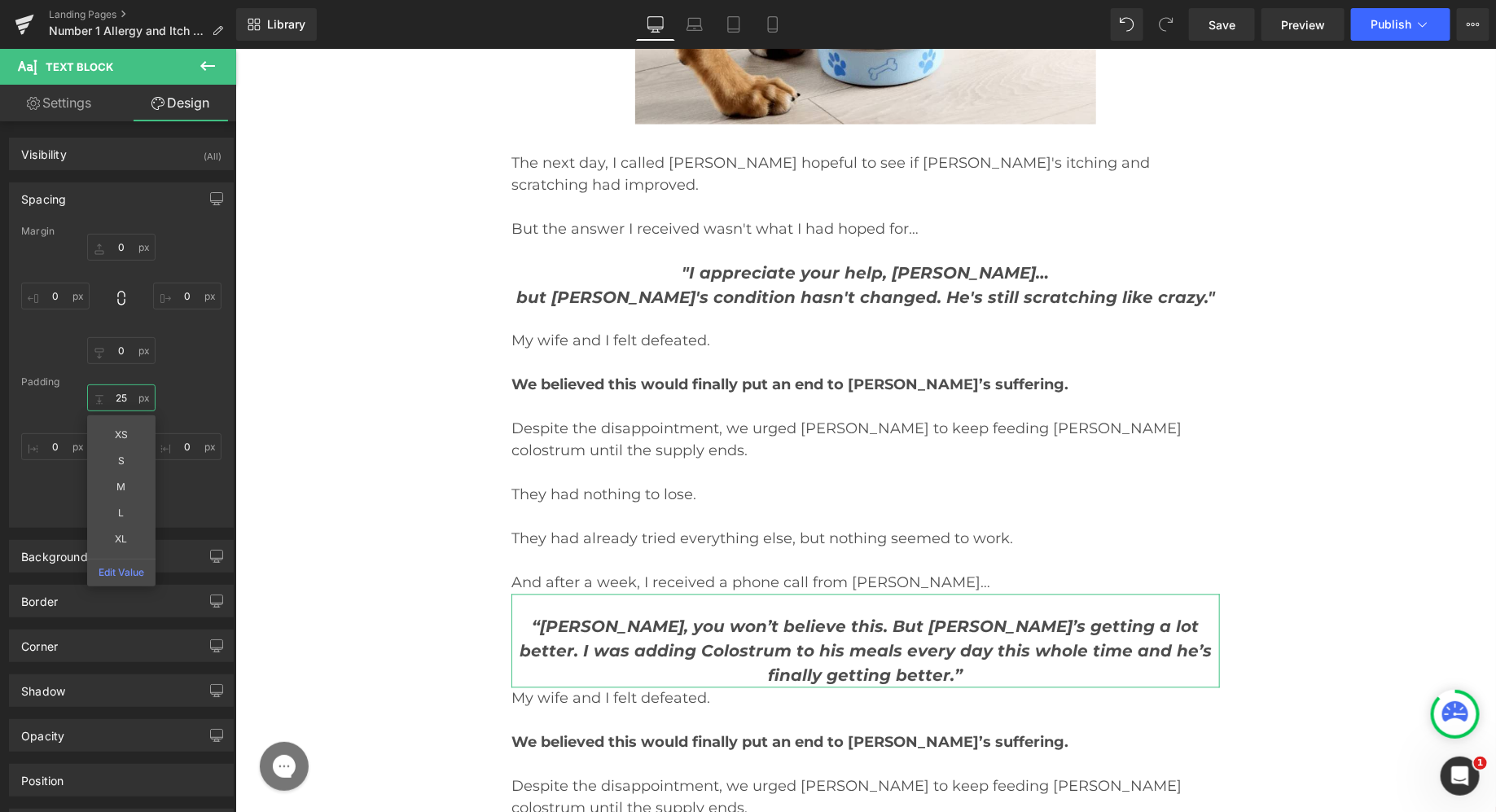
type input "25"
click at [172, 411] on div "25 XS S M L XL Edit Value 0 0 0" at bounding box center [121, 449] width 201 height 130
click at [126, 499] on input "0" at bounding box center [121, 501] width 68 height 27
type input "25"
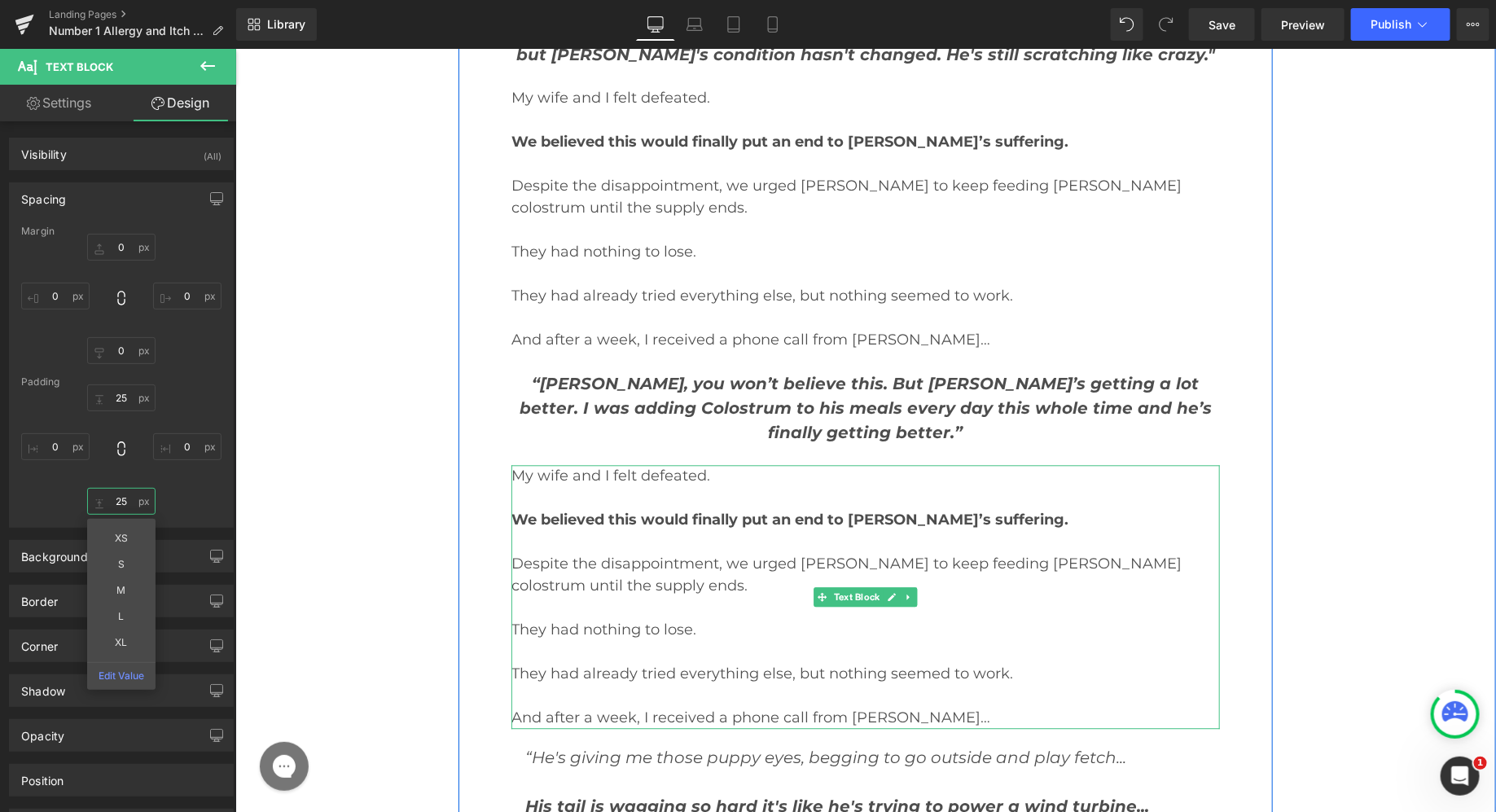
scroll to position [16652, 0]
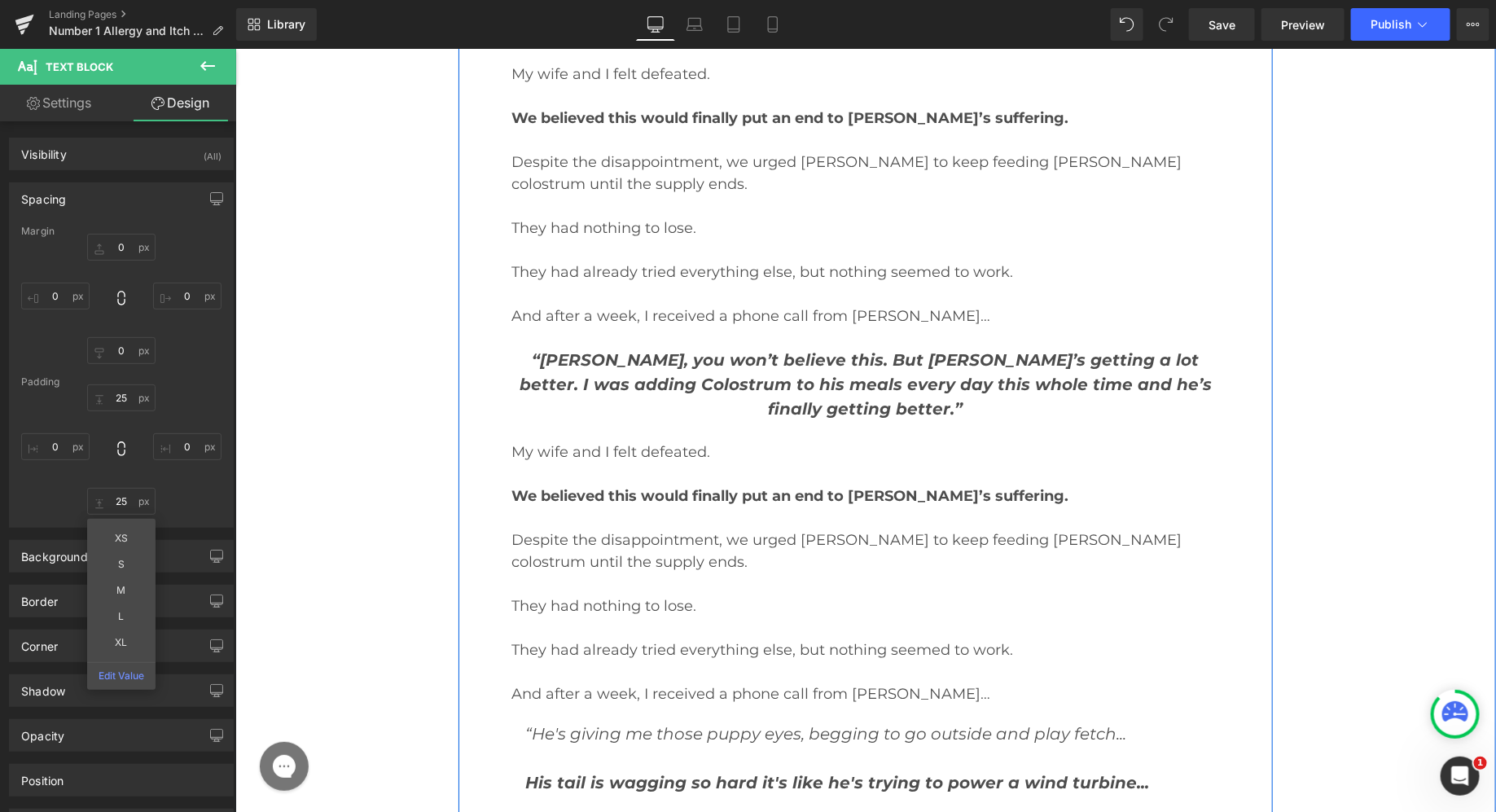
click at [607, 794] on p at bounding box center [864, 806] width 680 height 24
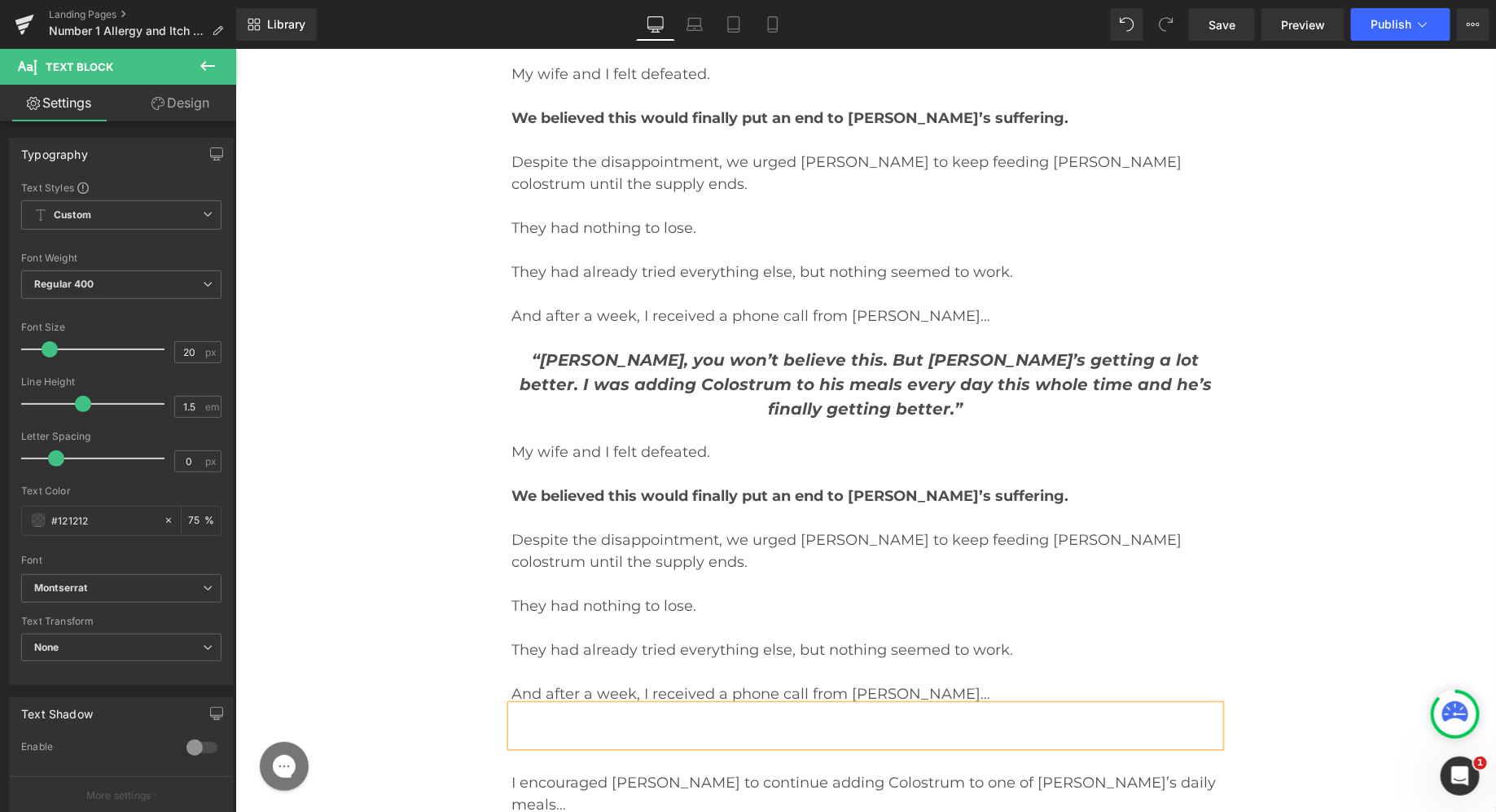
click at [659, 617] on p at bounding box center [864, 627] width 708 height 22
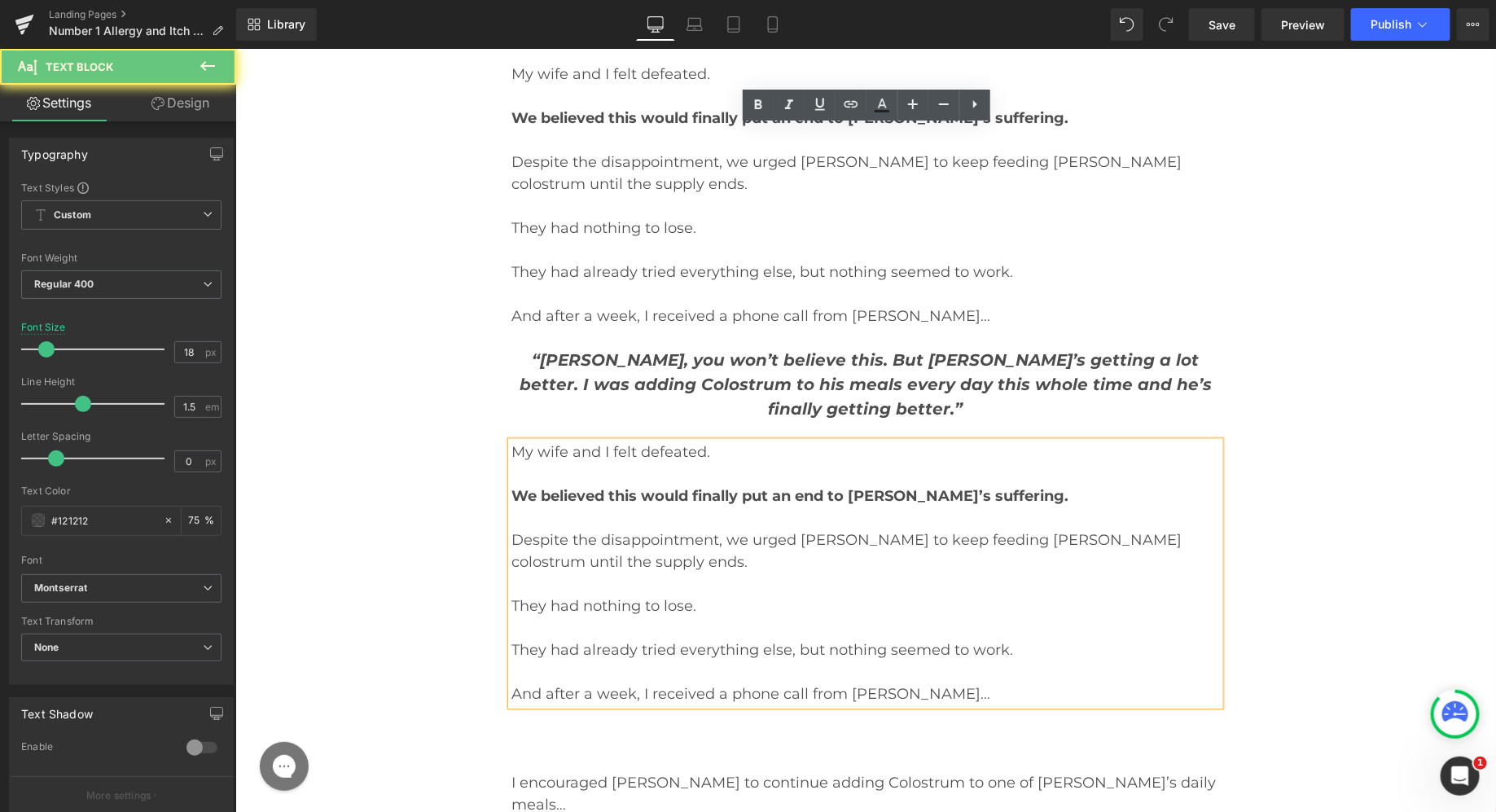
click at [641, 594] on p "They had nothing to lose." at bounding box center [864, 604] width 708 height 22
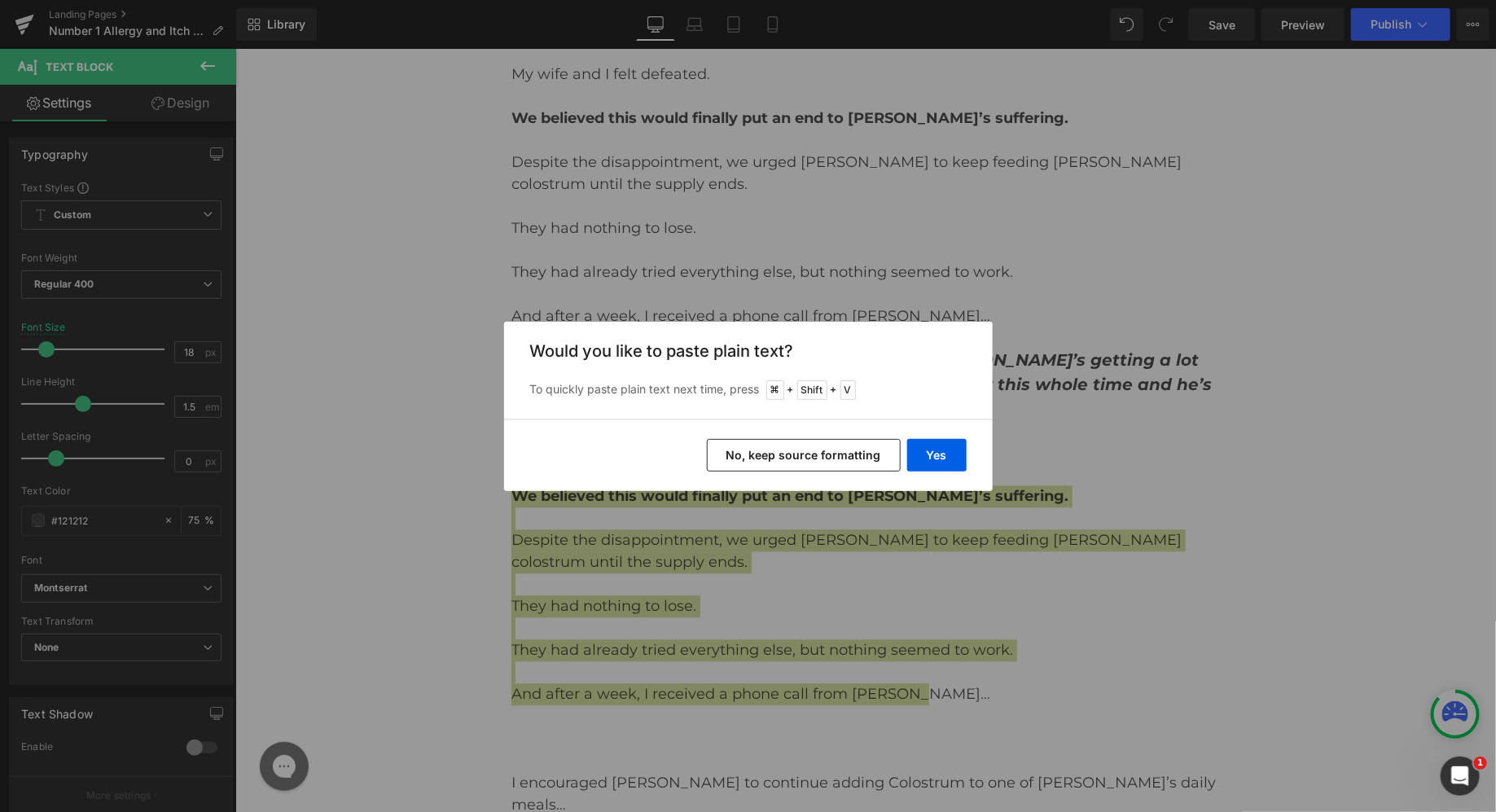
click at [752, 449] on button "No, keep source formatting" at bounding box center [803, 454] width 194 height 32
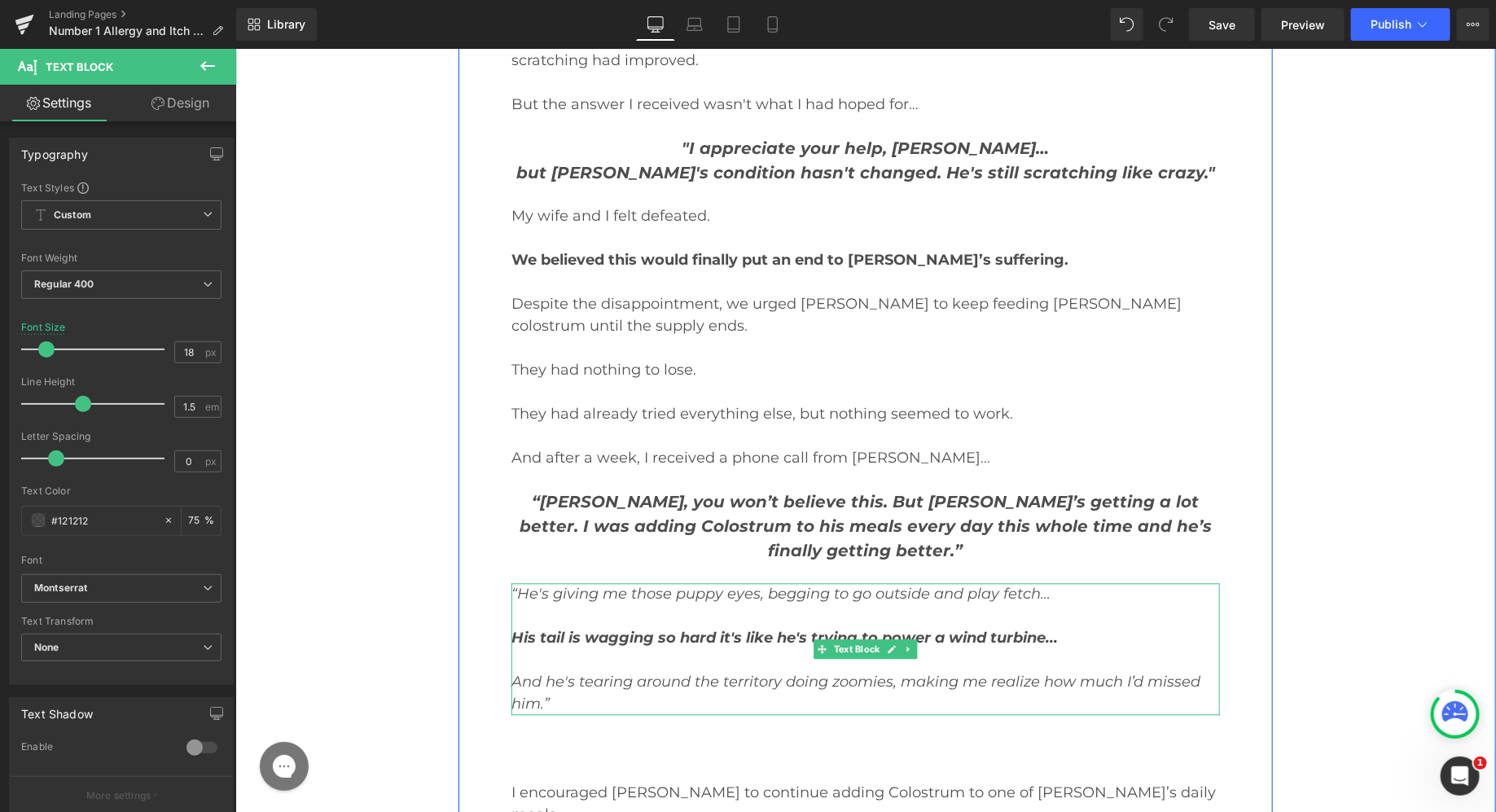
scroll to position [16509, 0]
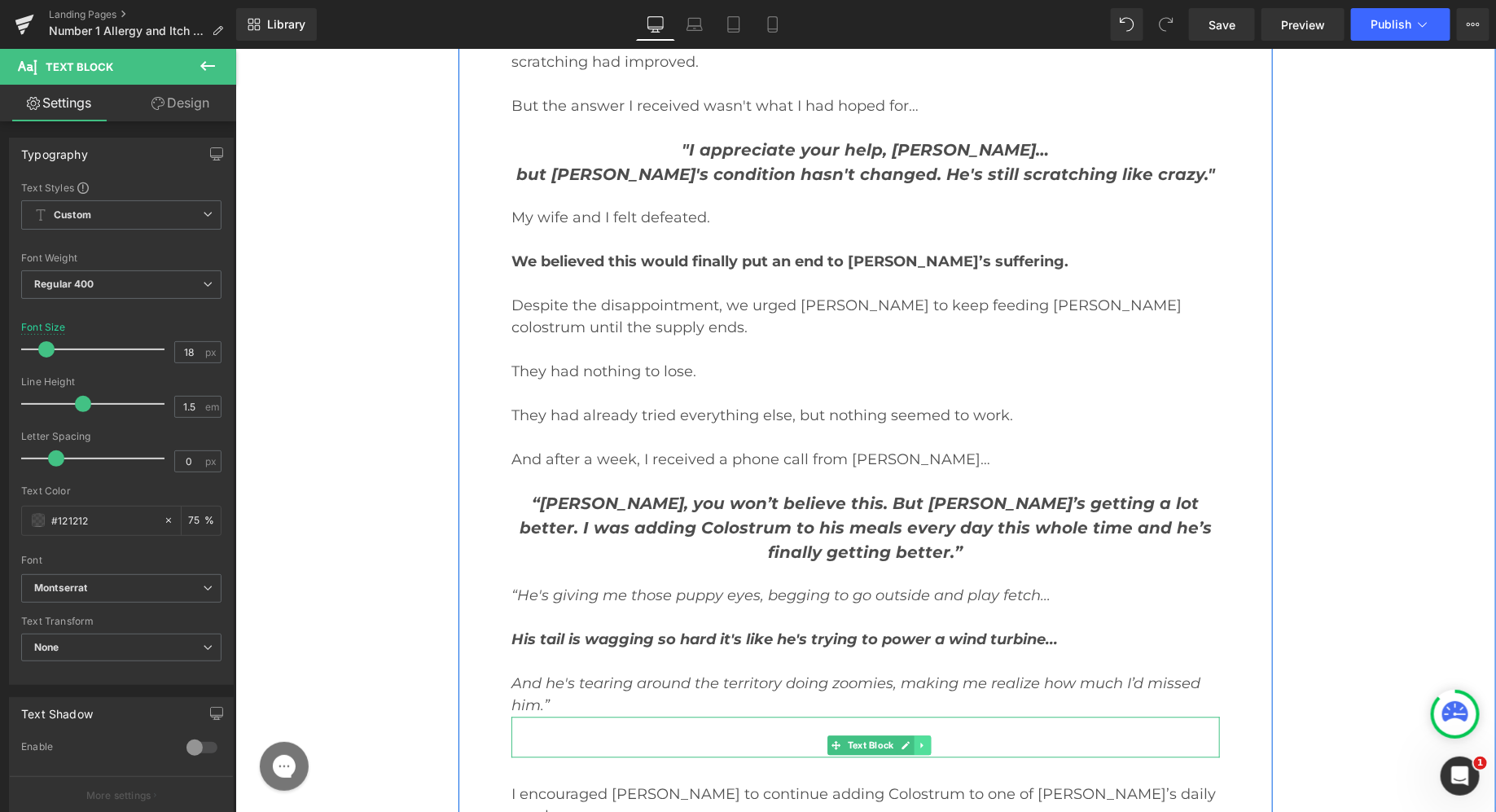
click at [918, 734] on link at bounding box center [922, 744] width 17 height 19
click at [930, 740] on icon at bounding box center [930, 744] width 9 height 9
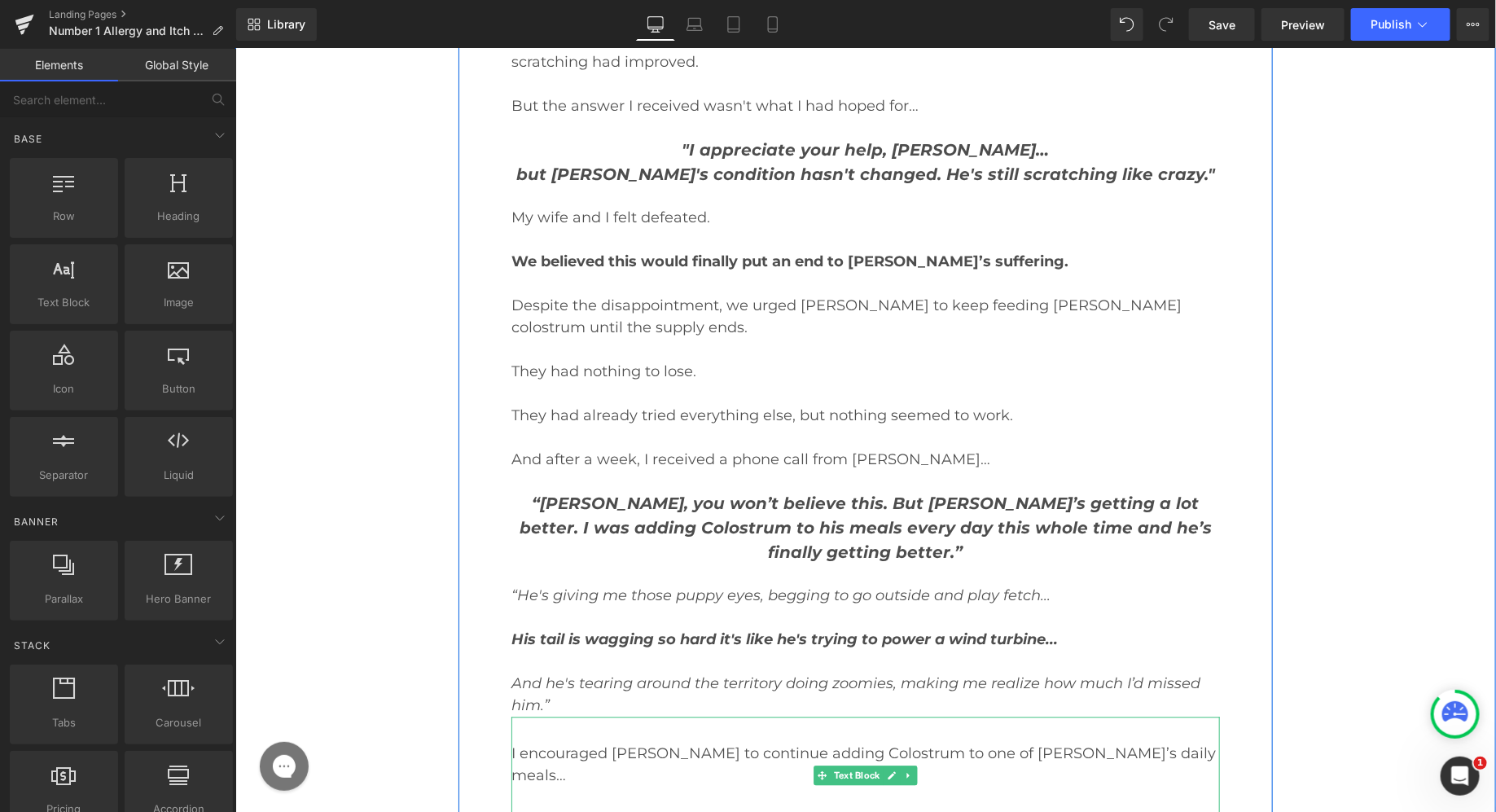
click at [599, 741] on p "I encouraged [PERSON_NAME] to continue adding Colostrum to one of [PERSON_NAME]…" at bounding box center [864, 763] width 708 height 44
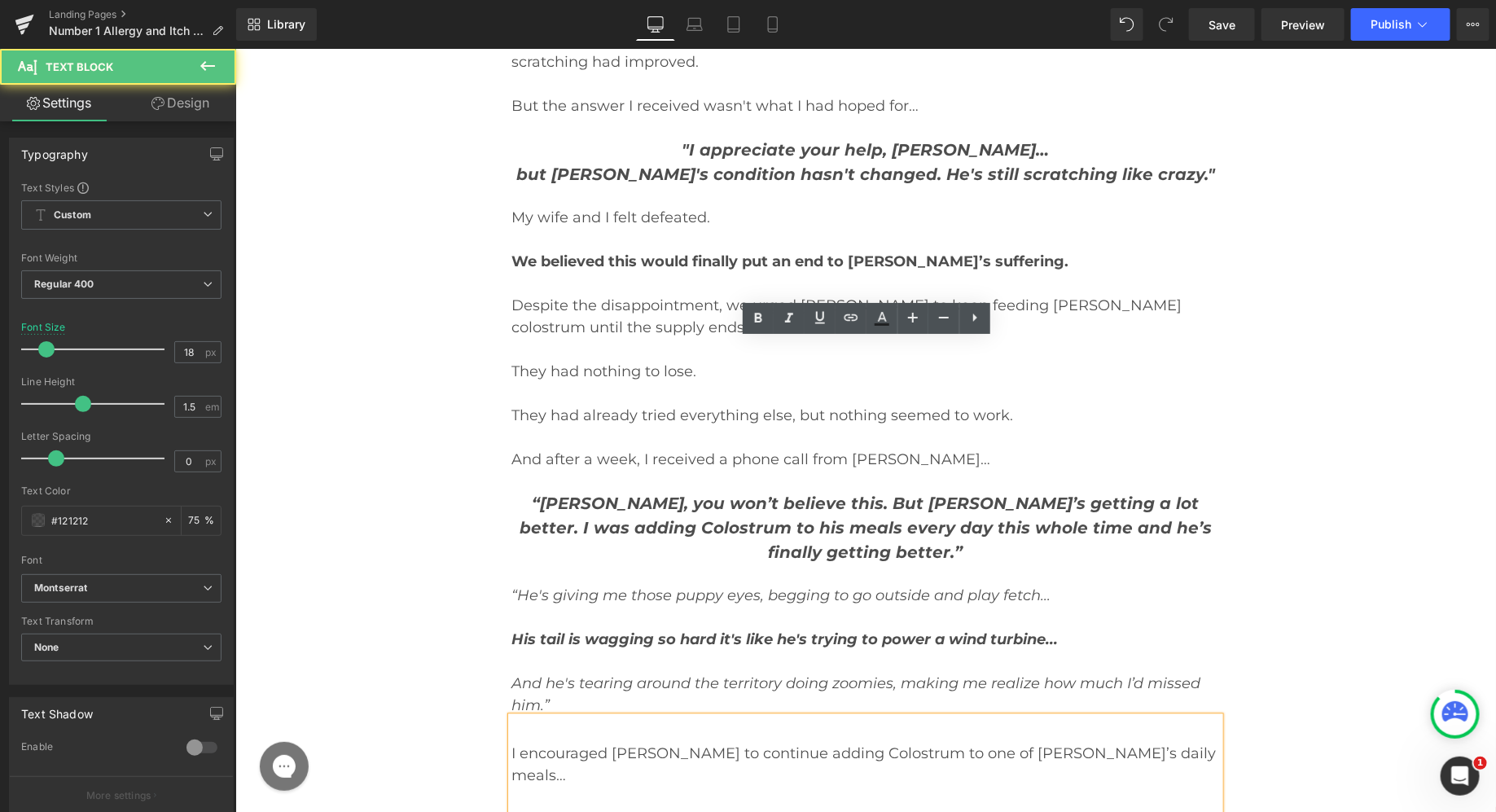
click at [598, 741] on p "I encouraged [PERSON_NAME] to continue adding Colostrum to one of [PERSON_NAME]…" at bounding box center [864, 763] width 708 height 44
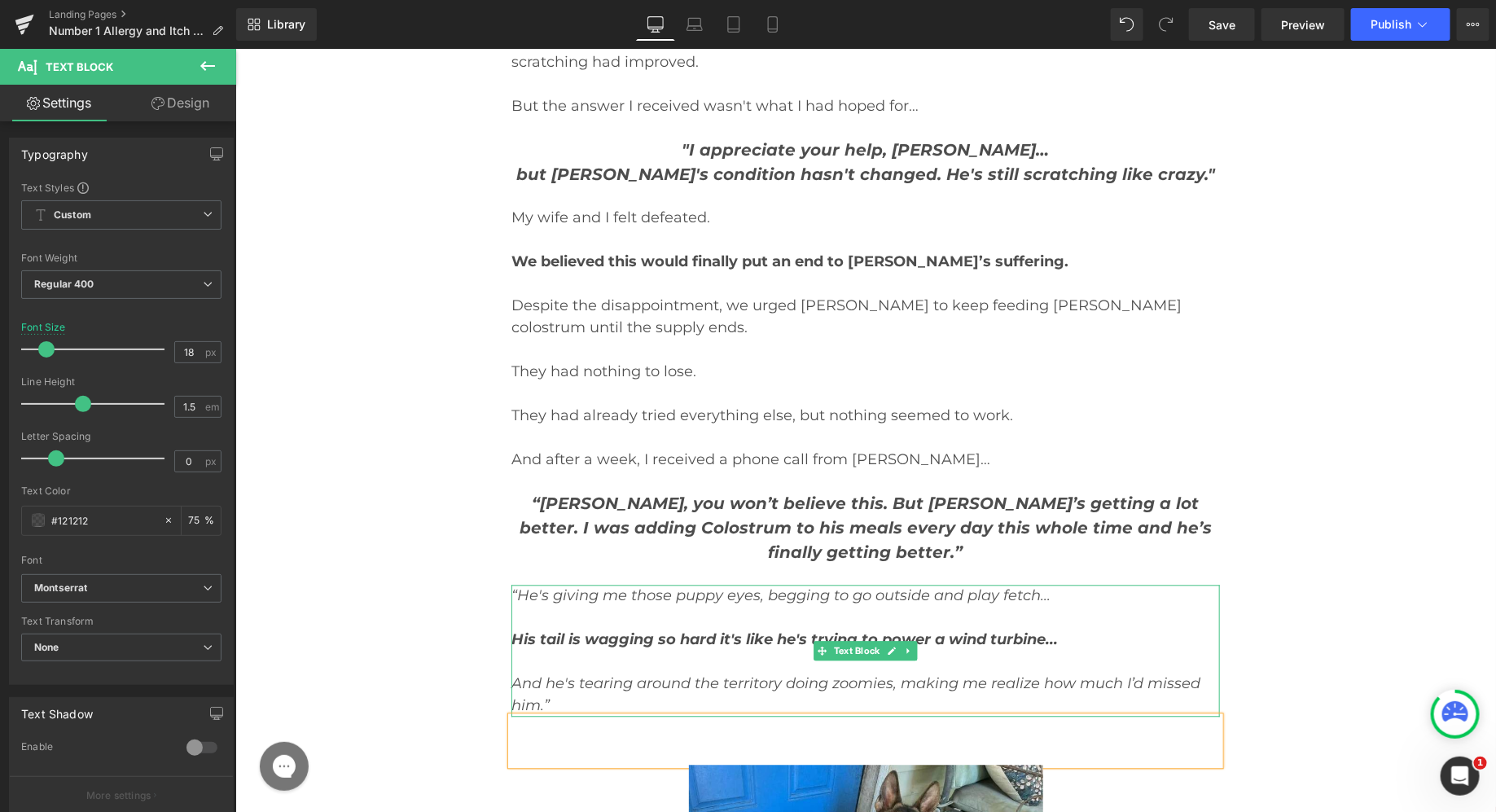
click at [599, 672] on p "And he's tearing around the territory doing zoomies, making me realize how much…" at bounding box center [864, 693] width 708 height 44
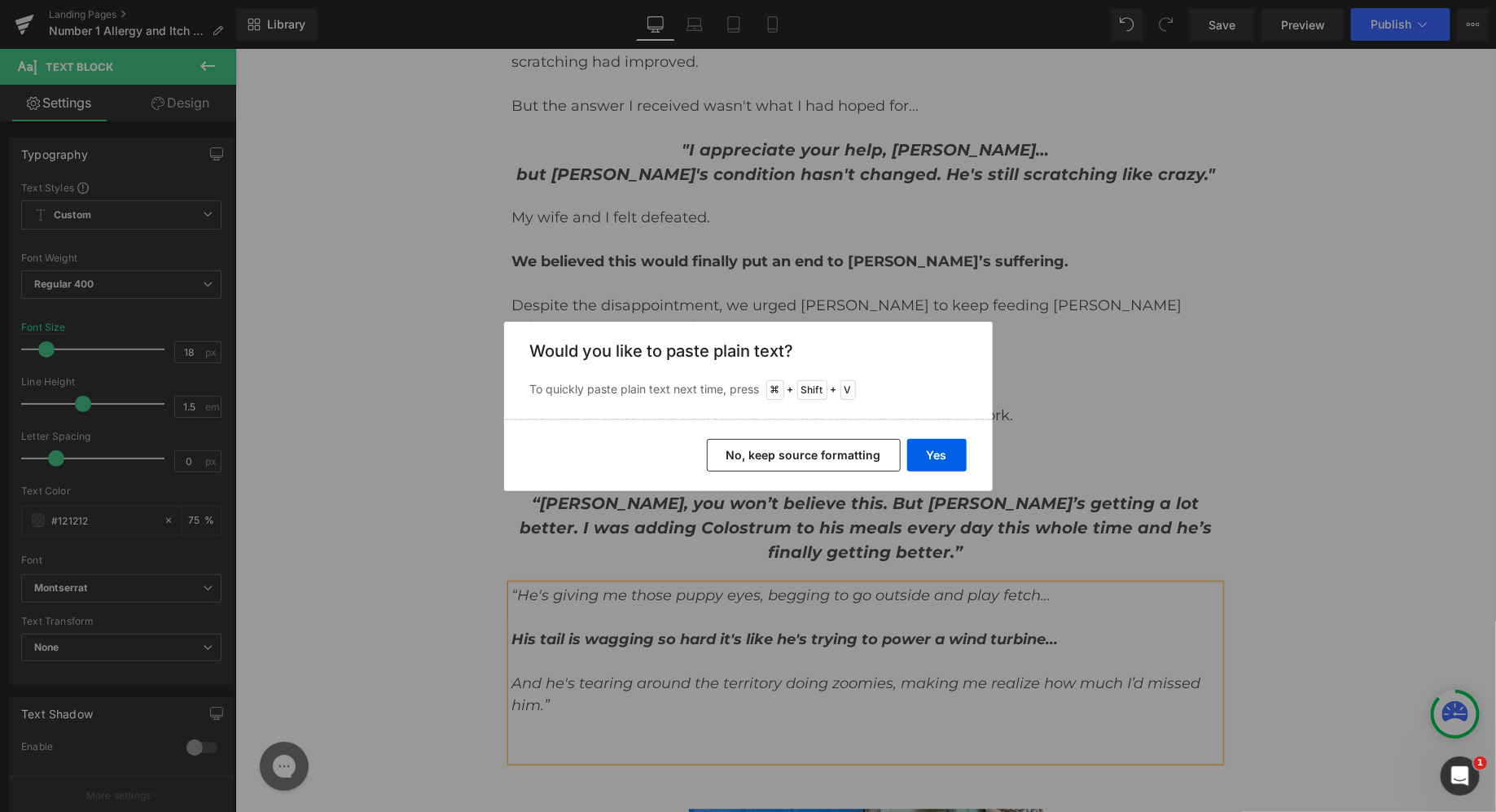
click at [766, 452] on button "No, keep source formatting" at bounding box center [803, 454] width 194 height 32
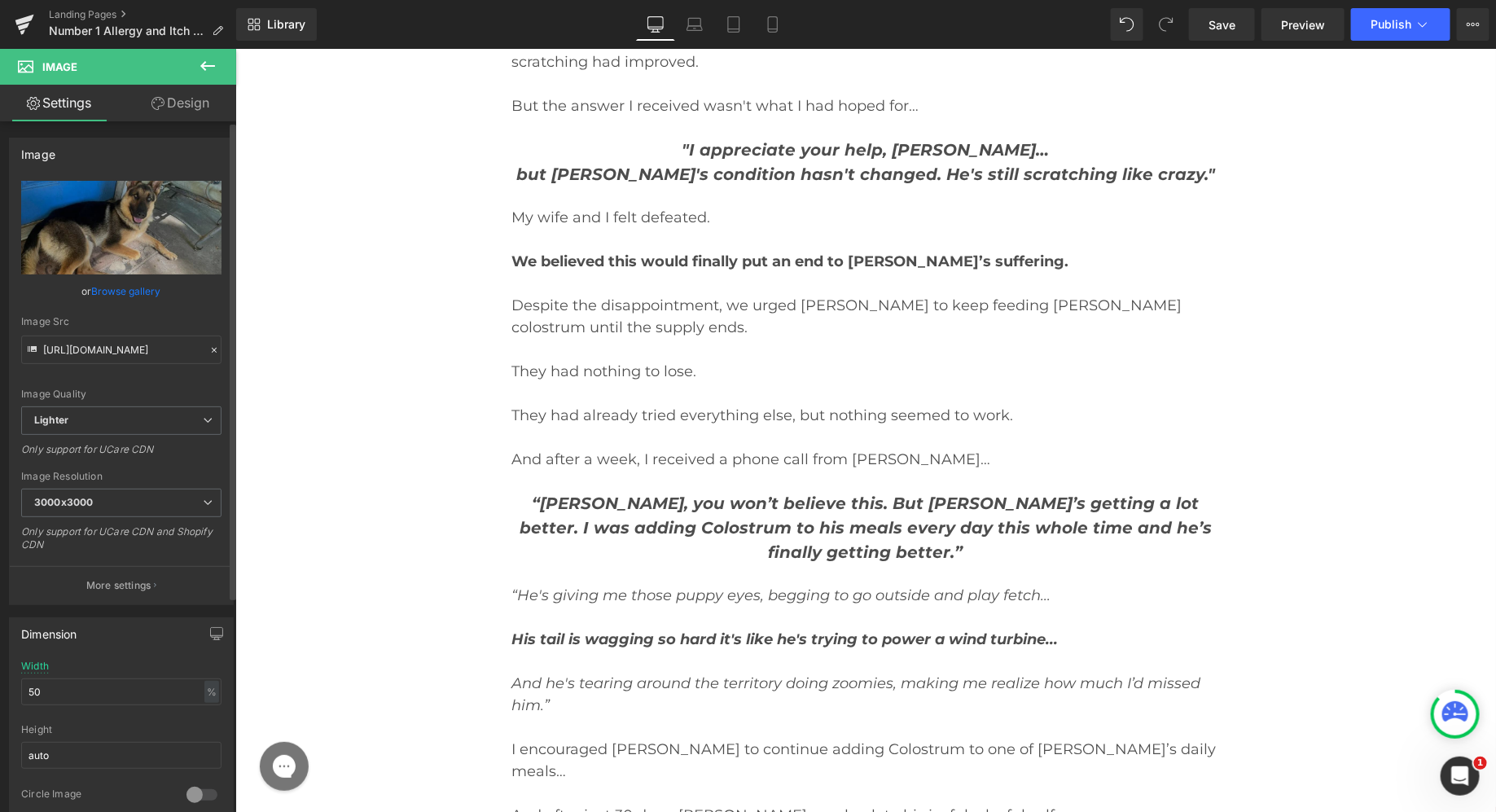
click at [55, 673] on div "Width 50 % % px" at bounding box center [121, 692] width 201 height 64
click at [55, 679] on input "50" at bounding box center [121, 692] width 201 height 27
type input "65"
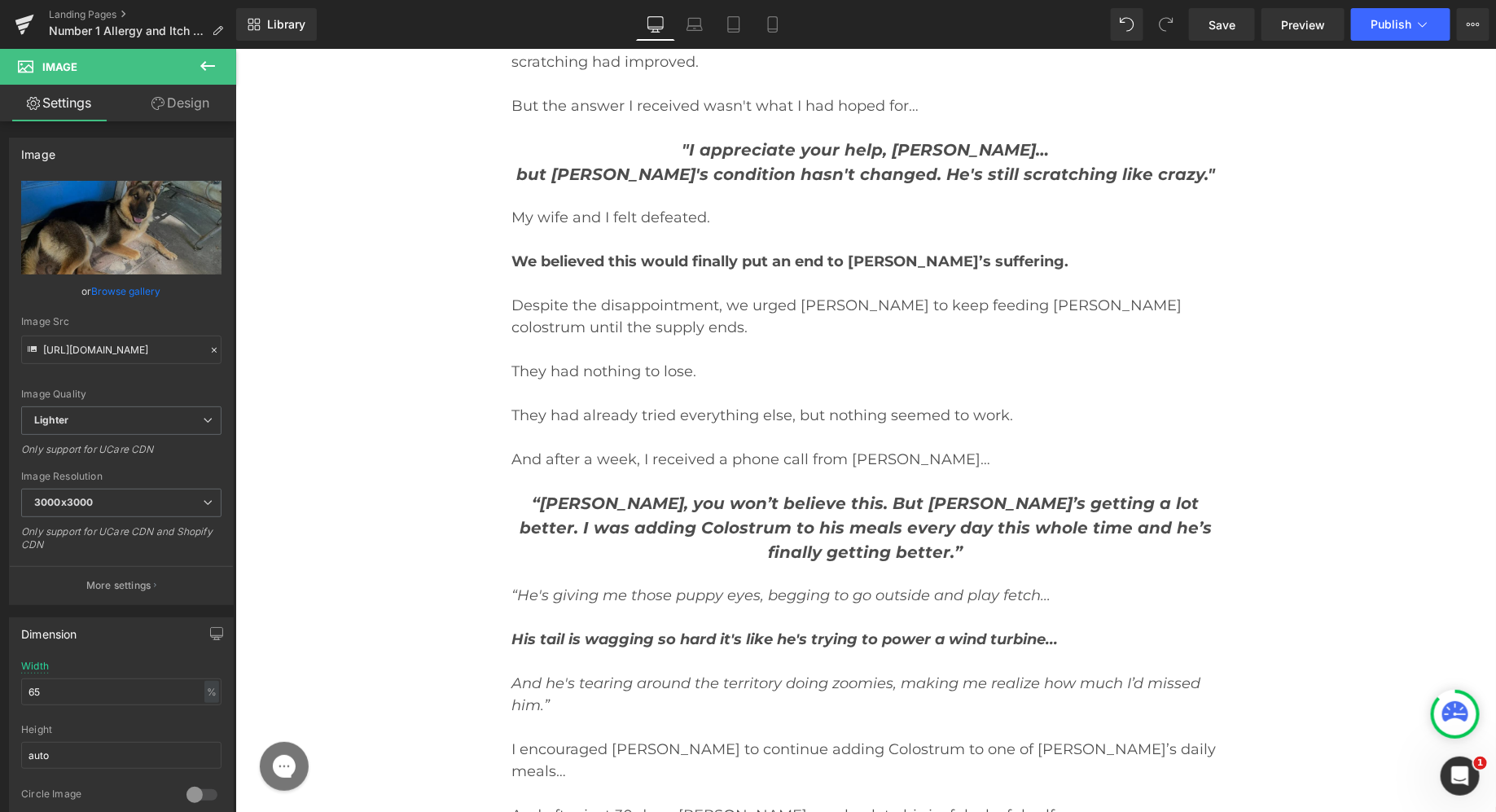
click at [169, 110] on link "Design" at bounding box center [180, 103] width 118 height 37
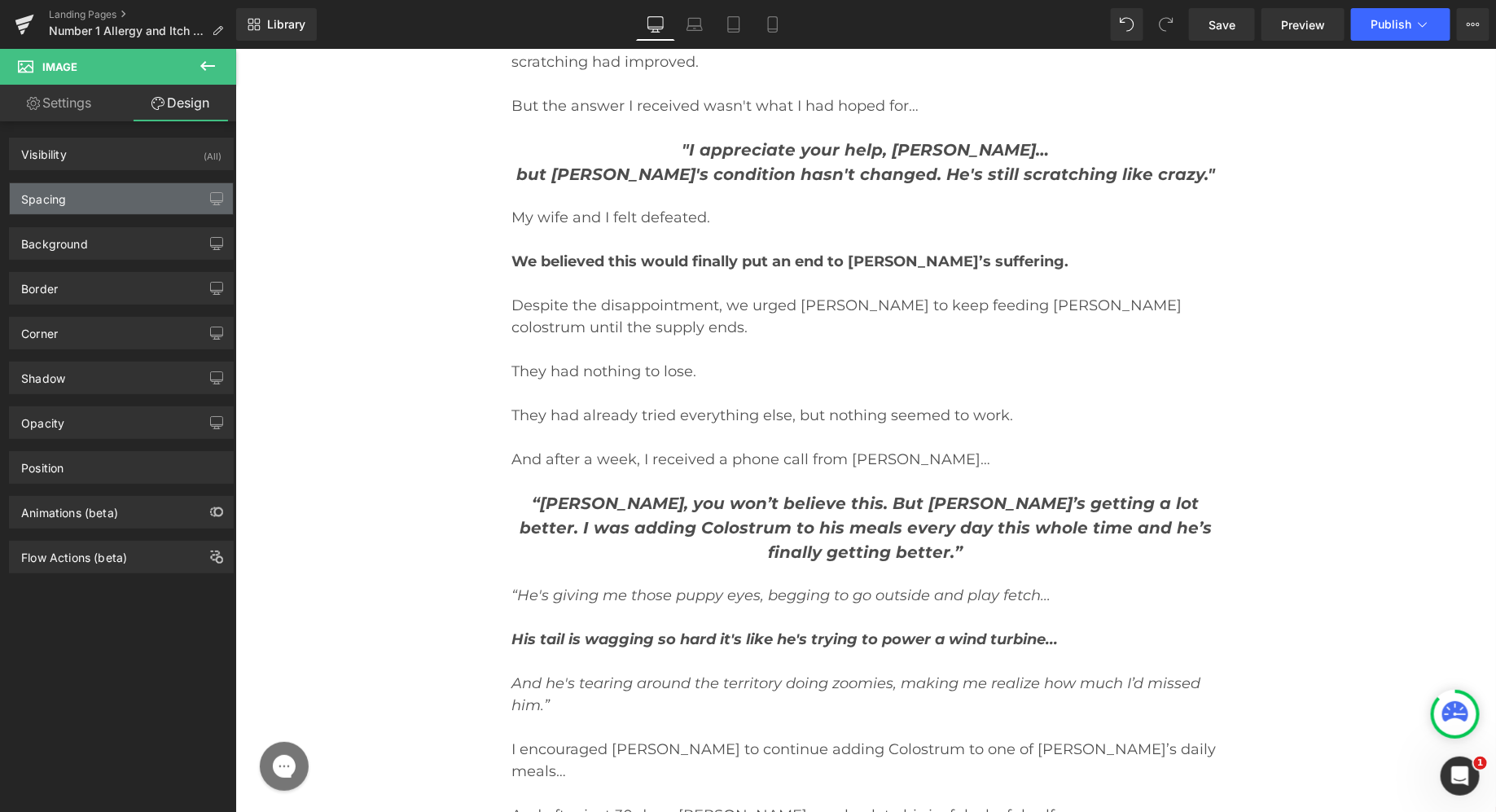
click at [158, 207] on div "Spacing" at bounding box center [121, 198] width 223 height 31
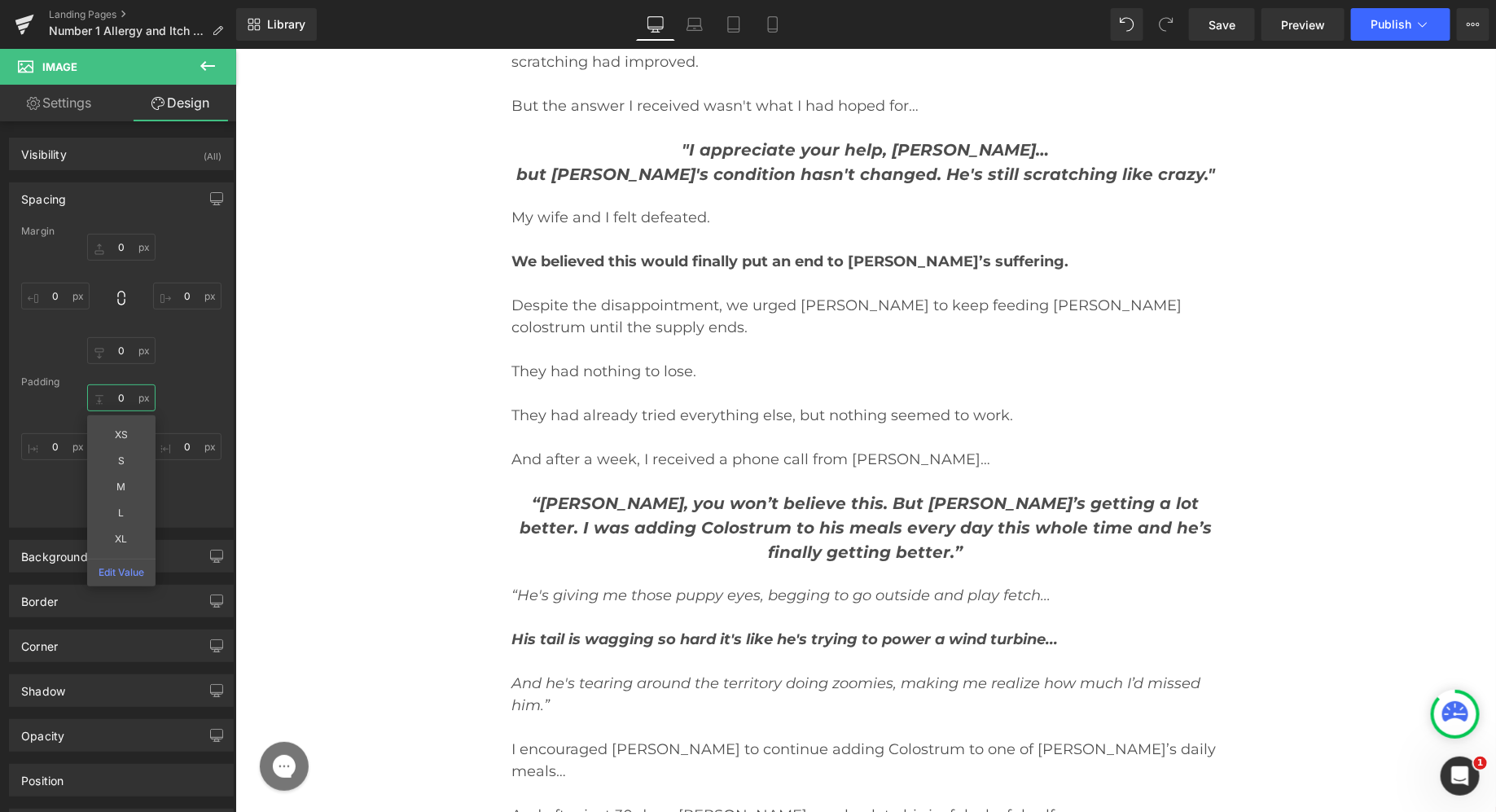
click at [116, 401] on input "0" at bounding box center [121, 398] width 68 height 27
click at [116, 399] on input "0" at bounding box center [121, 398] width 68 height 27
click at [116, 399] on input "2" at bounding box center [121, 398] width 68 height 27
type input "25"
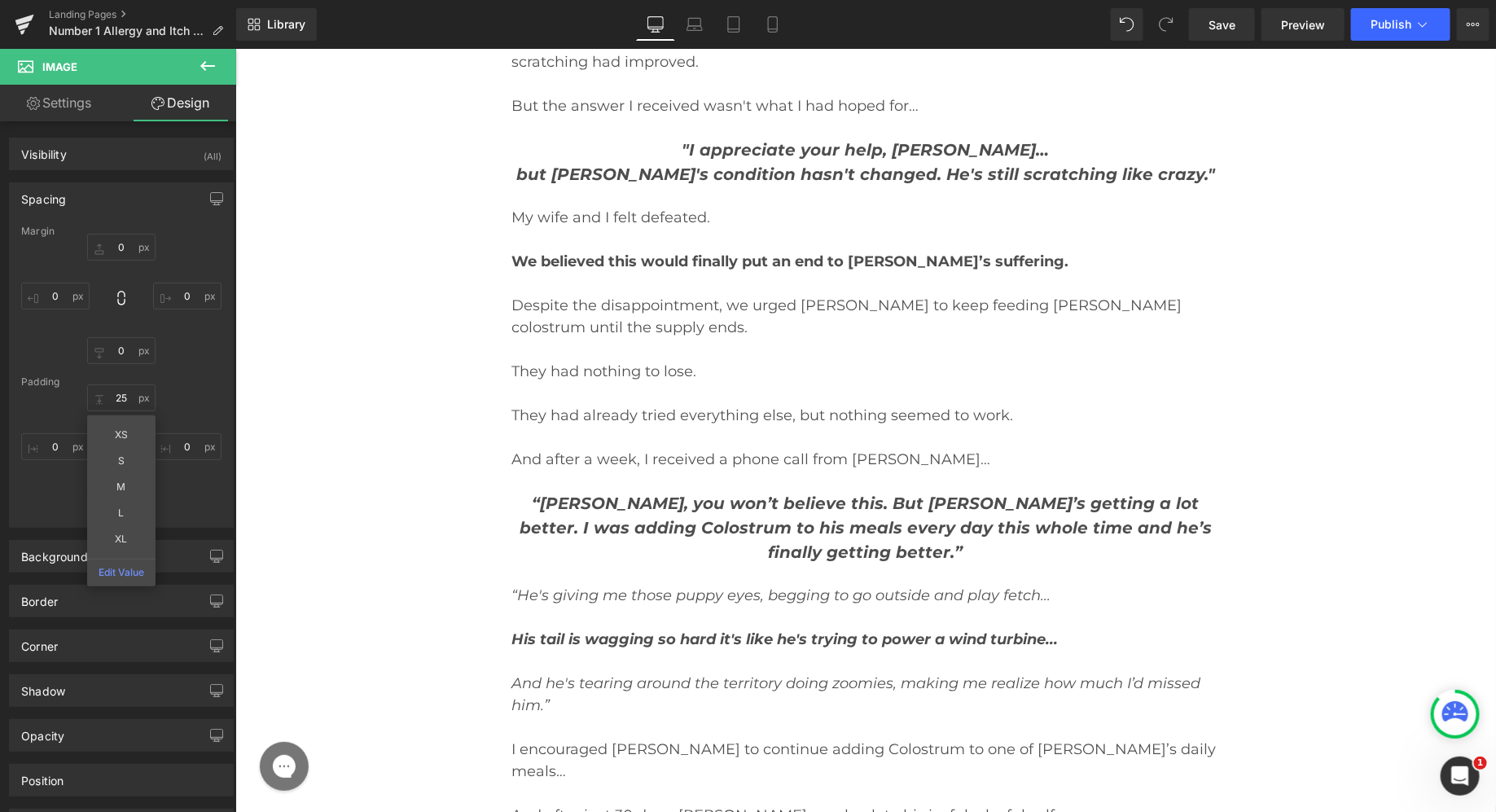
click at [181, 484] on div "25 XS S M L XL Edit Value 0 0 0" at bounding box center [121, 449] width 201 height 130
click at [130, 502] on input "0" at bounding box center [121, 501] width 68 height 27
type input "25"
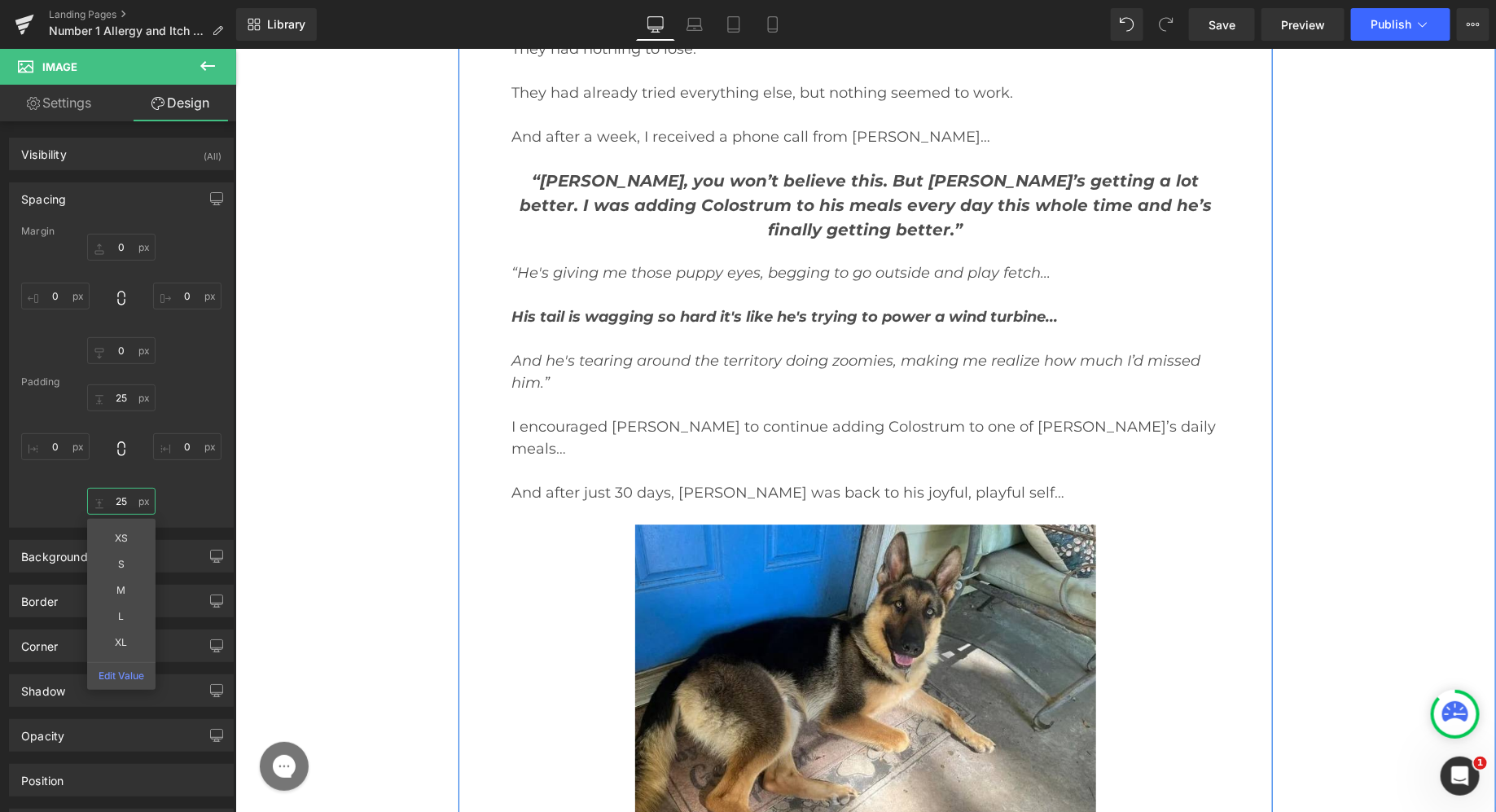
scroll to position [16894, 0]
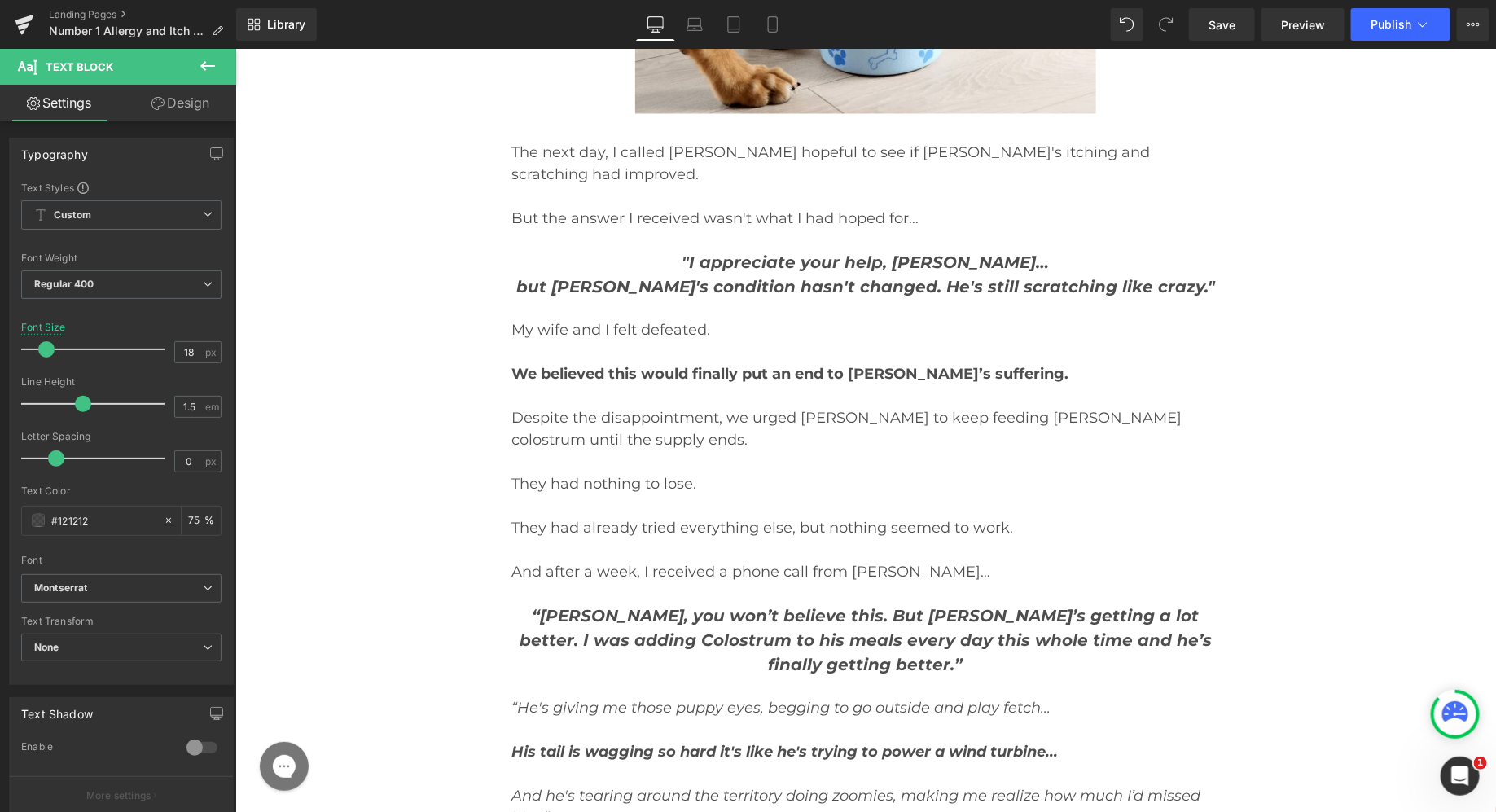
scroll to position [16373, 0]
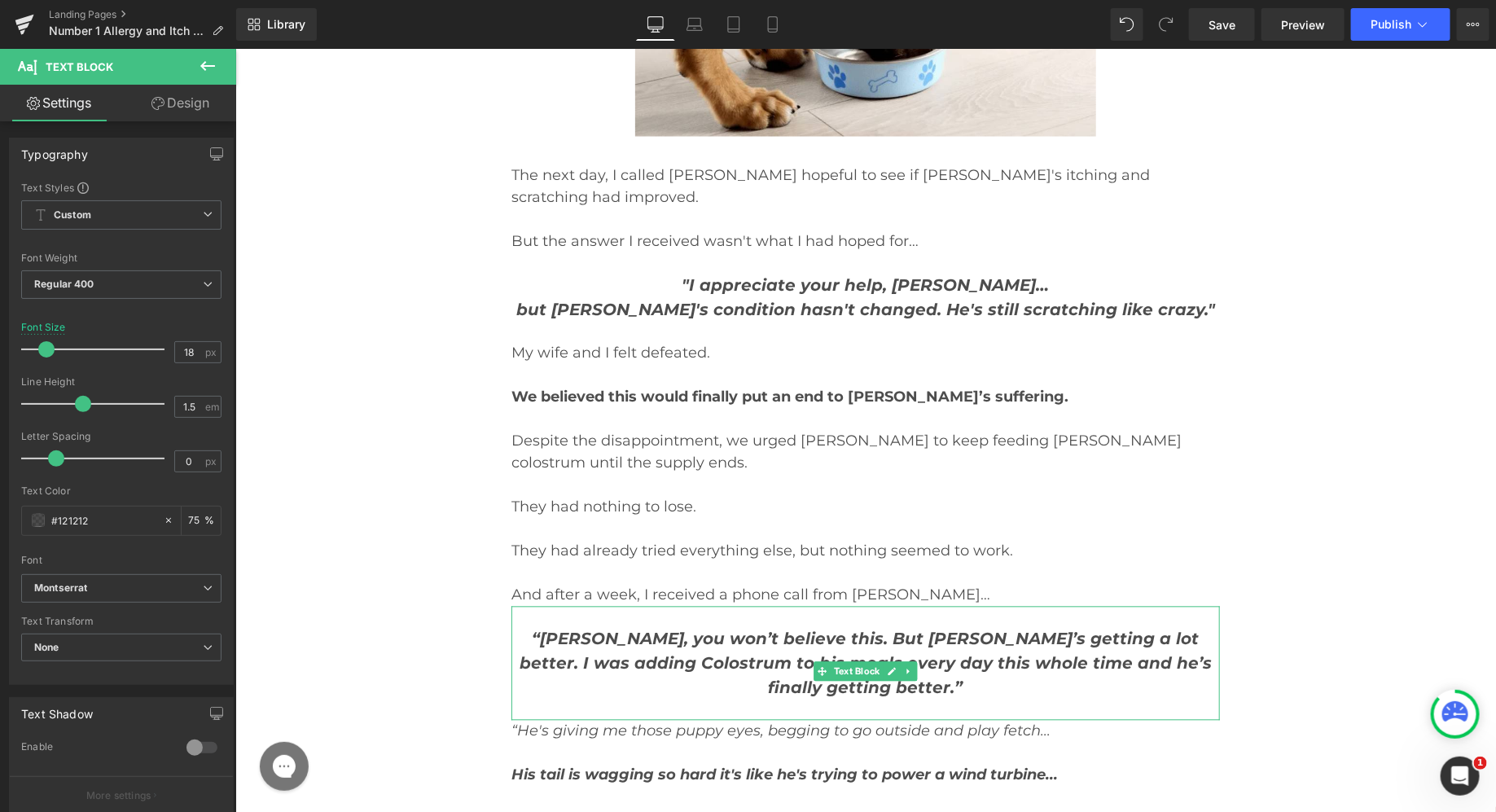
click at [651, 629] on strong "“[PERSON_NAME], you won’t believe this. But [PERSON_NAME]’s getting a lot bette…" at bounding box center [865, 663] width 693 height 68
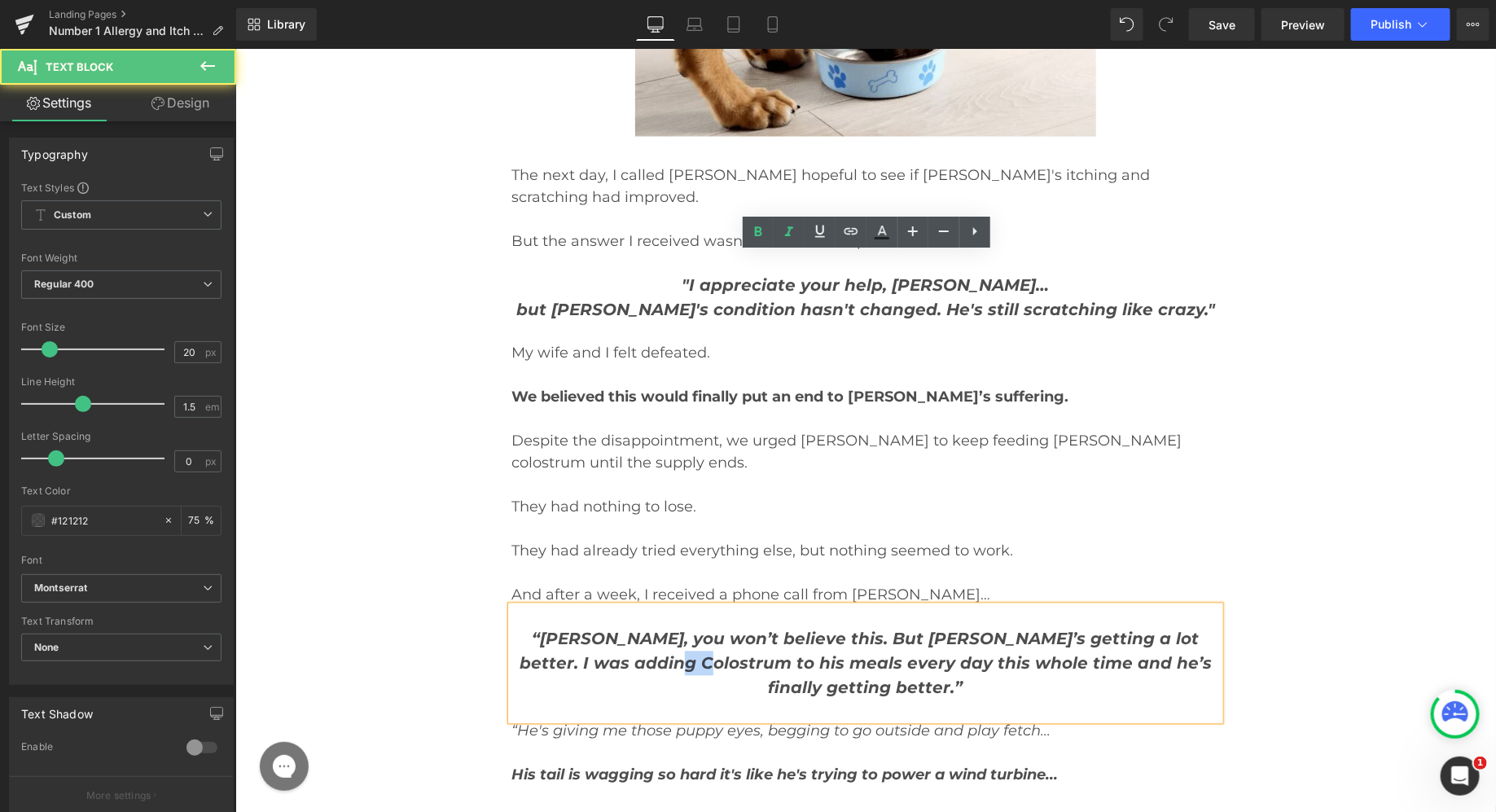
click at [651, 629] on strong "“[PERSON_NAME], you won’t believe this. But [PERSON_NAME]’s getting a lot bette…" at bounding box center [865, 663] width 693 height 68
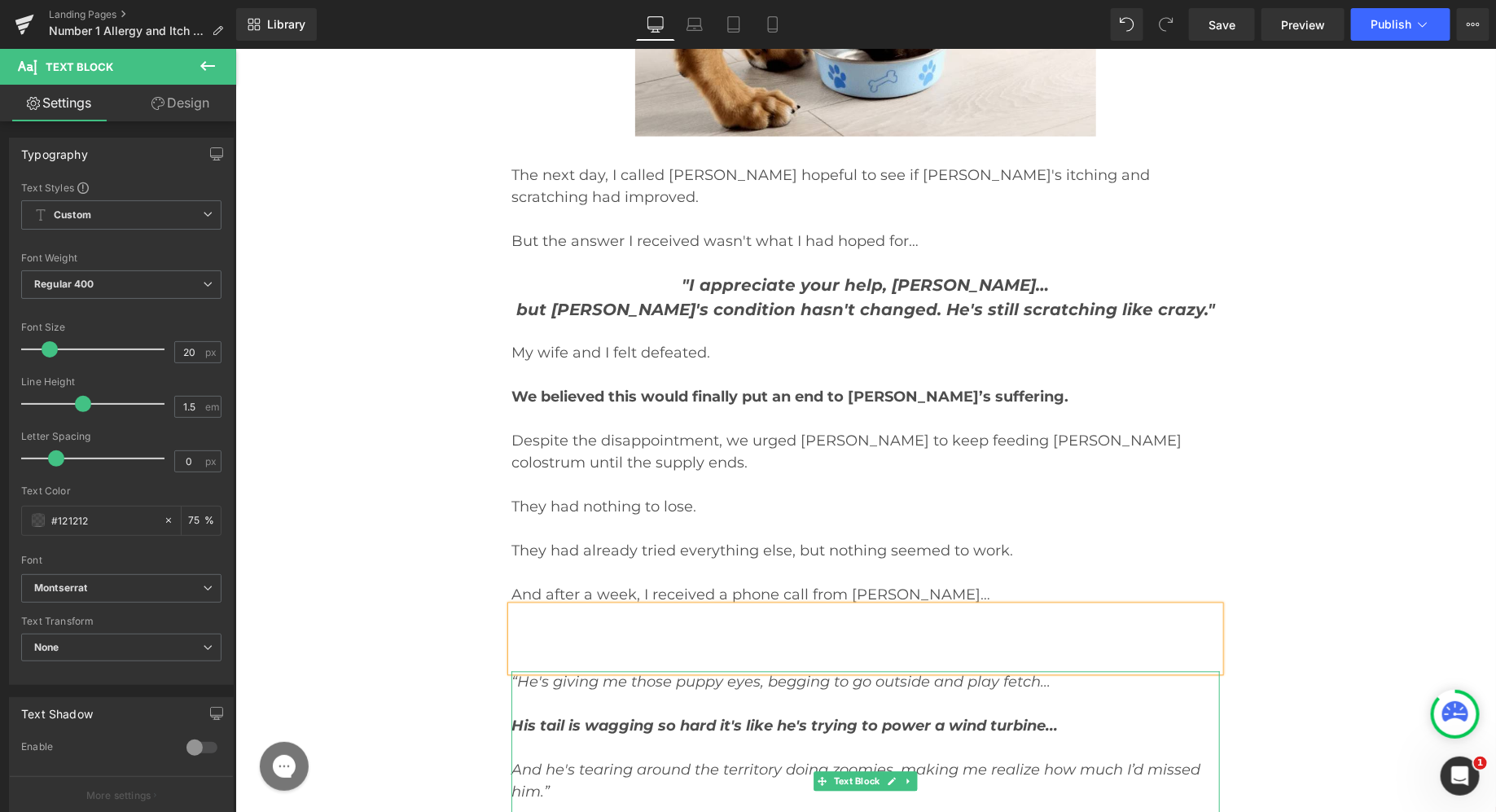
click at [594, 672] on span "“He's giving me those puppy eyes, begging to go outside and play fetch..." at bounding box center [780, 681] width 539 height 18
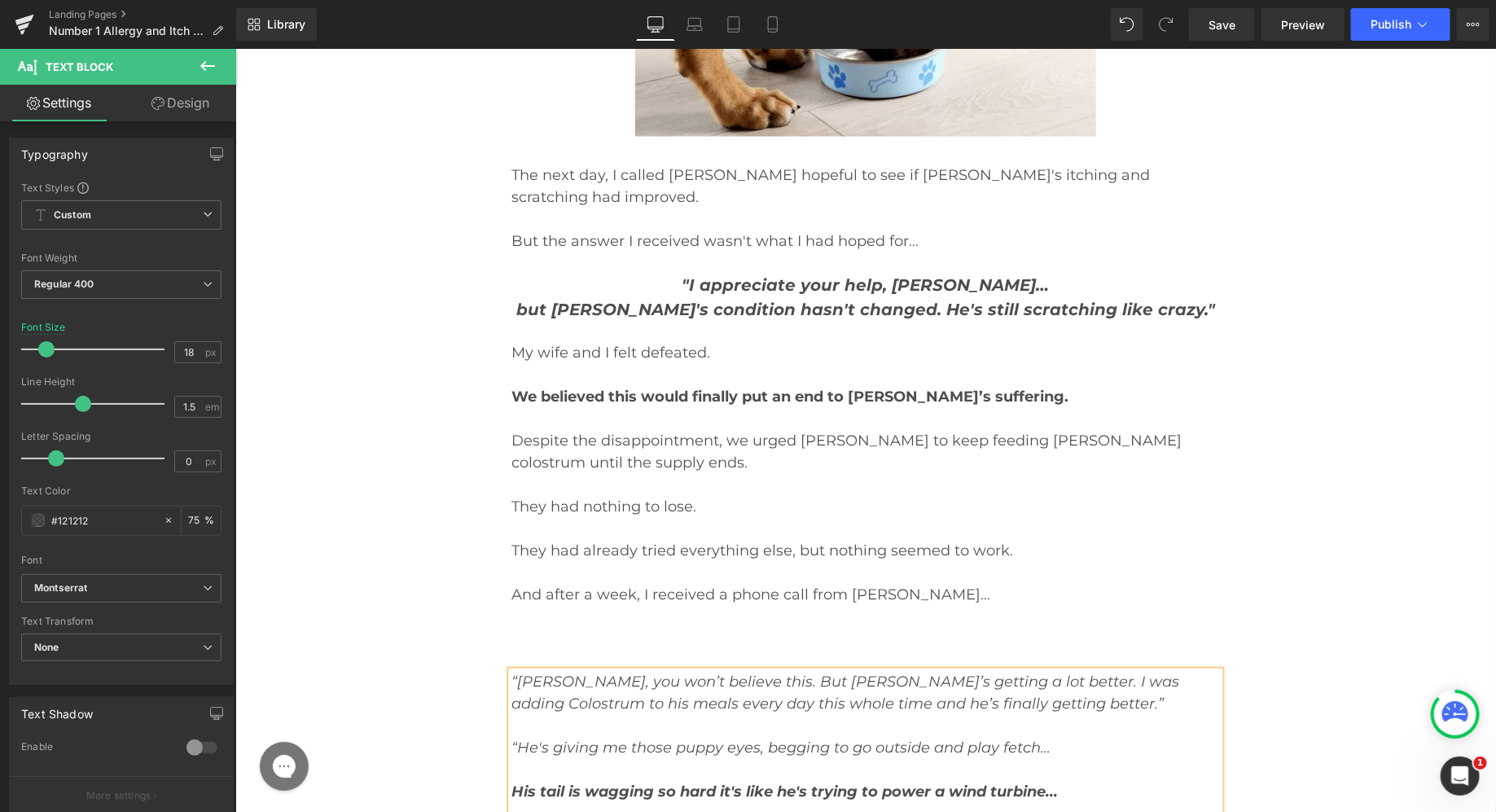
click at [618, 672] on span "“[PERSON_NAME], you won’t believe this. But [PERSON_NAME]’s getting a lot bette…" at bounding box center [844, 714] width 668 height 84
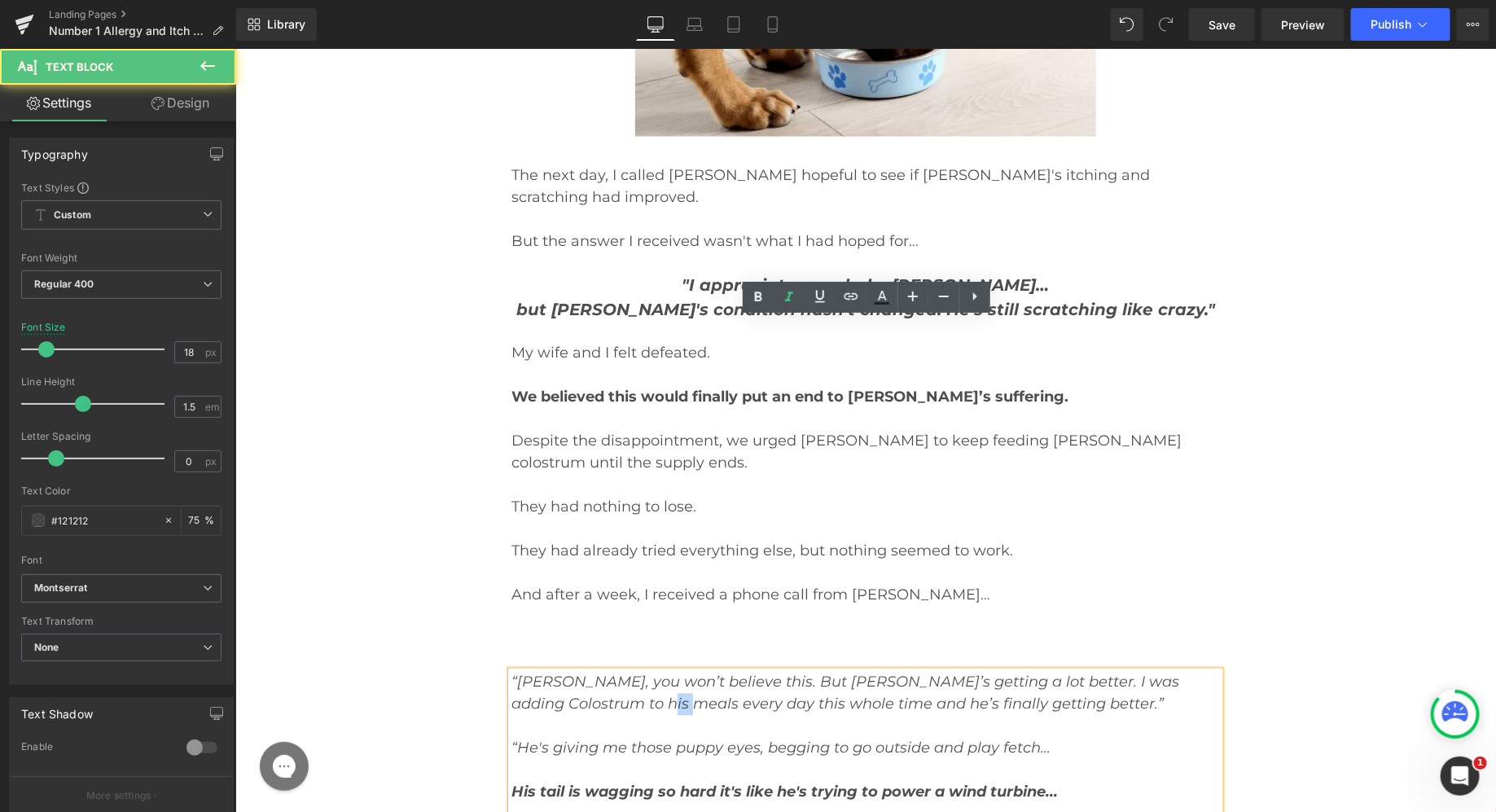
click at [618, 672] on span "“[PERSON_NAME], you won’t believe this. But [PERSON_NAME]’s getting a lot bette…" at bounding box center [844, 714] width 668 height 84
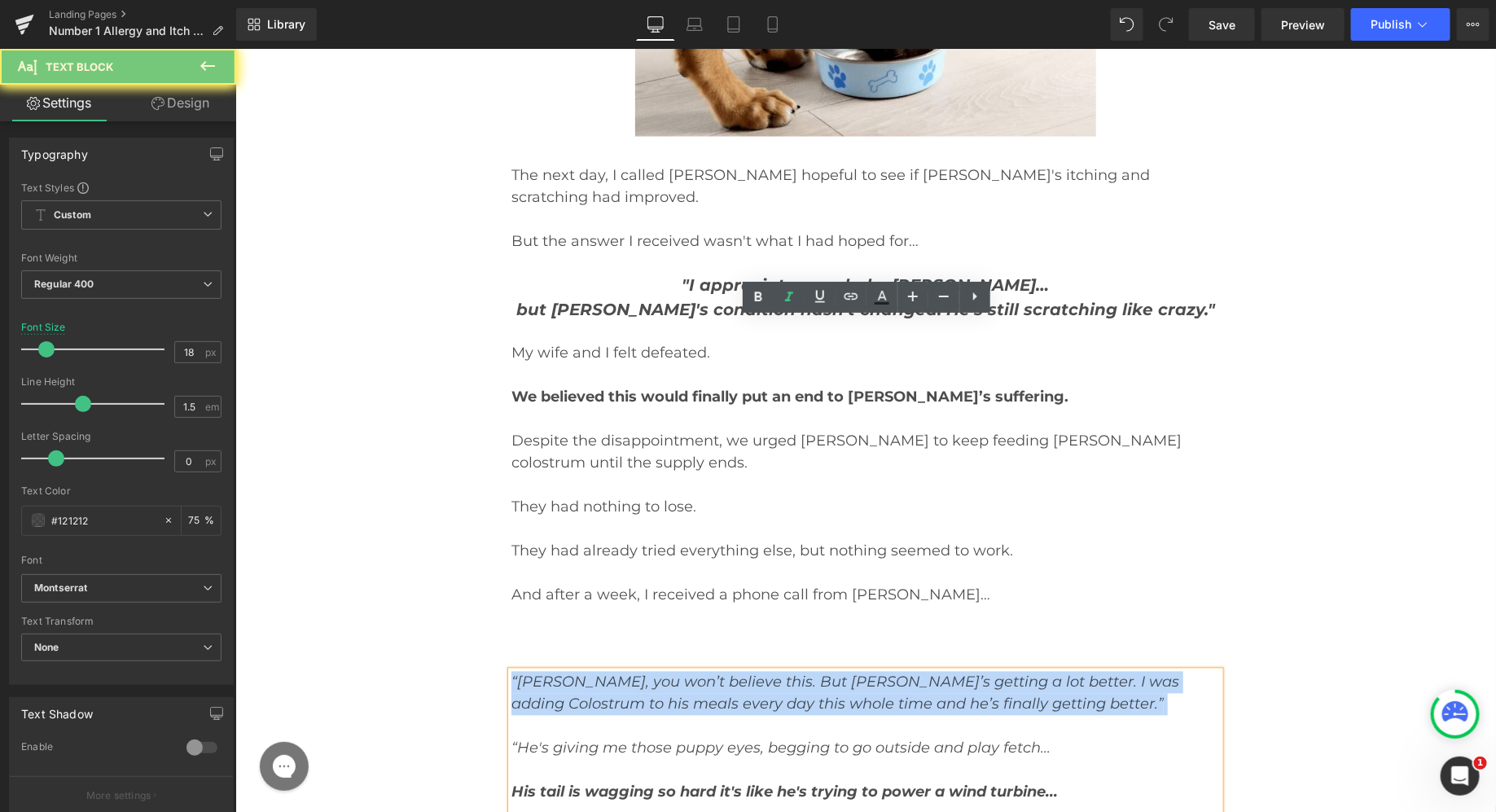
click at [618, 672] on span "“[PERSON_NAME], you won’t believe this. But [PERSON_NAME]’s getting a lot bette…" at bounding box center [844, 714] width 668 height 84
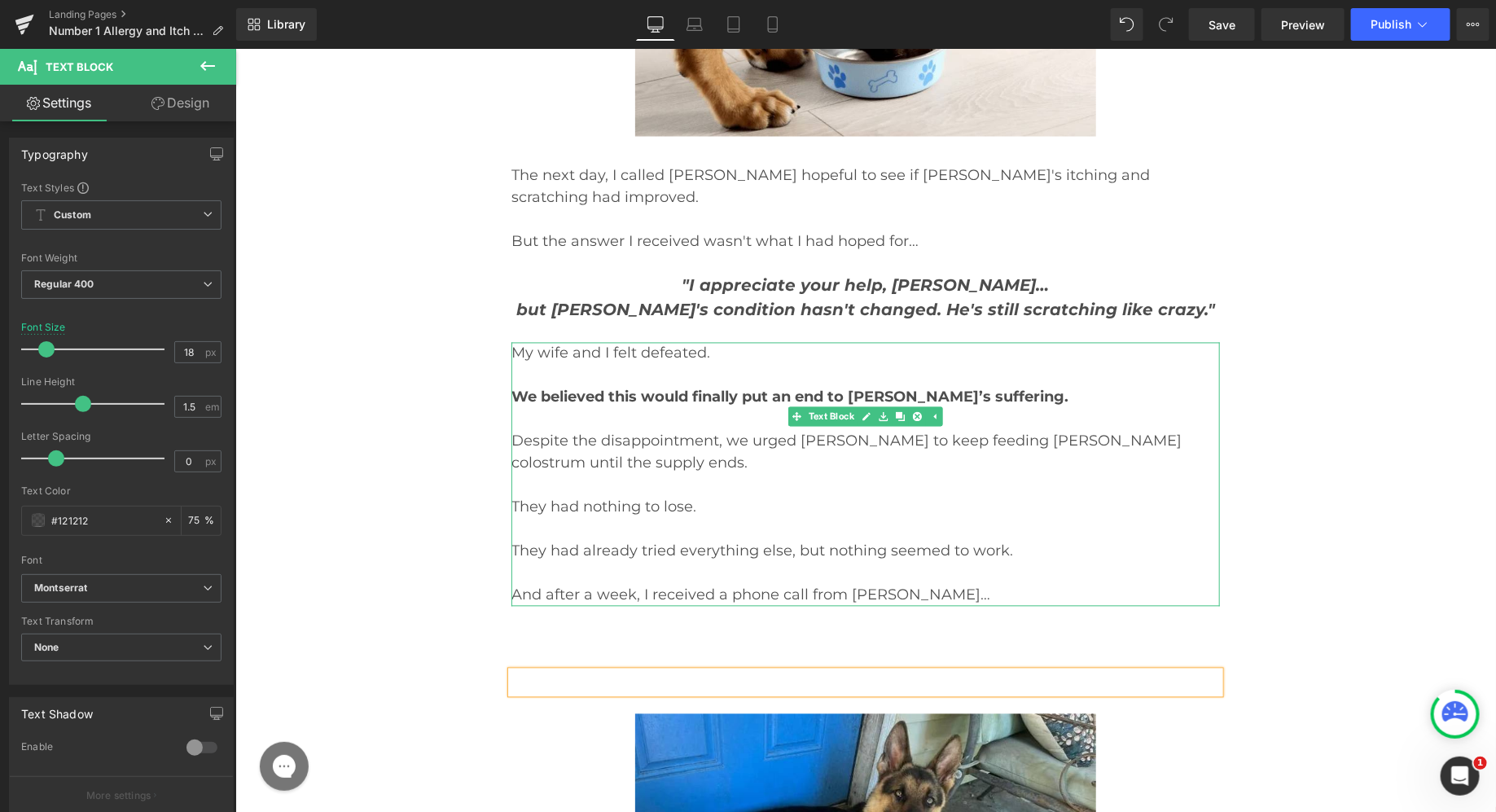
click at [898, 583] on p "And after a week, I received a phone call from [PERSON_NAME]…" at bounding box center [864, 594] width 708 height 22
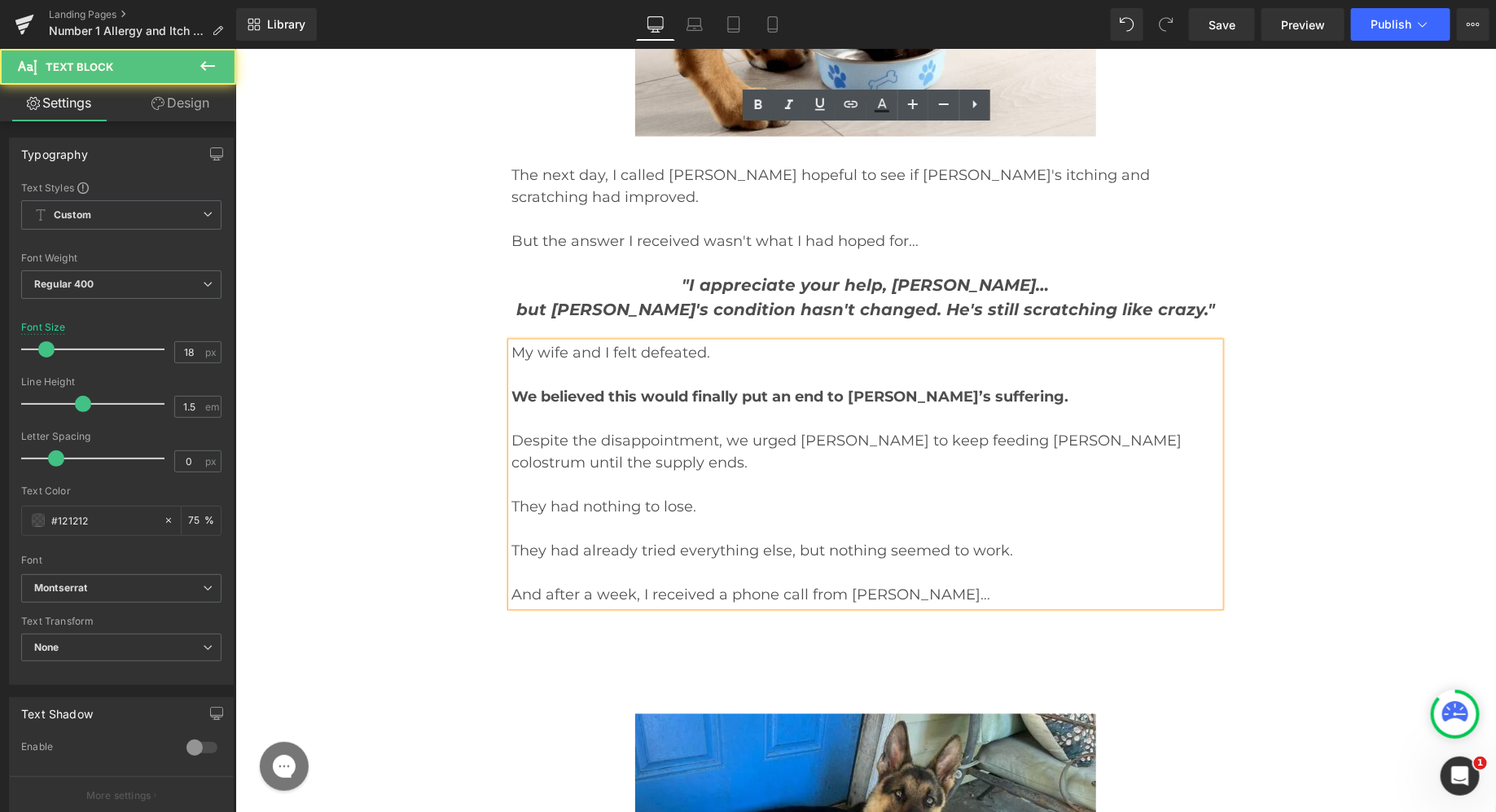
click at [935, 583] on p "And after a week, I received a phone call from [PERSON_NAME]…" at bounding box center [864, 594] width 708 height 22
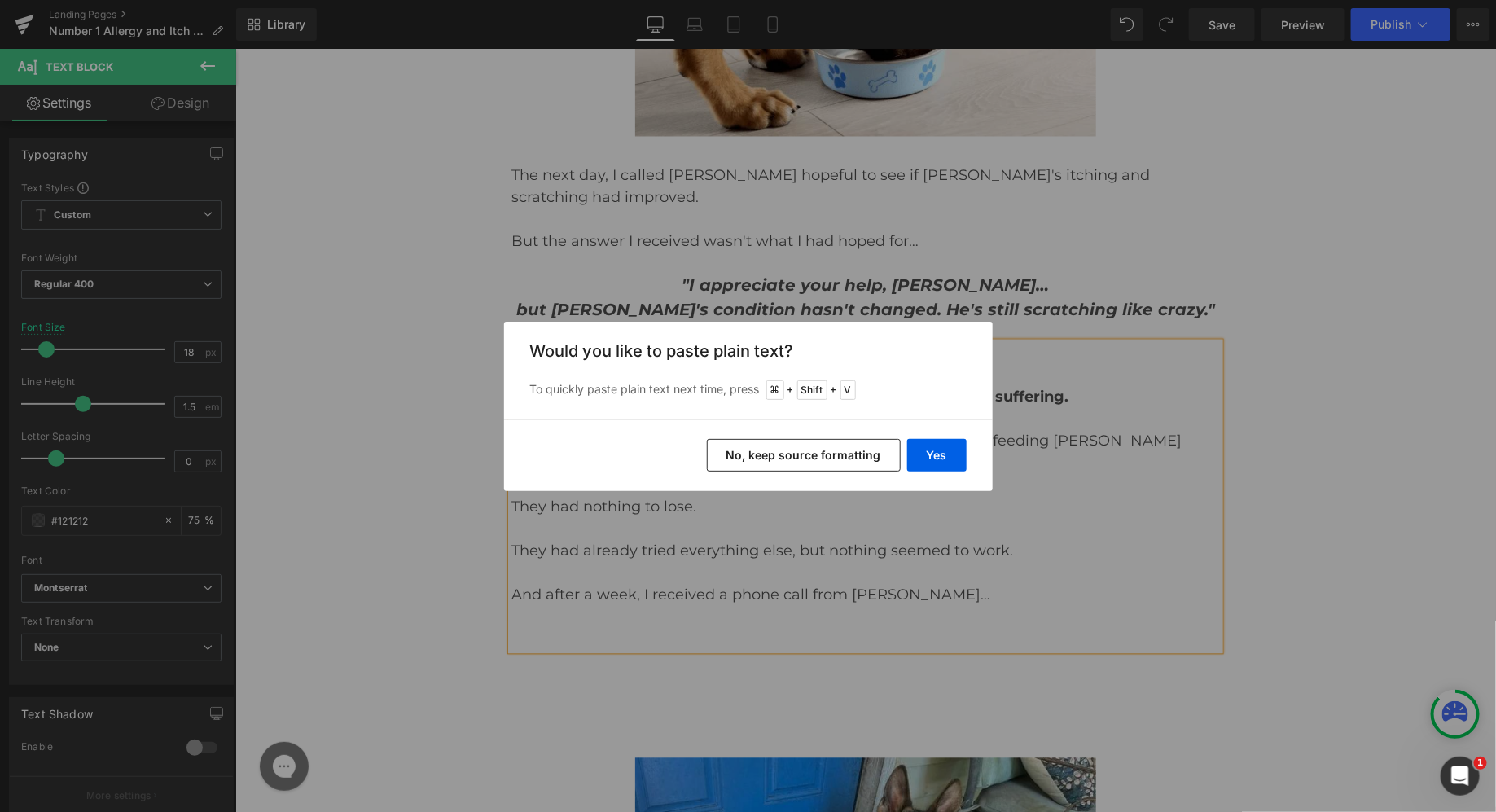
click at [815, 456] on button "No, keep source formatting" at bounding box center [803, 454] width 194 height 32
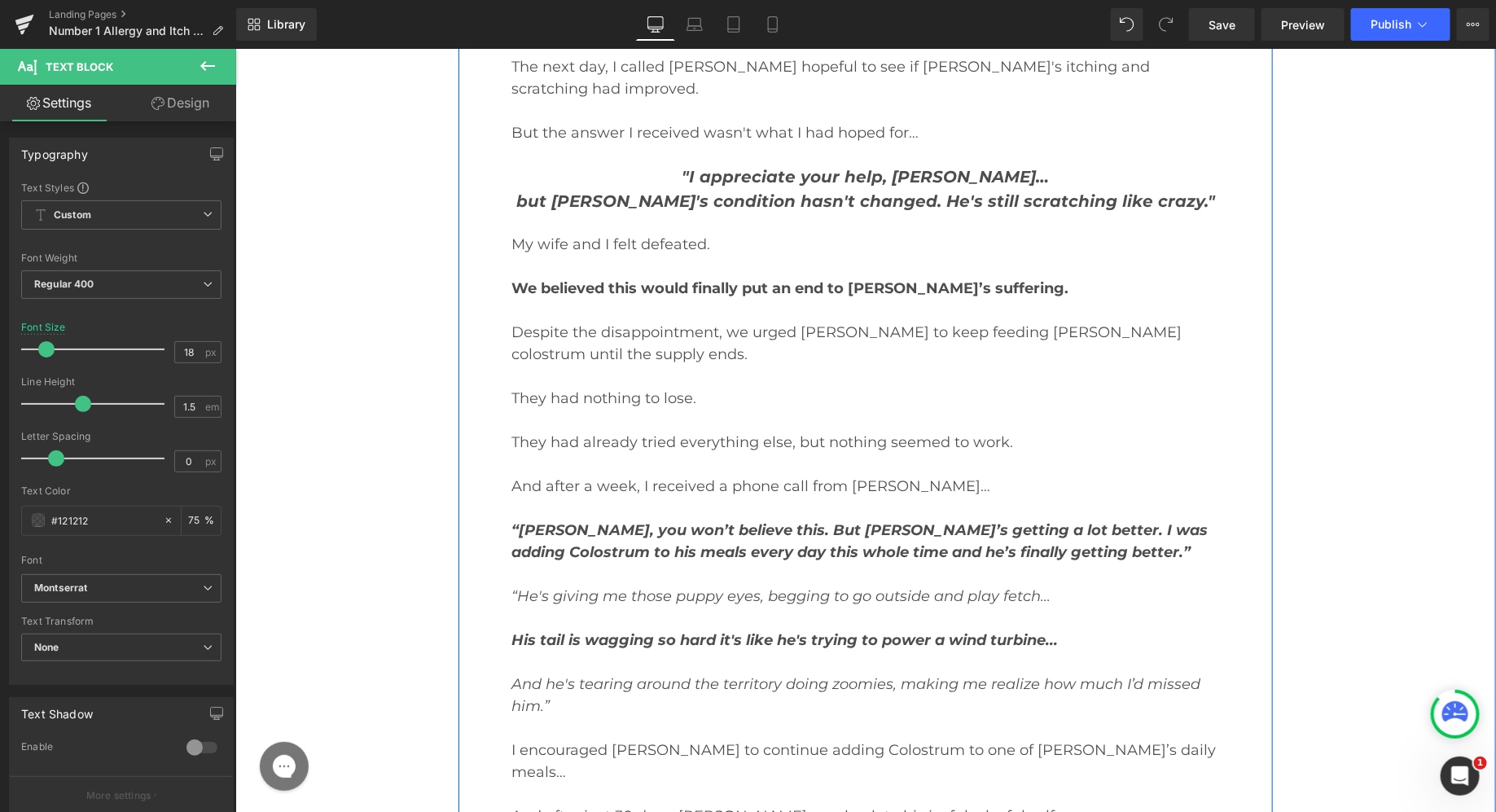
scroll to position [16485, 0]
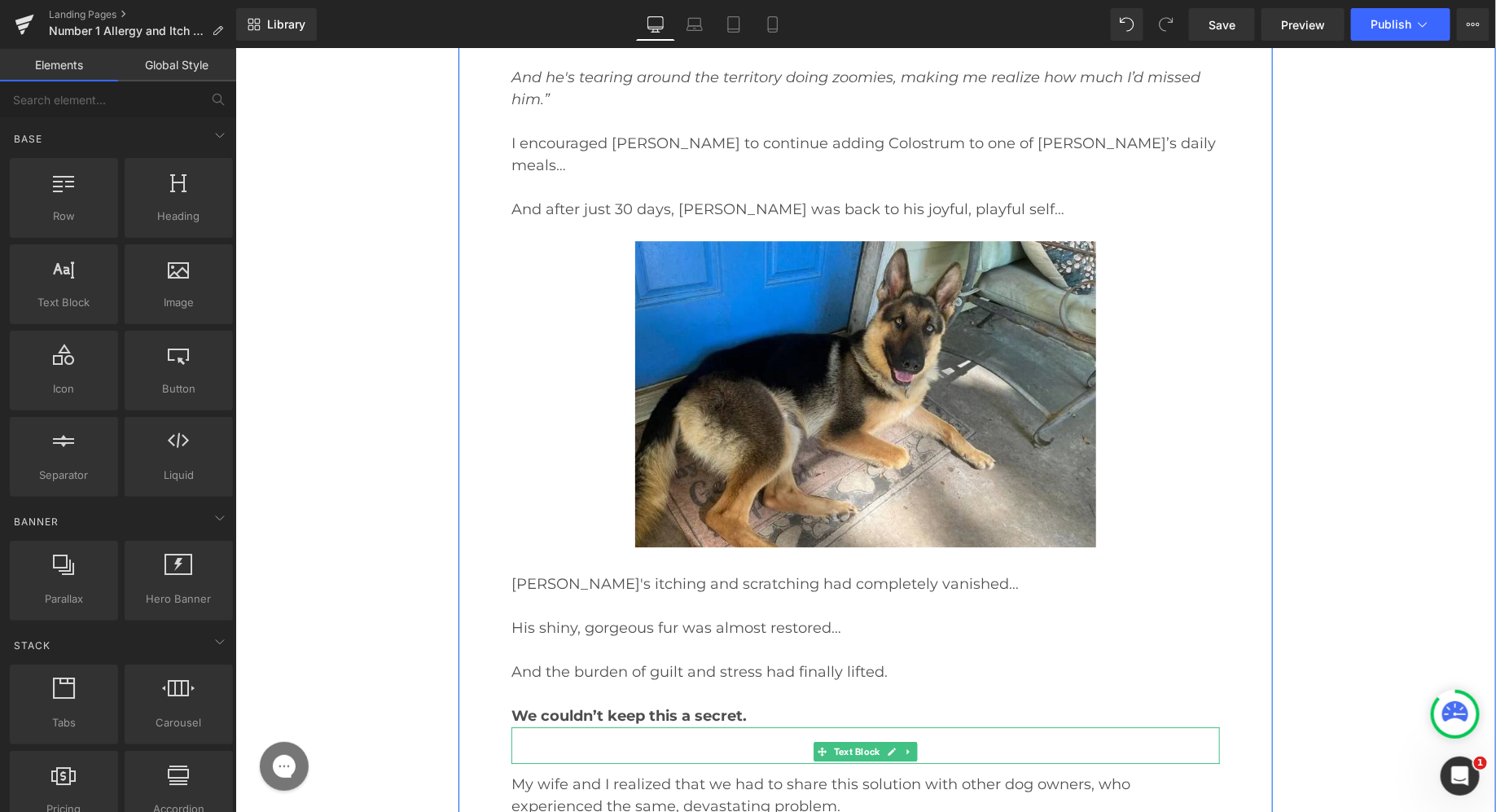
scroll to position [17112, 0]
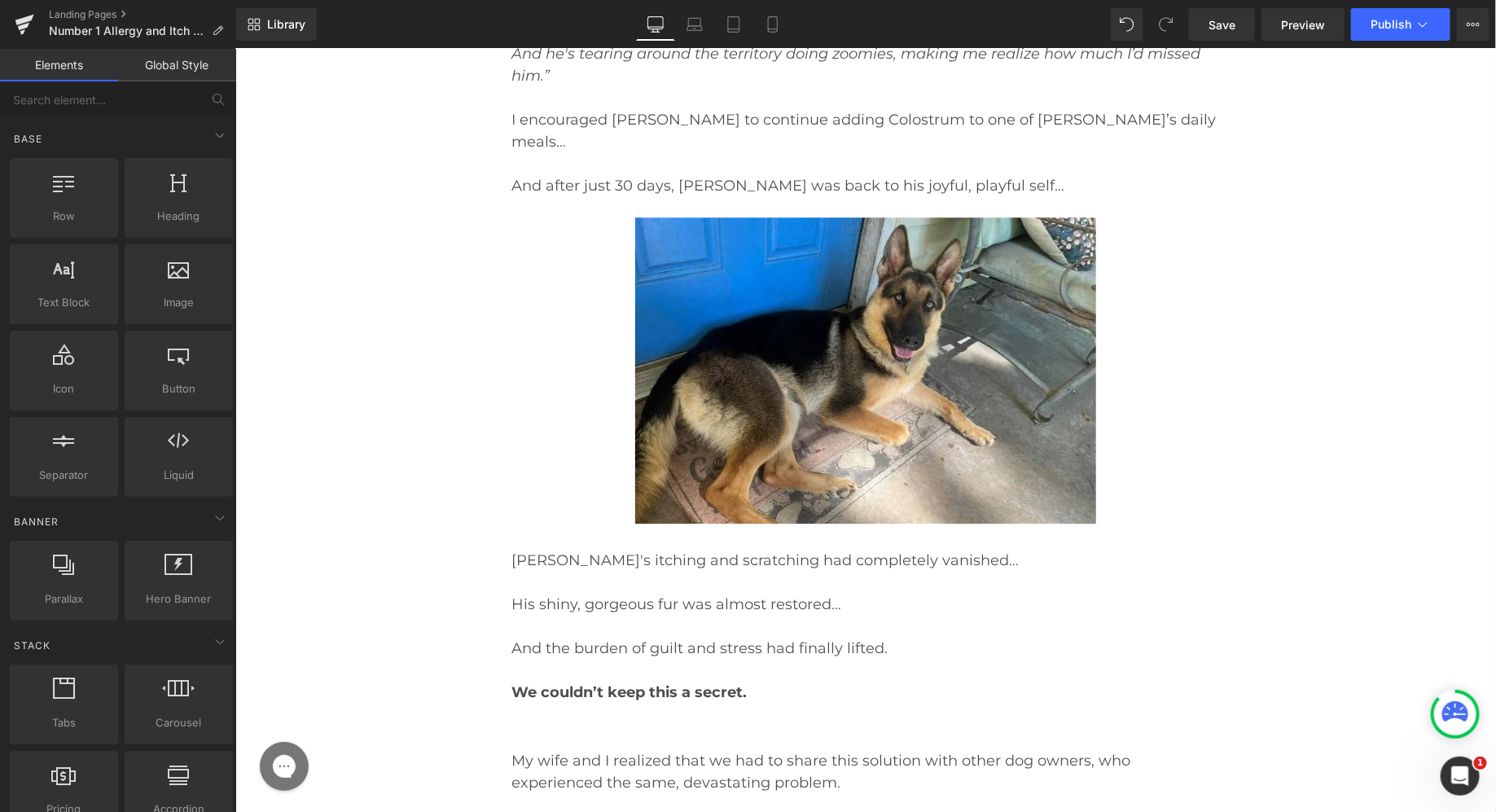
click at [593, 749] on p "My wife and I realized that we had to share this solution with other dog owners…" at bounding box center [864, 771] width 708 height 44
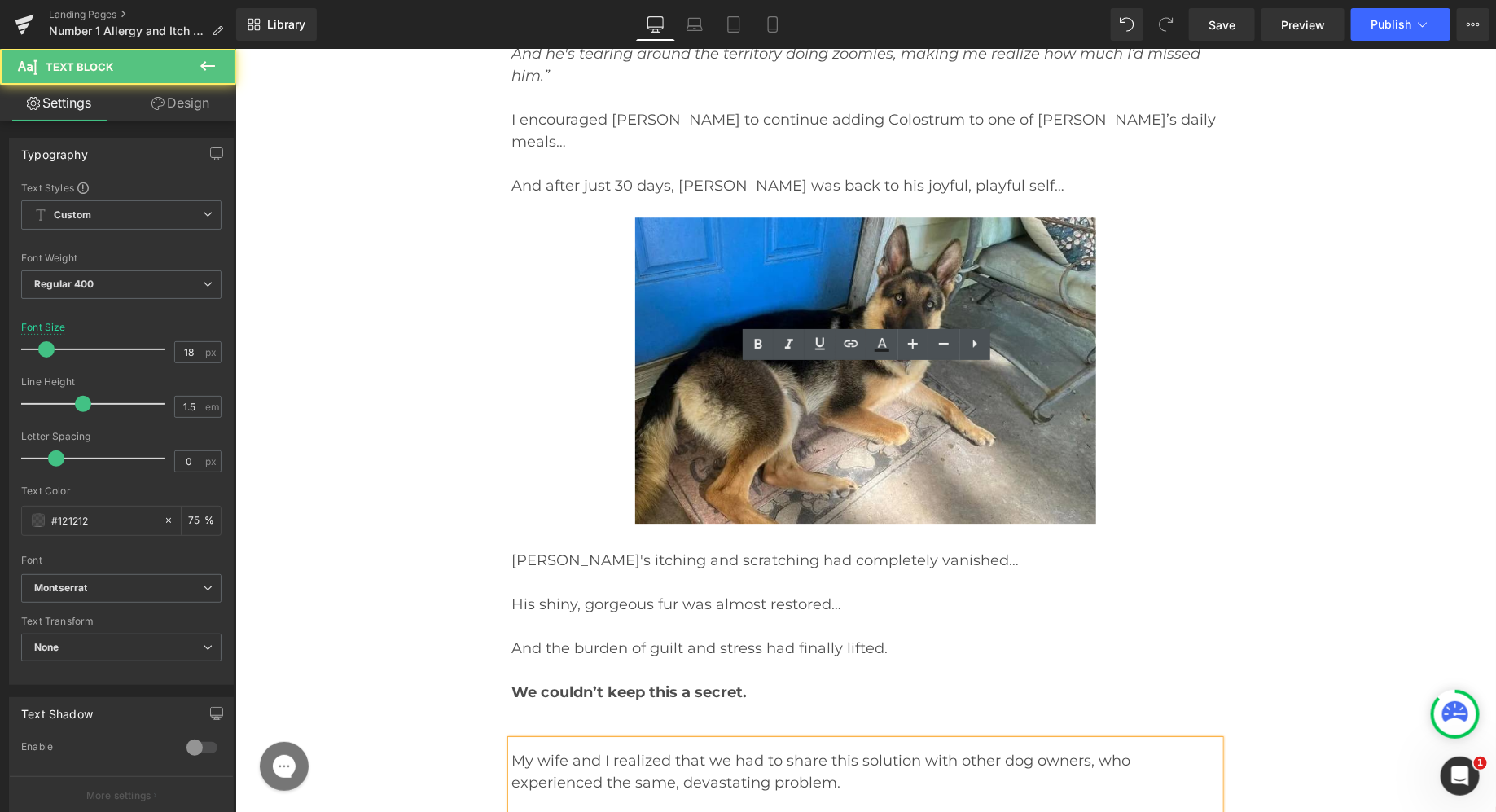
click at [593, 749] on p "My wife and I realized that we had to share this solution with other dog owners…" at bounding box center [864, 771] width 708 height 44
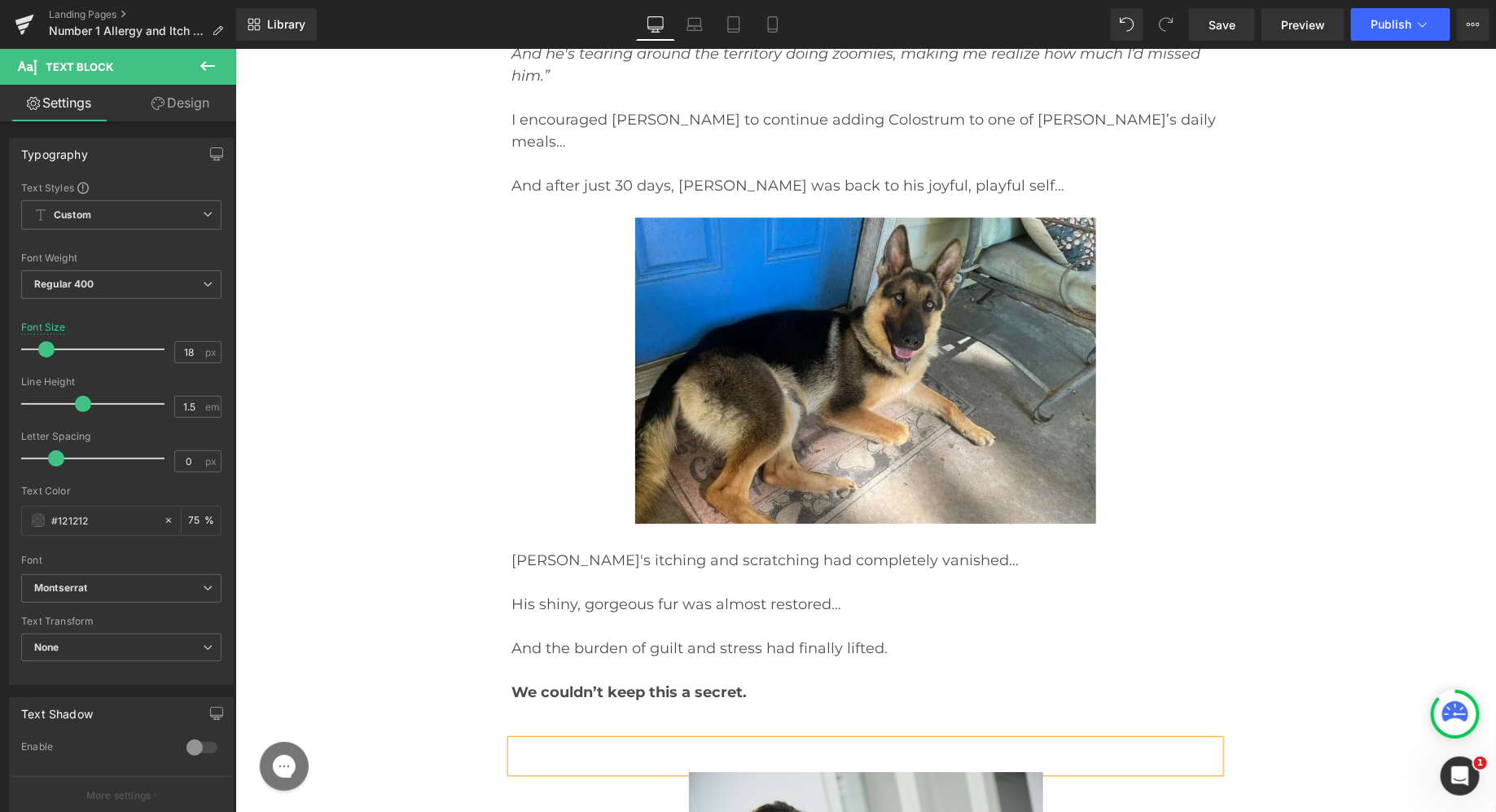
click at [793, 680] on p "We couldn’t keep this a secret." at bounding box center [864, 691] width 708 height 22
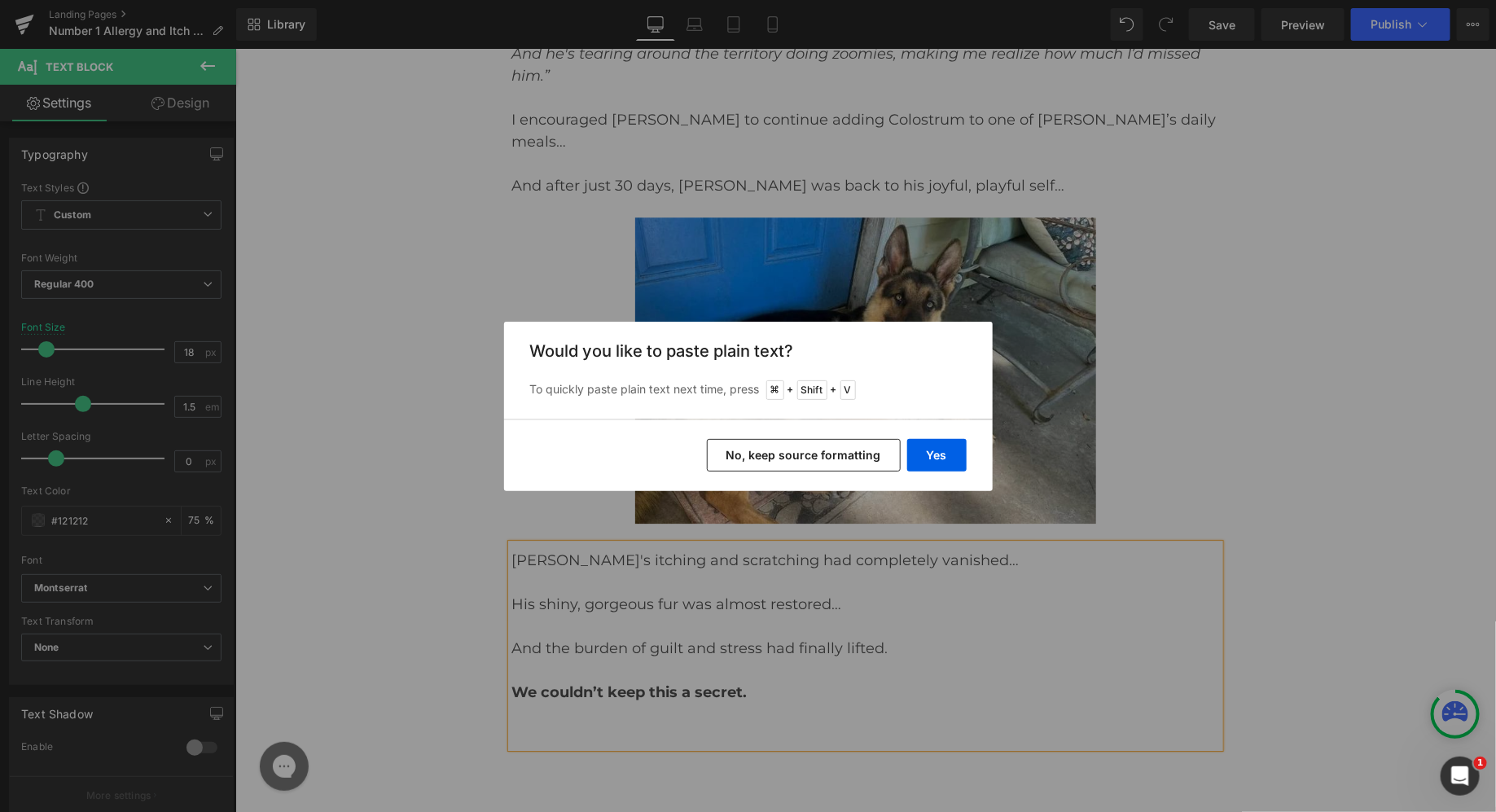
click at [803, 459] on button "No, keep source formatting" at bounding box center [803, 454] width 194 height 32
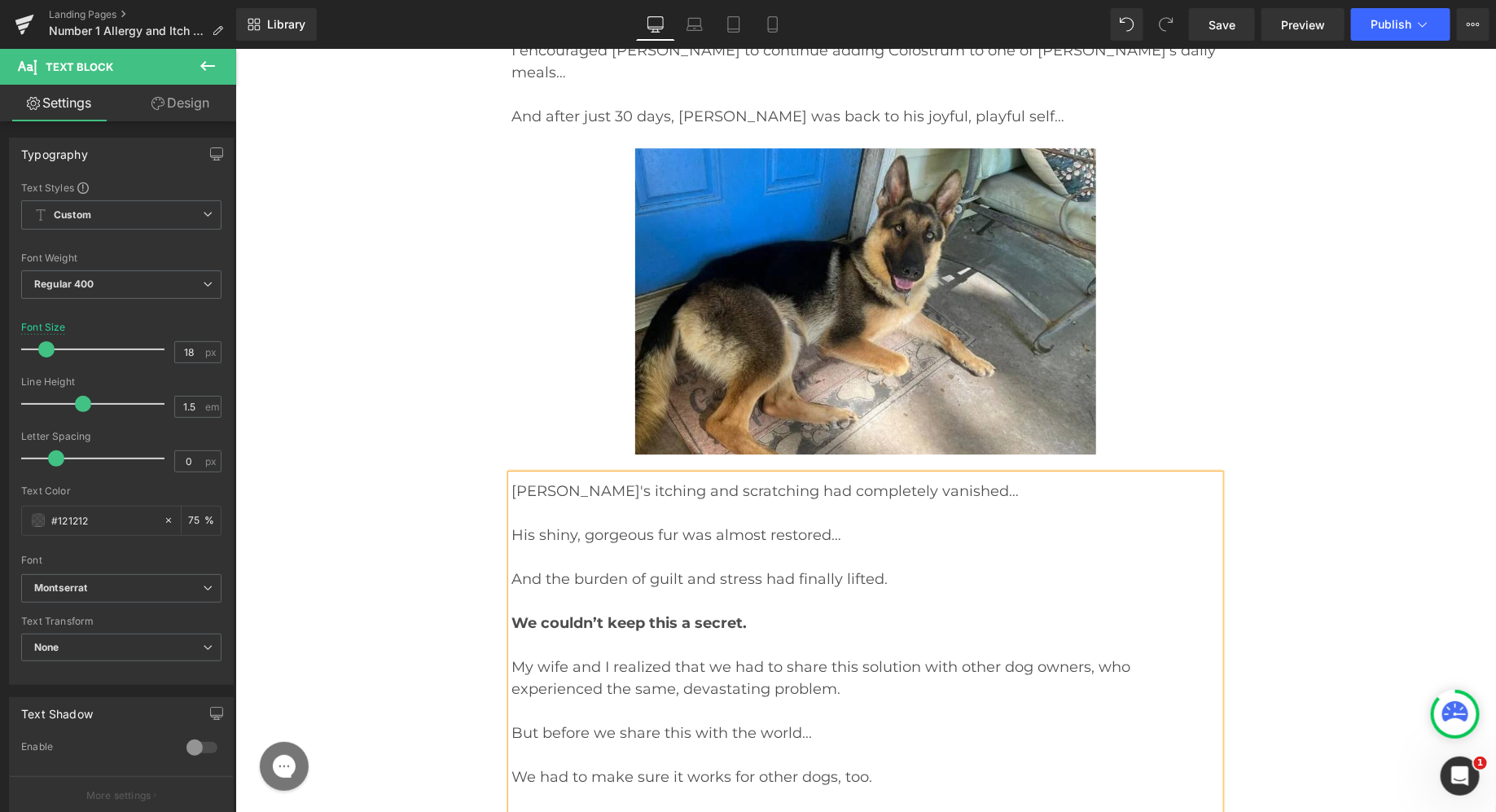
scroll to position [17209, 0]
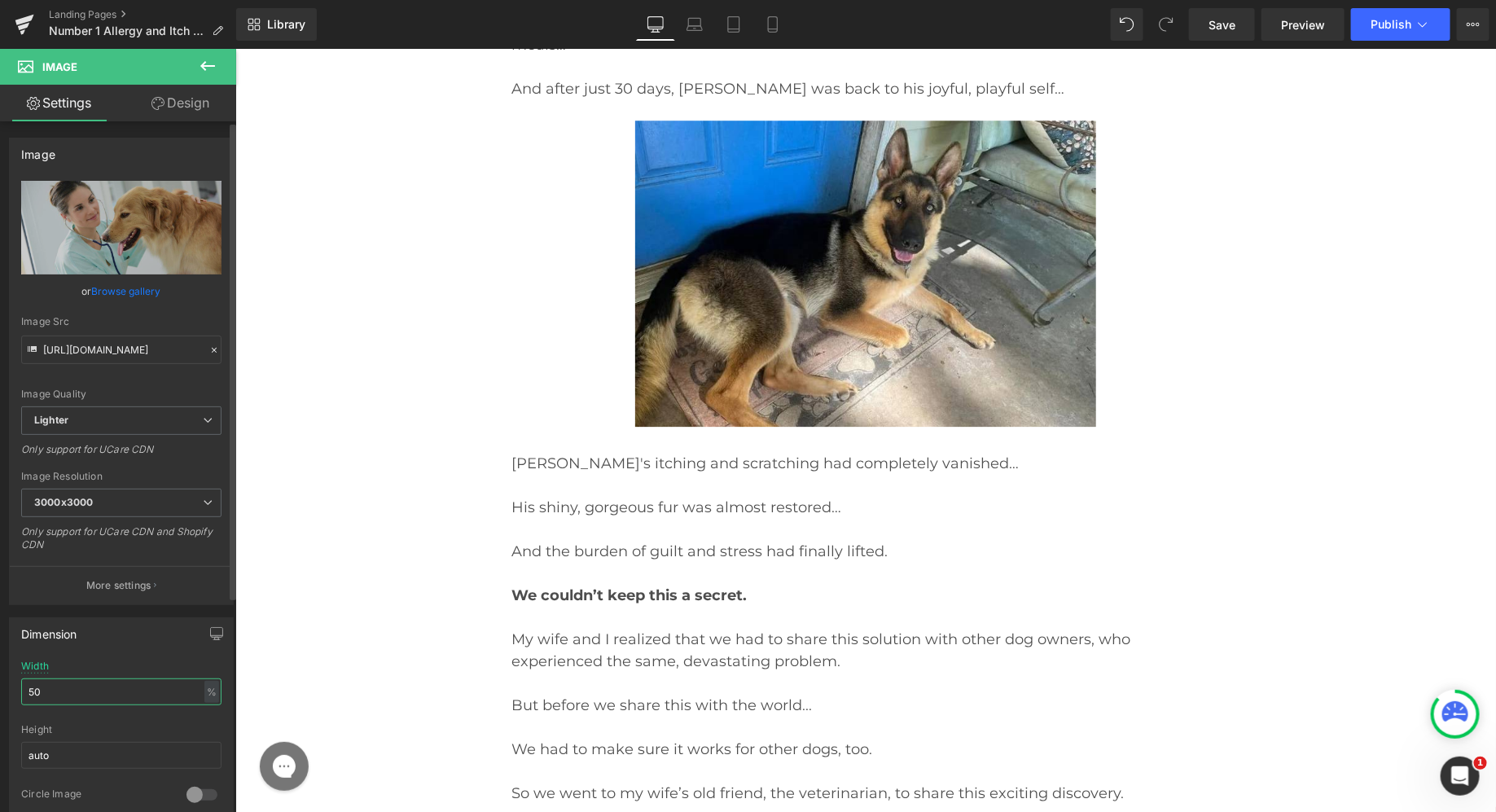
click at [57, 680] on input "50" at bounding box center [121, 692] width 201 height 27
type input "65"
click at [195, 112] on link "Design" at bounding box center [180, 103] width 118 height 37
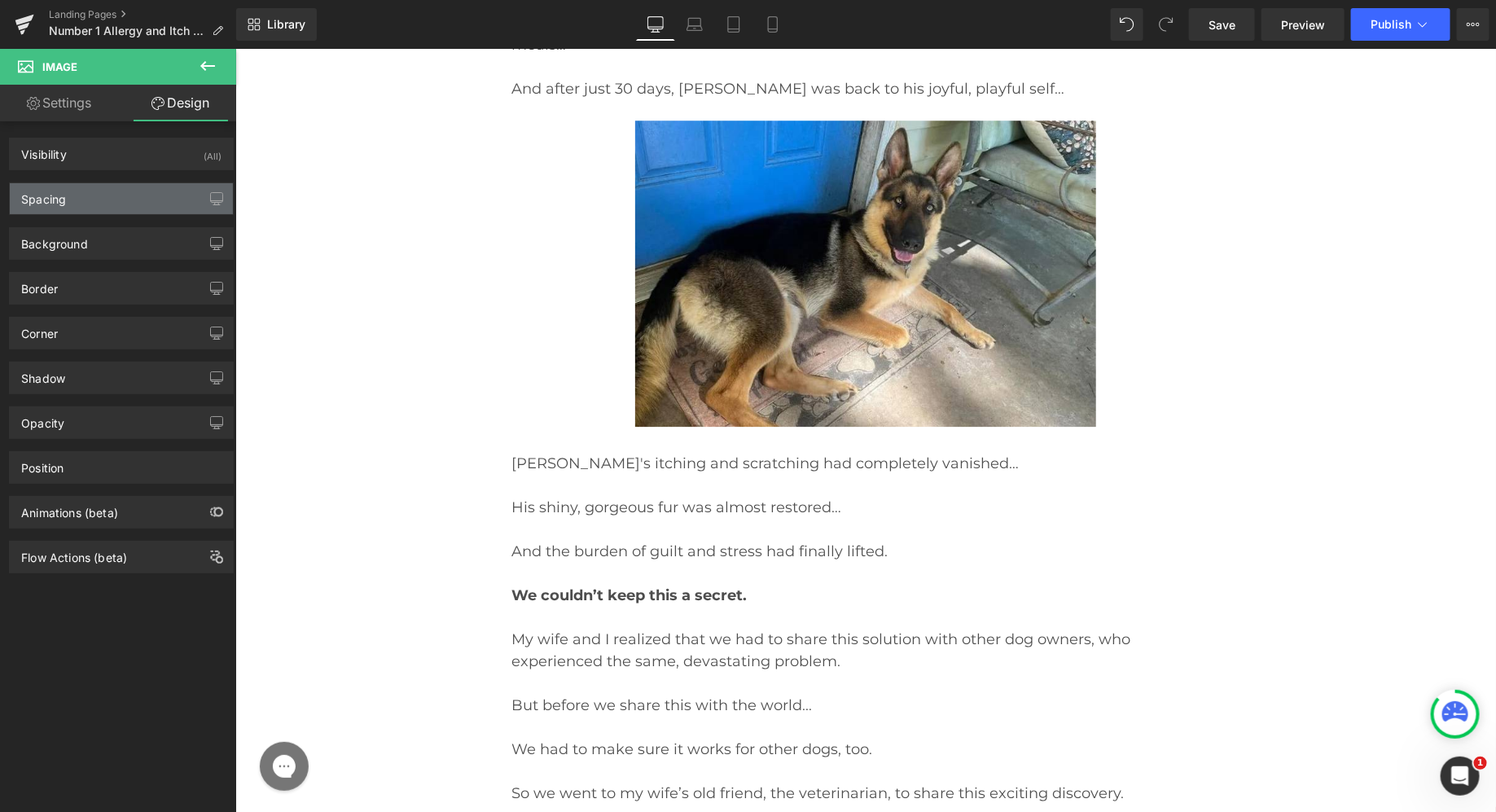
click at [133, 204] on div "Spacing" at bounding box center [121, 198] width 223 height 31
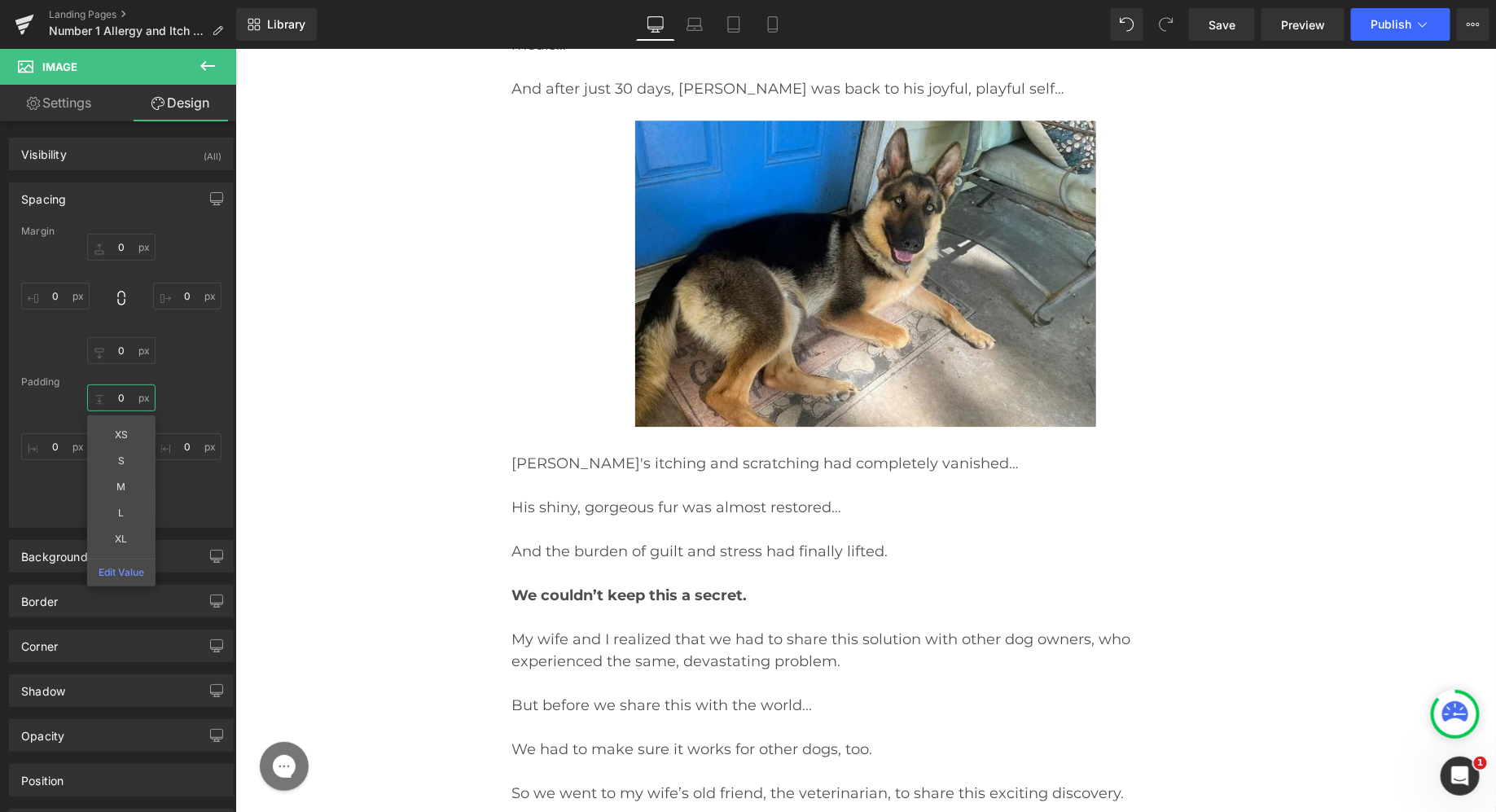
click at [116, 399] on input "0" at bounding box center [121, 398] width 68 height 27
click at [116, 399] on input "0" at bounding box center [121, 398] width 68 height 27
type input "25"
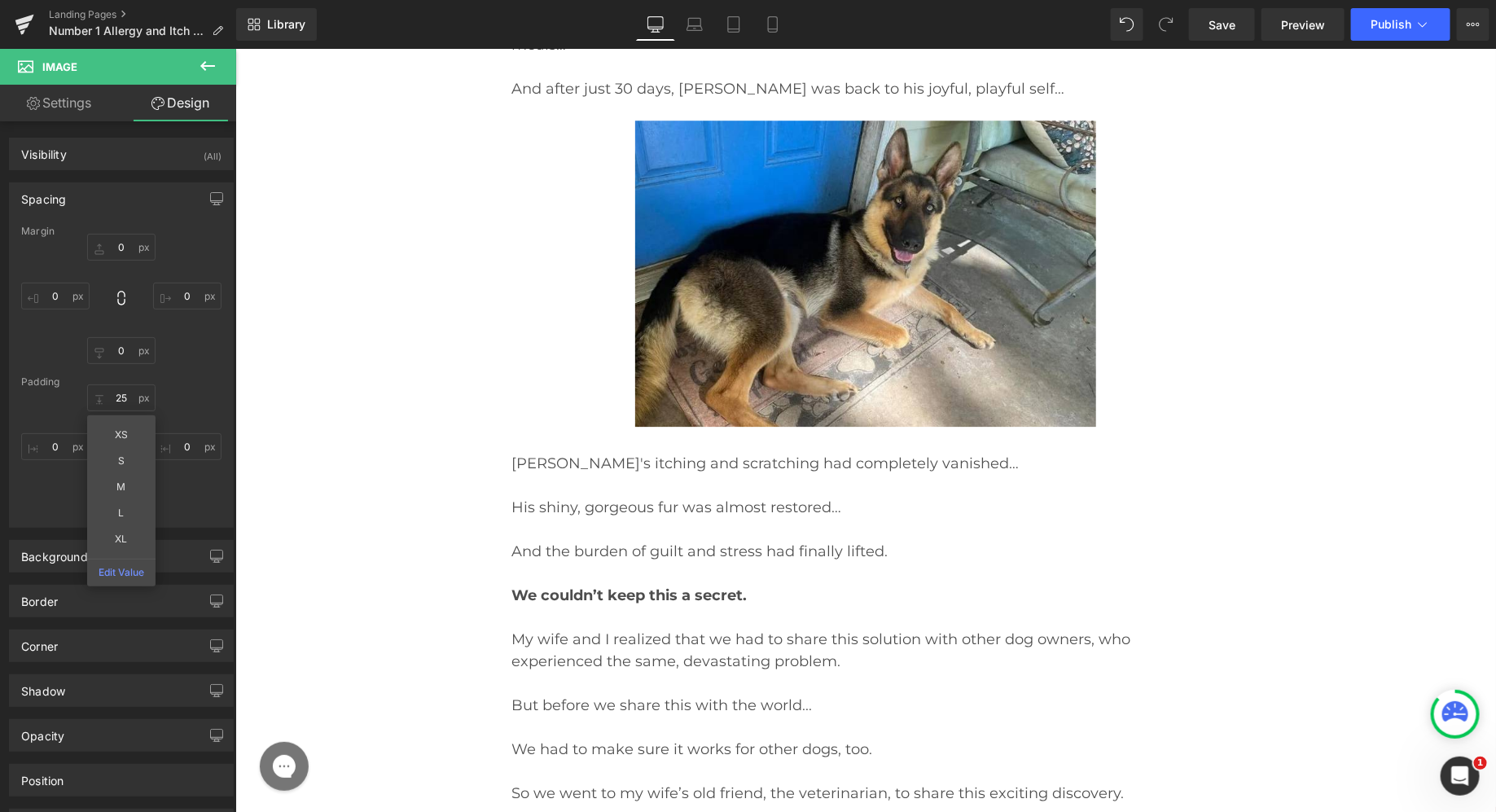
click at [178, 391] on div "25 XS S M L XL Edit Value 0 0 0" at bounding box center [121, 449] width 201 height 130
click at [130, 501] on input "0" at bounding box center [121, 501] width 68 height 27
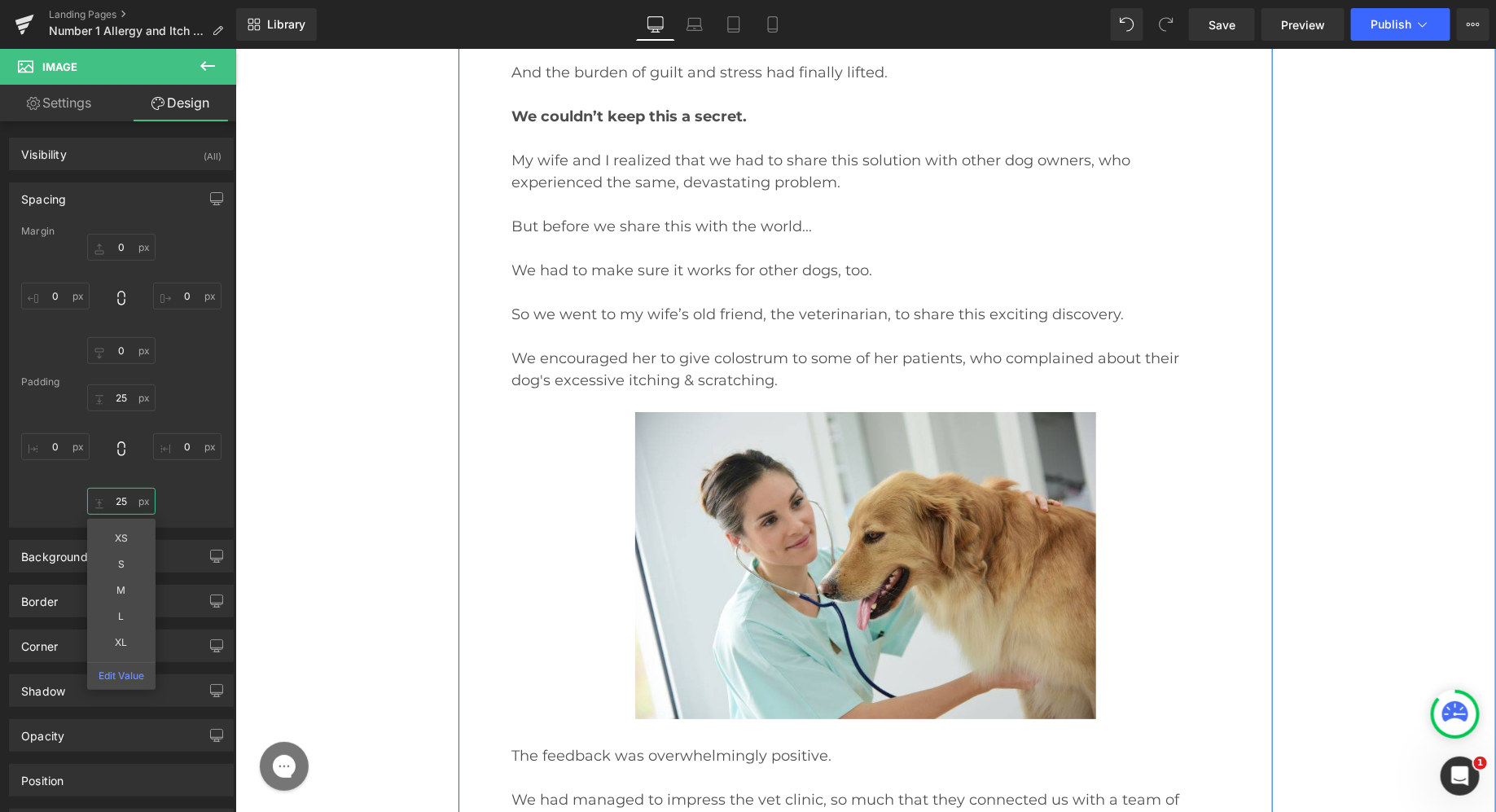
scroll to position [17702, 0]
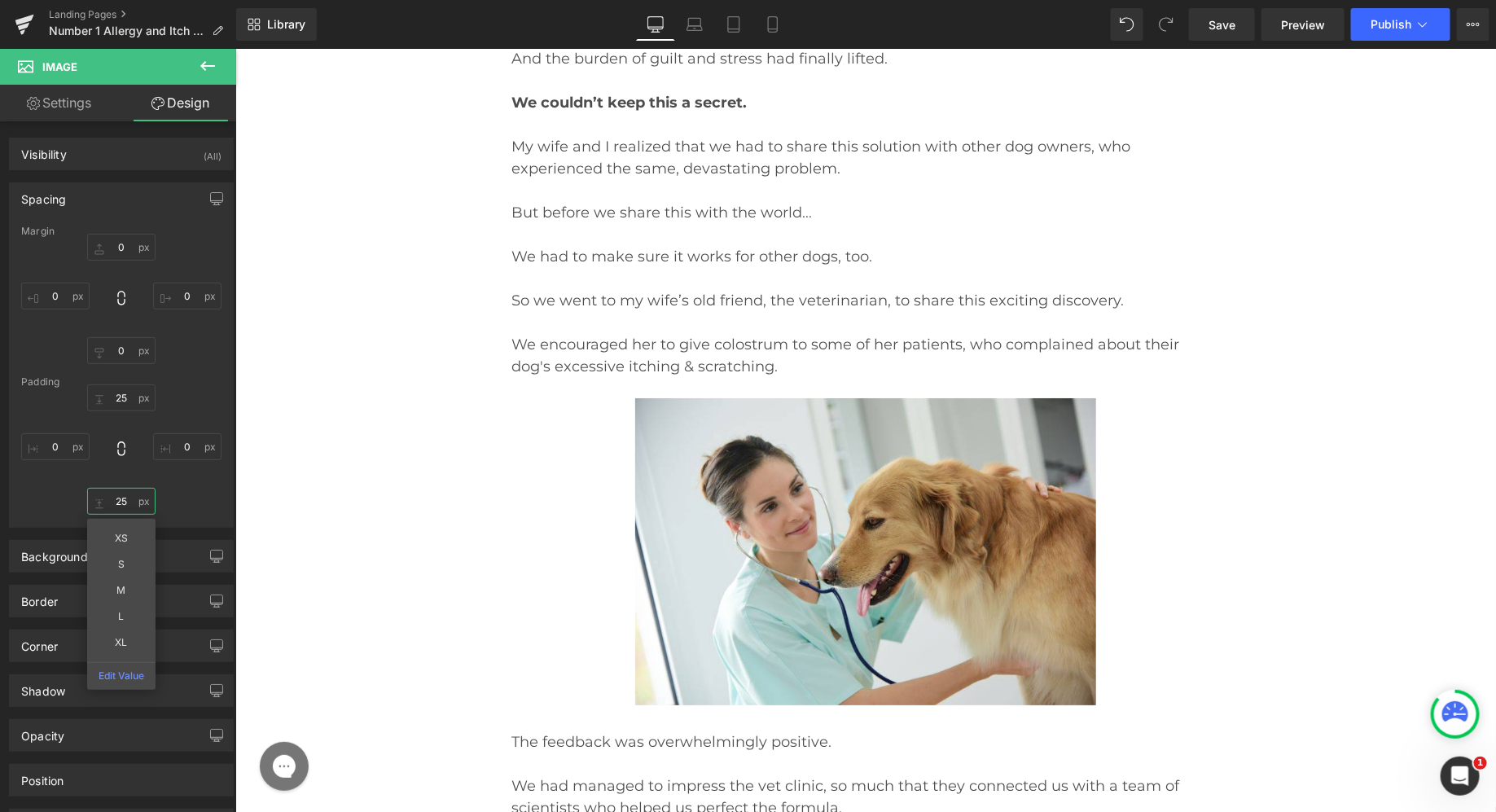
type input "25"
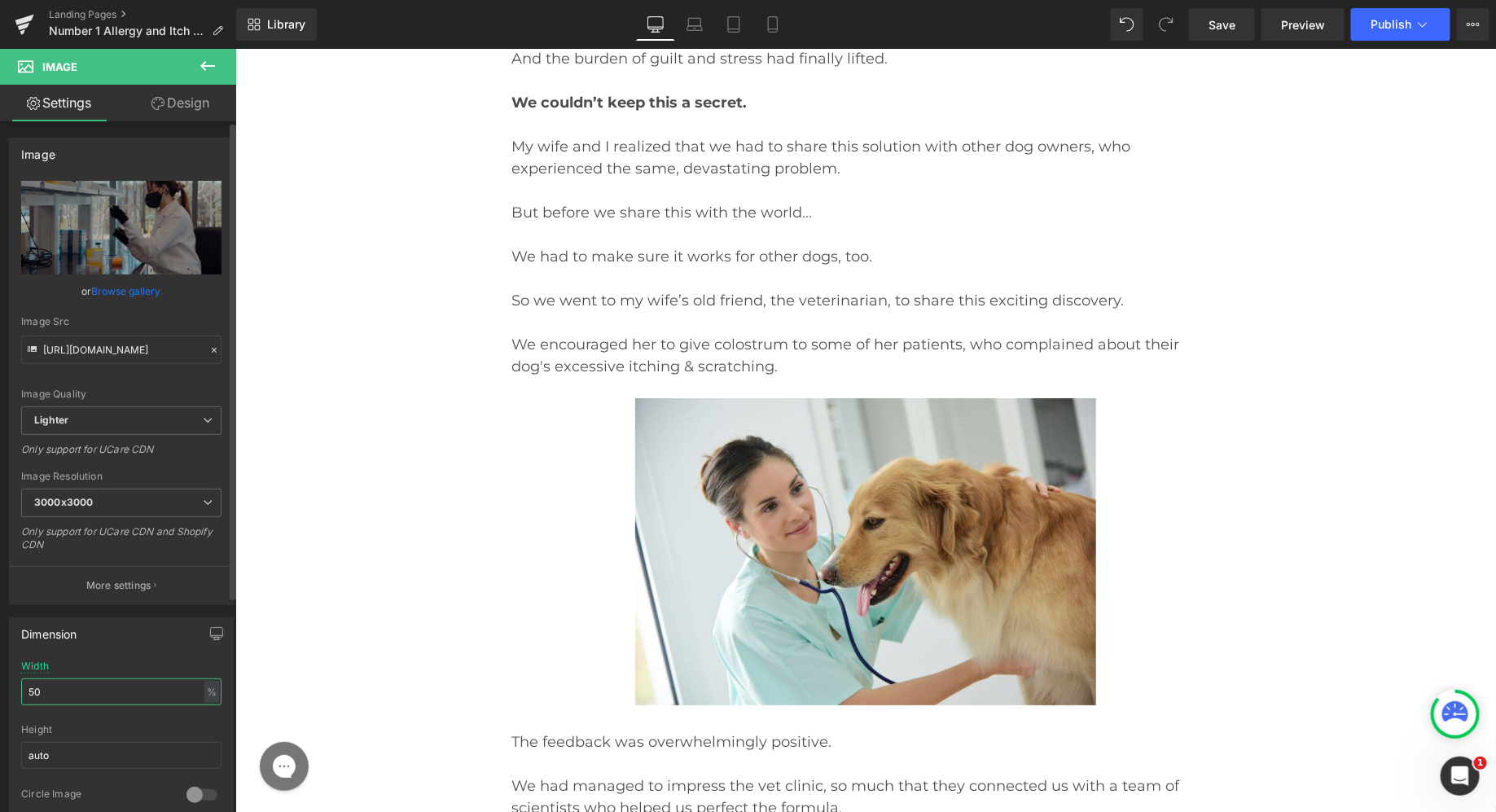
click at [81, 689] on input "50" at bounding box center [121, 692] width 201 height 27
type input "65"
click at [190, 111] on link "Design" at bounding box center [180, 103] width 118 height 37
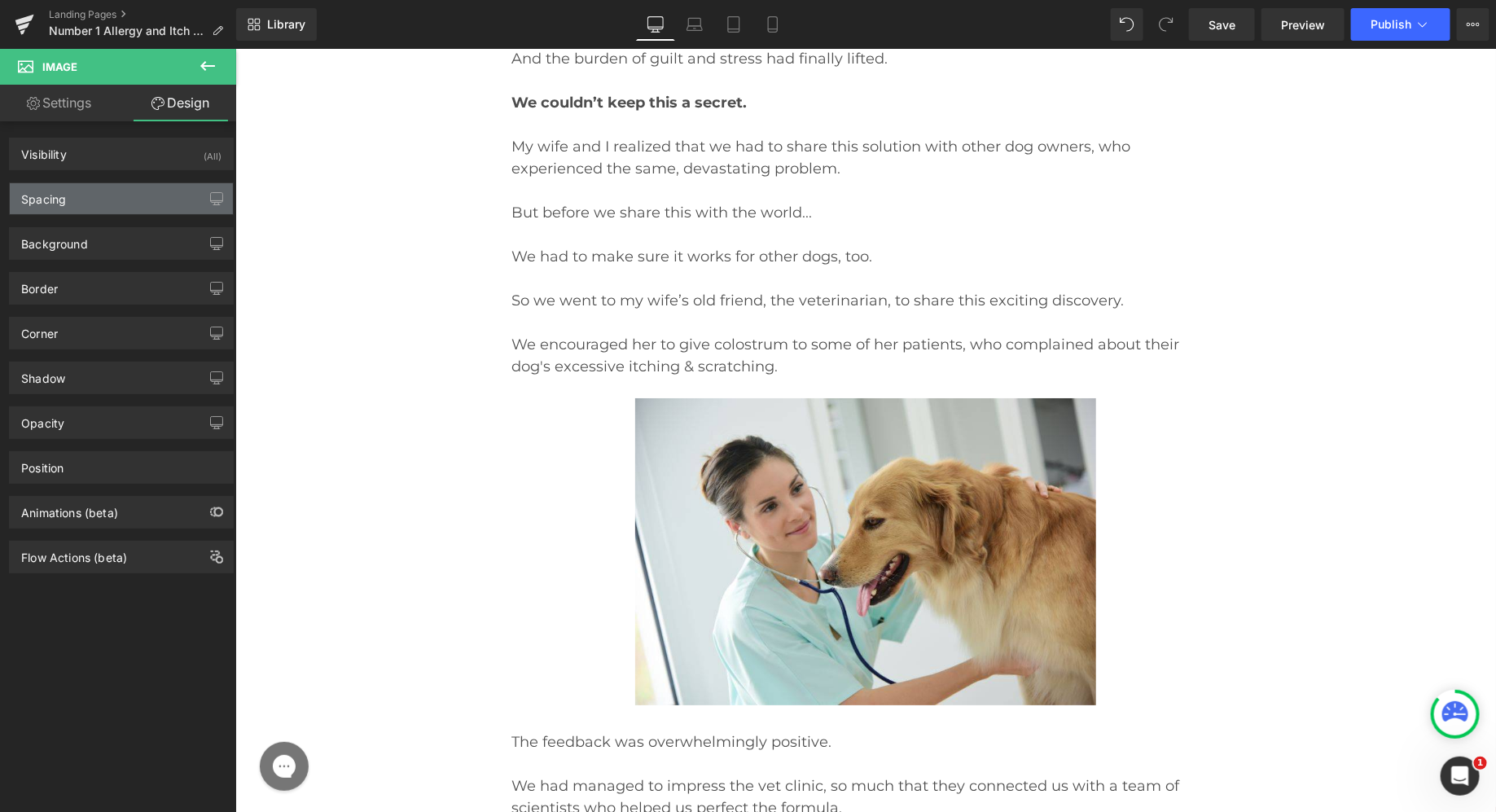
click at [154, 213] on div "Spacing" at bounding box center [121, 198] width 223 height 31
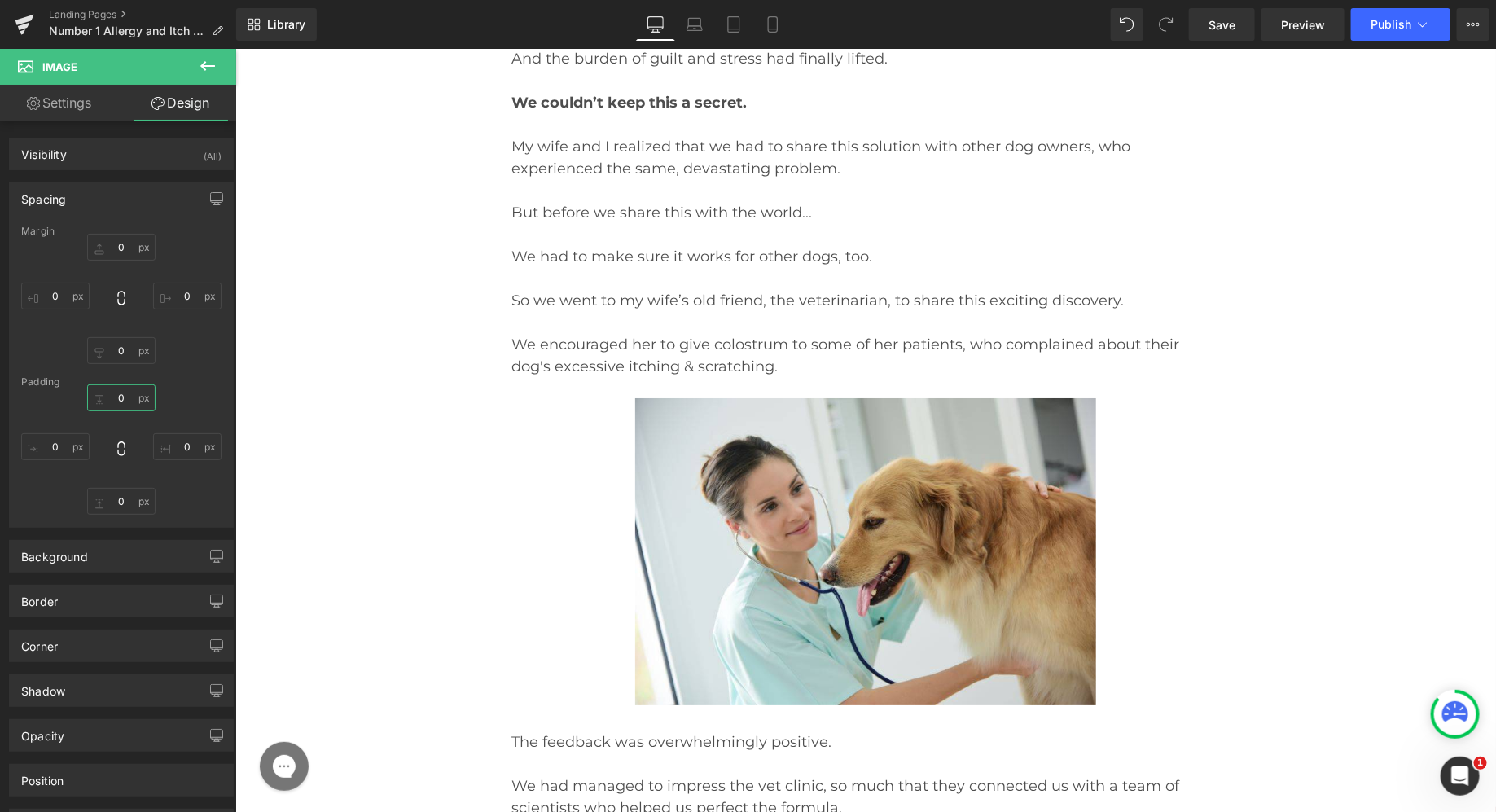
click at [126, 405] on input "0" at bounding box center [121, 398] width 68 height 27
click at [126, 405] on input "24" at bounding box center [121, 398] width 68 height 27
type input "25"
click at [177, 406] on div "25 XS S M L XL Edit Value 0 0 0" at bounding box center [121, 449] width 201 height 130
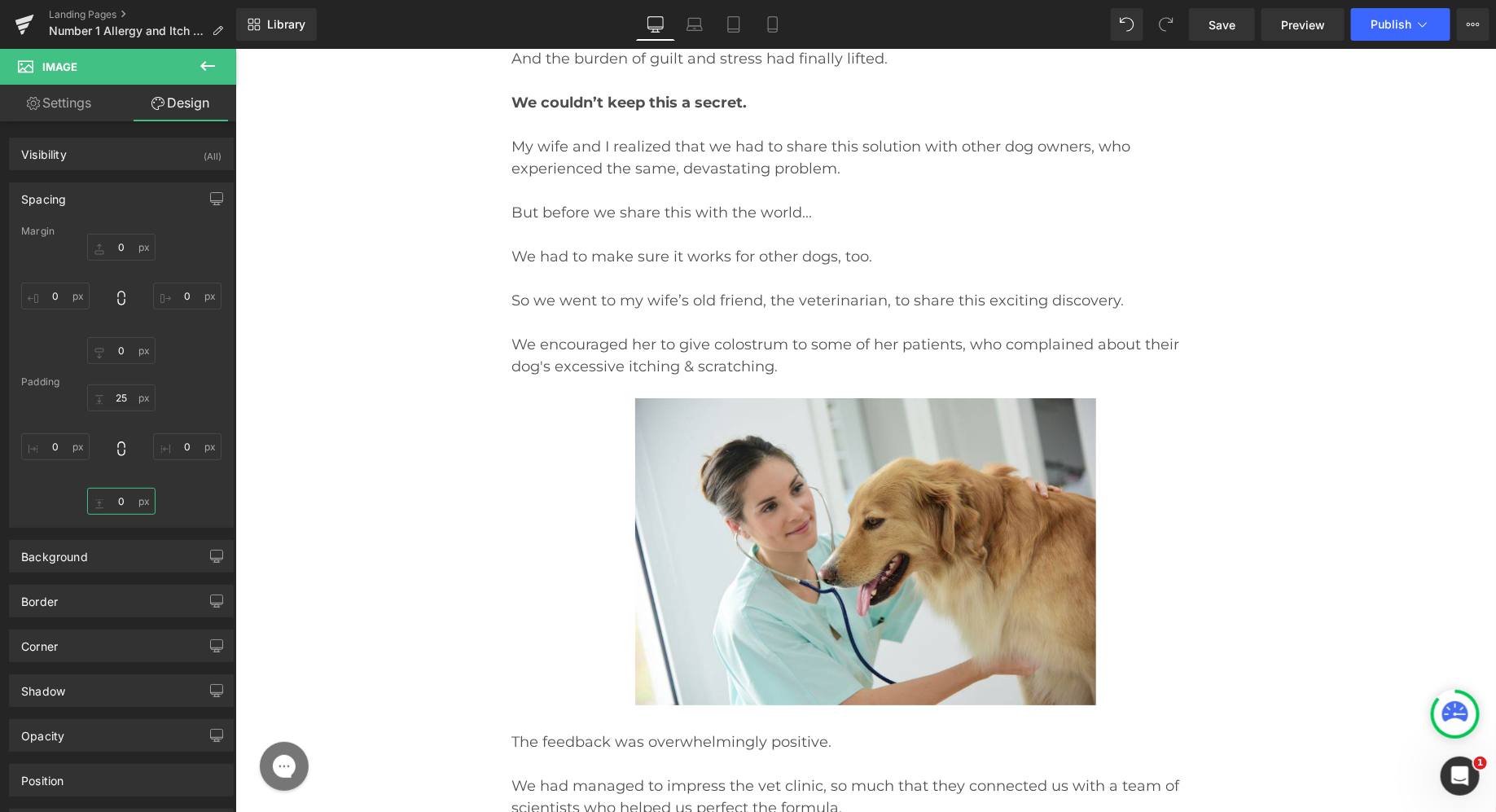
click at [113, 509] on input "0" at bounding box center [121, 501] width 68 height 27
type input "25"
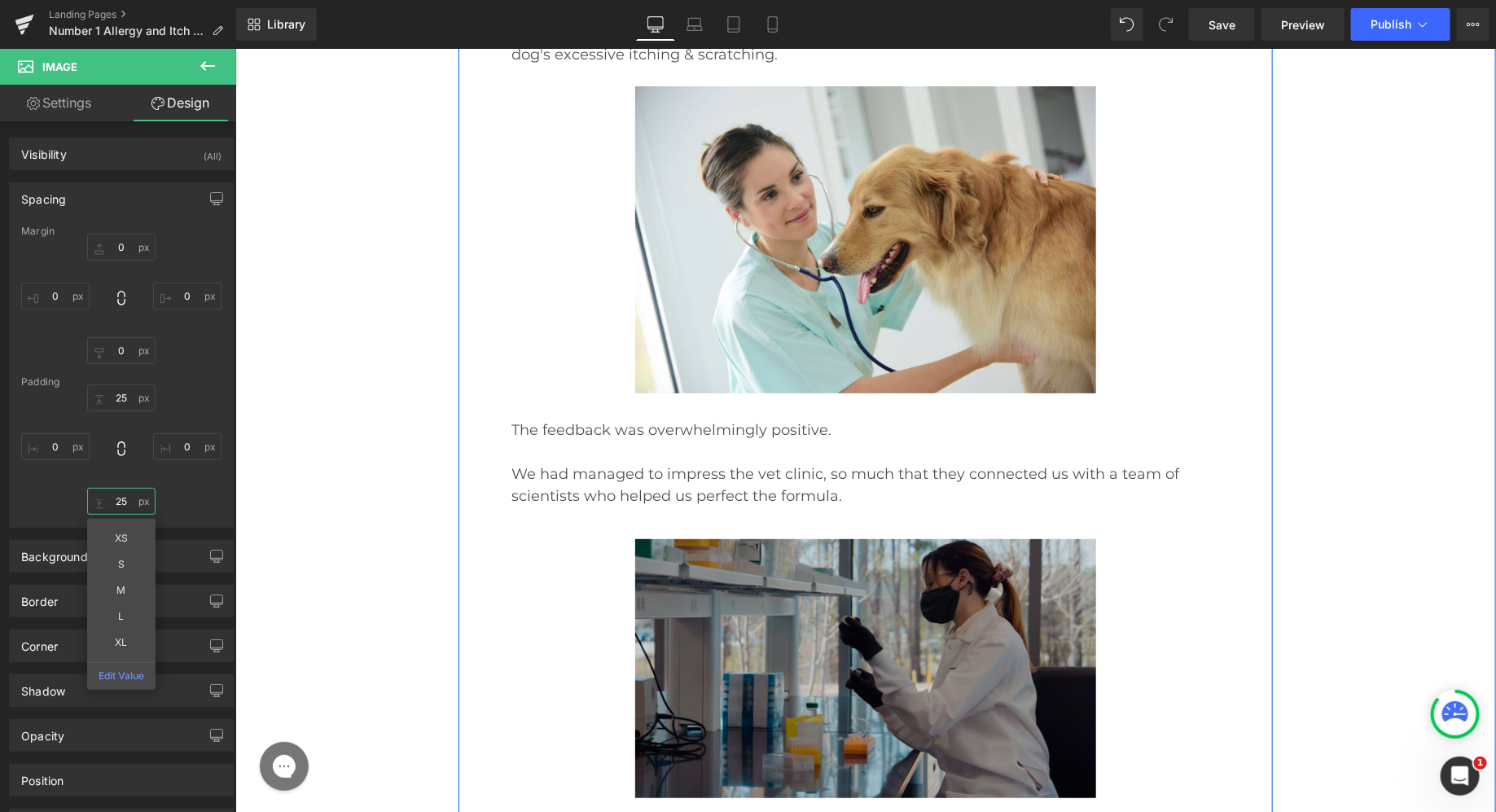
scroll to position [18021, 0]
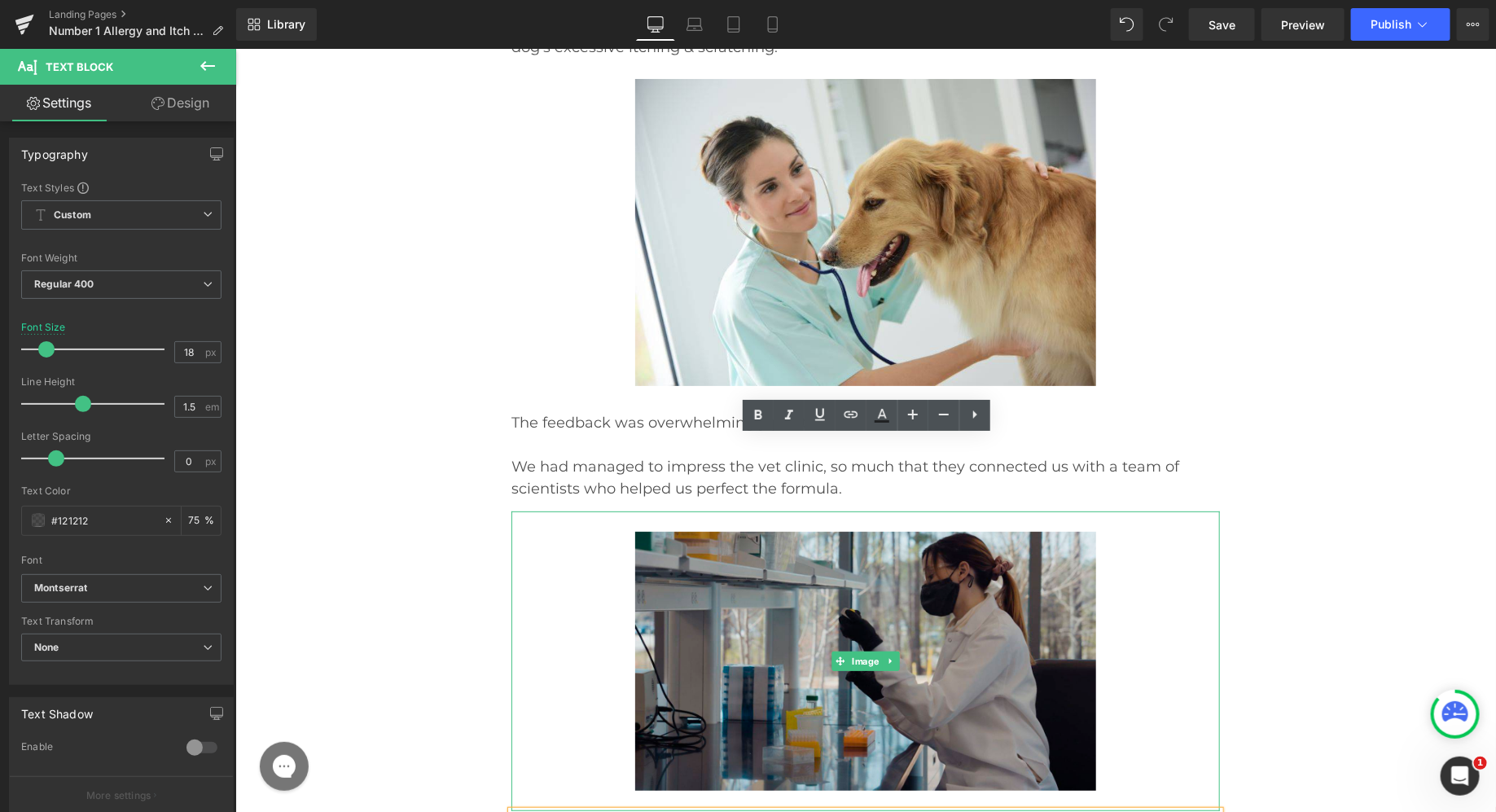
click at [518, 510] on div at bounding box center [864, 660] width 708 height 300
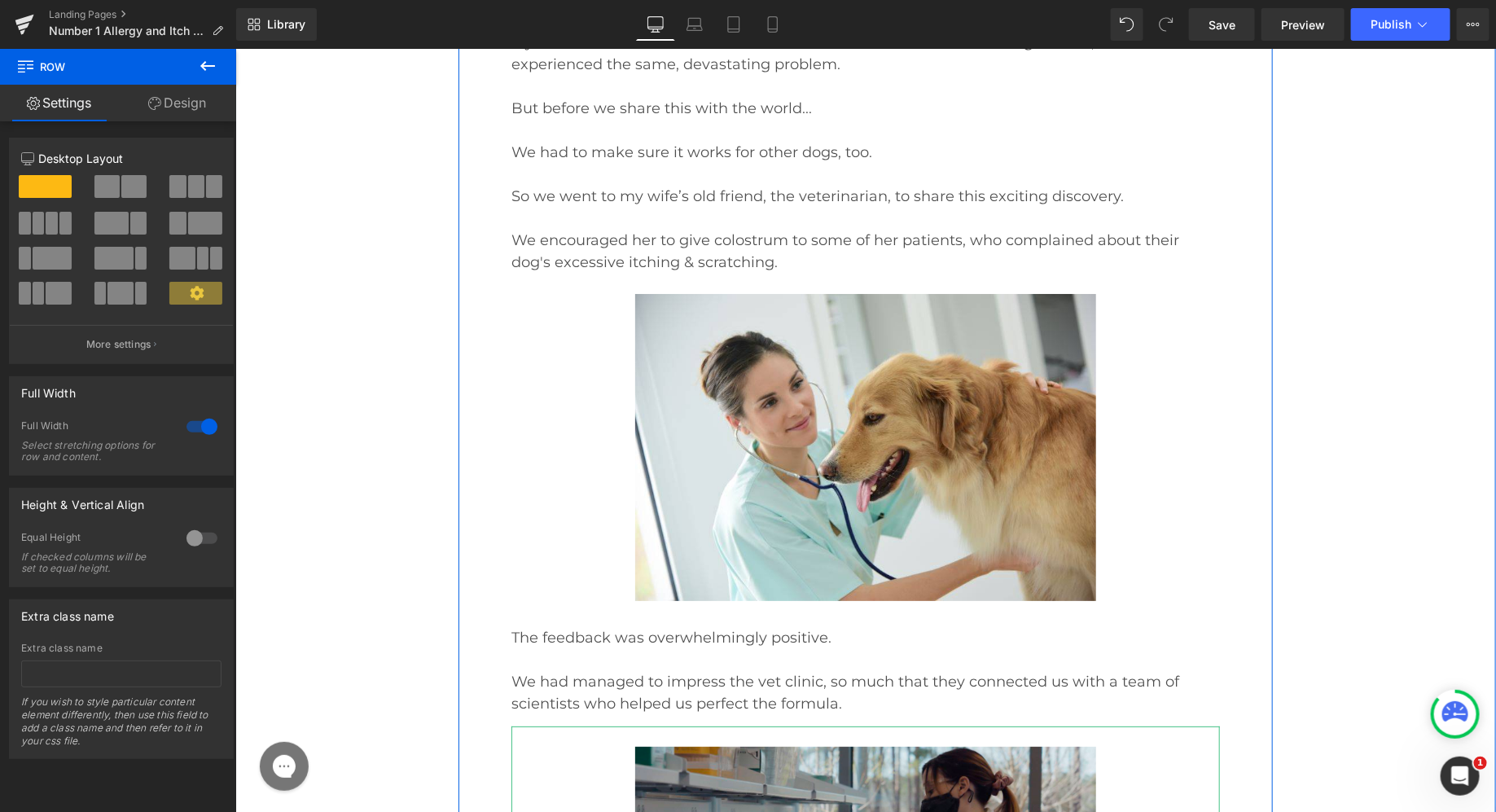
scroll to position [17779, 0]
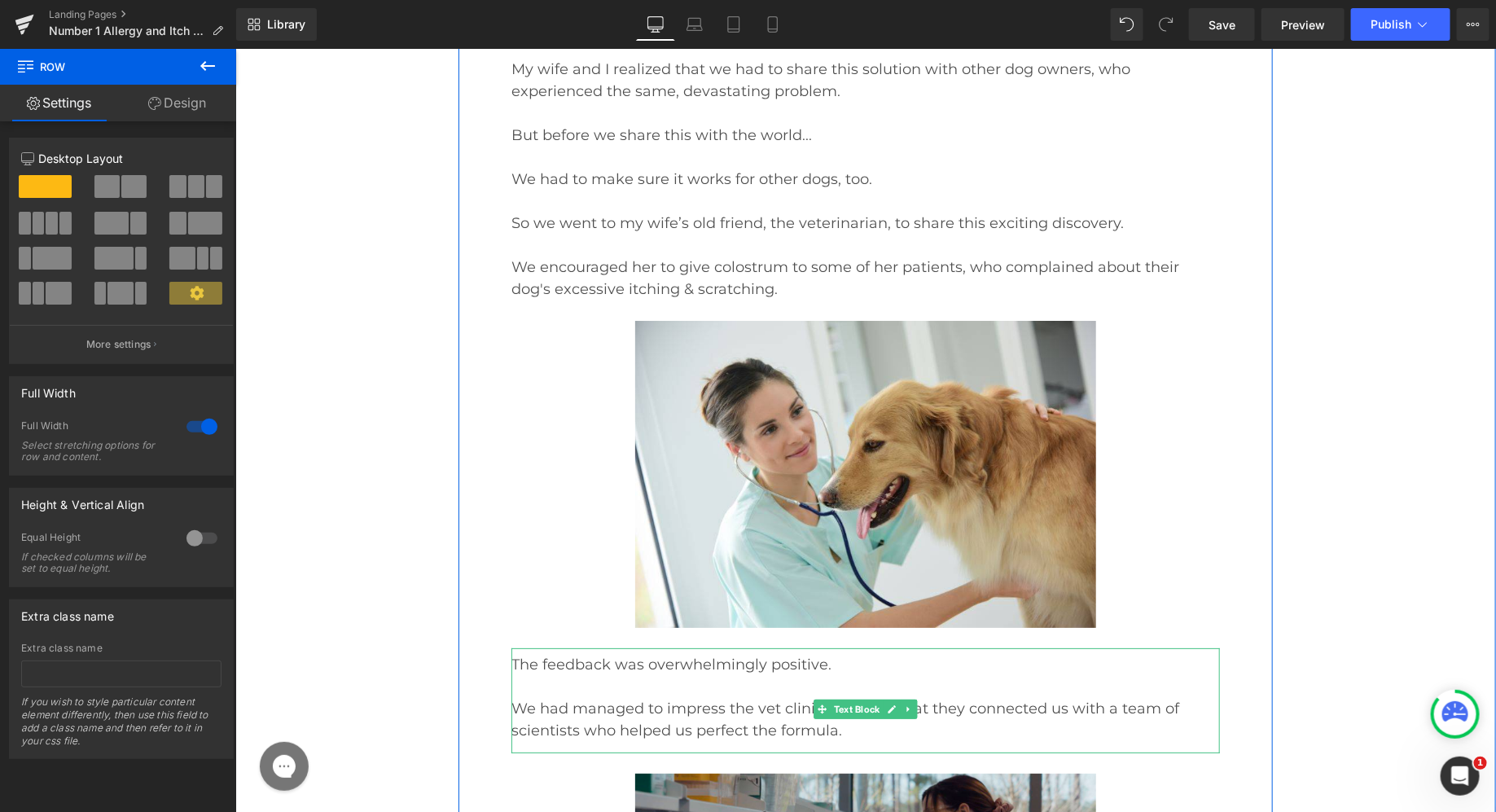
click at [685, 675] on p at bounding box center [864, 686] width 708 height 22
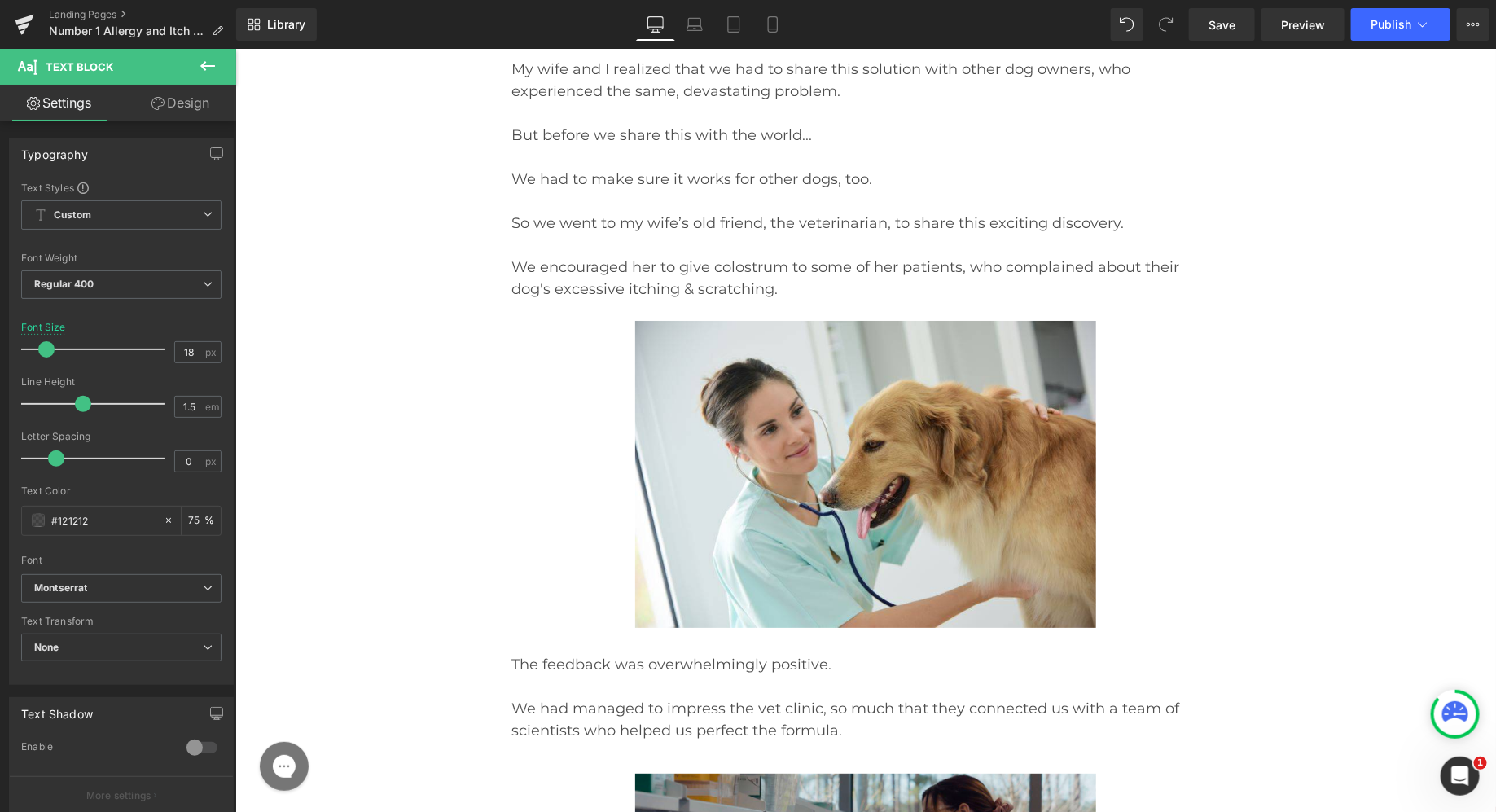
click at [207, 107] on link "Design" at bounding box center [180, 103] width 118 height 37
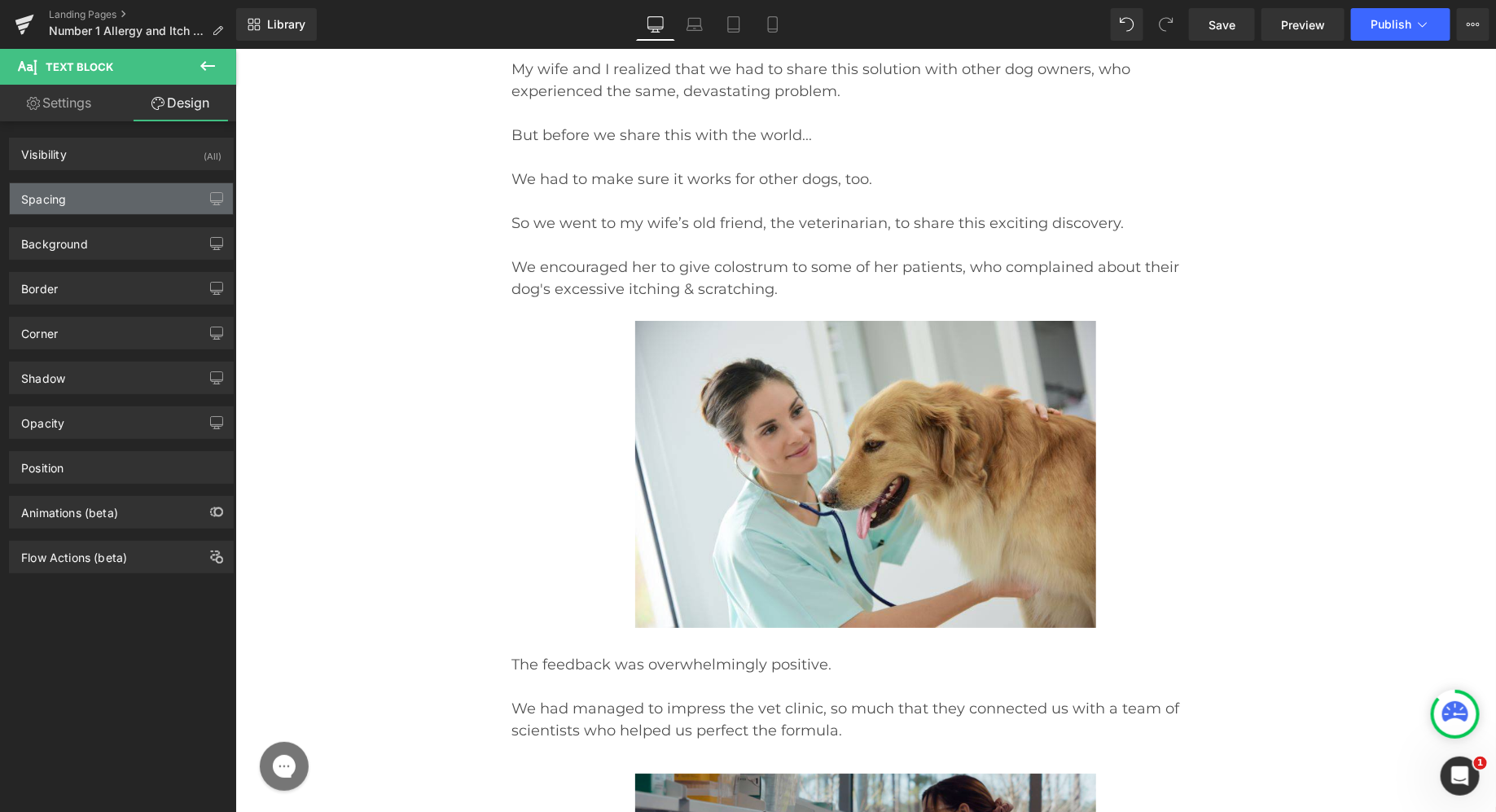
click at [140, 204] on div "Spacing" at bounding box center [121, 198] width 223 height 31
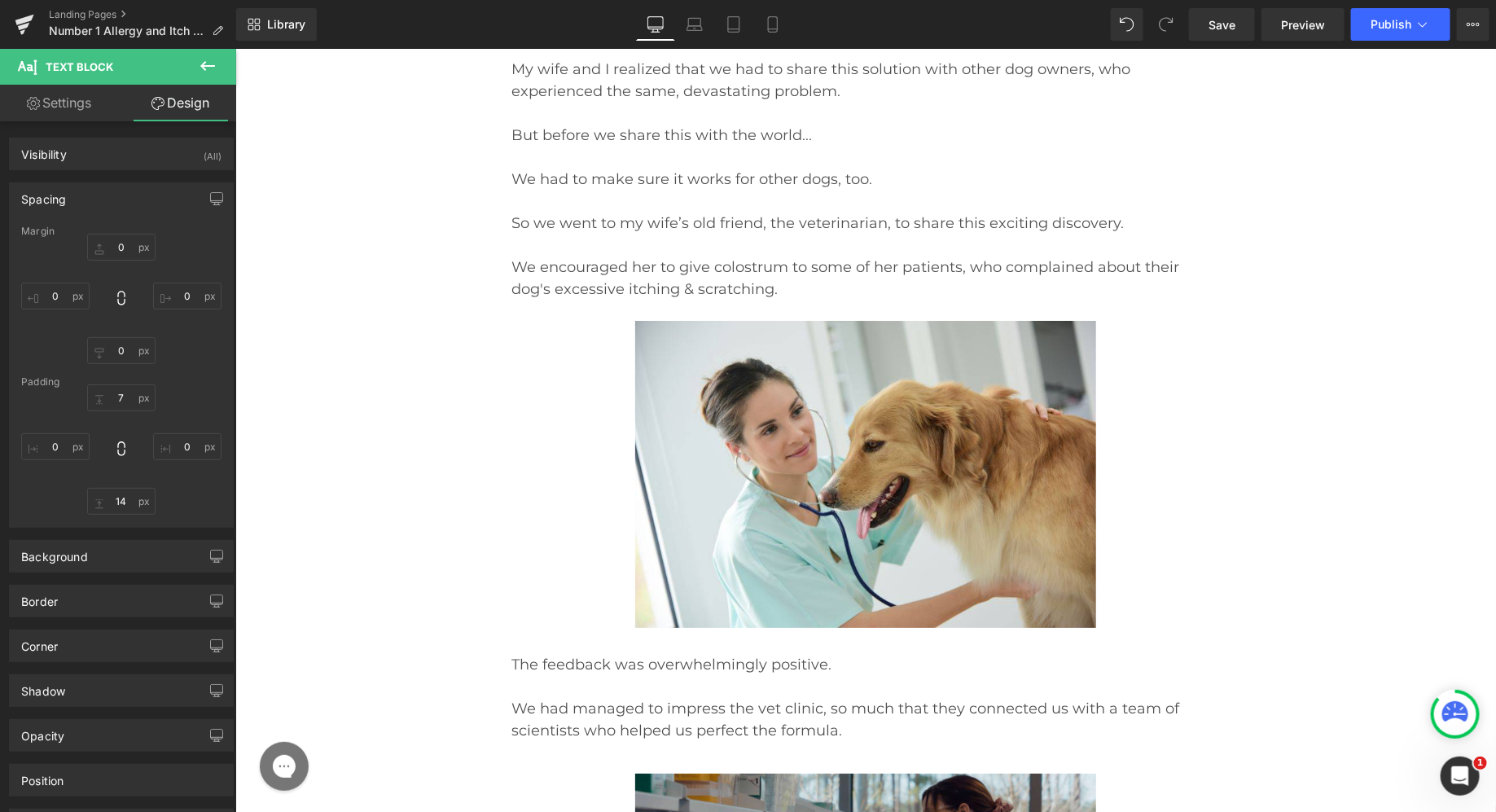
click at [126, 380] on div "Padding" at bounding box center [121, 381] width 201 height 11
click at [125, 395] on input "7" at bounding box center [121, 398] width 68 height 27
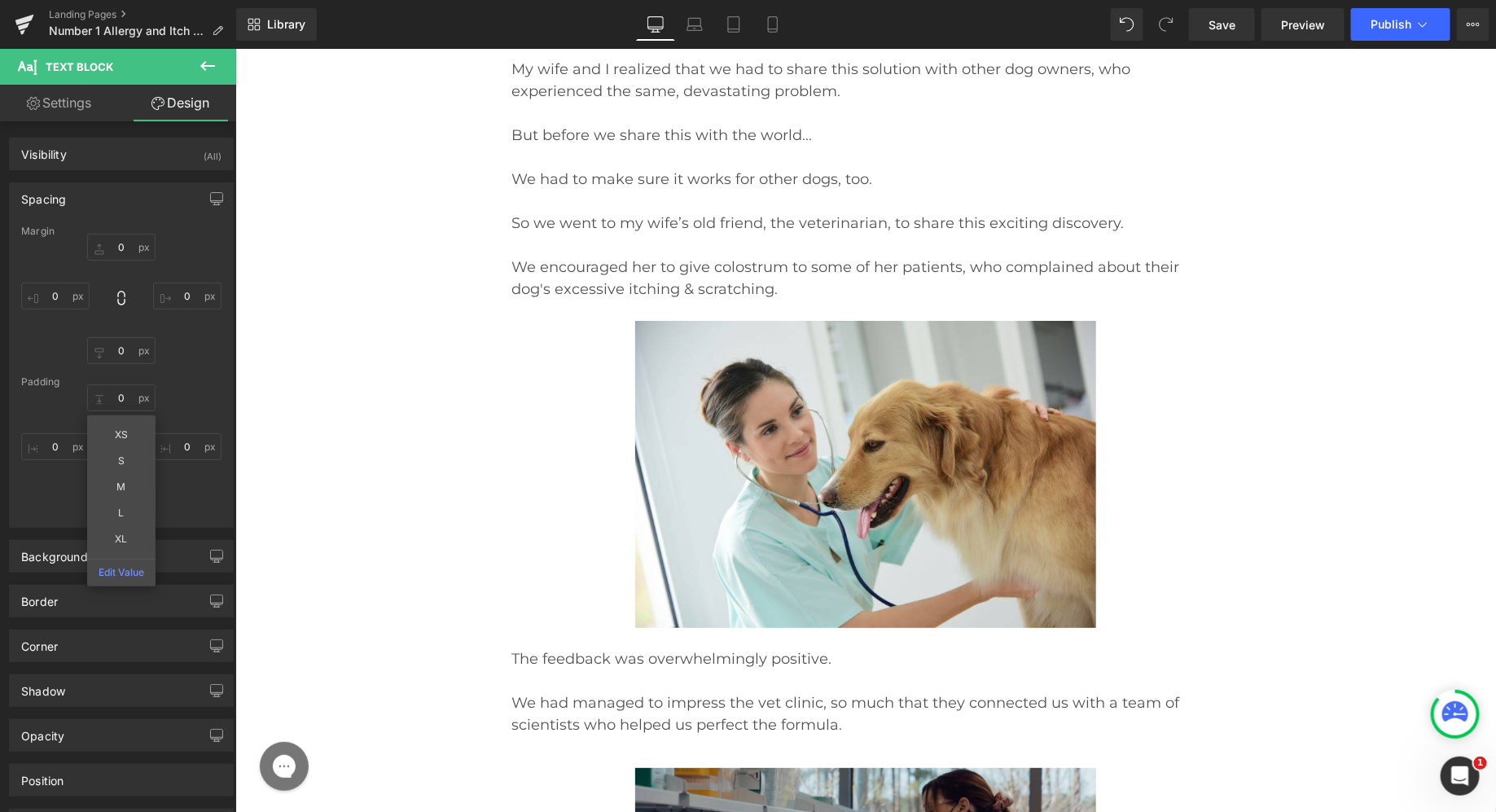
click at [190, 383] on div "Padding" at bounding box center [121, 381] width 201 height 11
click at [120, 503] on input "14" at bounding box center [121, 501] width 68 height 27
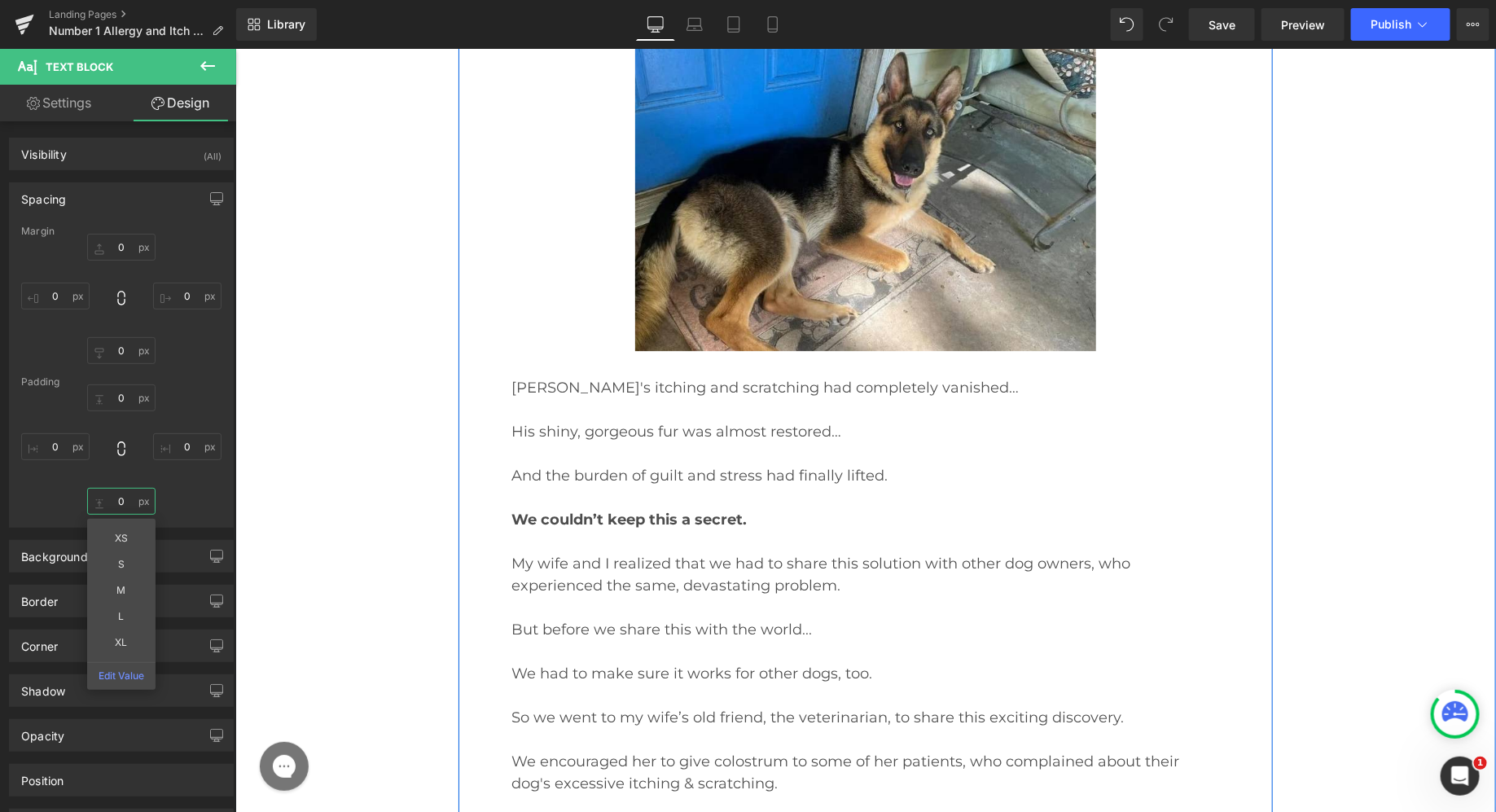
scroll to position [17249, 0]
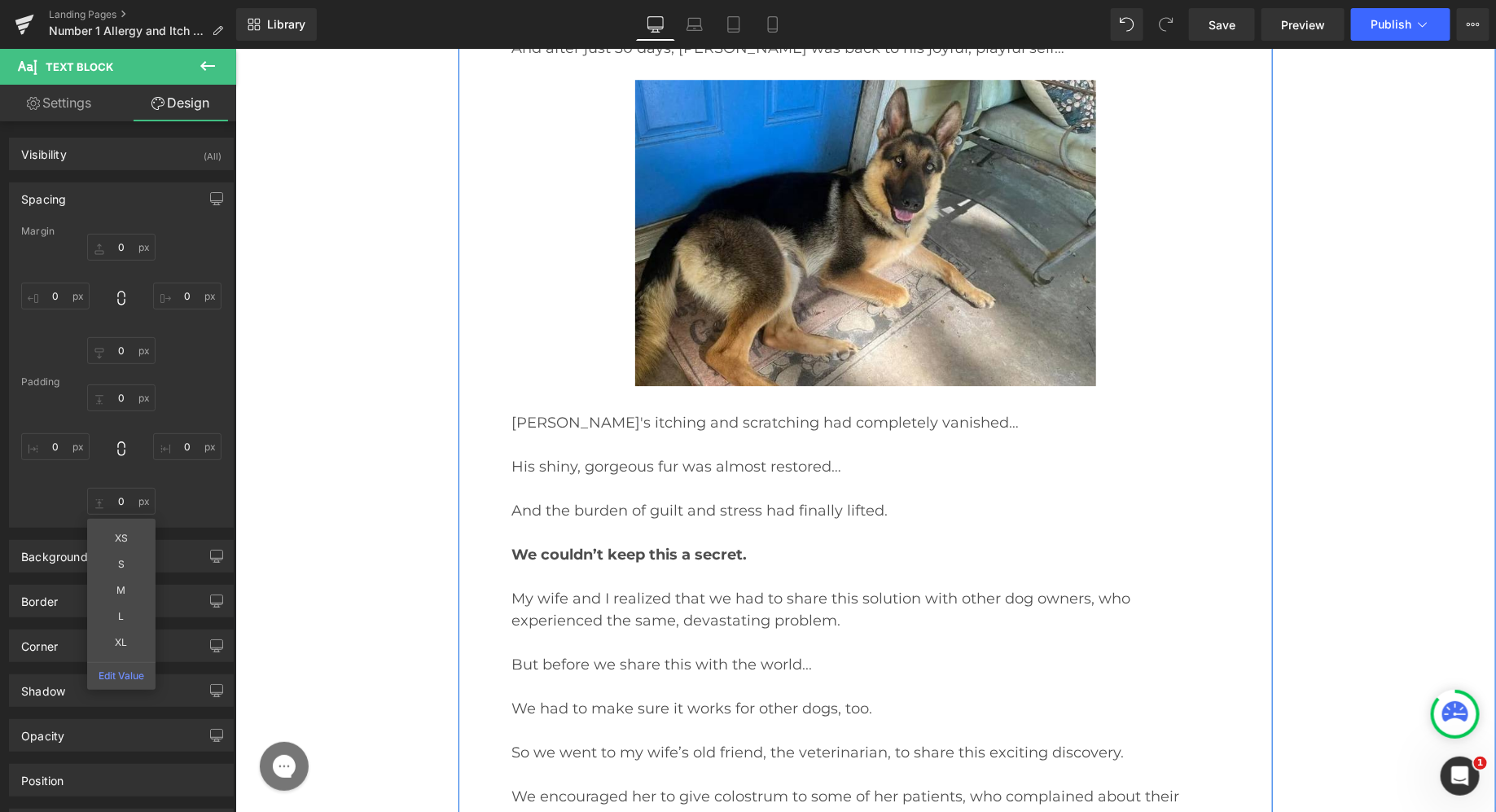
click at [638, 697] on p "We had to make sure it works for other dogs, too." at bounding box center [864, 707] width 708 height 22
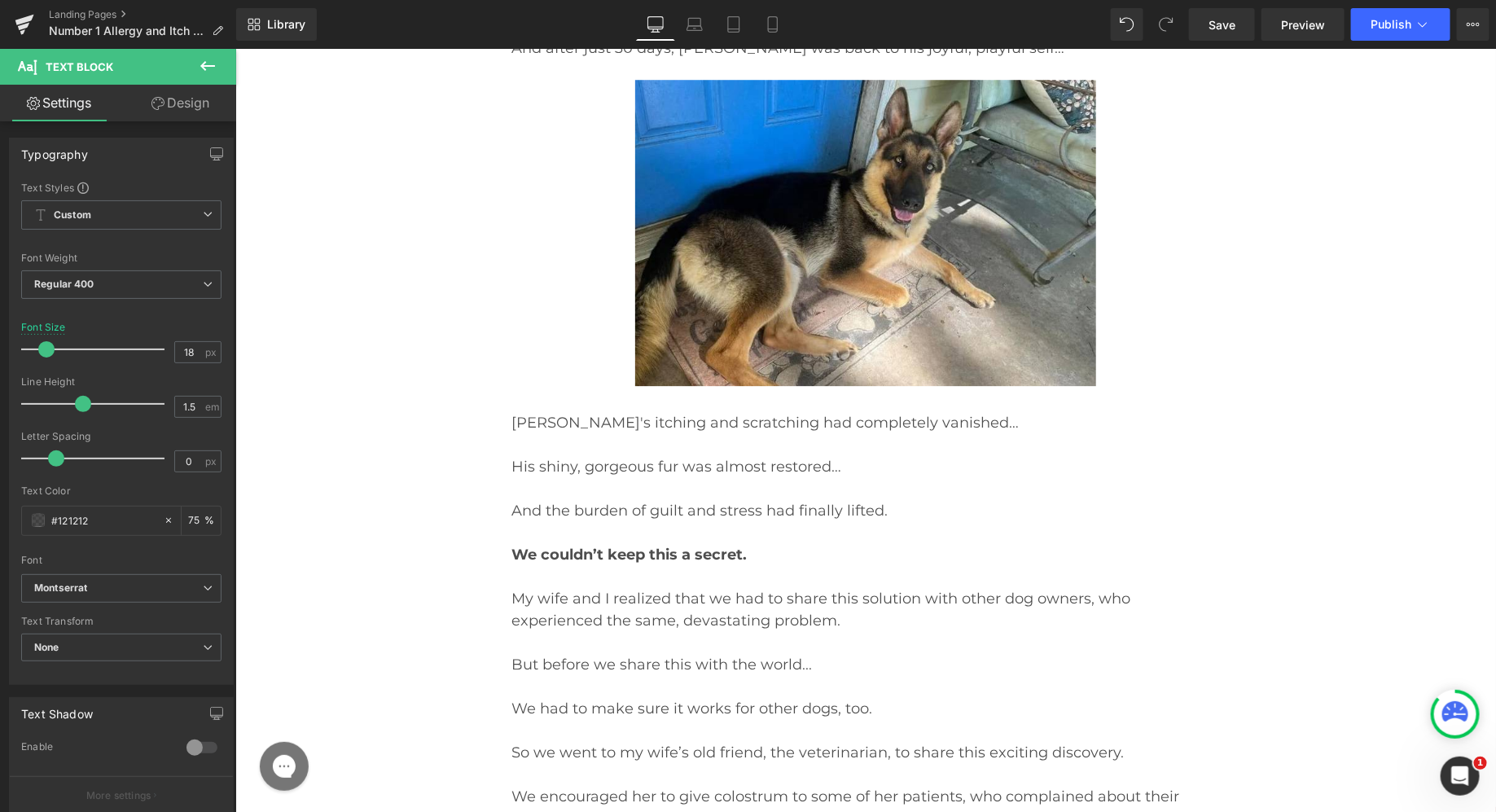
click at [209, 97] on link "Design" at bounding box center [180, 103] width 118 height 37
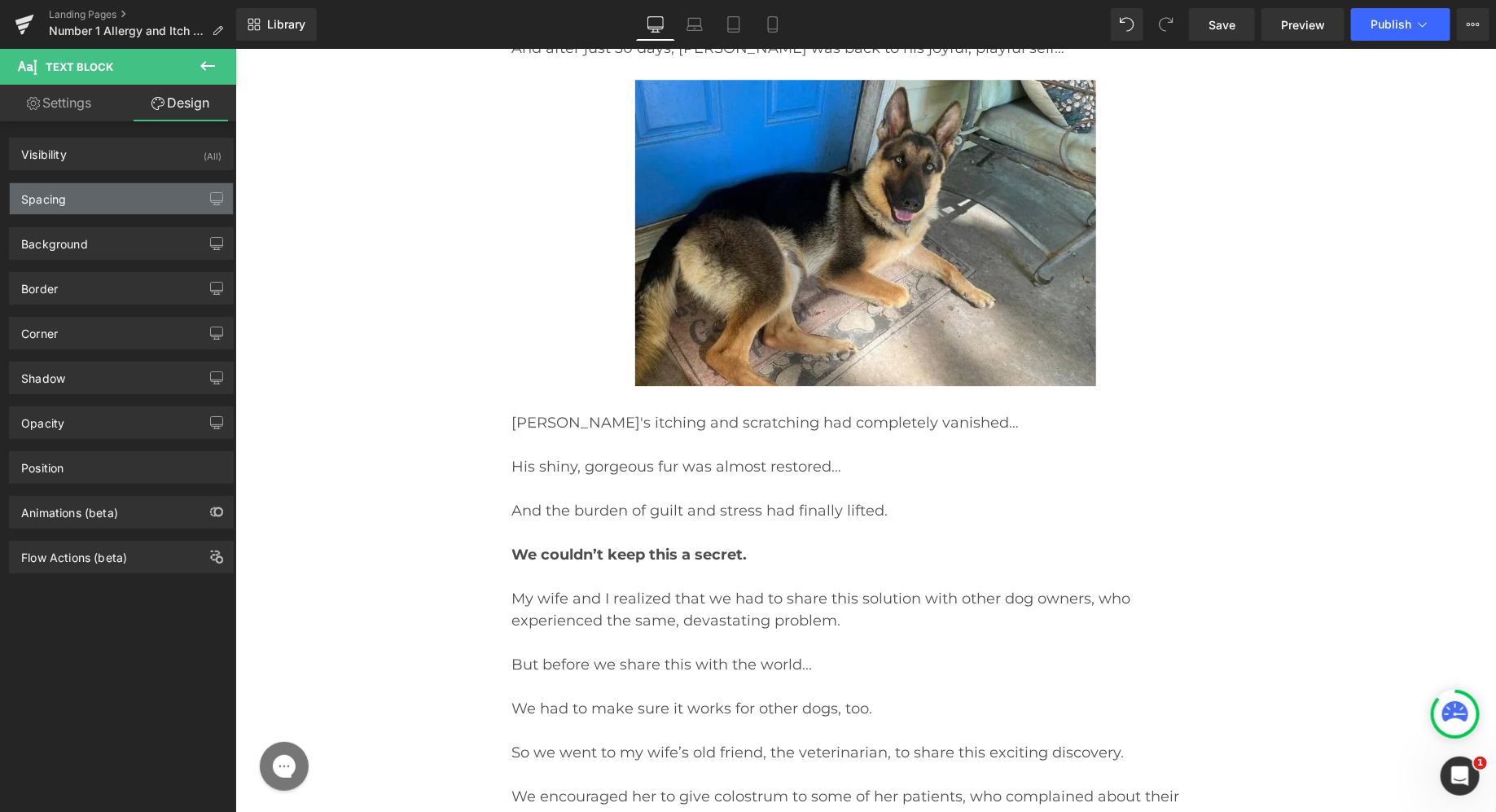
click at [130, 202] on div "Spacing" at bounding box center [121, 198] width 223 height 31
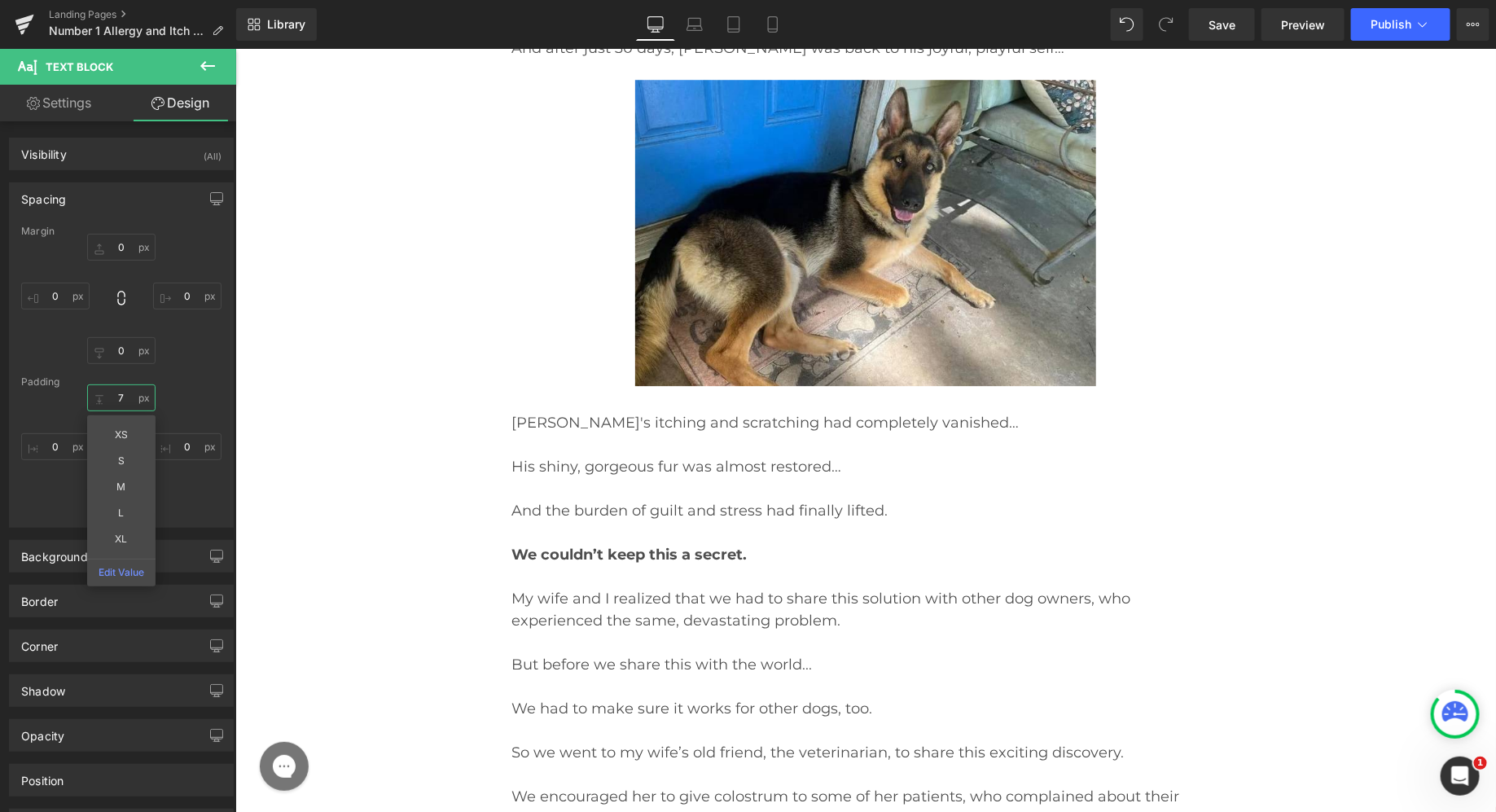
click at [117, 393] on input "text" at bounding box center [121, 398] width 68 height 27
type input "7"
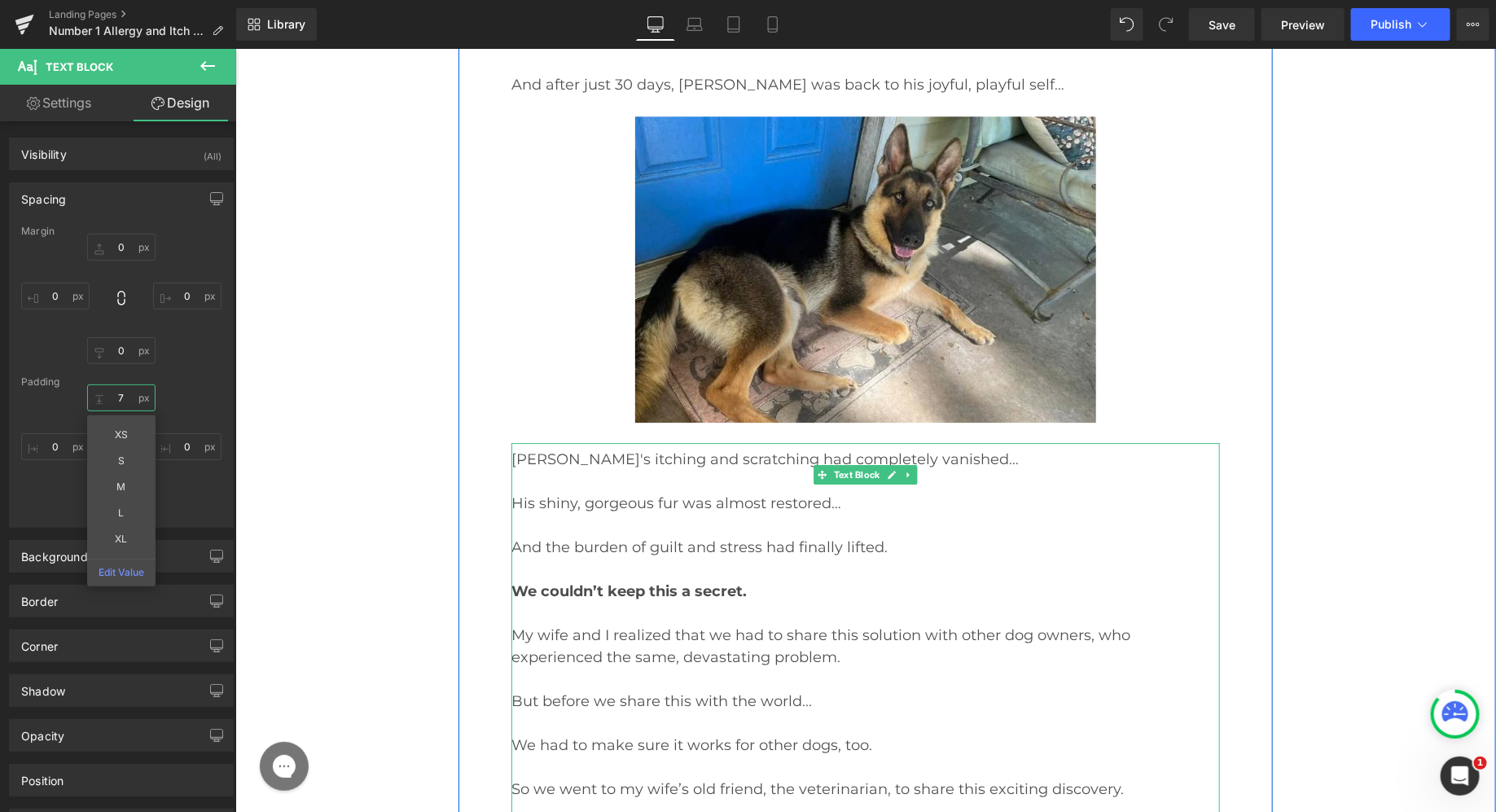
scroll to position [17212, 0]
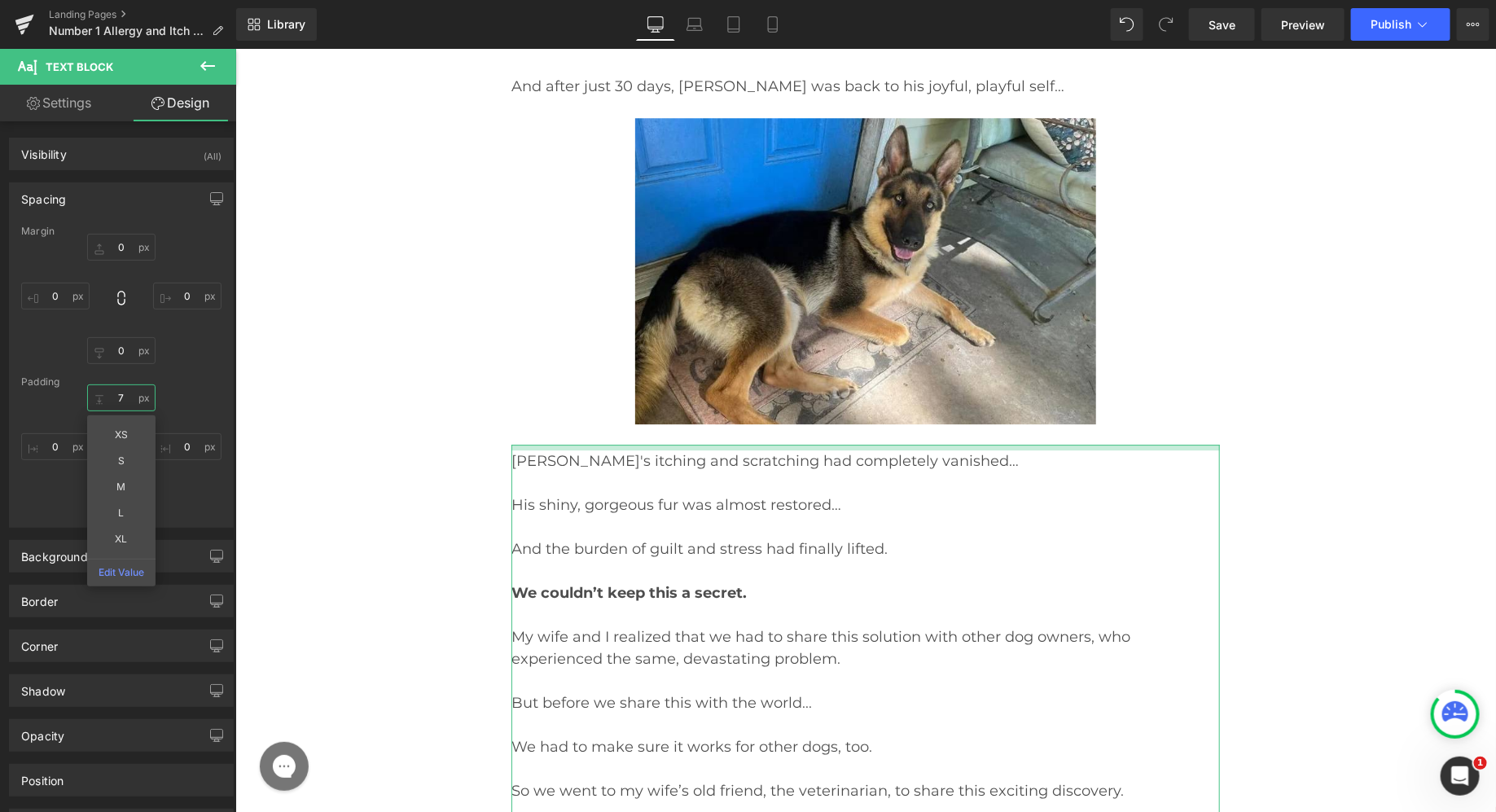
click at [129, 399] on input "7" at bounding box center [121, 398] width 68 height 27
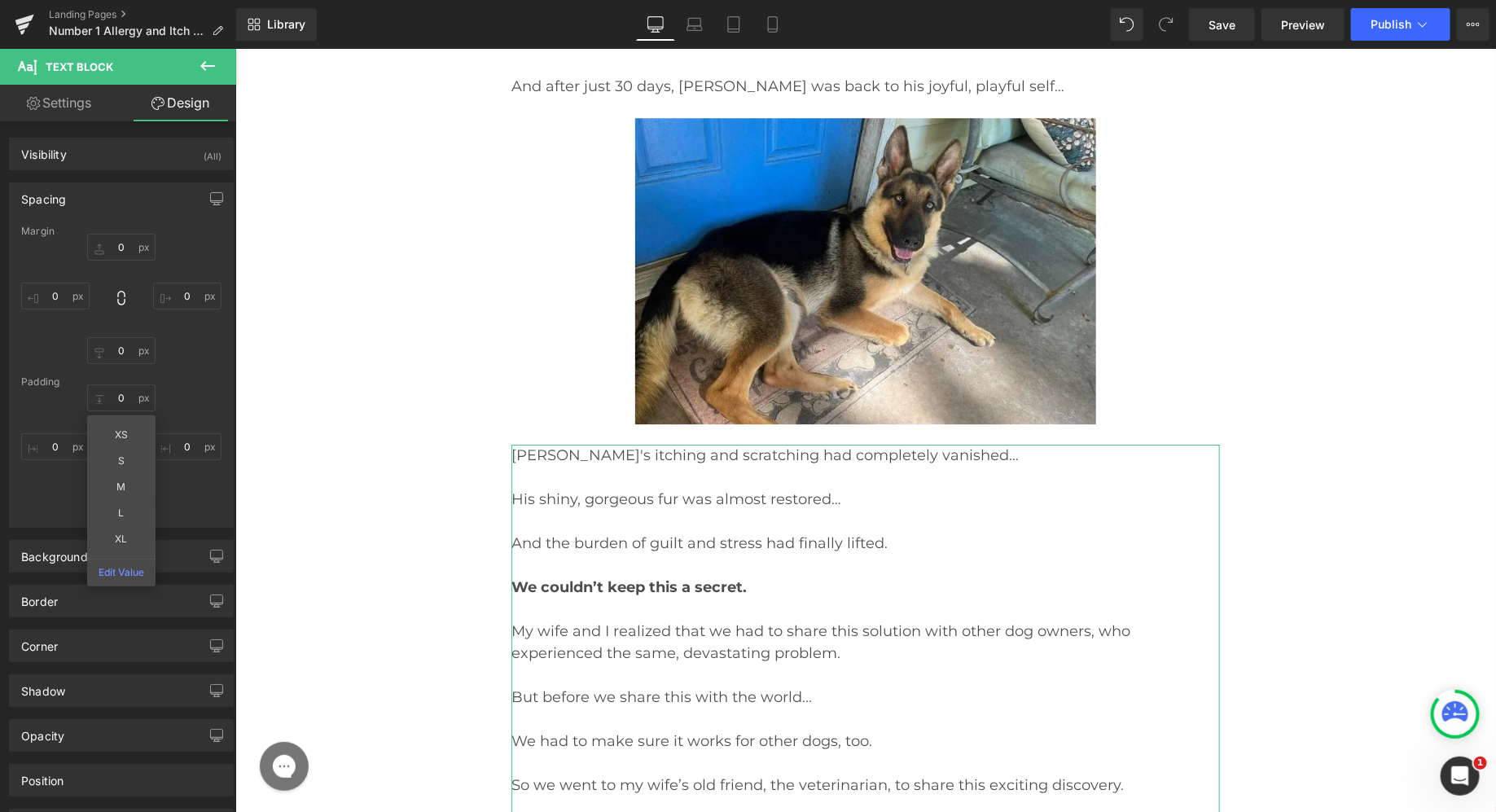
click at [190, 367] on div "Margin [GEOGRAPHIC_DATA] XS S M L XL Edit Value" at bounding box center [121, 376] width 223 height 301
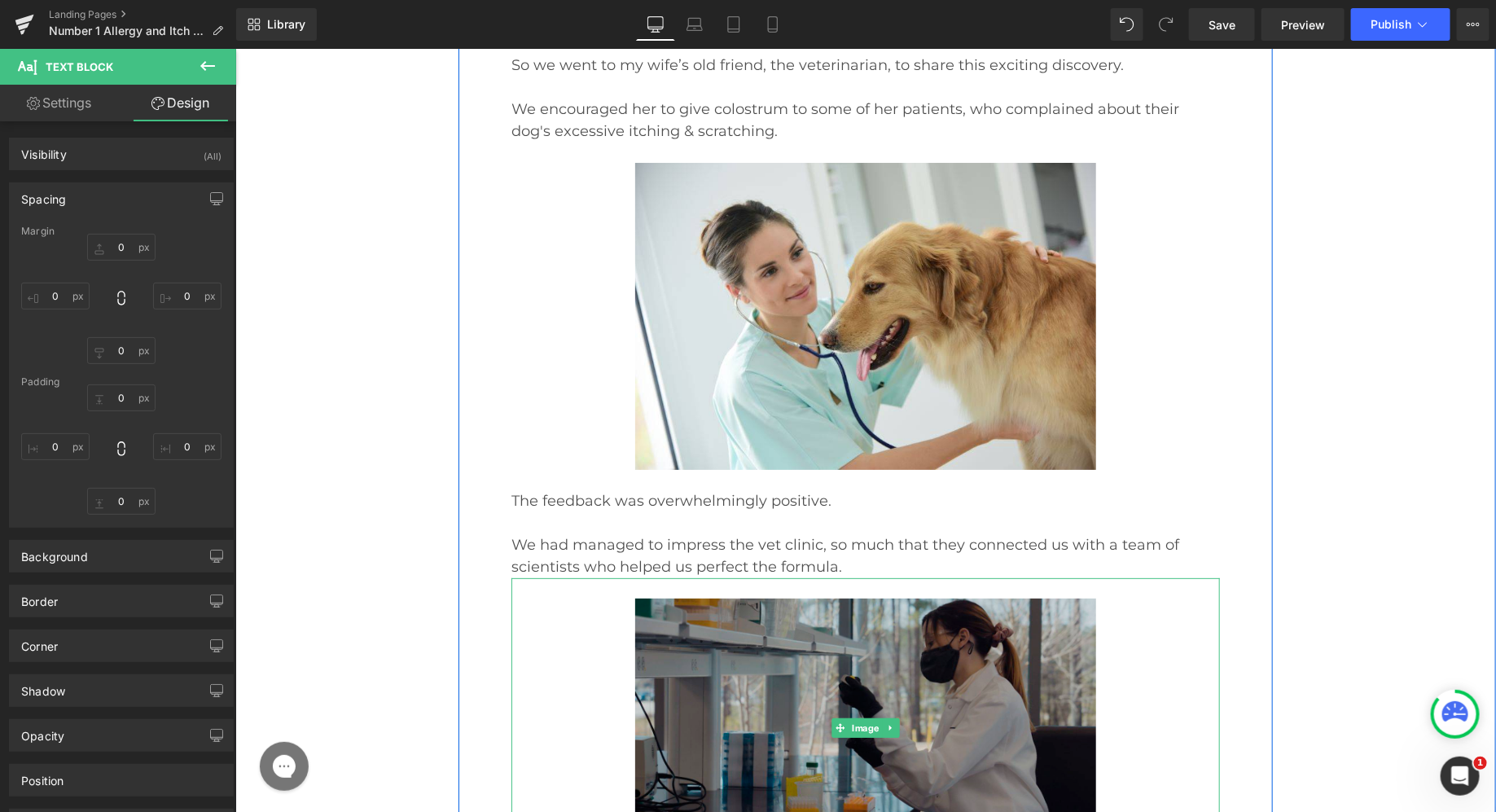
scroll to position [17959, 0]
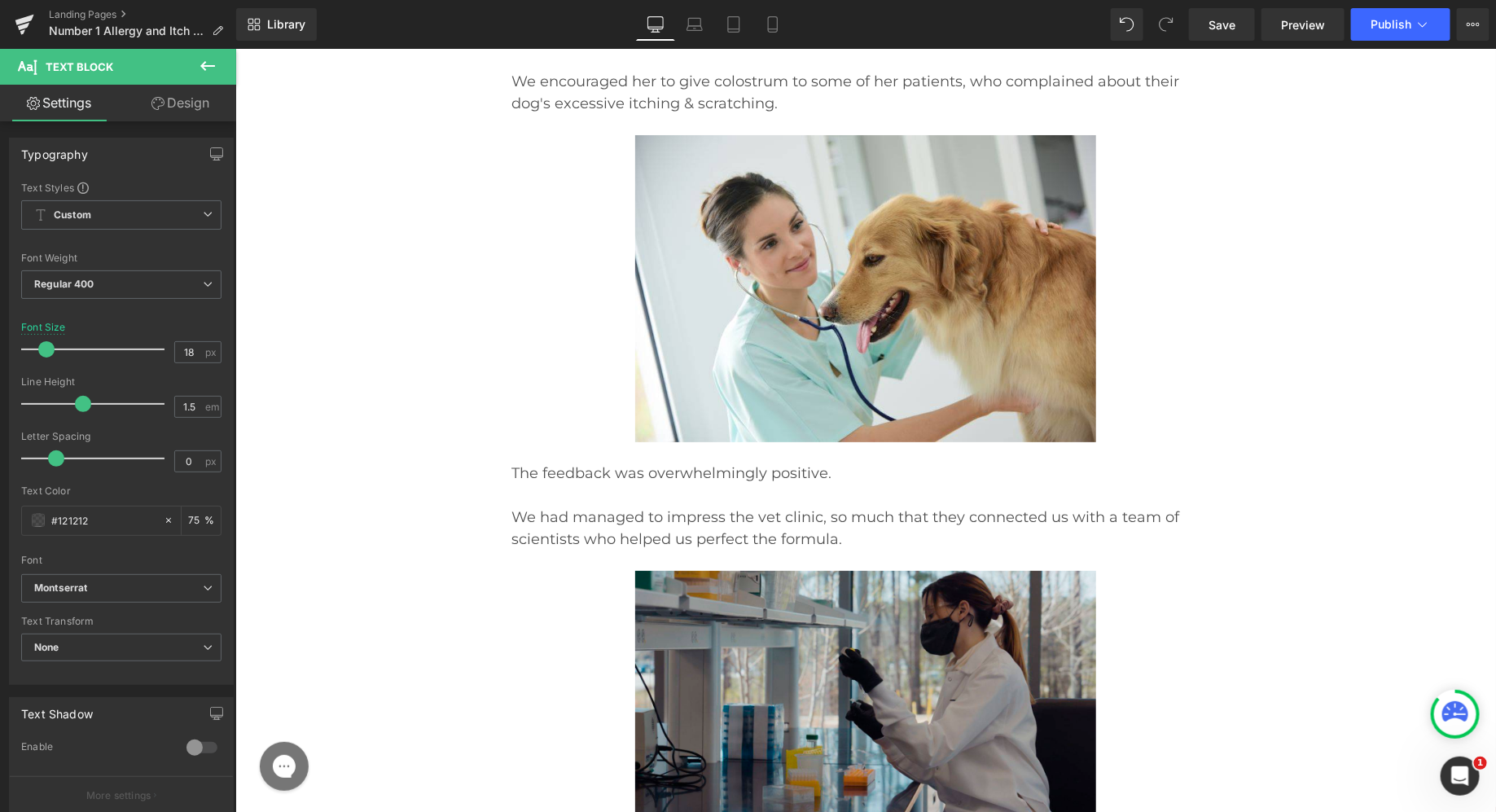
click at [190, 97] on link "Design" at bounding box center [180, 103] width 118 height 37
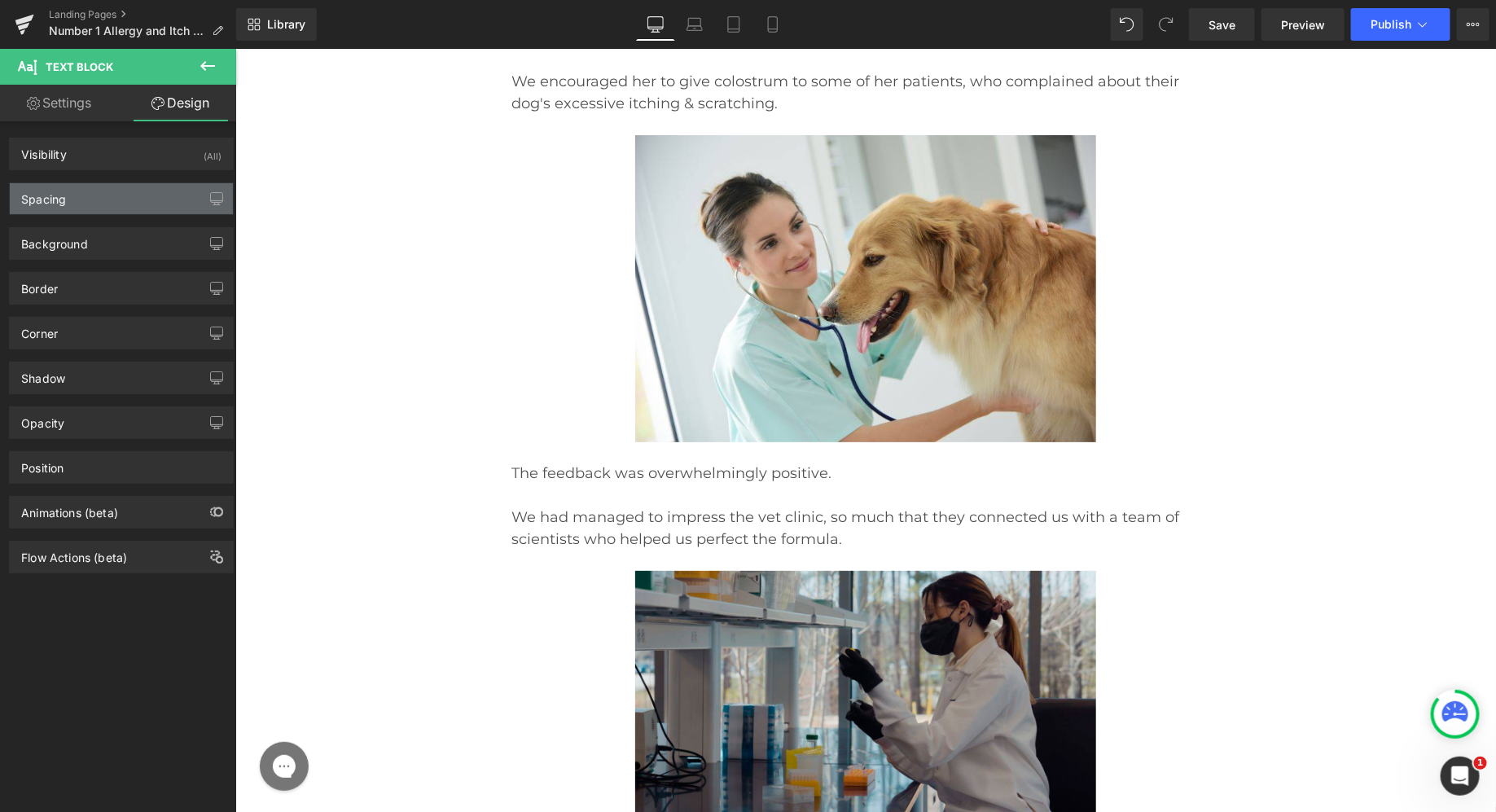
click at [171, 199] on div "Spacing" at bounding box center [121, 198] width 223 height 31
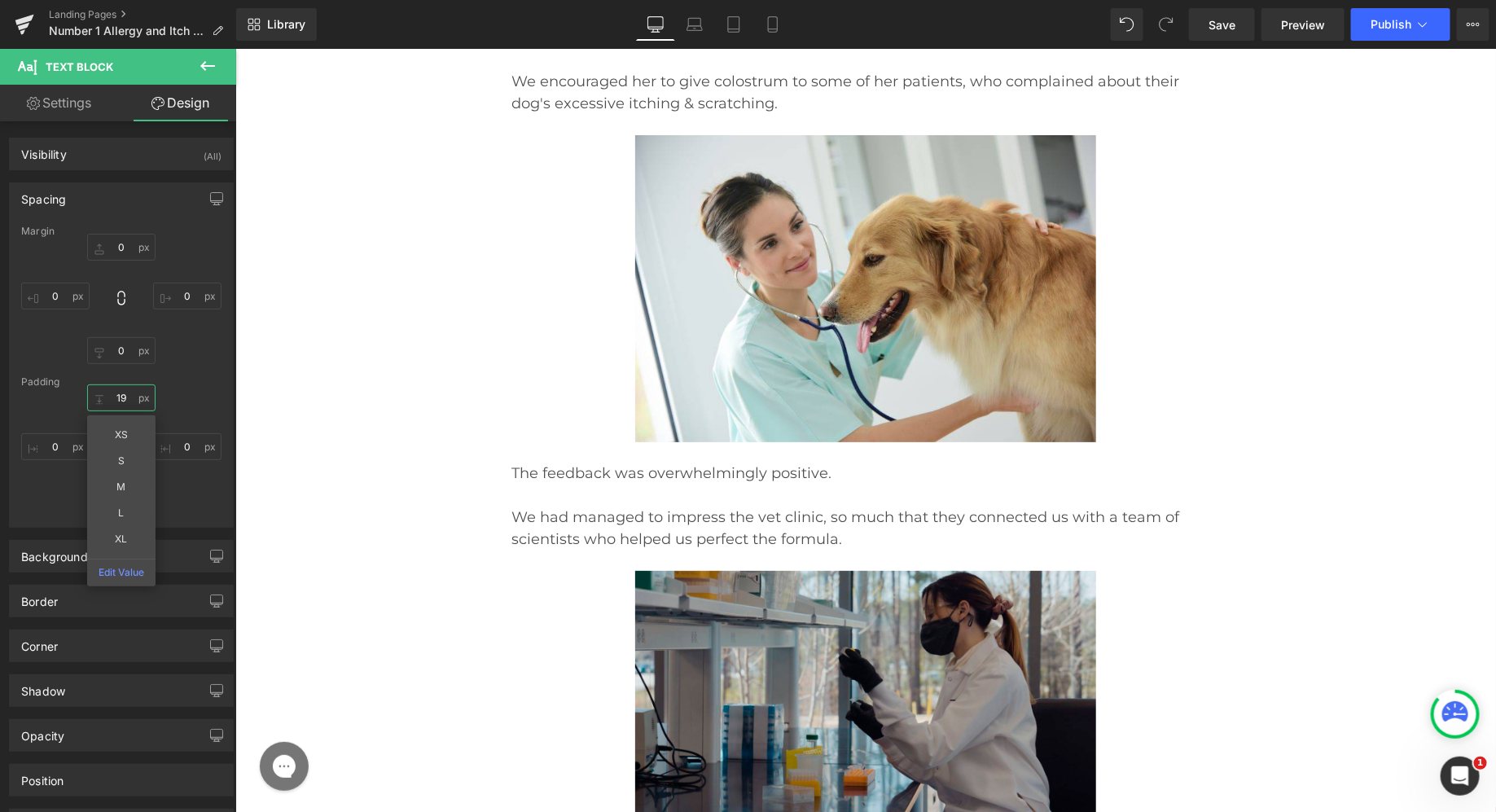
click at [135, 397] on input "19" at bounding box center [121, 398] width 68 height 27
click at [54, 496] on div "XS S M L XL Edit Value 0 12 0" at bounding box center [121, 449] width 201 height 130
click at [113, 504] on input "12" at bounding box center [121, 501] width 68 height 27
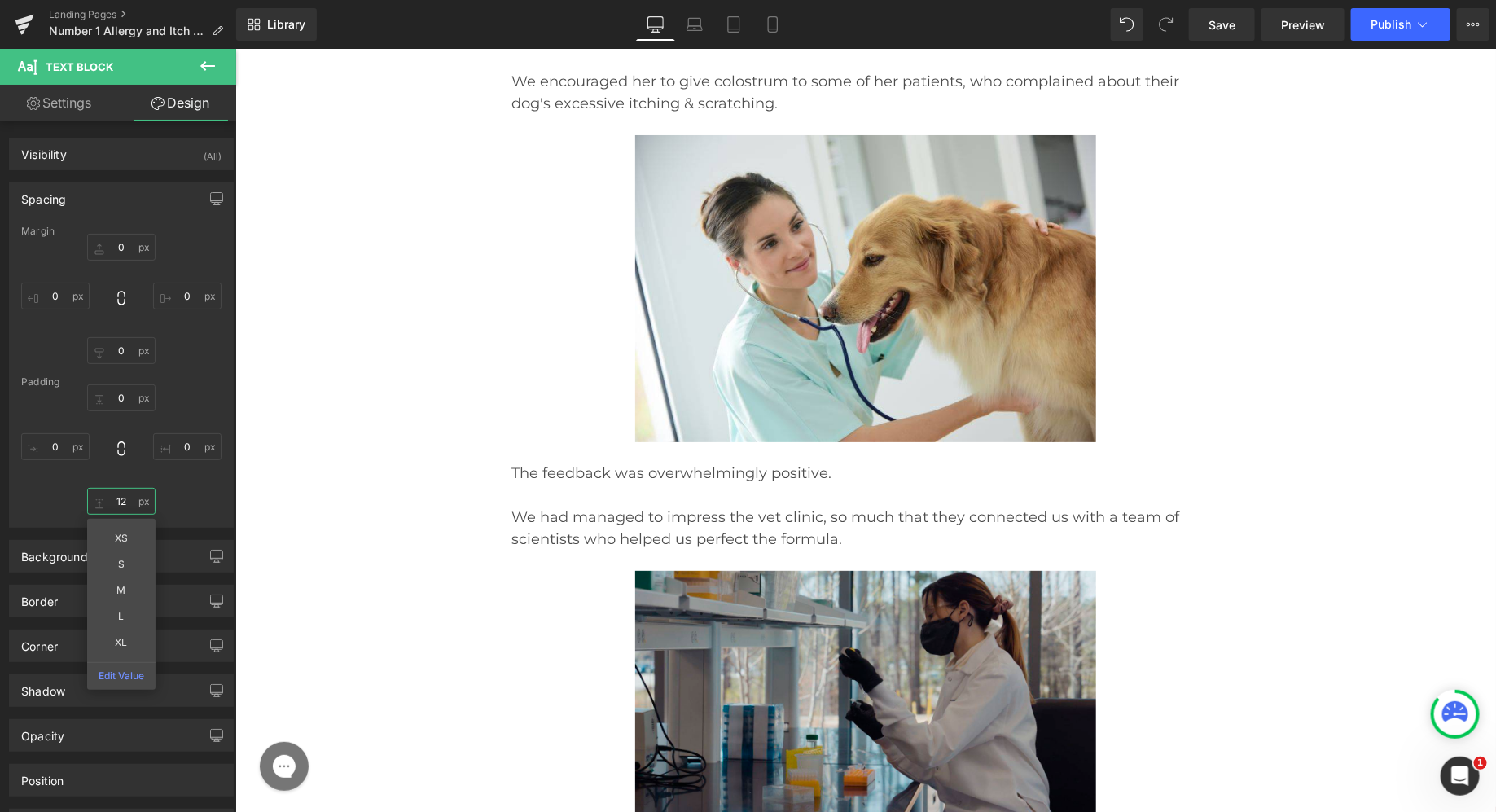
click at [113, 504] on input "12" at bounding box center [121, 501] width 68 height 27
click at [1376, 29] on span "Publish" at bounding box center [1390, 24] width 41 height 13
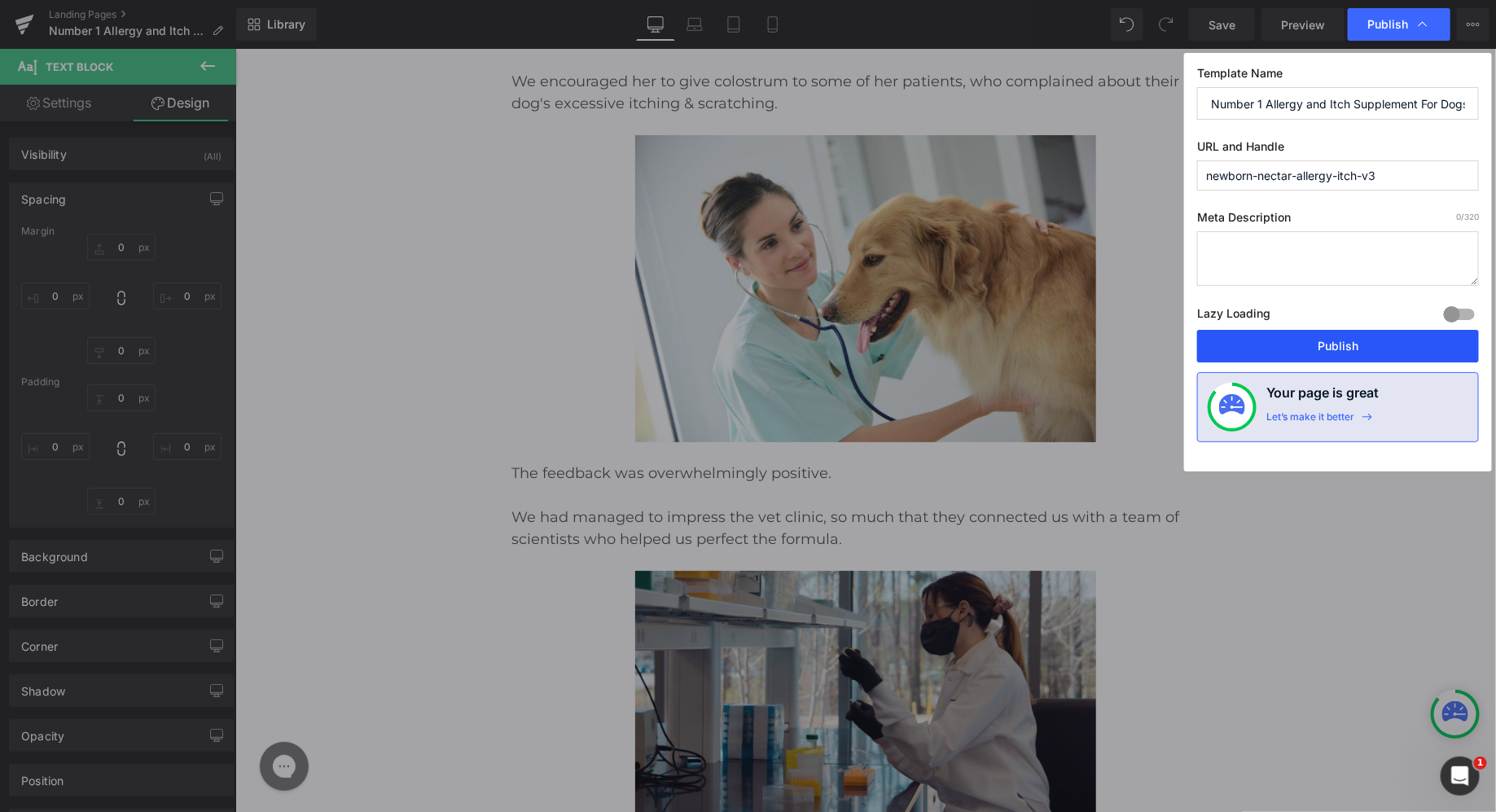
click at [1321, 354] on button "Publish" at bounding box center [1337, 345] width 282 height 32
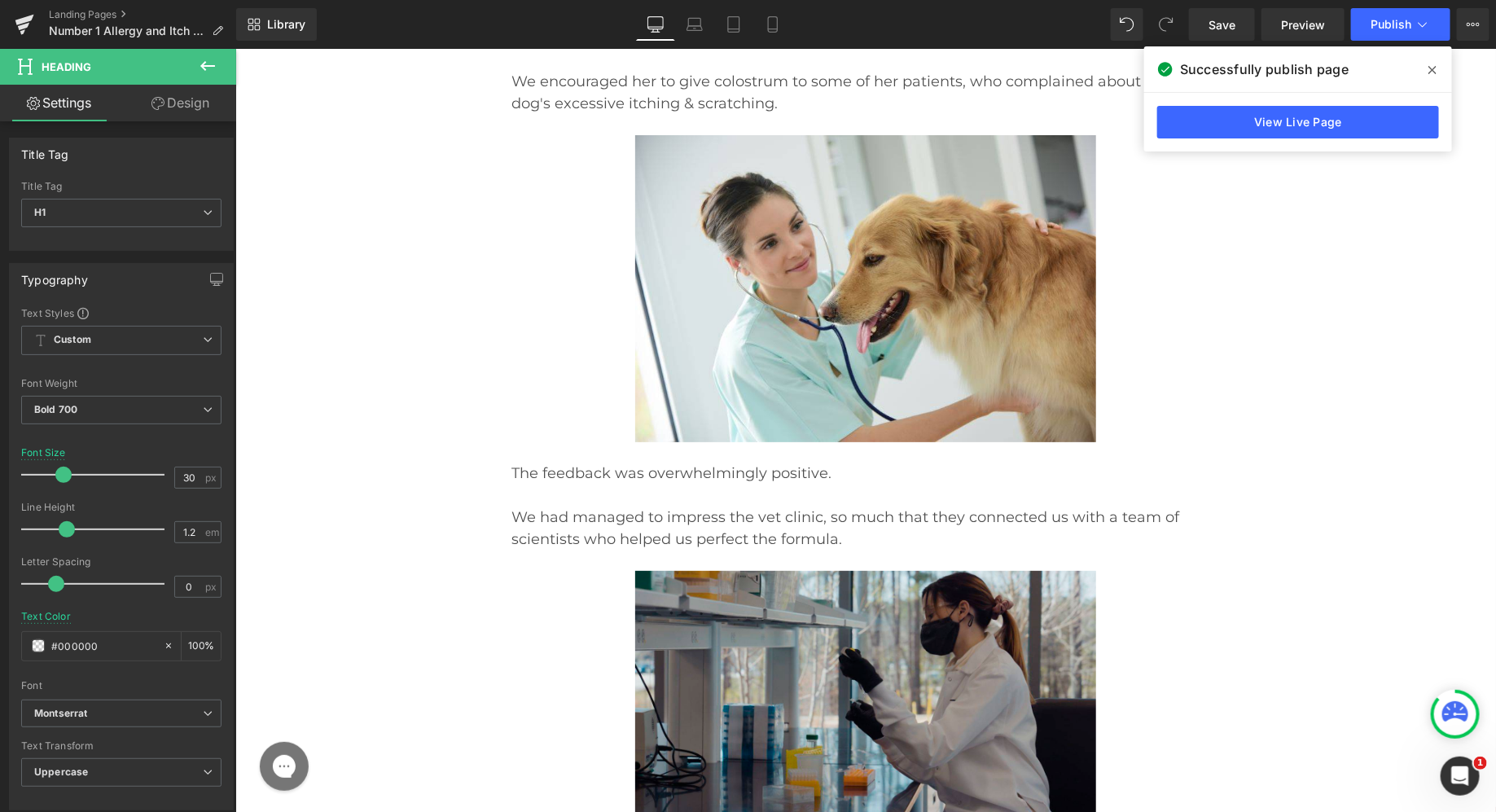
click at [199, 103] on link "Design" at bounding box center [180, 103] width 118 height 37
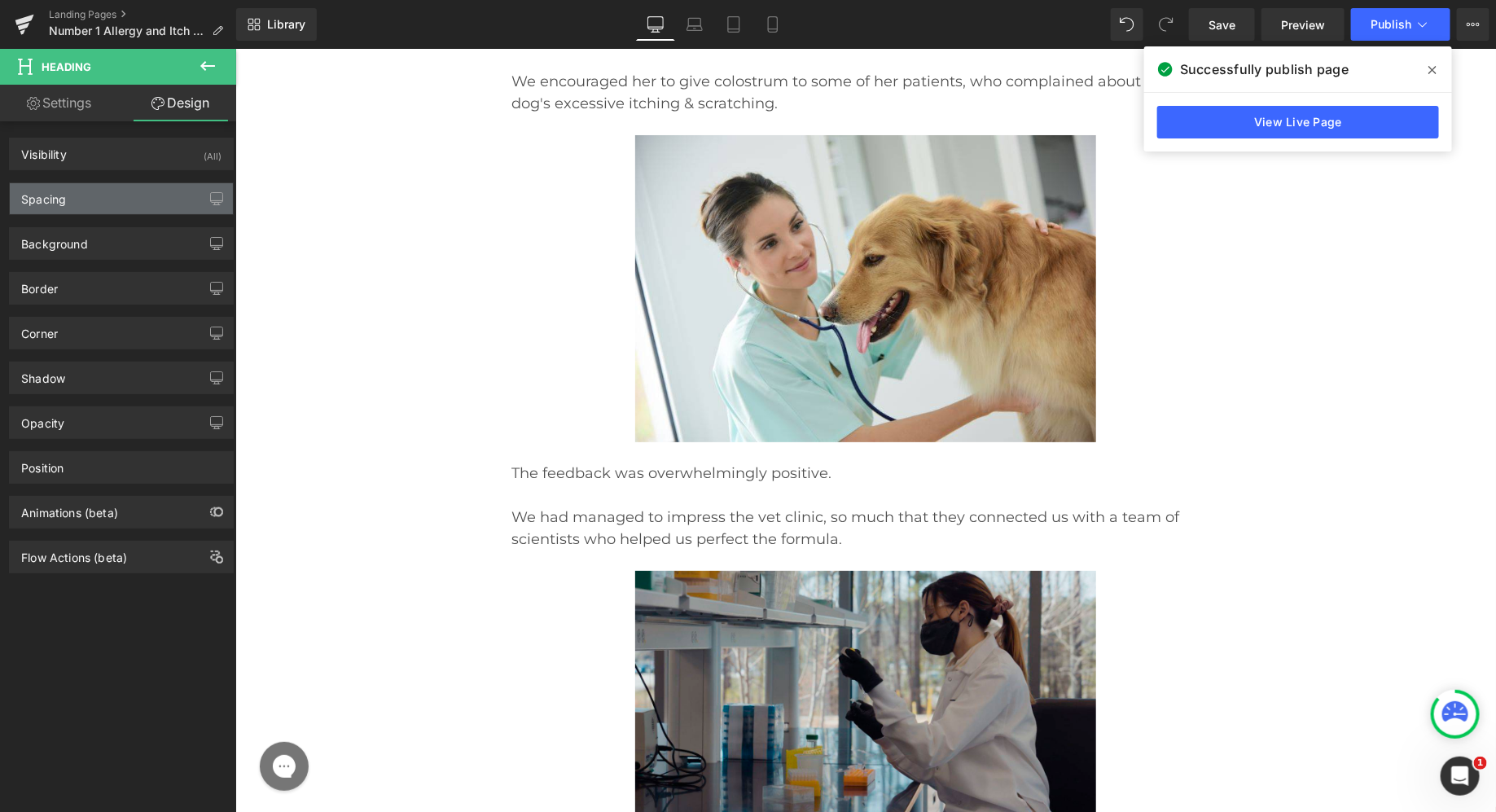
click at [126, 191] on div "Spacing" at bounding box center [121, 198] width 223 height 31
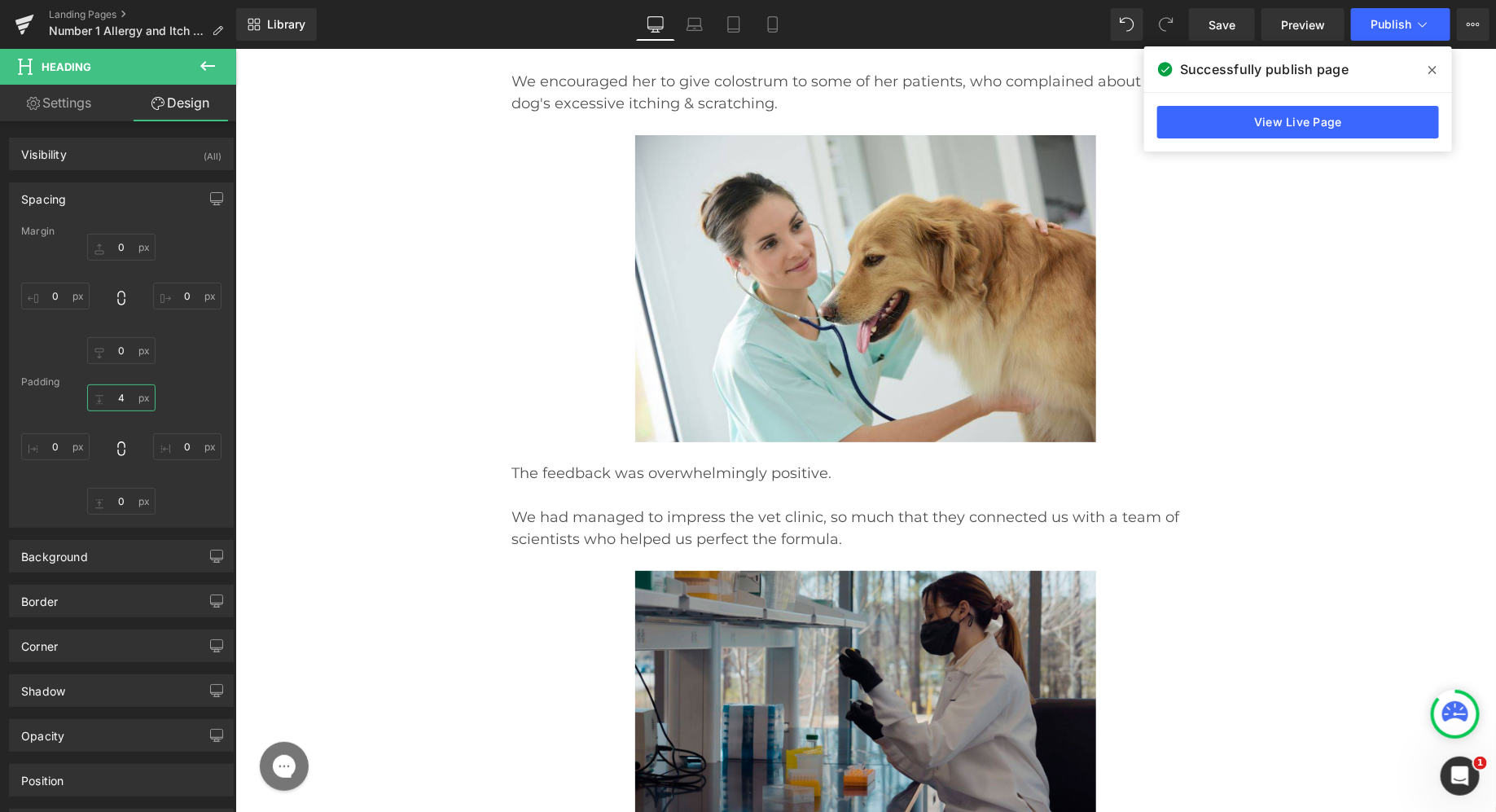
click at [116, 402] on input "text" at bounding box center [121, 398] width 68 height 27
type input "35"
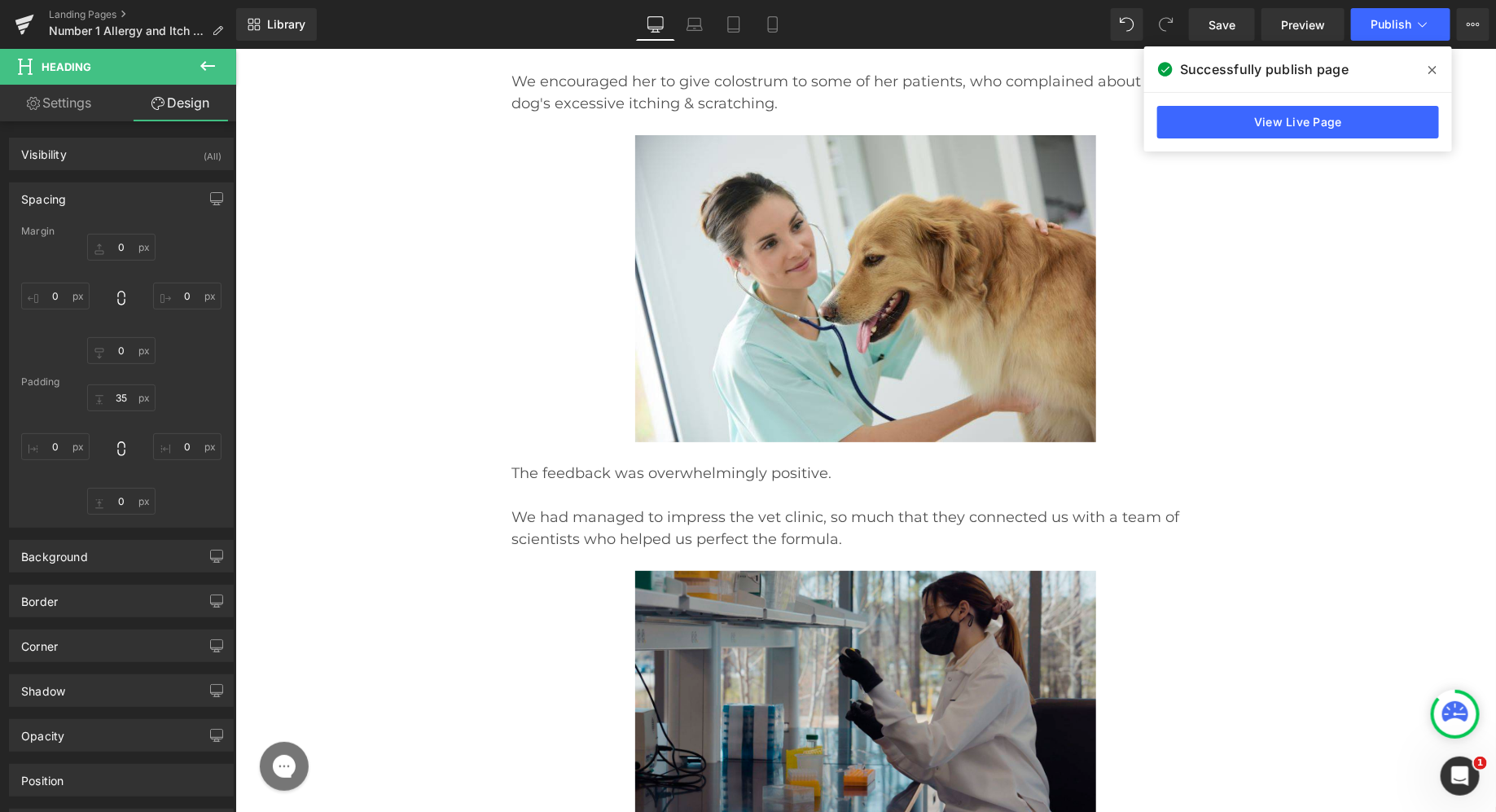
click at [188, 380] on div "Padding" at bounding box center [121, 381] width 201 height 11
click at [119, 506] on input "text" at bounding box center [121, 501] width 68 height 27
type input "35"
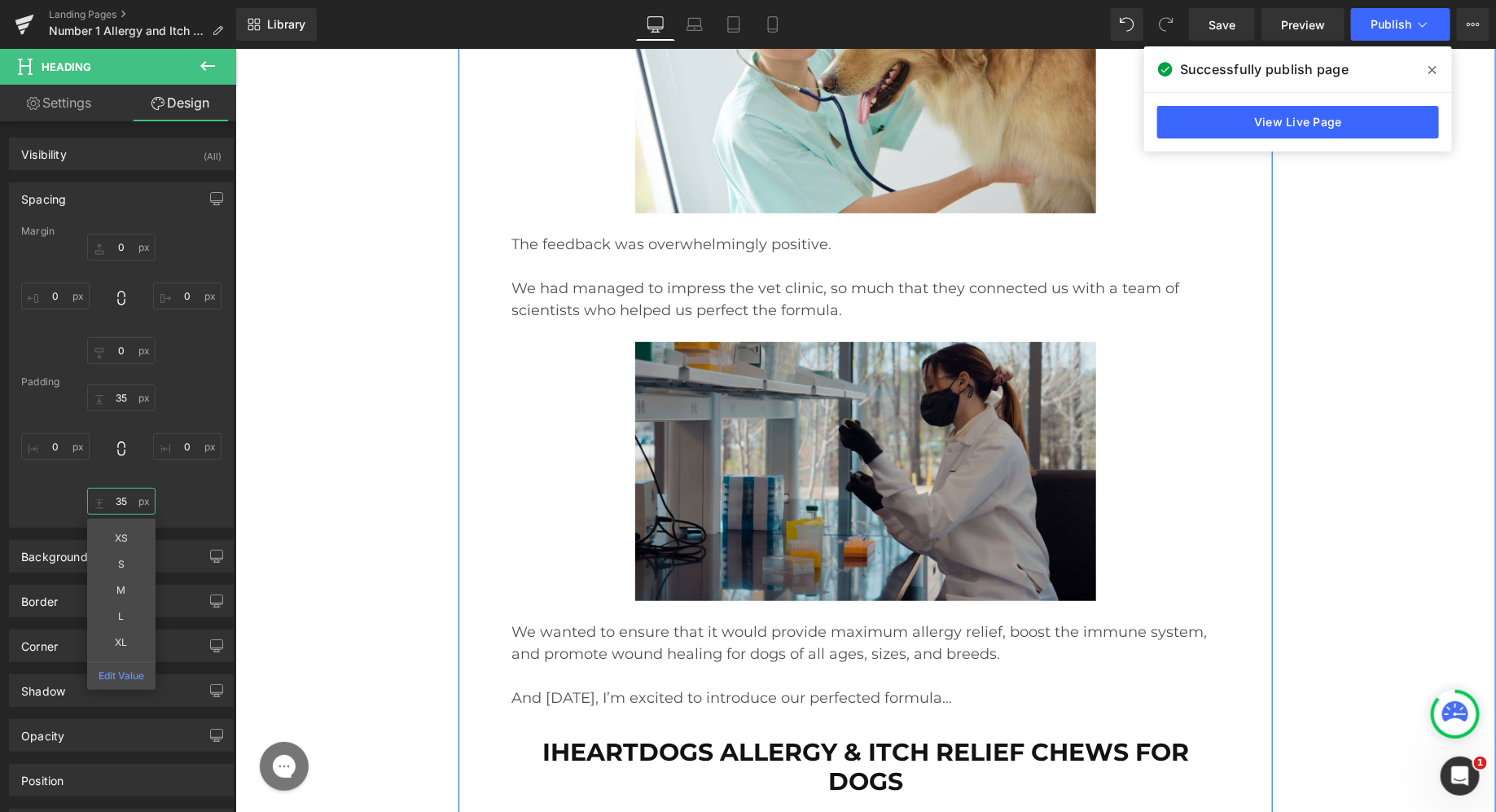
scroll to position [18192, 0]
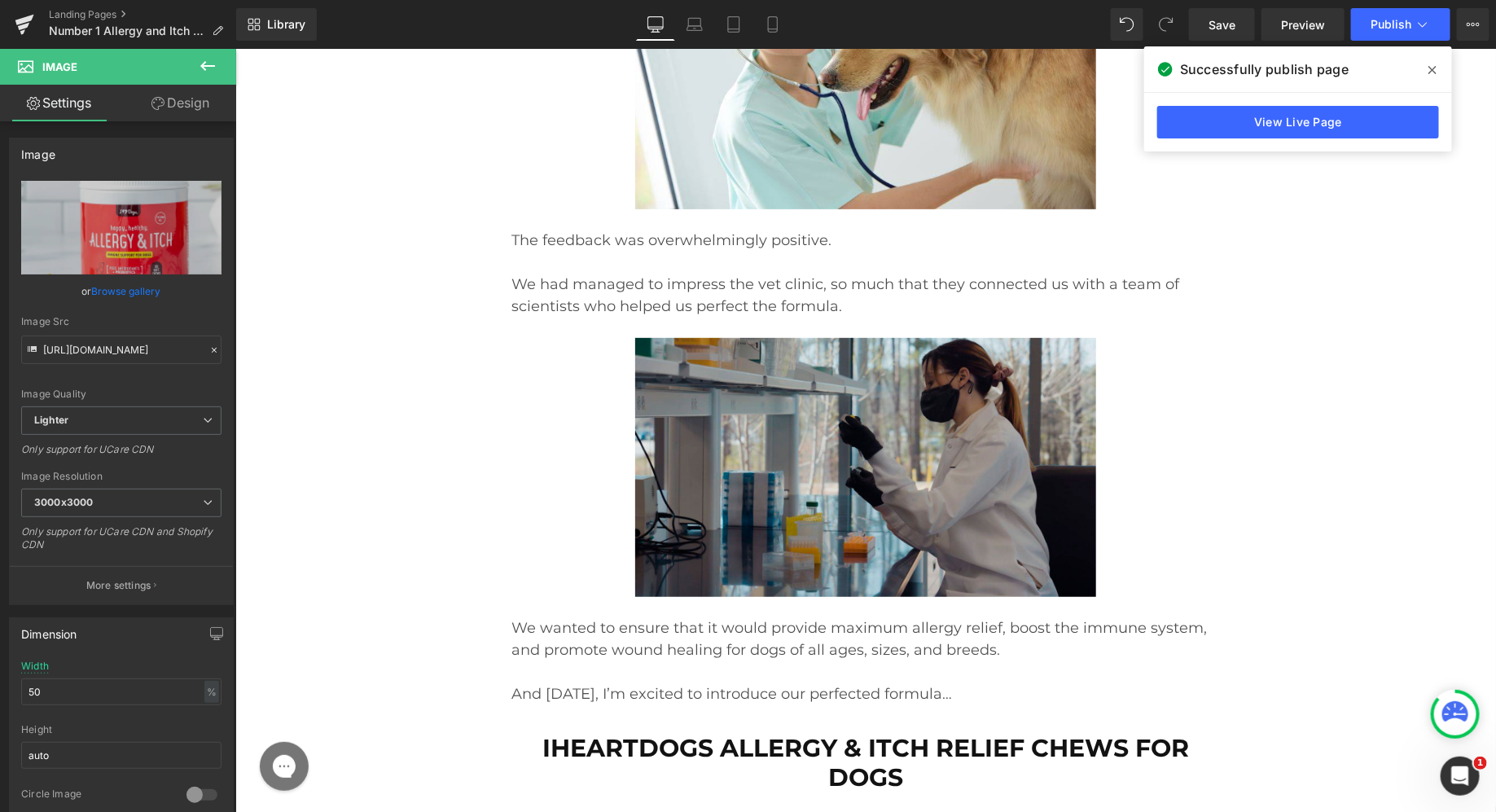
drag, startPoint x: 185, startPoint y: 101, endPoint x: 138, endPoint y: 229, distance: 136.4
click at [185, 101] on link "Design" at bounding box center [180, 103] width 118 height 37
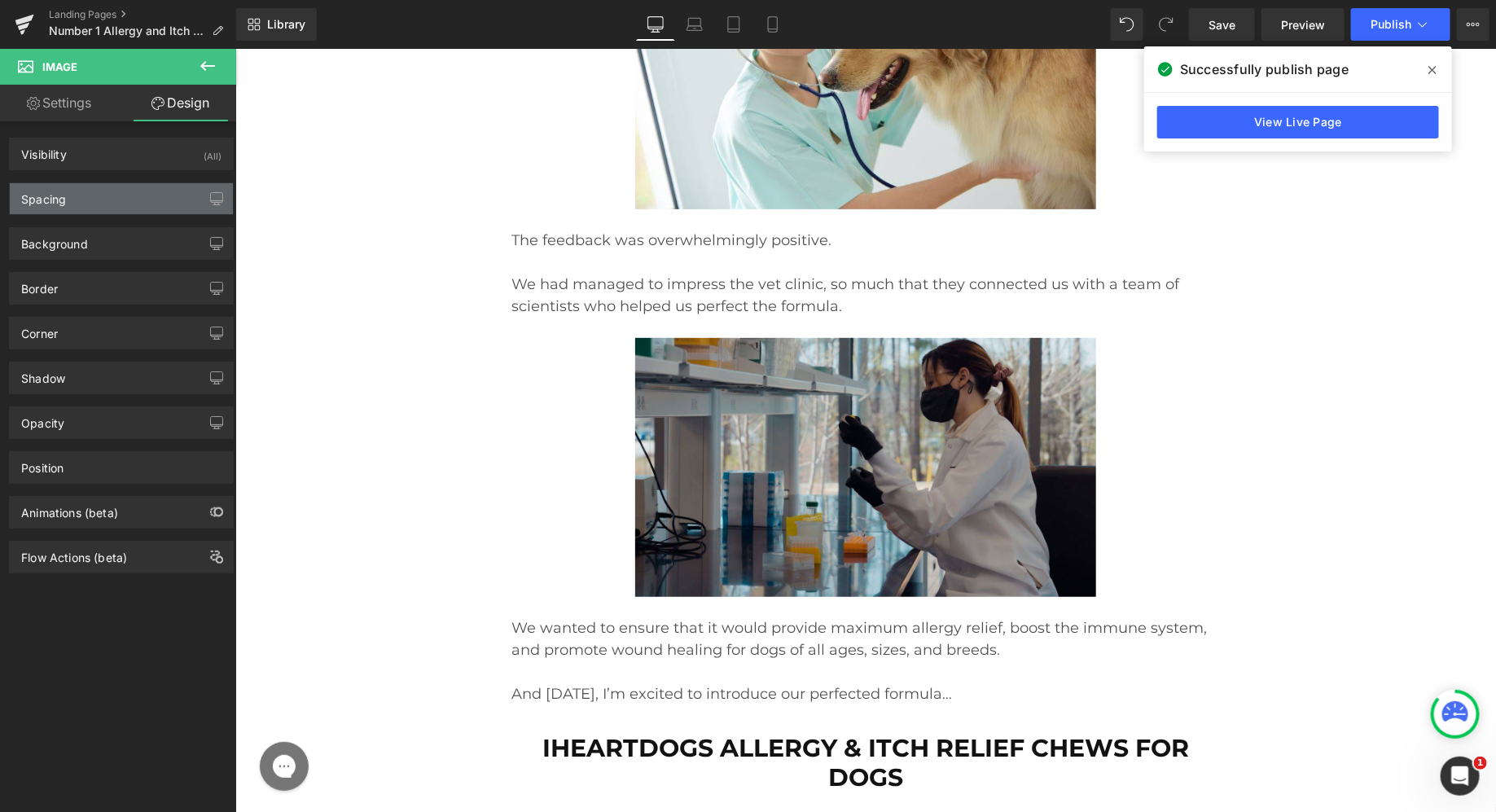
click at [128, 201] on div "Spacing" at bounding box center [121, 198] width 223 height 31
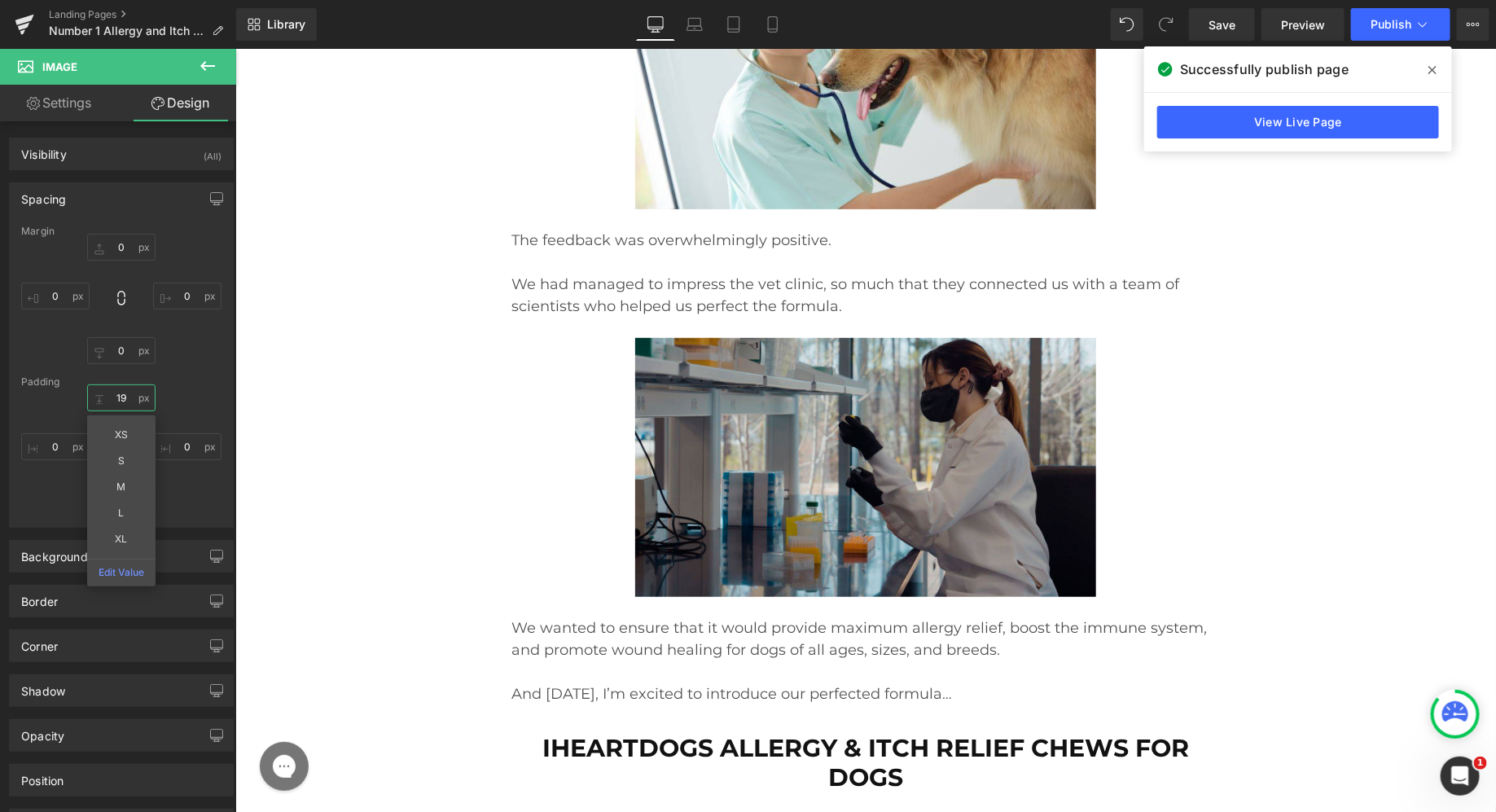
click at [116, 405] on input "19" at bounding box center [121, 398] width 68 height 27
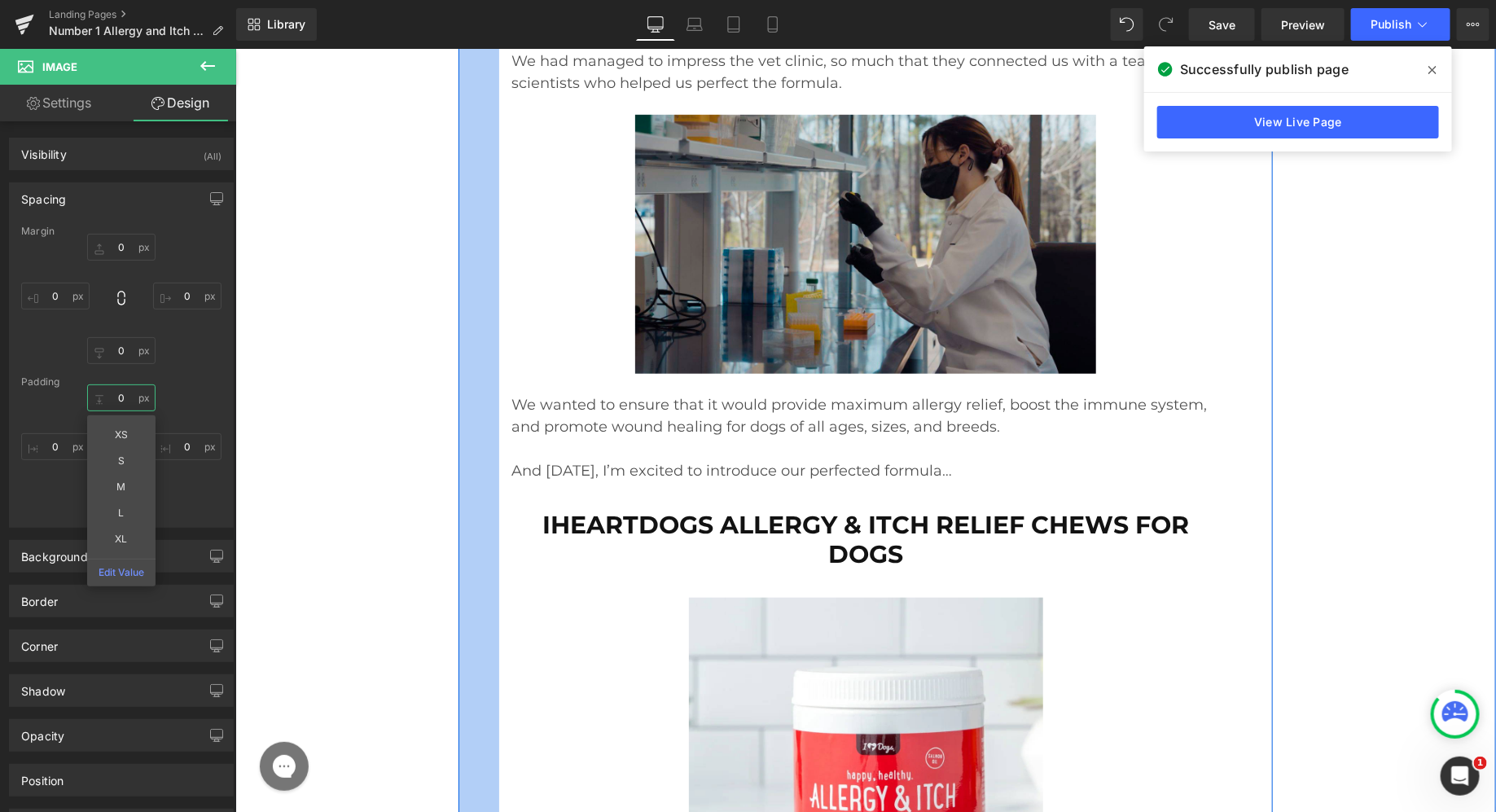
scroll to position [18420, 0]
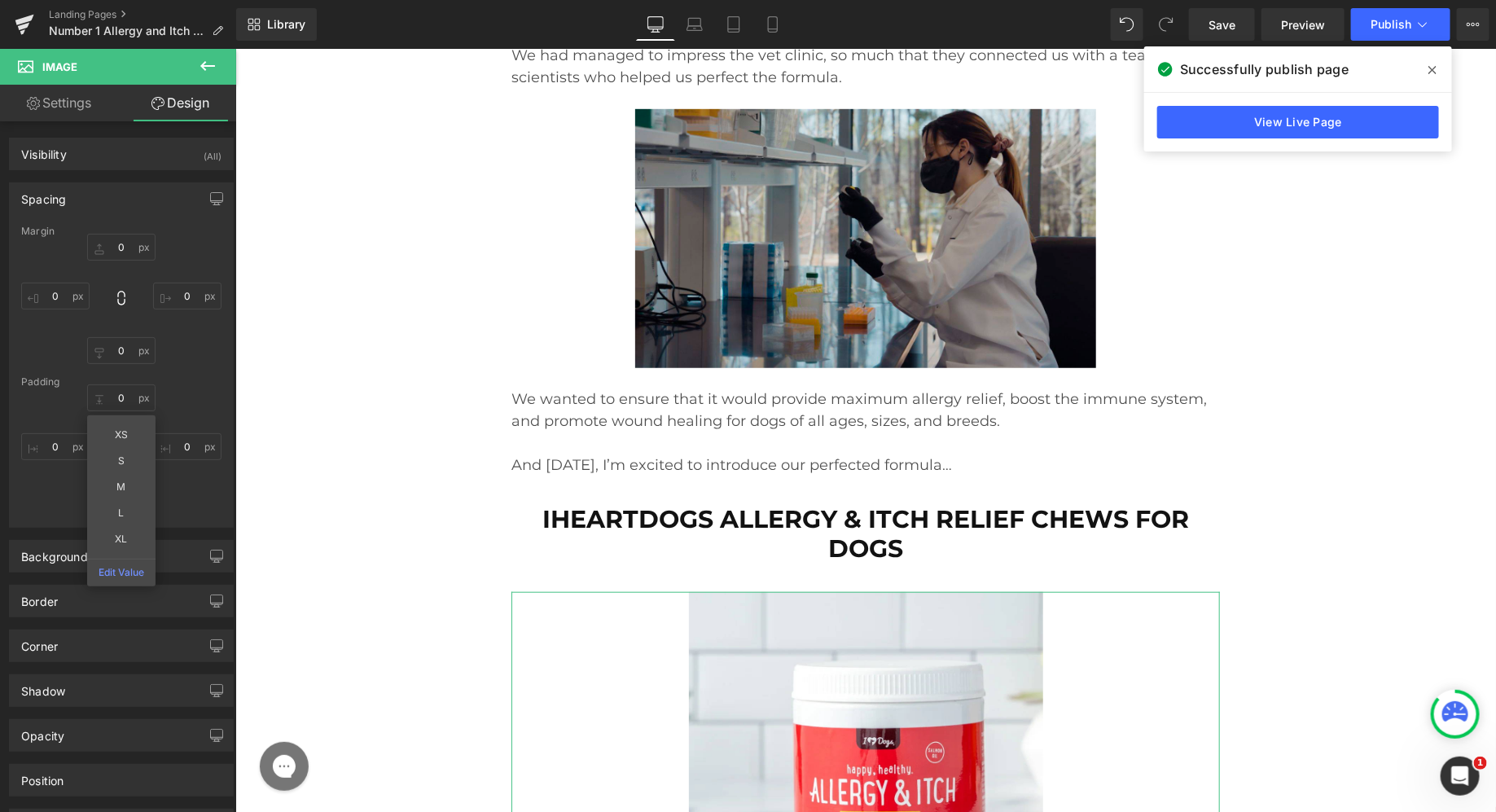
click at [79, 99] on link "Settings" at bounding box center [58, 103] width 118 height 37
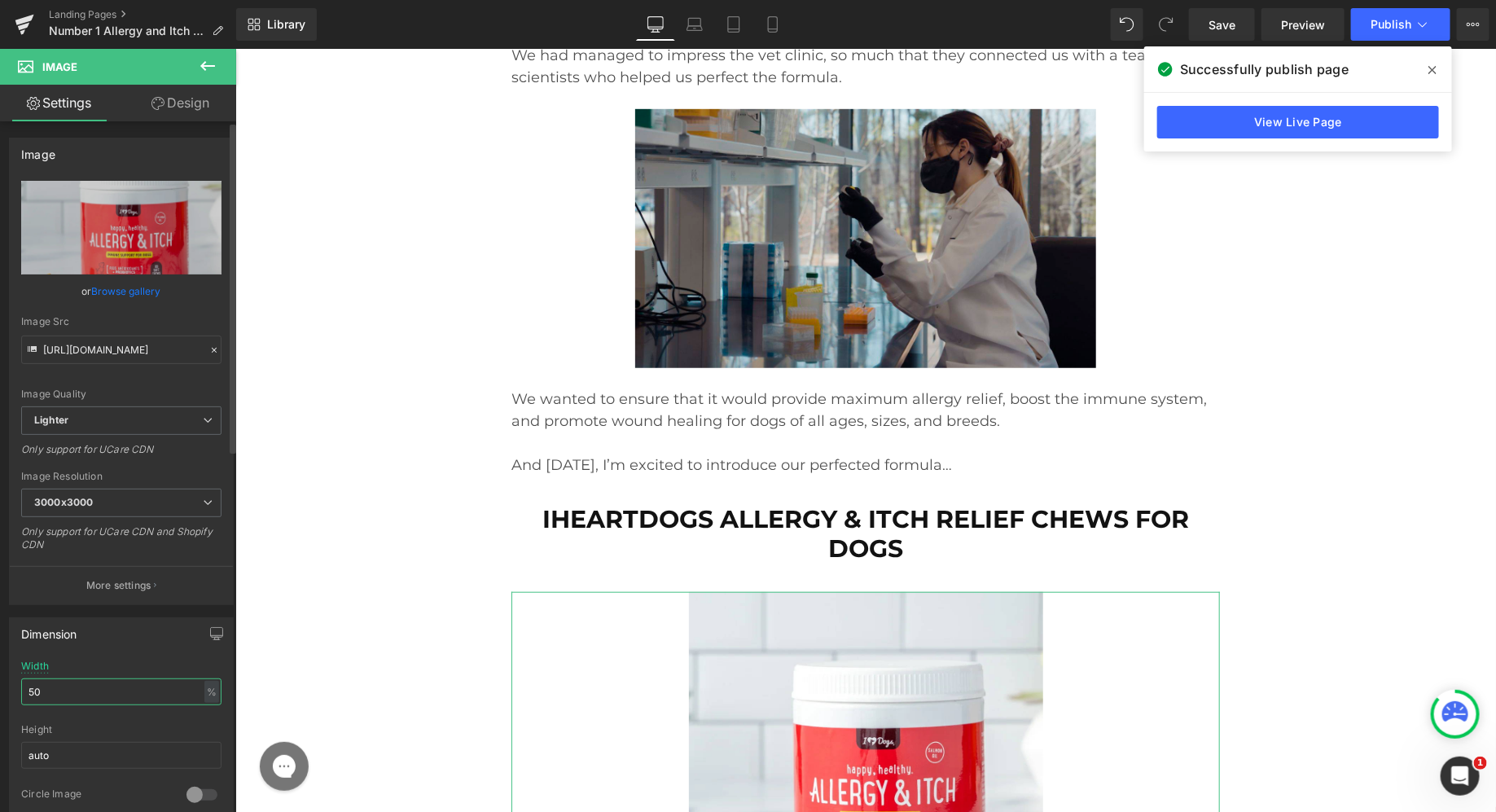
click at [60, 693] on input "50" at bounding box center [121, 692] width 201 height 27
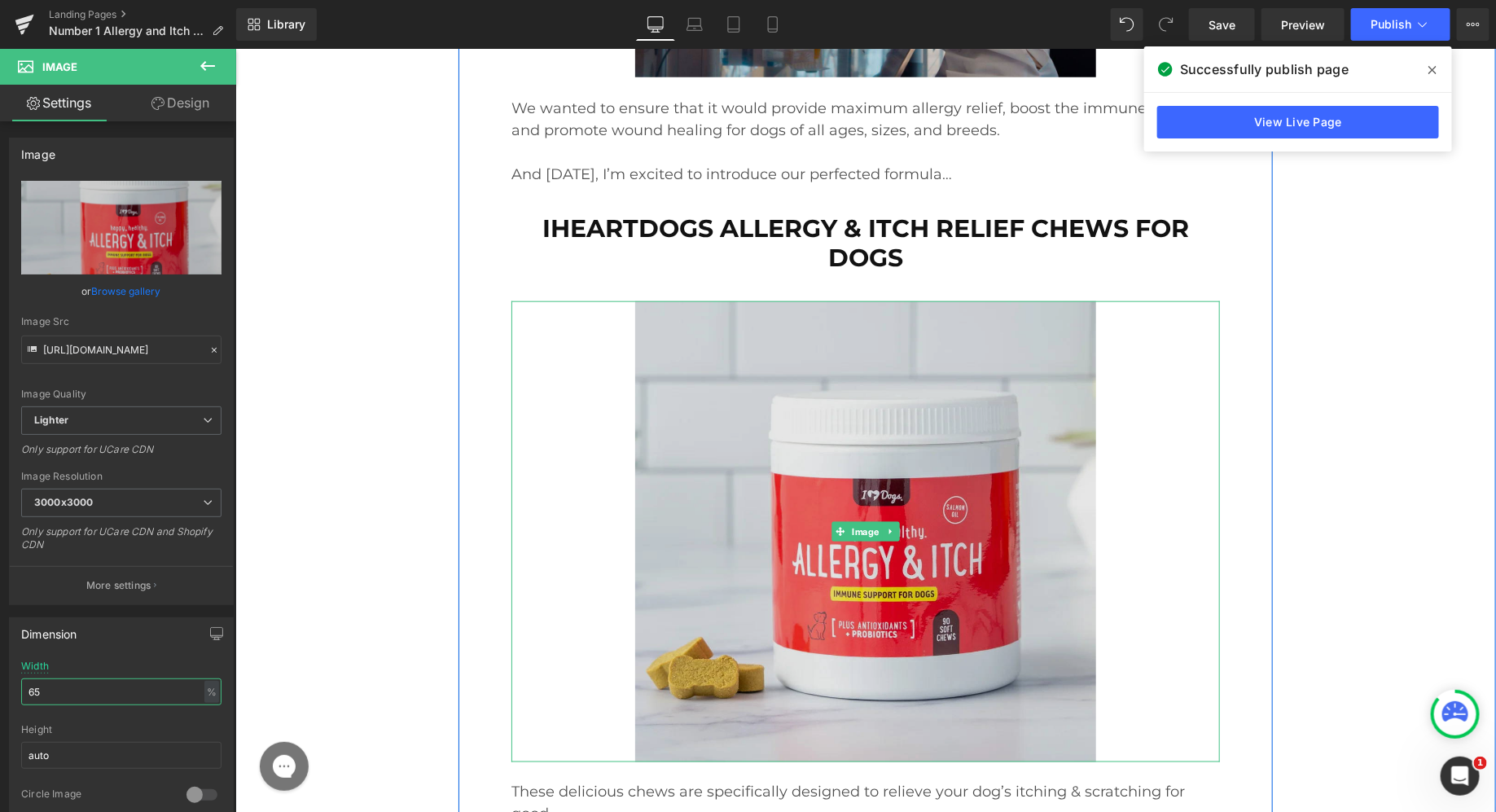
scroll to position [18724, 0]
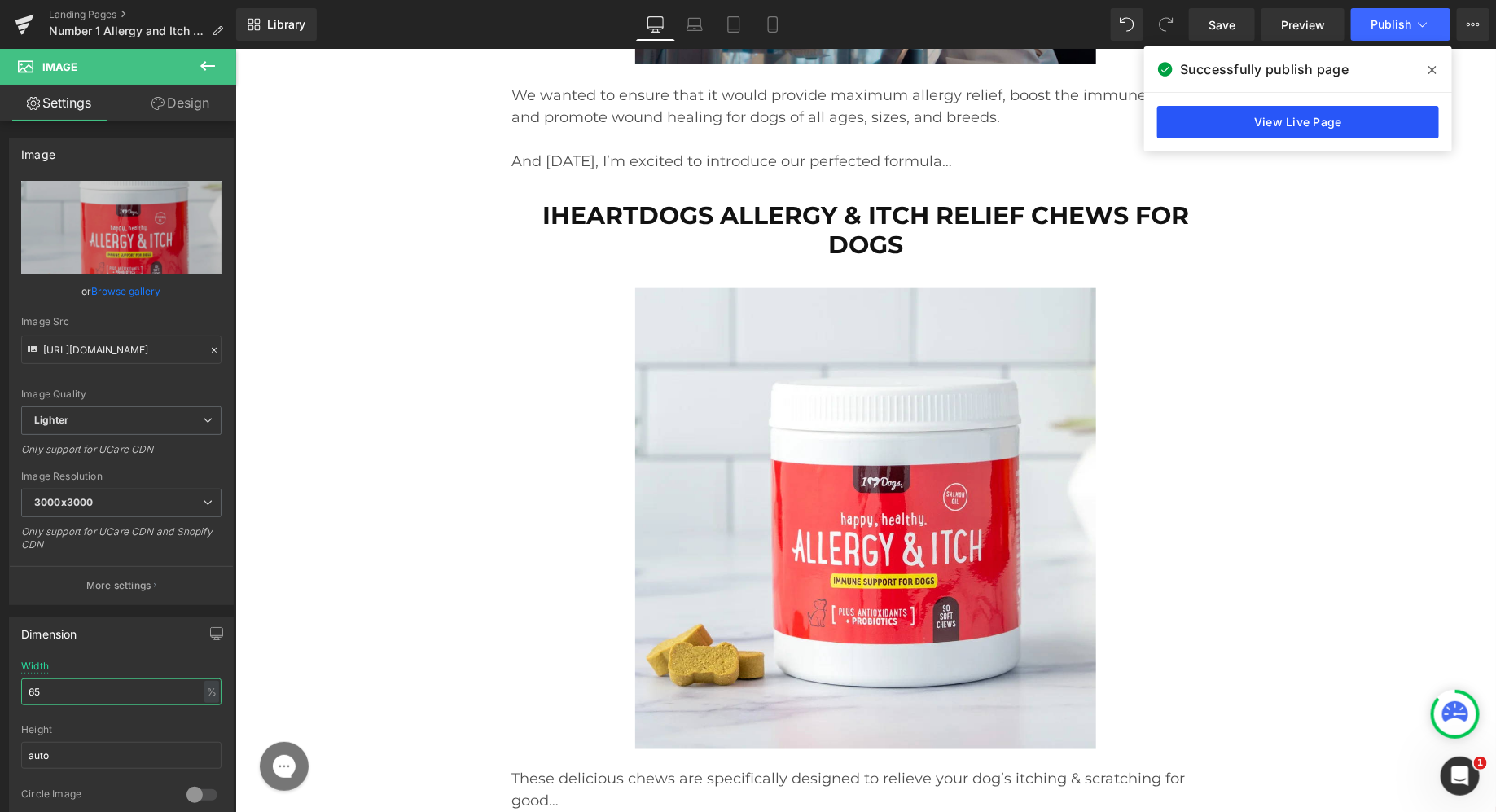
type input "65"
click at [1383, 14] on button "Publish" at bounding box center [1401, 24] width 99 height 32
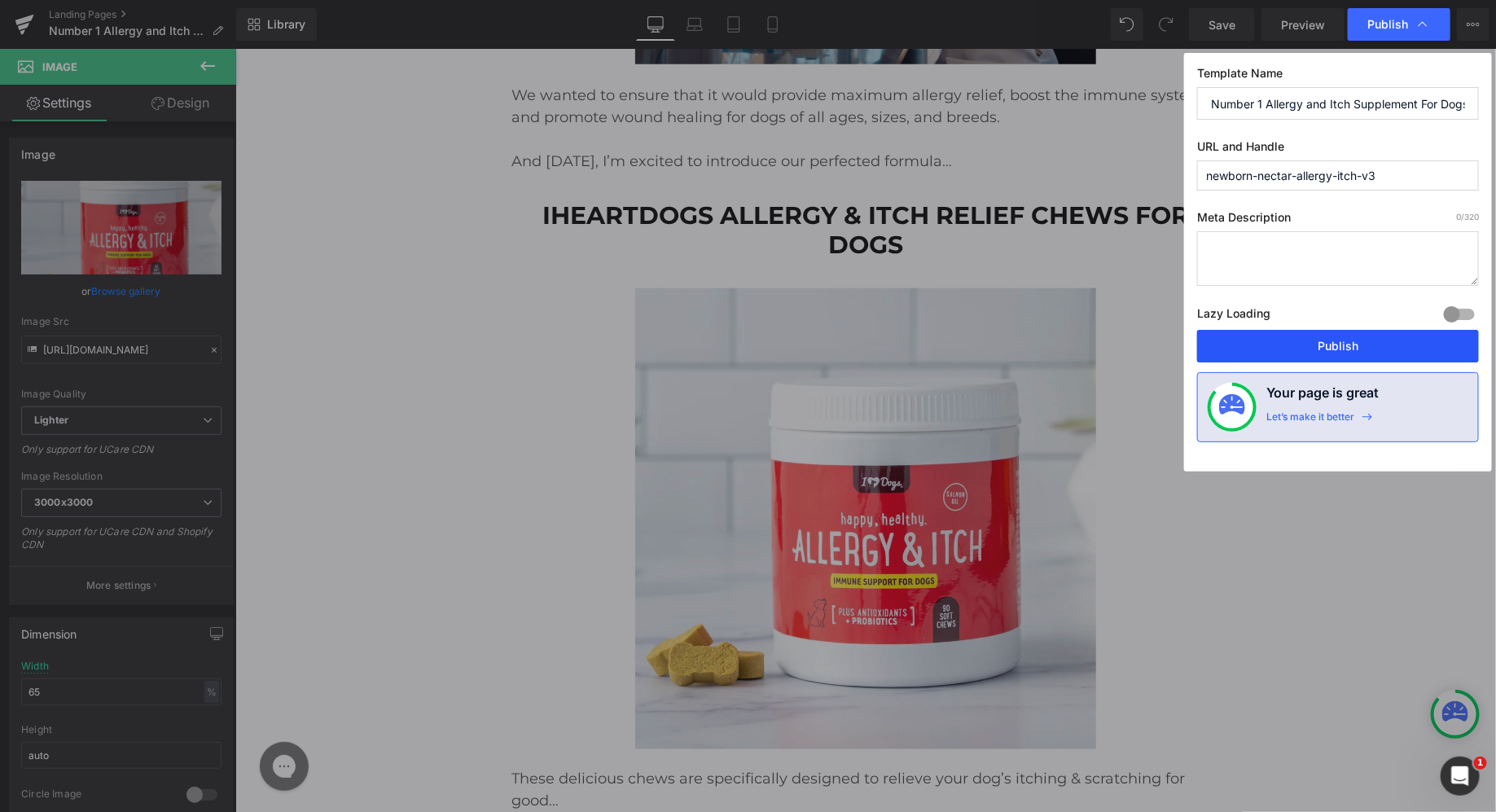
click at [1233, 330] on button "Publish" at bounding box center [1337, 345] width 282 height 32
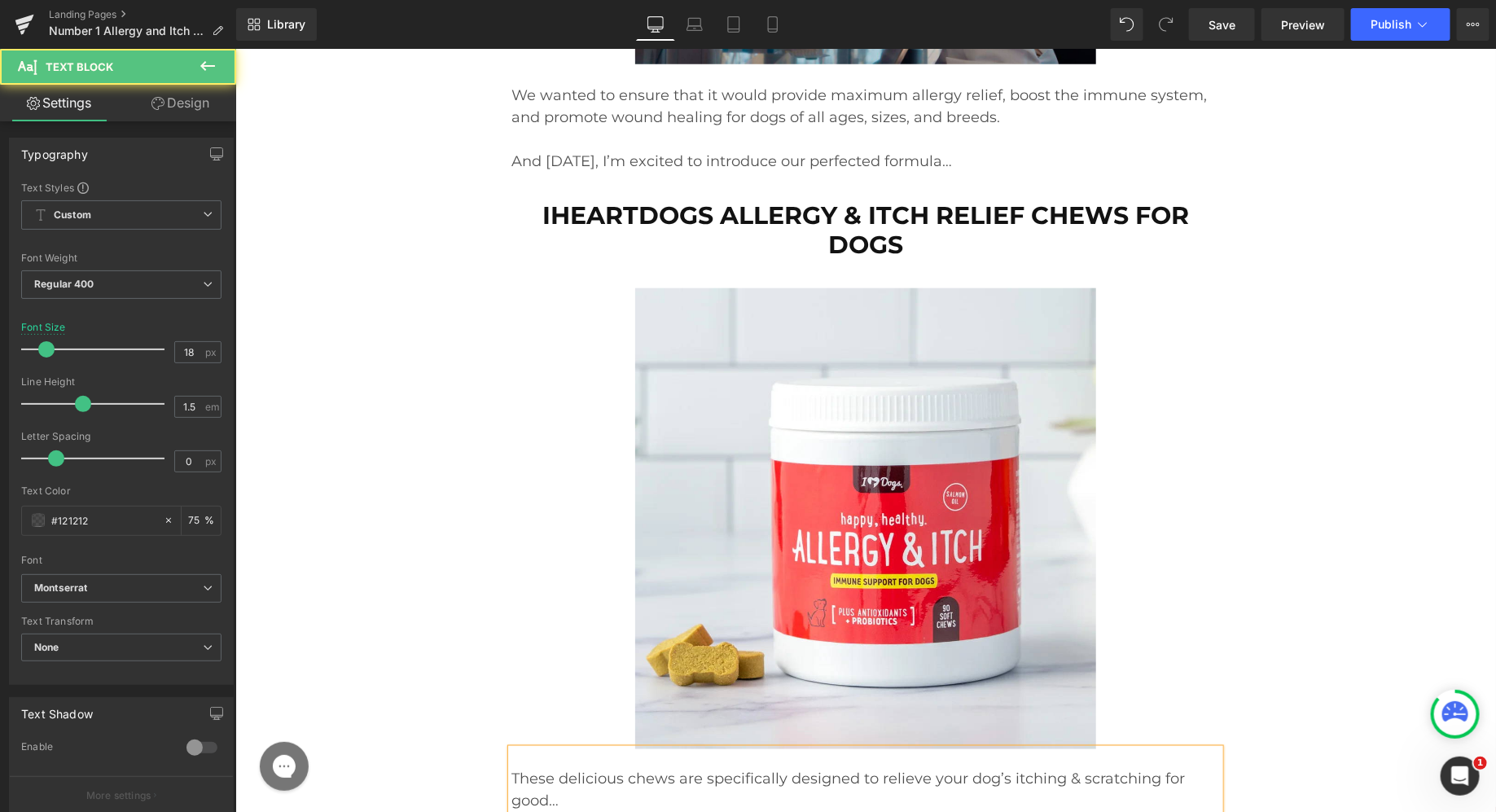
drag, startPoint x: 950, startPoint y: 524, endPoint x: 935, endPoint y: 560, distance: 39.0
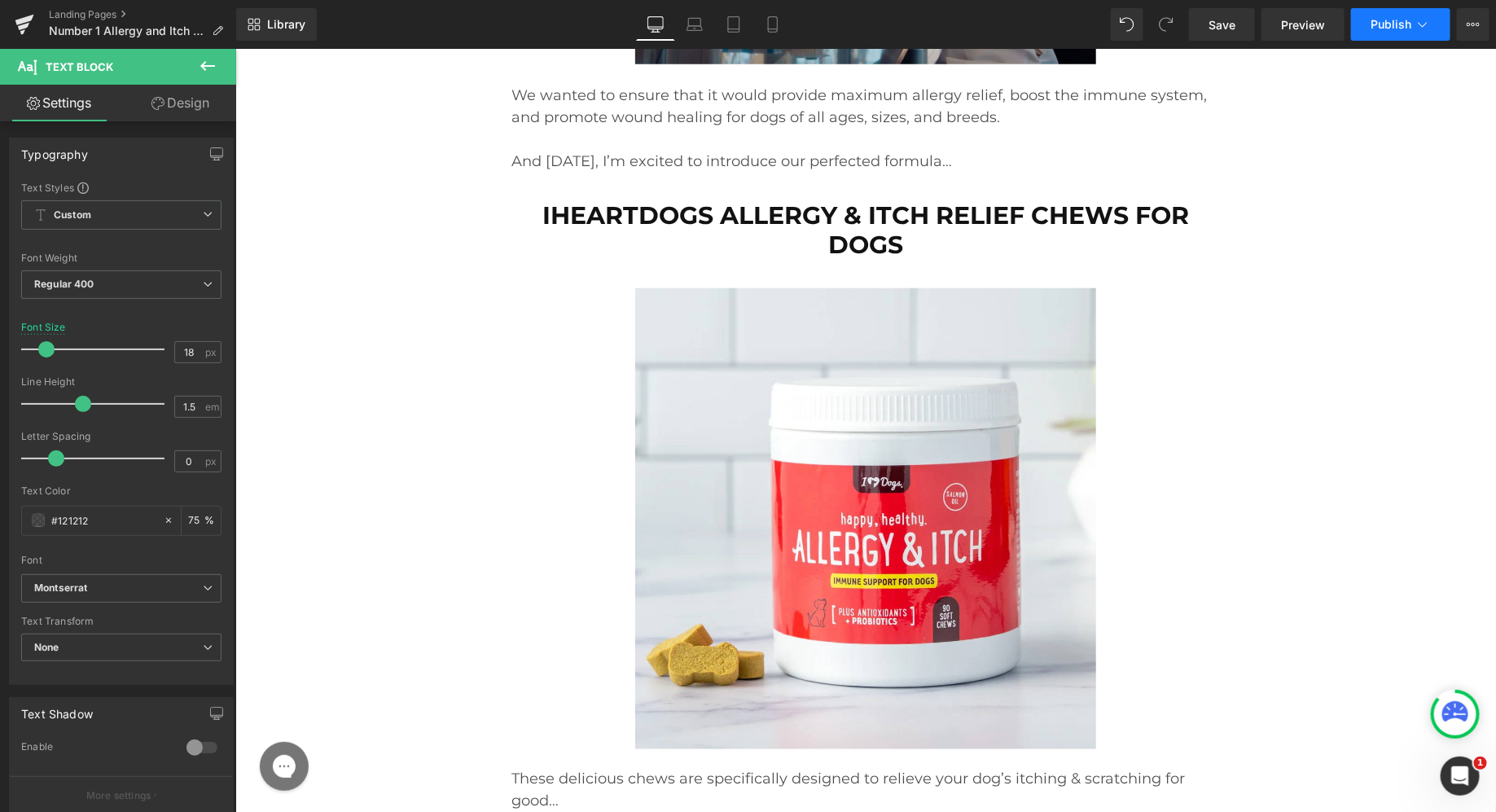
click at [1402, 38] on button "Publish" at bounding box center [1401, 24] width 99 height 32
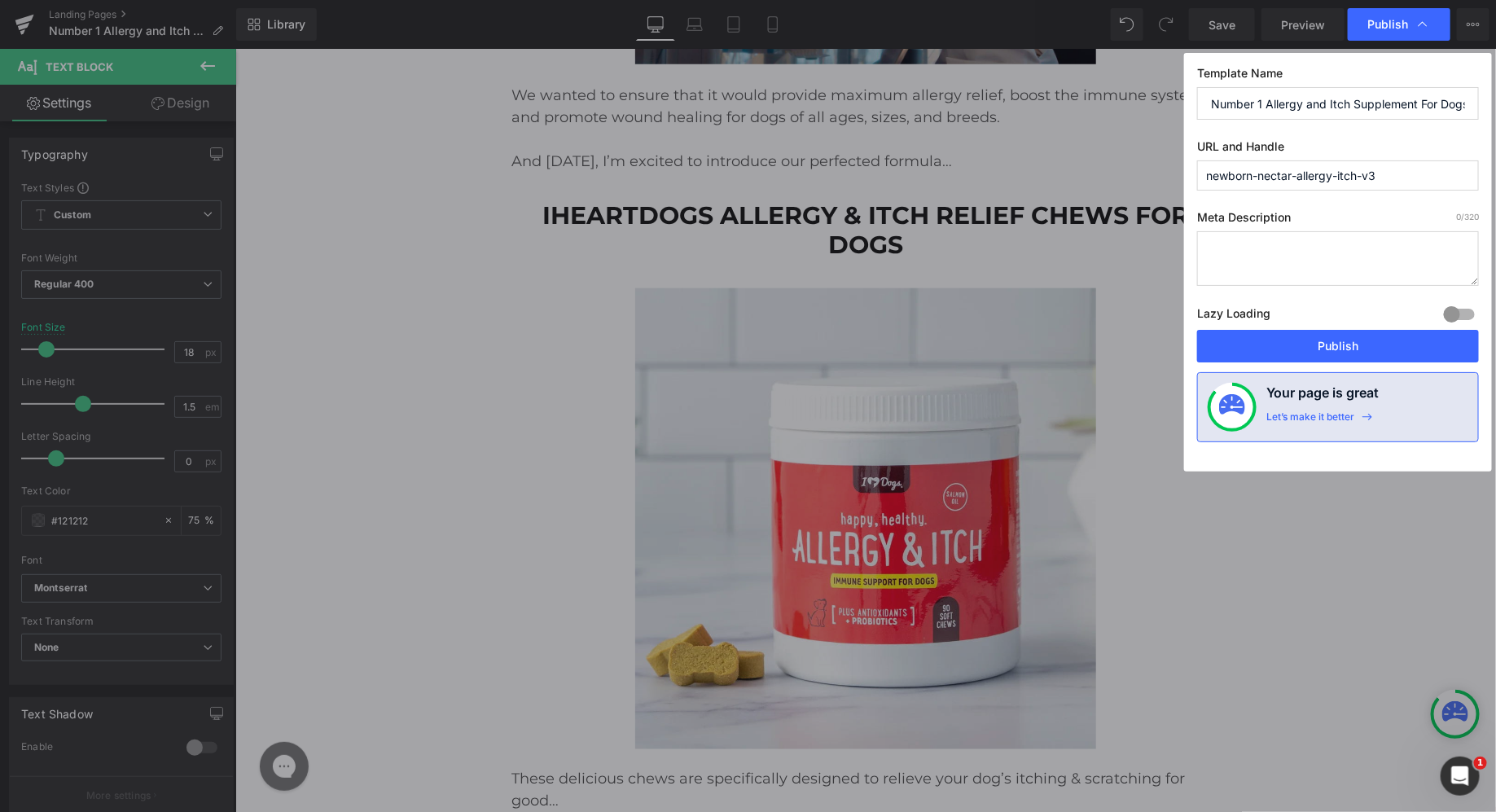
click at [1402, 38] on div "Publish" at bounding box center [1399, 24] width 103 height 32
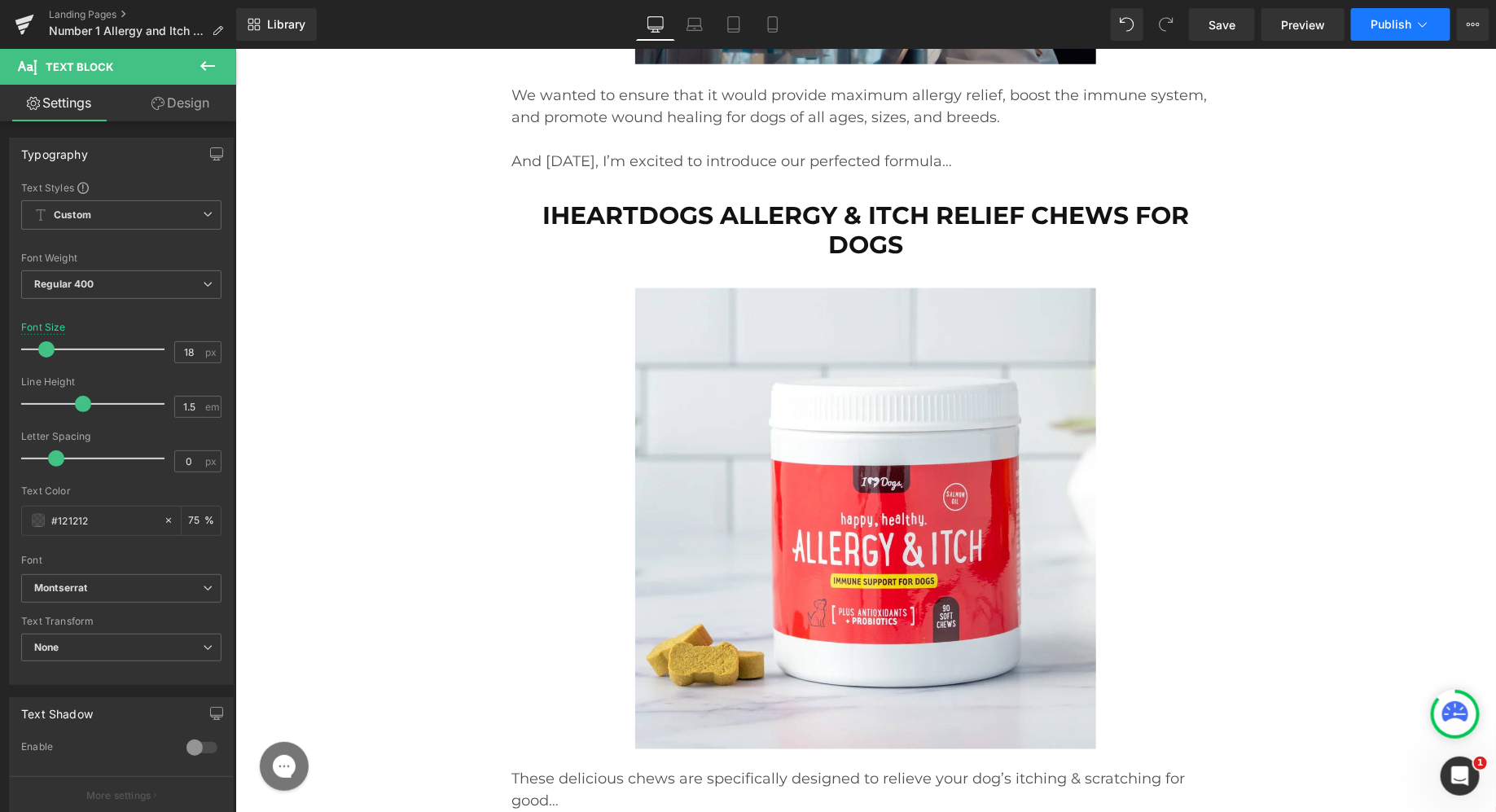
click at [1392, 24] on span "Publish" at bounding box center [1390, 24] width 41 height 13
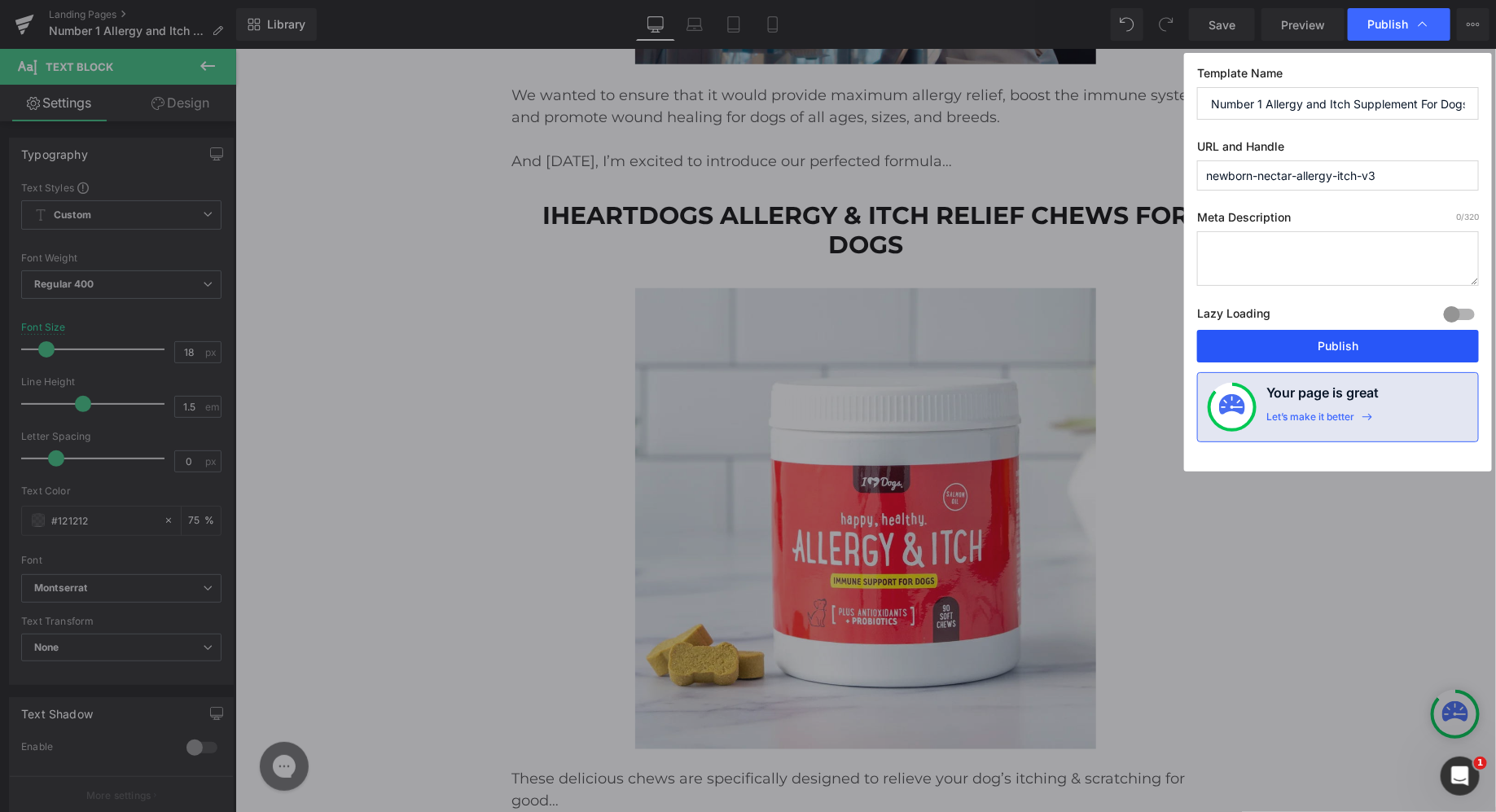
click at [1325, 348] on button "Publish" at bounding box center [1337, 345] width 282 height 32
